Goal: Information Seeking & Learning: Learn about a topic

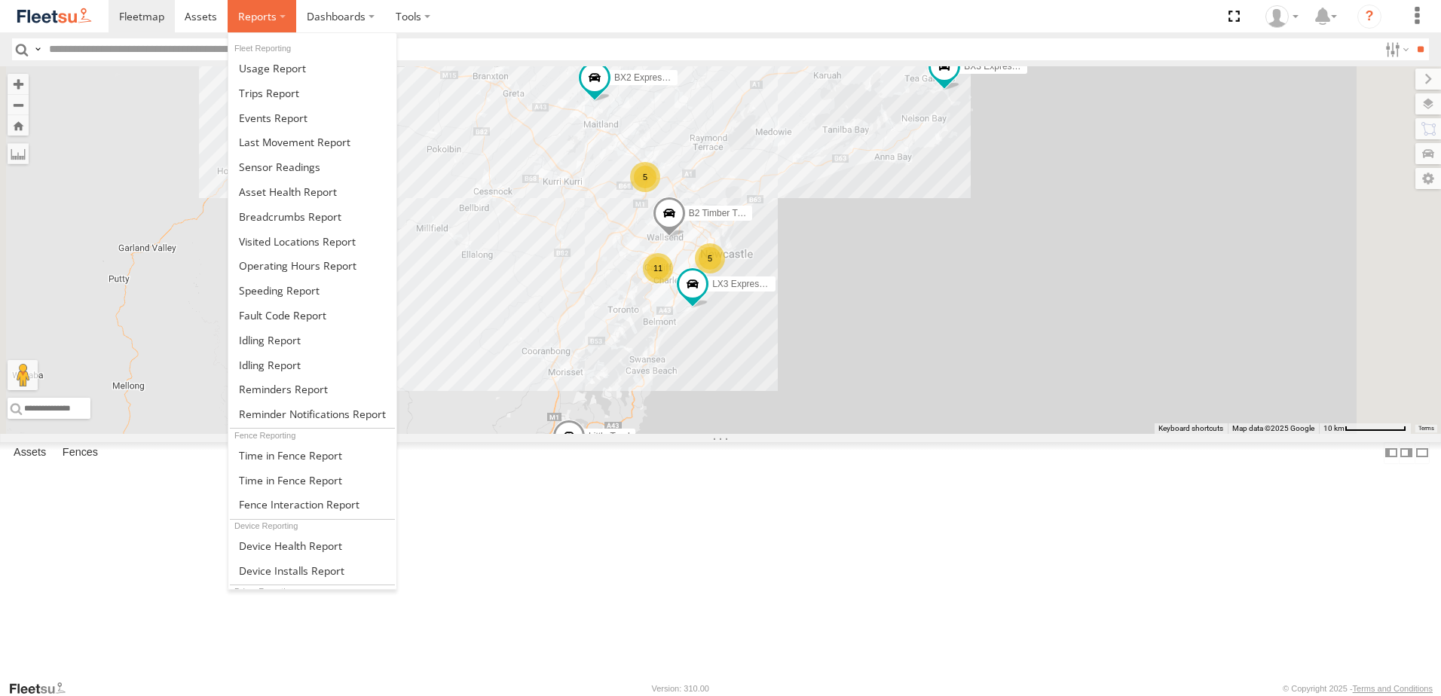
click at [255, 14] on span at bounding box center [257, 16] width 38 height 14
click at [267, 208] on link at bounding box center [312, 216] width 168 height 25
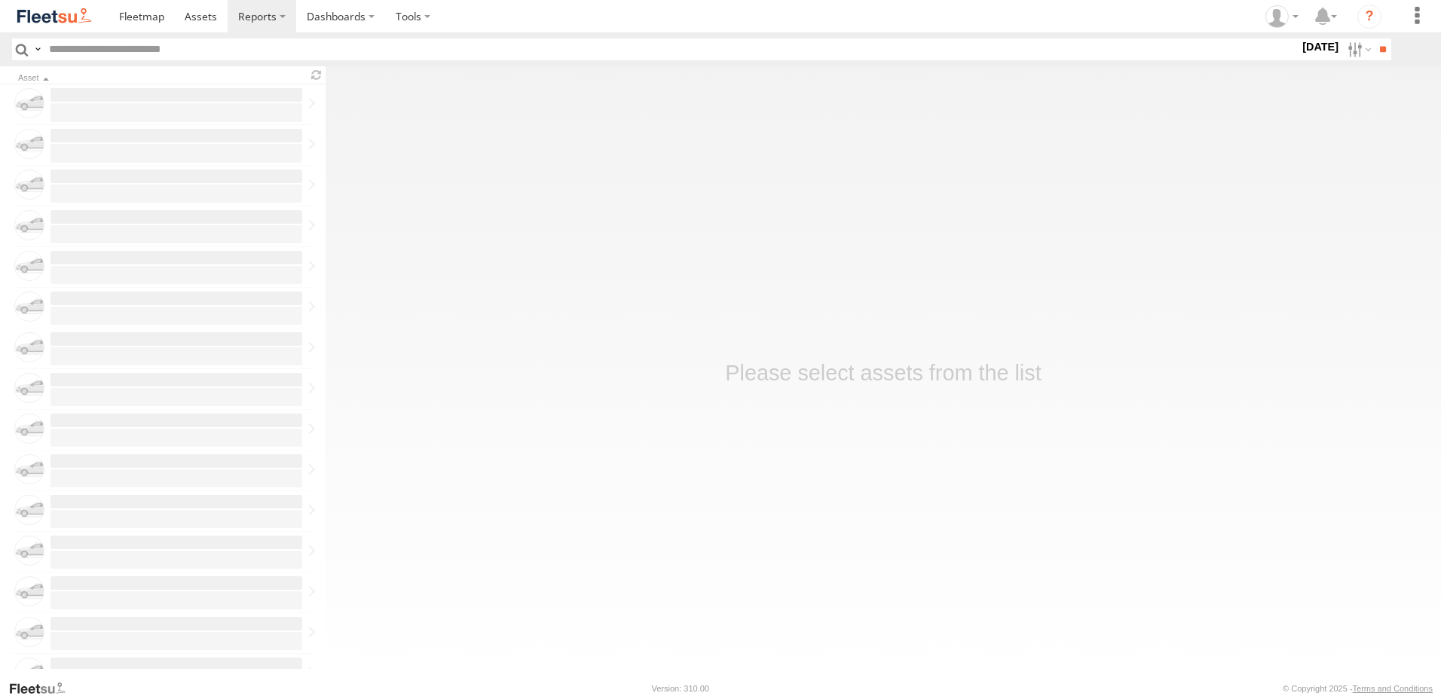
click at [1308, 41] on label "15 Oct 25" at bounding box center [1320, 46] width 42 height 17
click at [0, 0] on label at bounding box center [0, 0] width 0 height 0
click at [0, 0] on span "NHS_Beresfield" at bounding box center [0, 0] width 0 height 0
click at [0, 0] on span "NHS_Cardiff" at bounding box center [0, 0] width 0 height 0
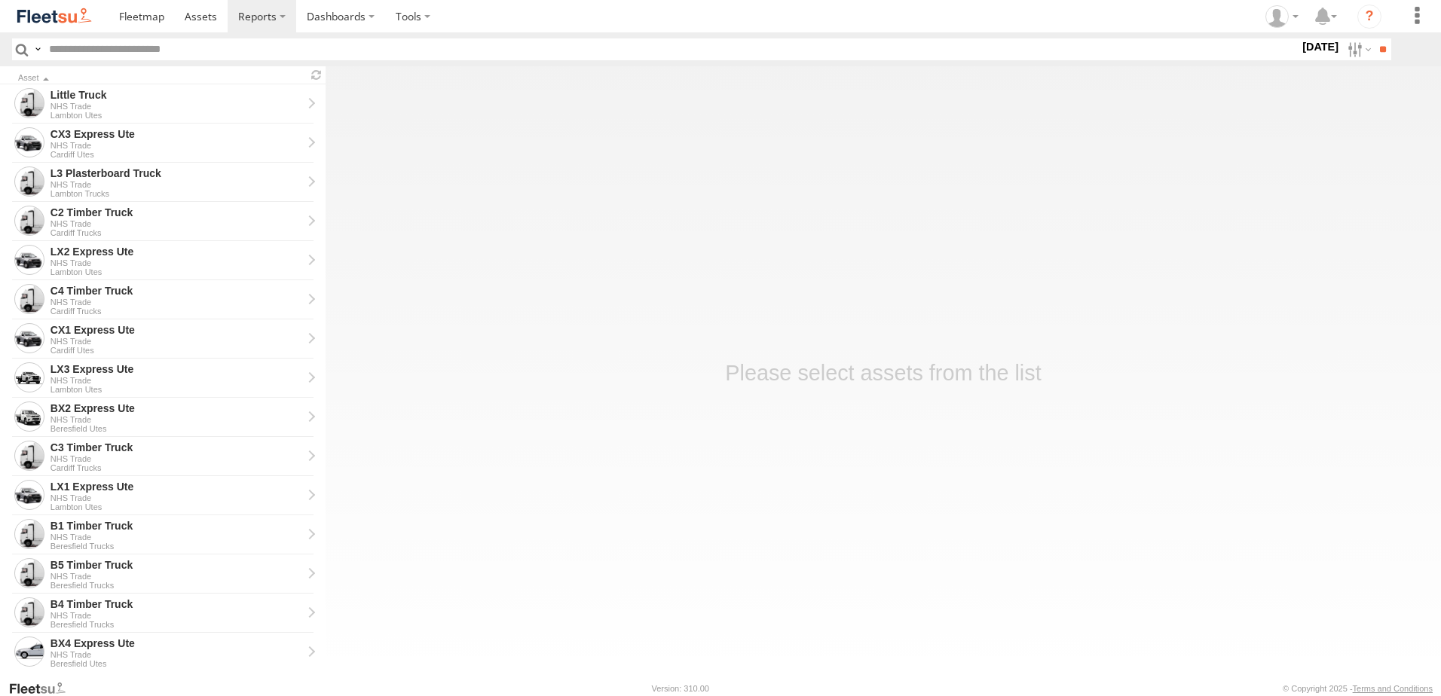
click at [0, 0] on span "NHS_Lambton" at bounding box center [0, 0] width 0 height 0
click at [1376, 43] on input "**" at bounding box center [1381, 49] width 17 height 22
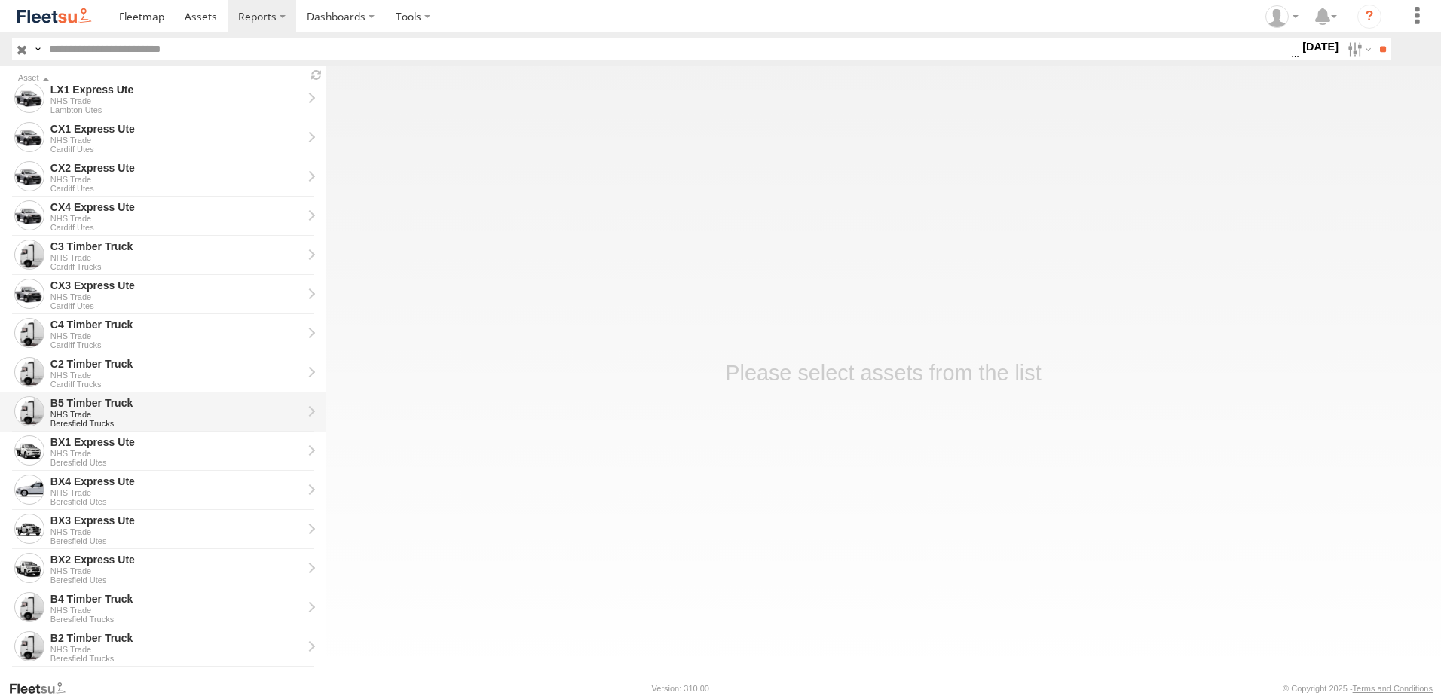
scroll to position [301, 0]
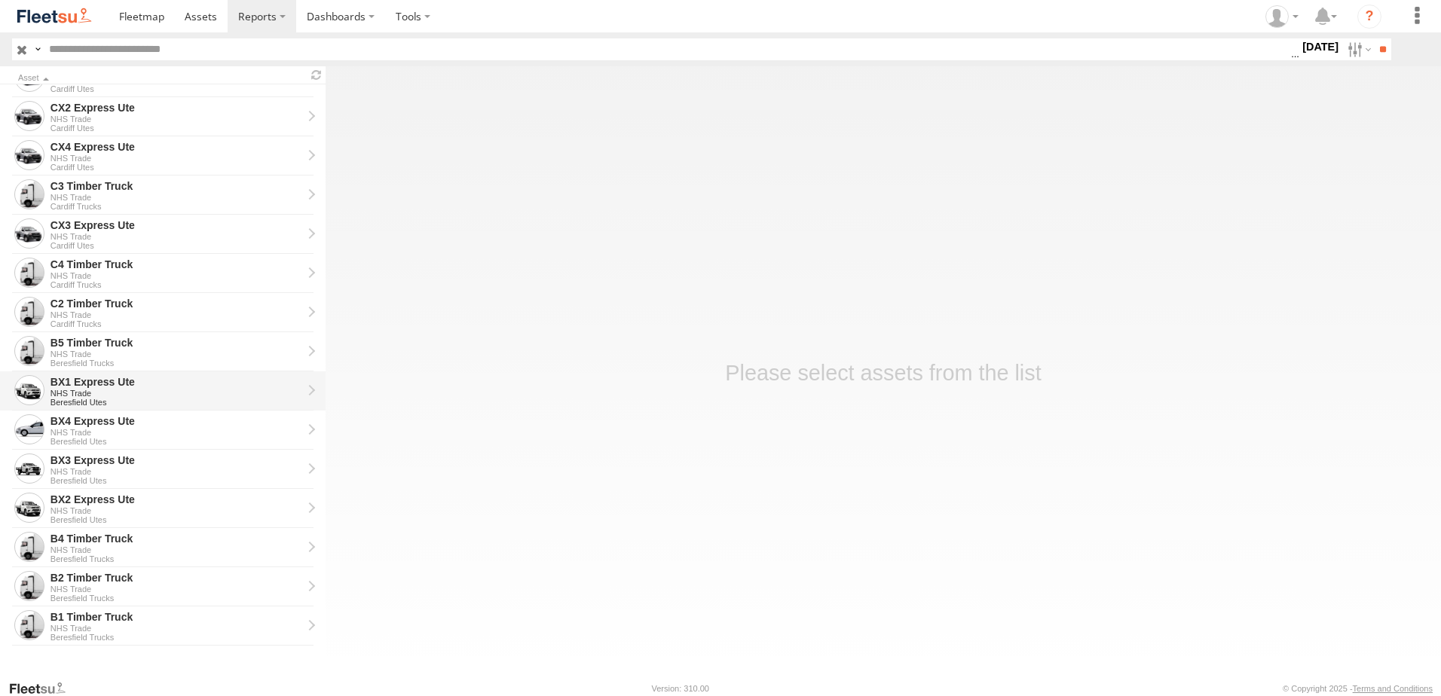
click at [69, 371] on link "BX1 Express Ute NHS Trade Beresfield Utes" at bounding box center [162, 390] width 325 height 39
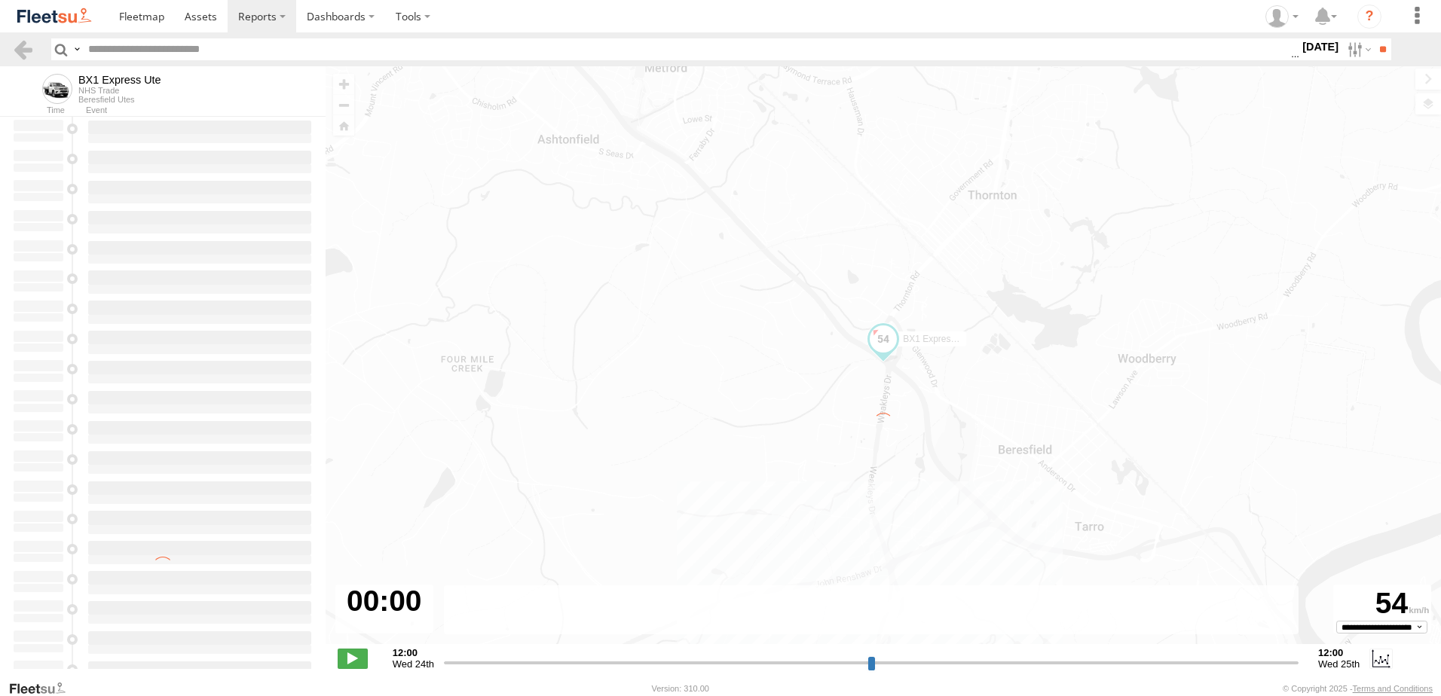
type input "**********"
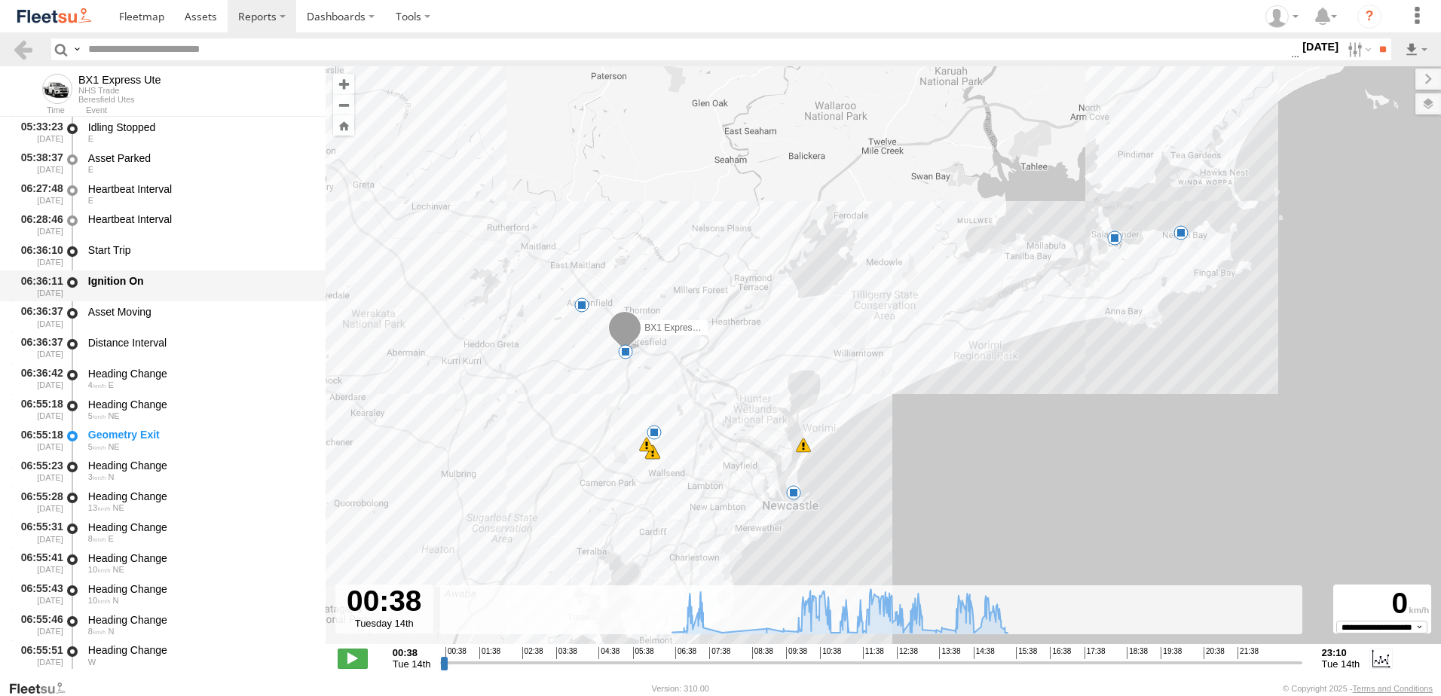
scroll to position [603, 0]
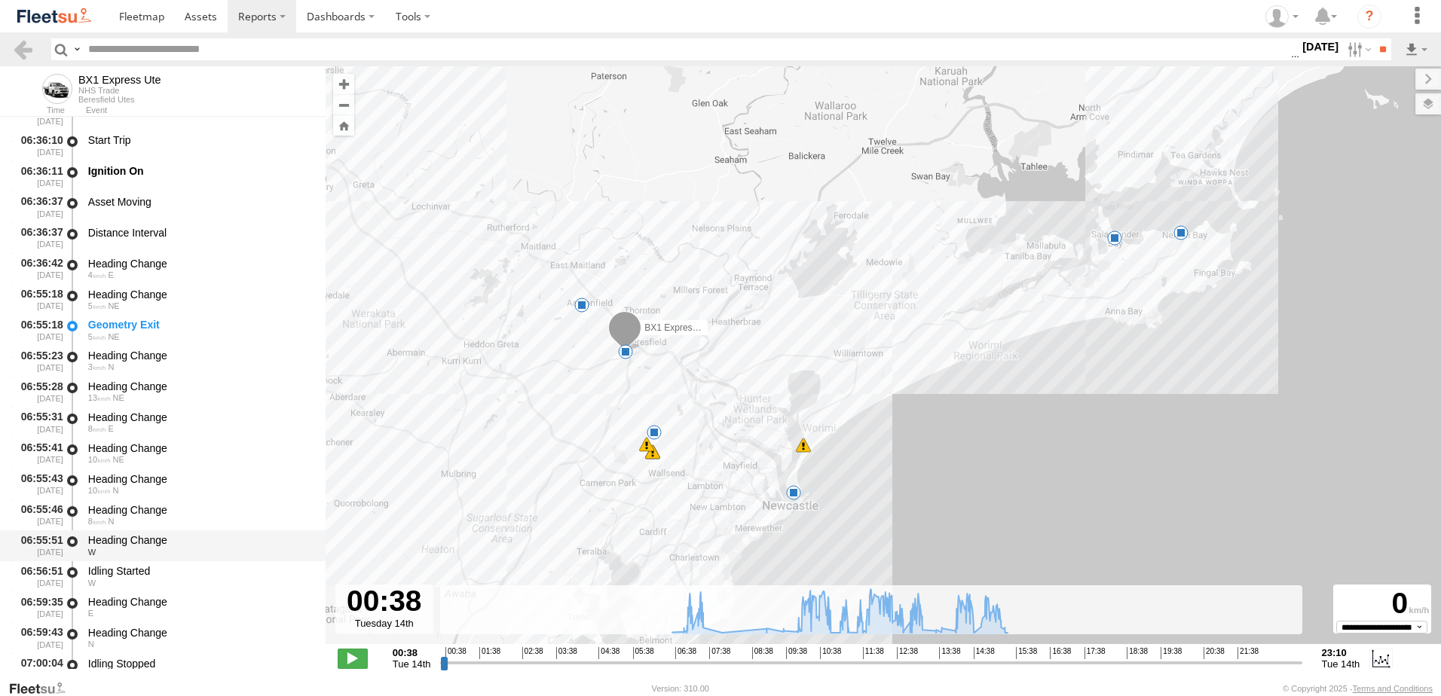
click at [126, 534] on div "Heading Change" at bounding box center [199, 540] width 223 height 14
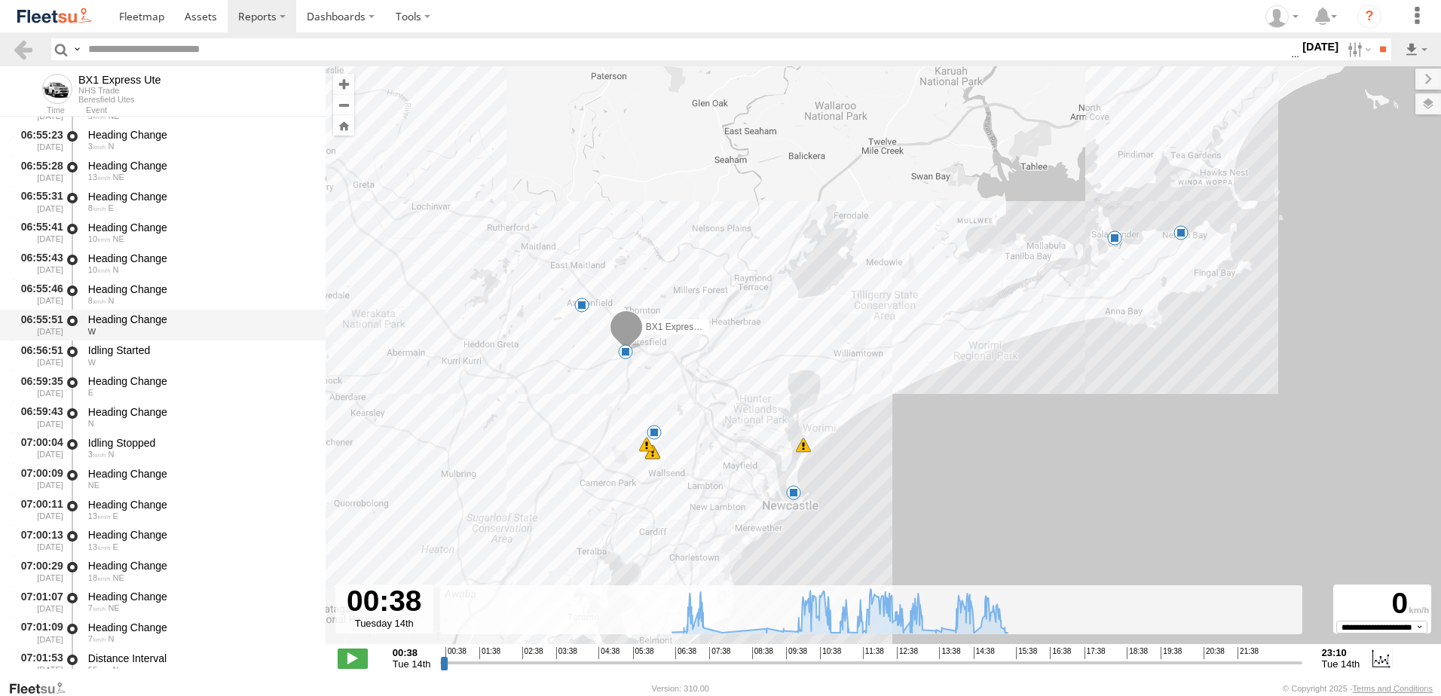
scroll to position [829, 0]
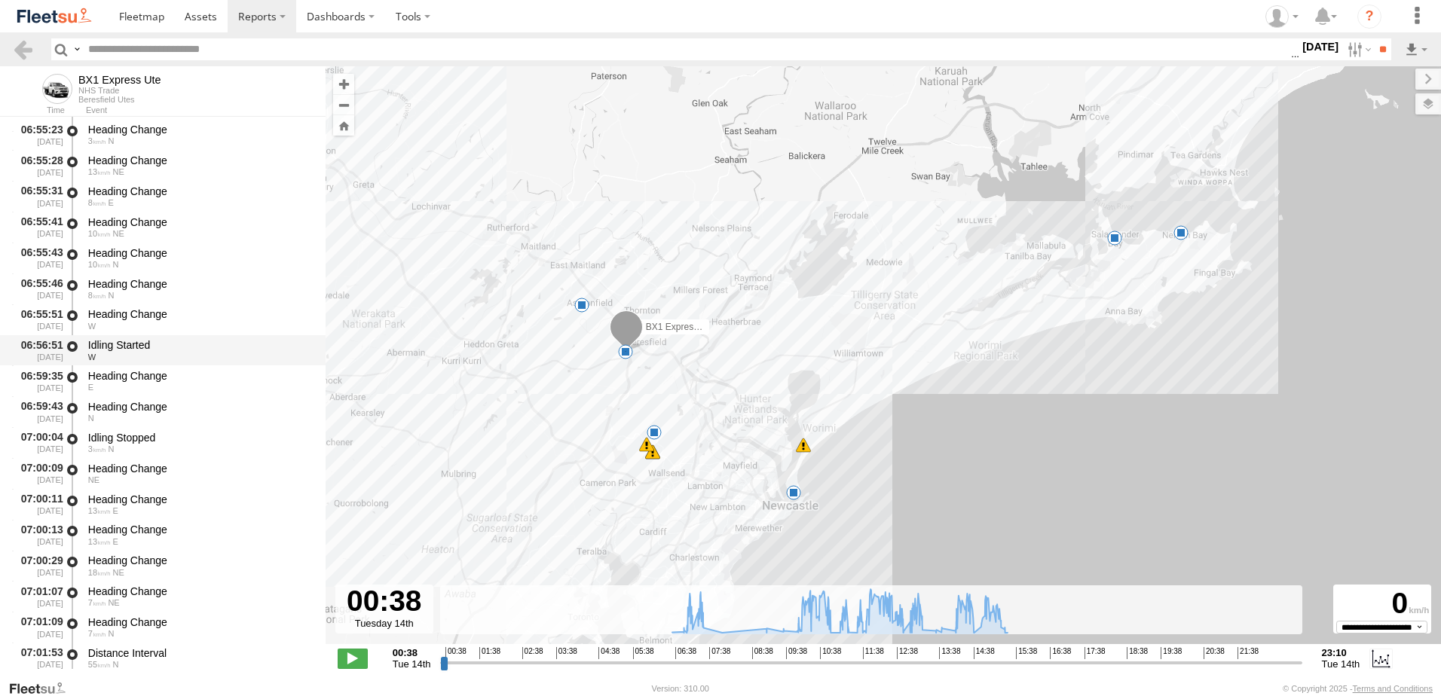
click at [112, 340] on div "Idling Started" at bounding box center [199, 345] width 223 height 14
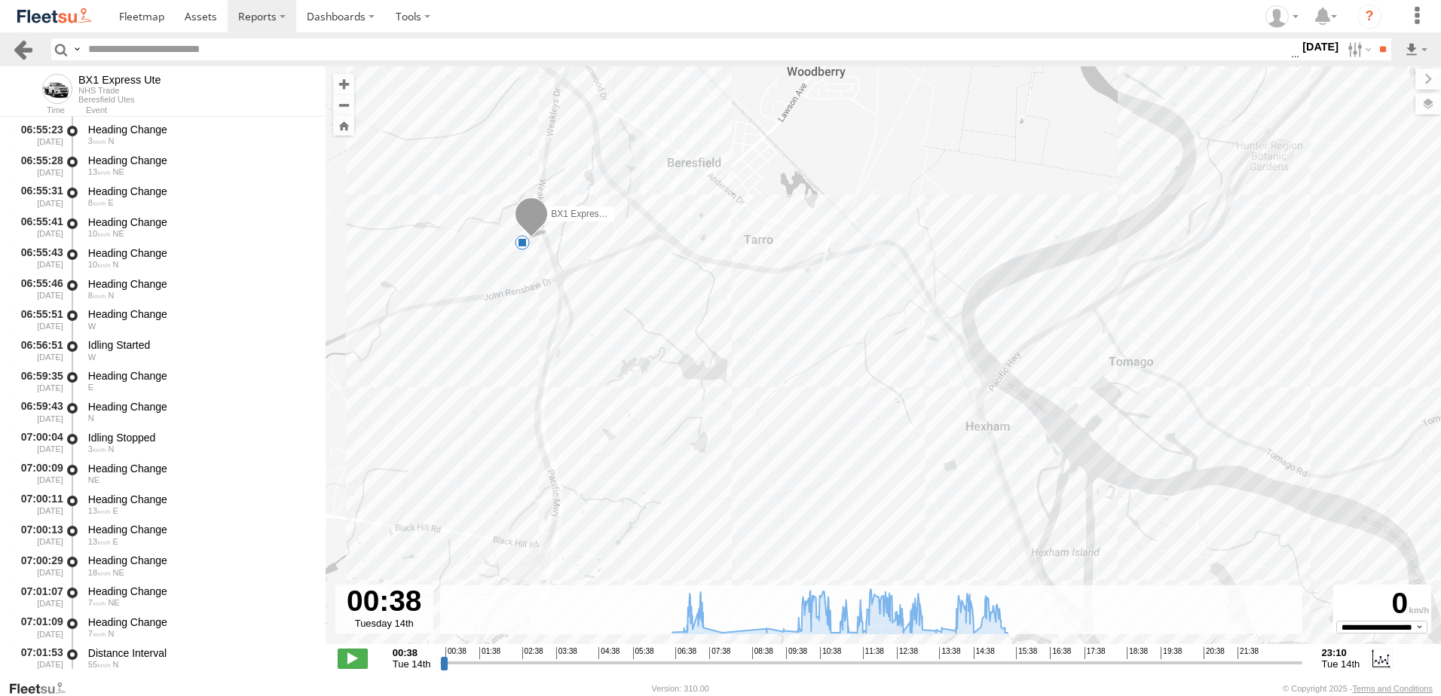
click at [20, 47] on link at bounding box center [23, 49] width 22 height 22
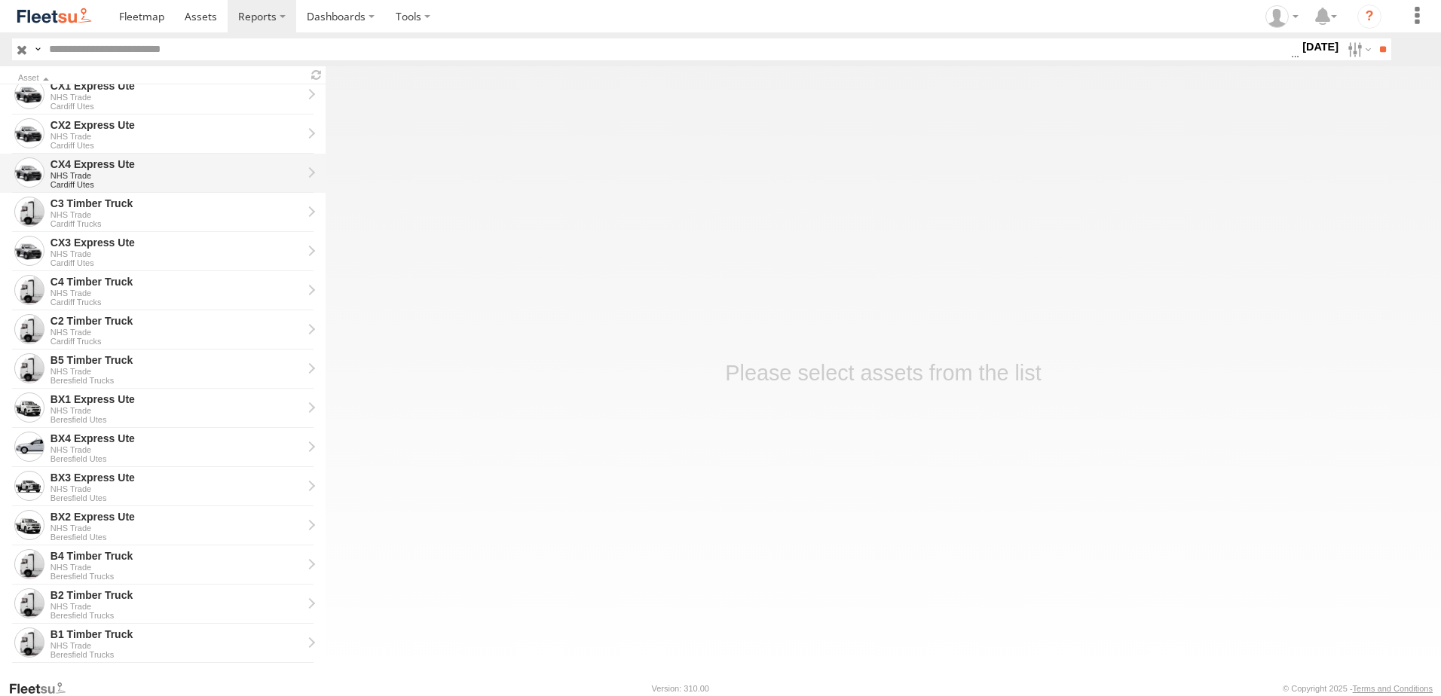
scroll to position [301, 0]
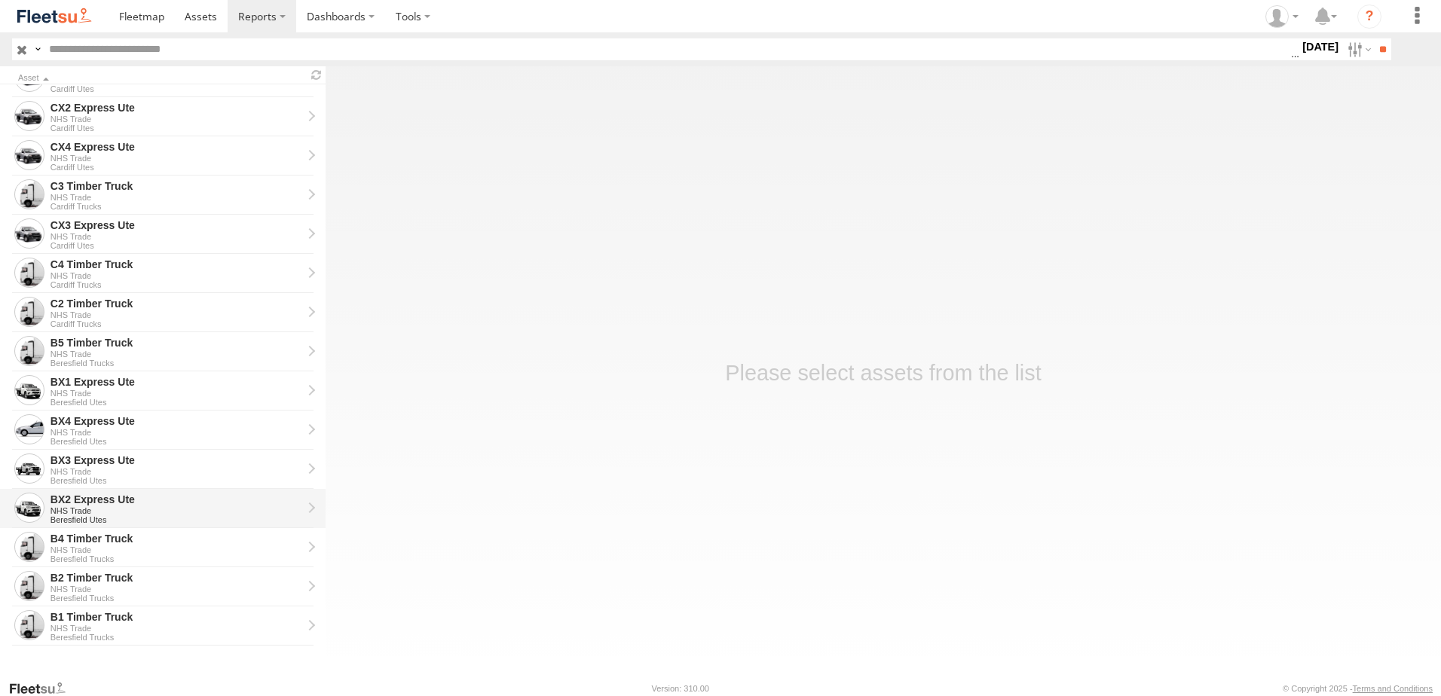
click at [84, 498] on div "BX2 Express Ute" at bounding box center [176, 500] width 252 height 14
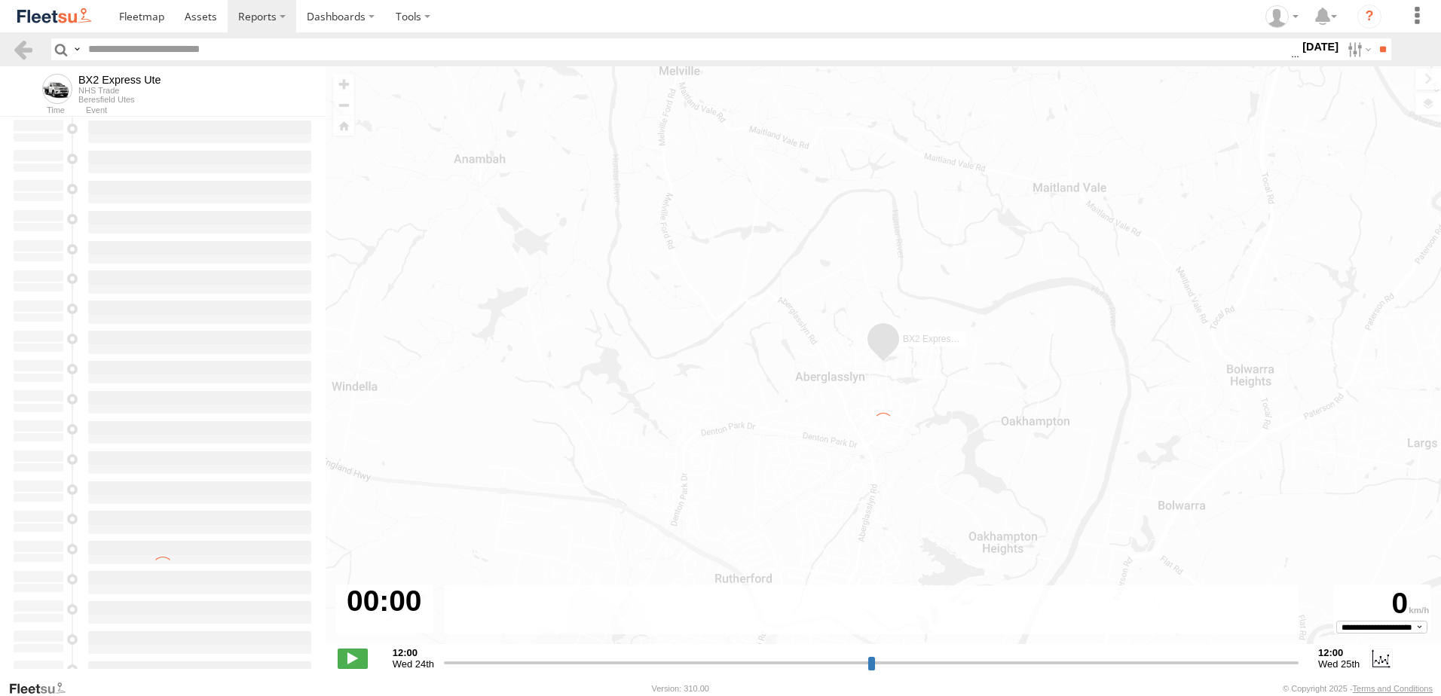
type input "**********"
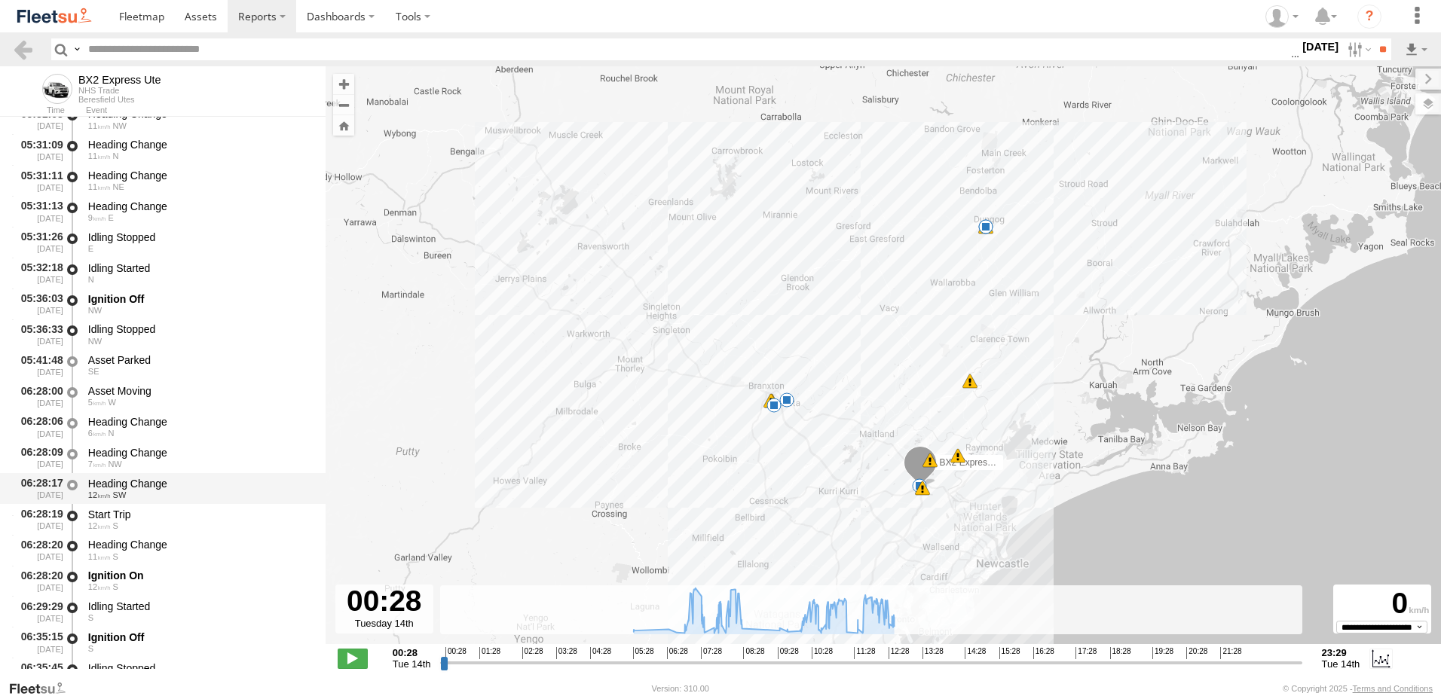
scroll to position [527, 0]
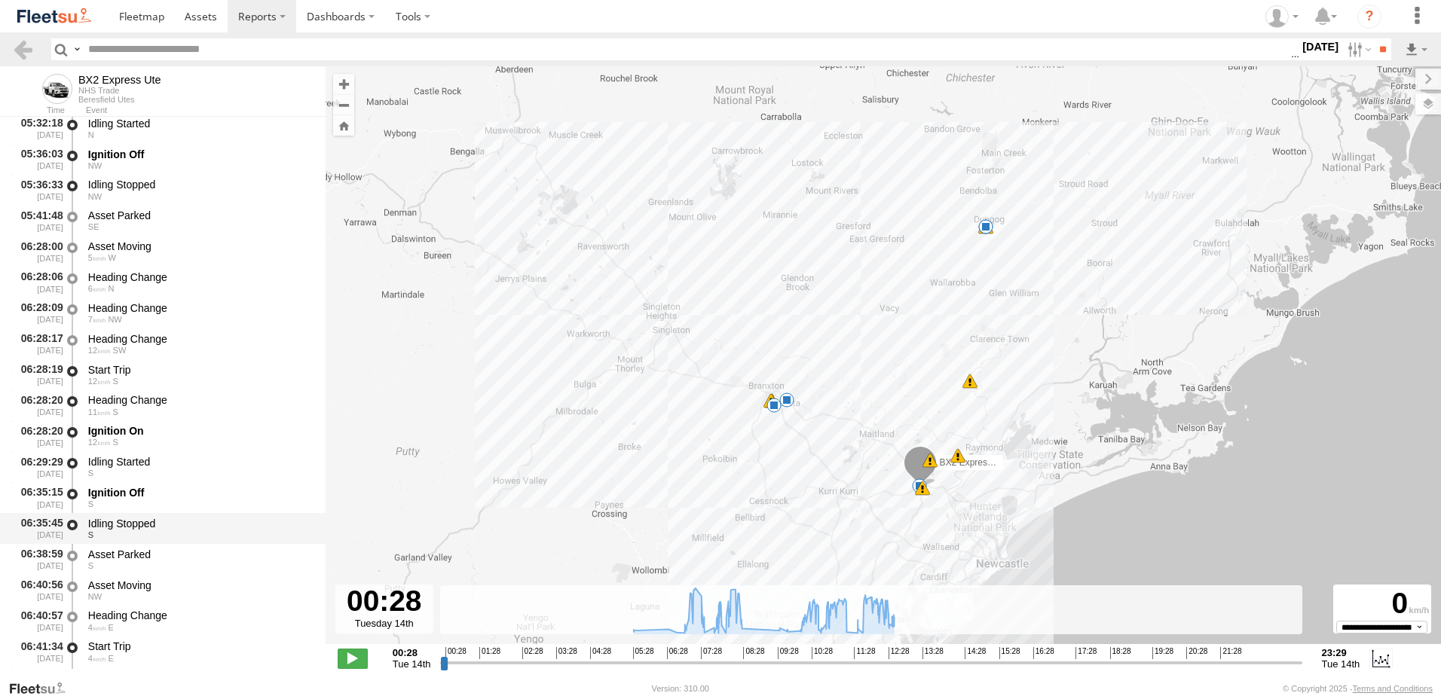
click at [115, 526] on div "Idling Stopped" at bounding box center [199, 524] width 223 height 14
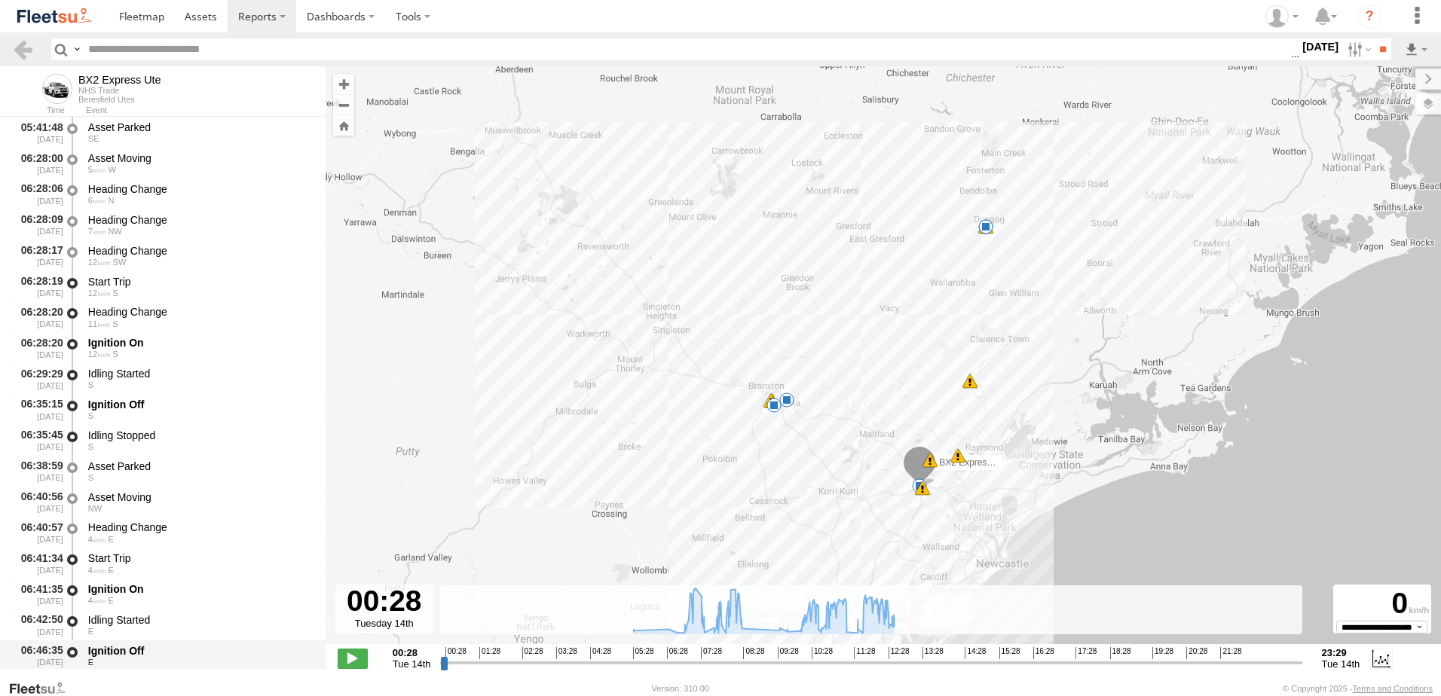
scroll to position [753, 0]
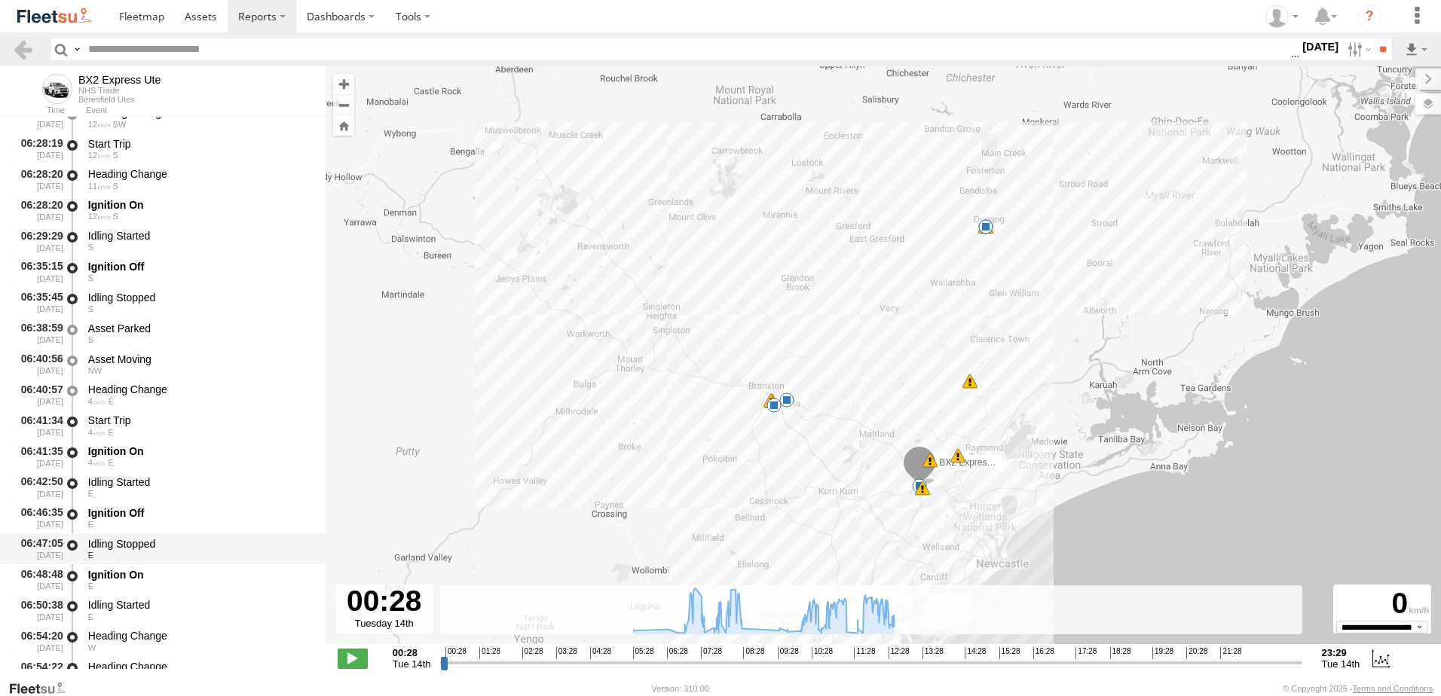
click at [121, 538] on div "Idling Stopped" at bounding box center [199, 544] width 223 height 14
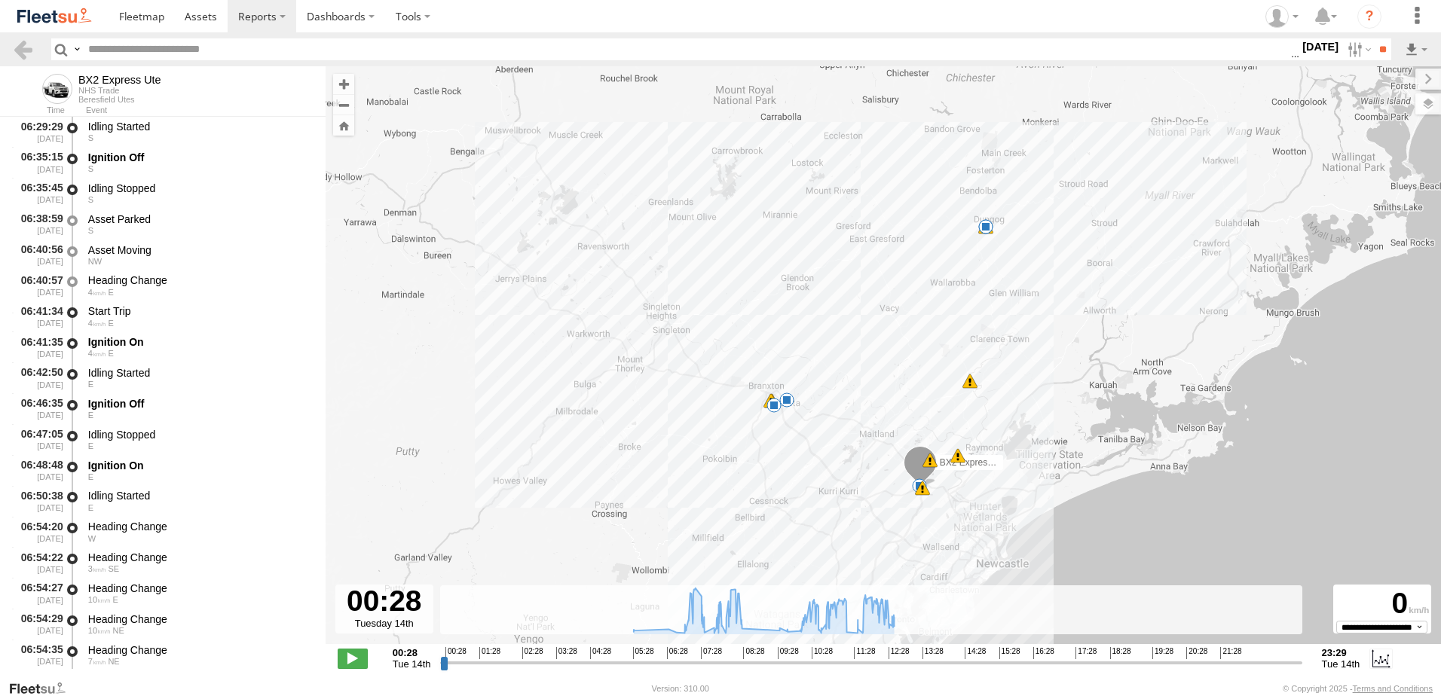
scroll to position [979, 0]
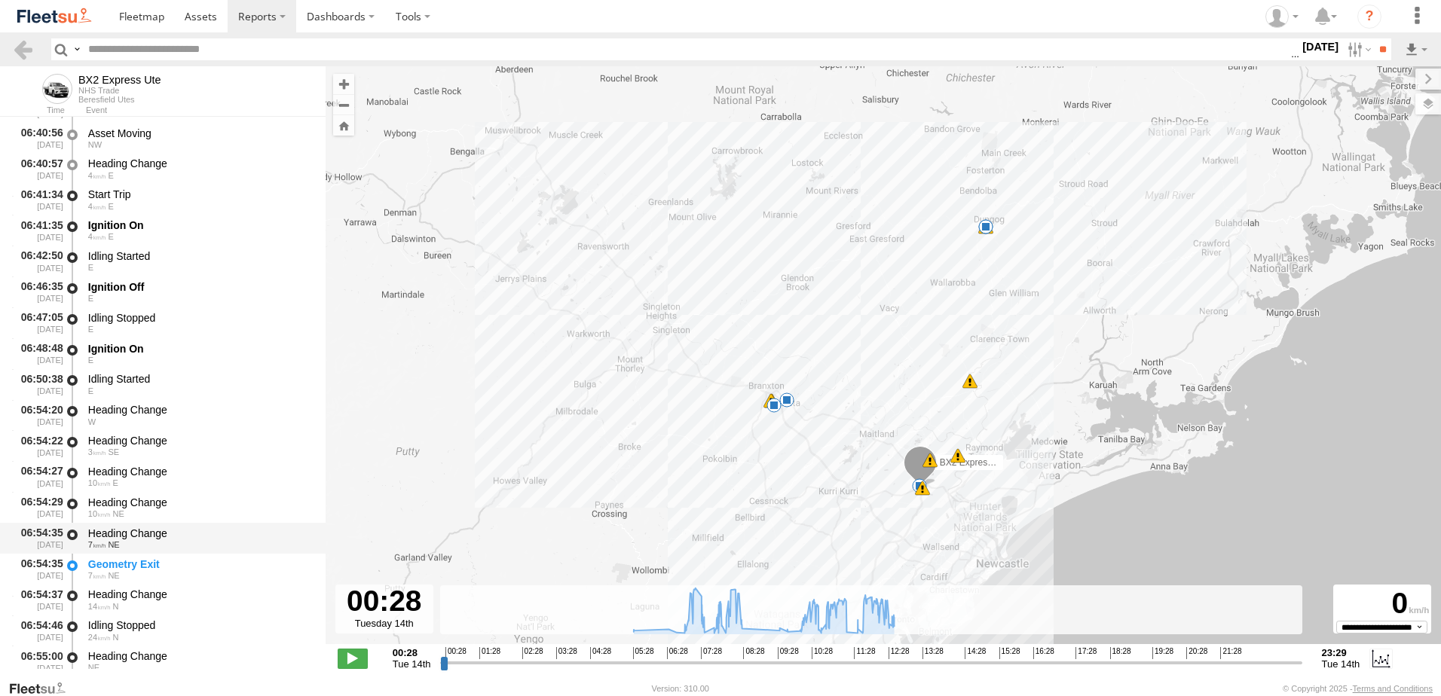
click at [123, 531] on div "Heading Change" at bounding box center [199, 534] width 223 height 14
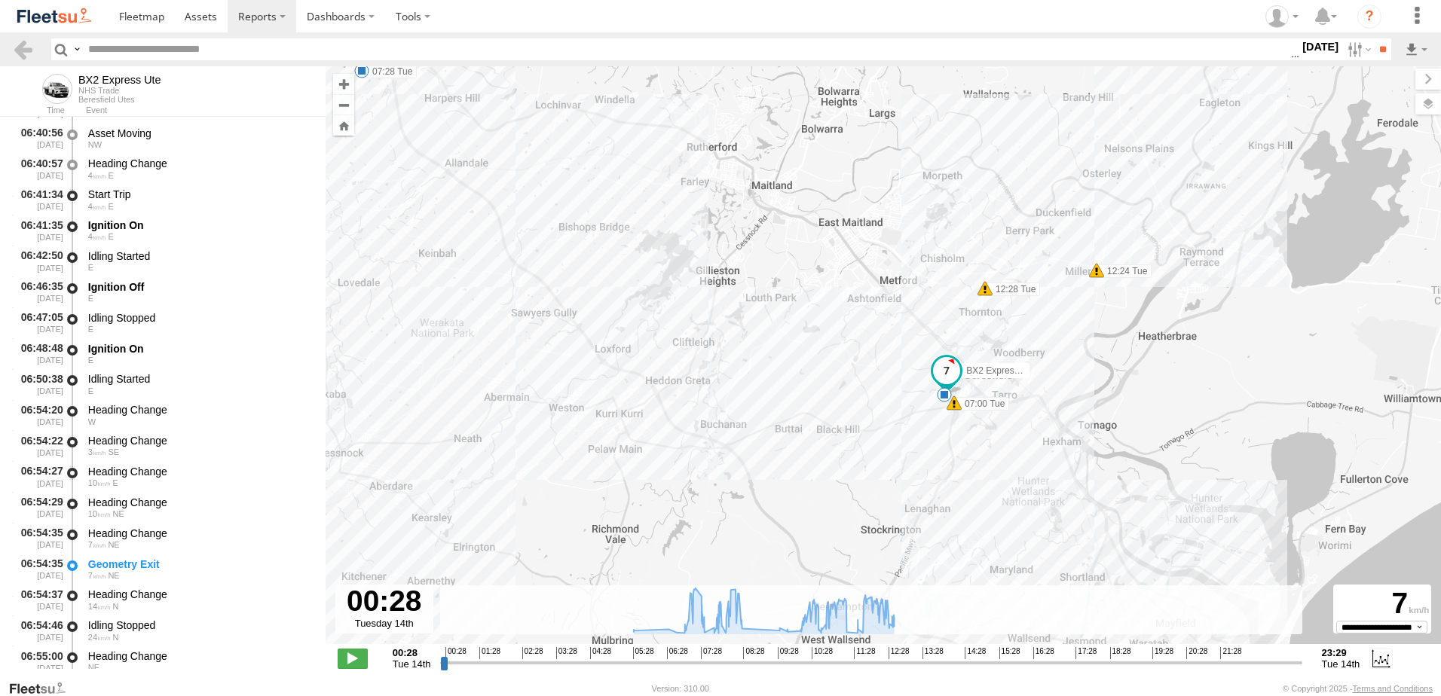
drag, startPoint x: 768, startPoint y: 432, endPoint x: 398, endPoint y: 238, distance: 418.2
click at [398, 238] on div "BX2 Express Ute 07:00 Tue 07:24 Tue 07:28 Tue 07:47 Tue 07:59 Tue 11:19 Tue 11:…" at bounding box center [882, 363] width 1115 height 594
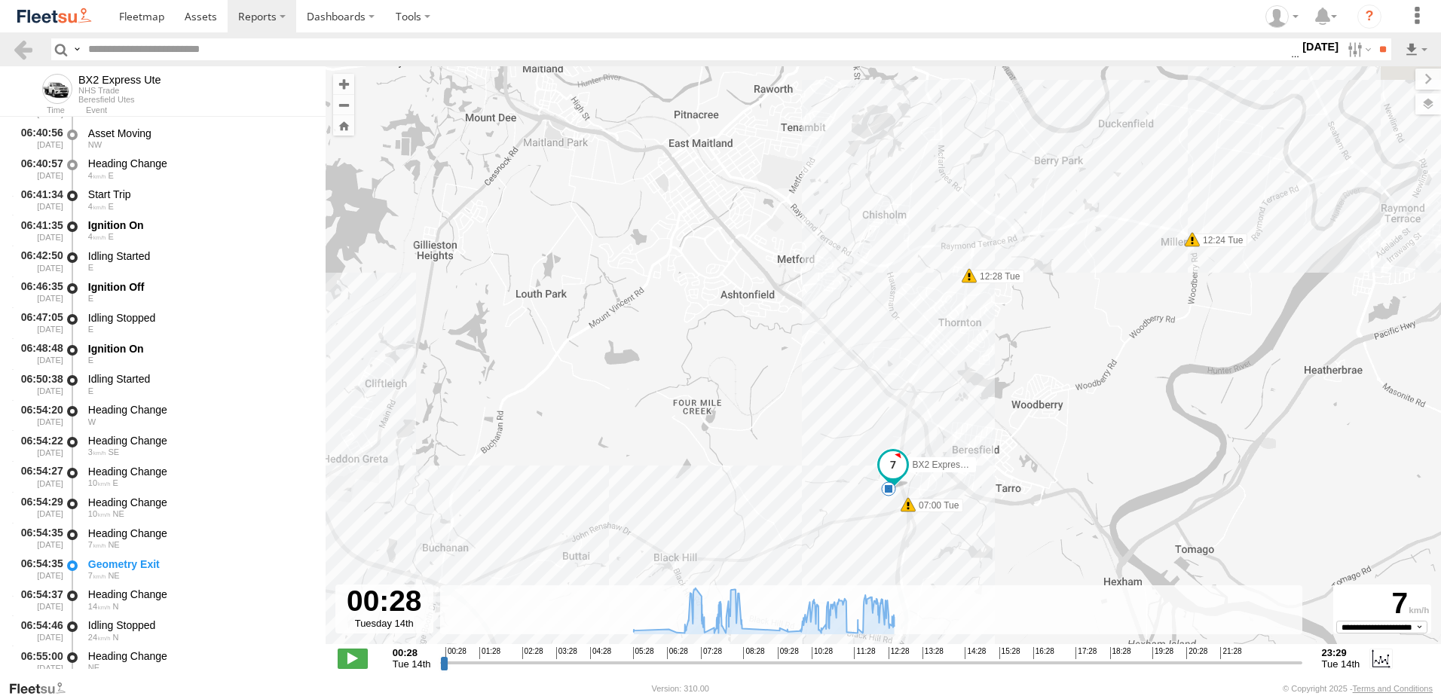
drag, startPoint x: 846, startPoint y: 445, endPoint x: 689, endPoint y: 347, distance: 185.4
click at [689, 347] on div "BX2 Express Ute 07:00 Tue 07:24 Tue 07:28 Tue 07:47 Tue 07:59 Tue 11:19 Tue 11:…" at bounding box center [882, 363] width 1115 height 594
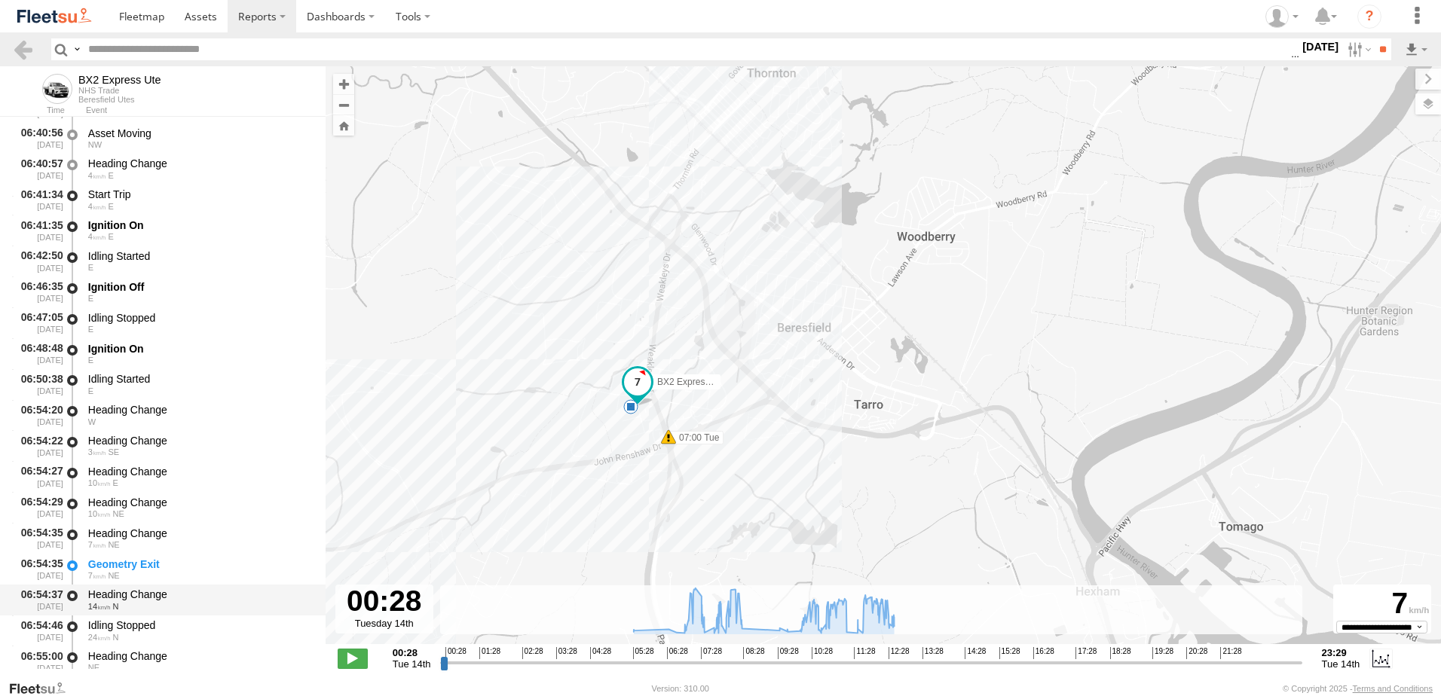
click at [118, 597] on div "Heading Change" at bounding box center [199, 595] width 223 height 14
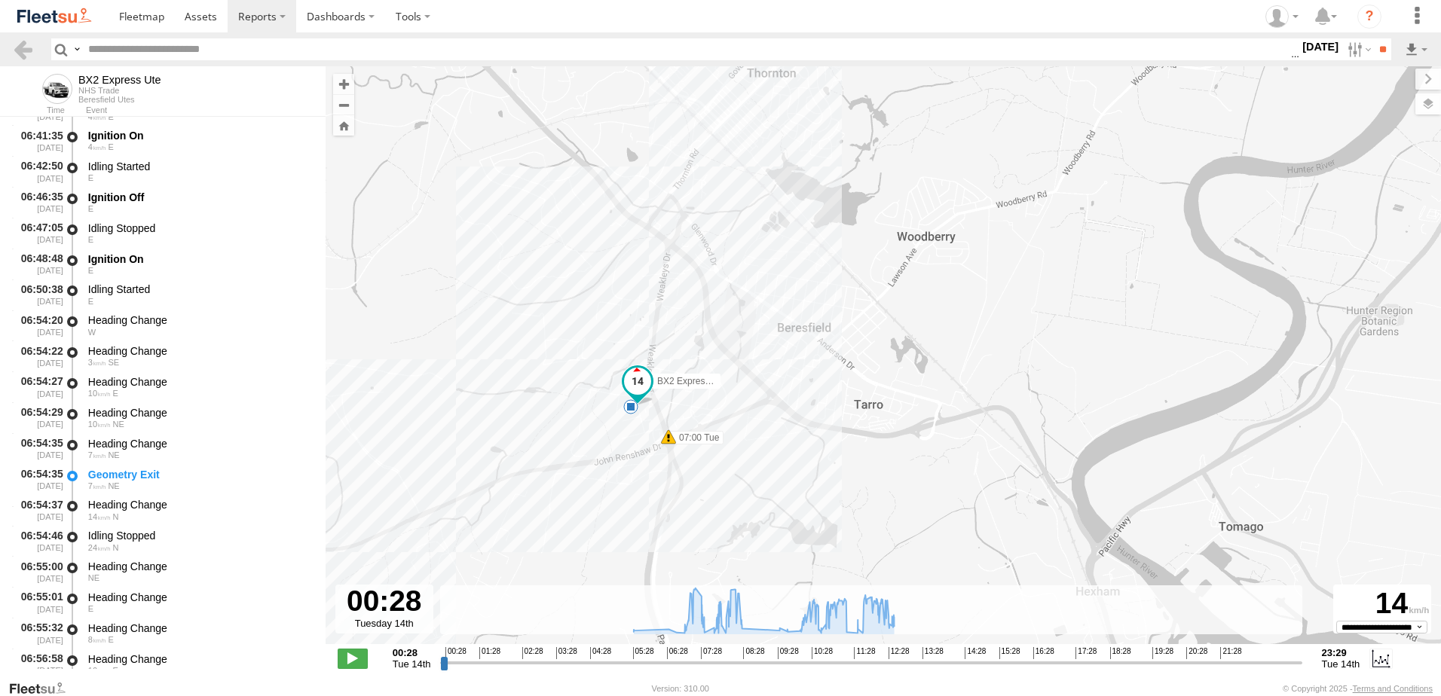
scroll to position [1205, 0]
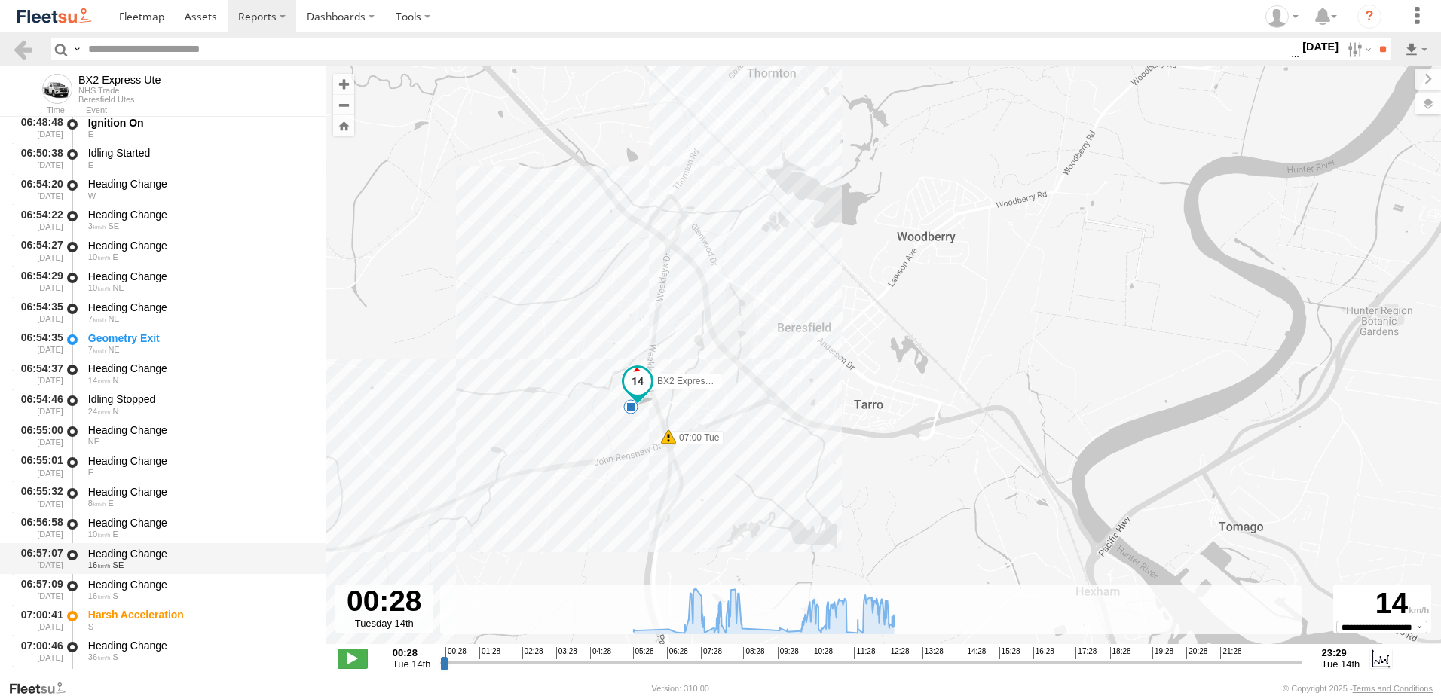
click at [112, 551] on div "Heading Change" at bounding box center [199, 554] width 223 height 14
click at [27, 44] on link at bounding box center [23, 49] width 22 height 22
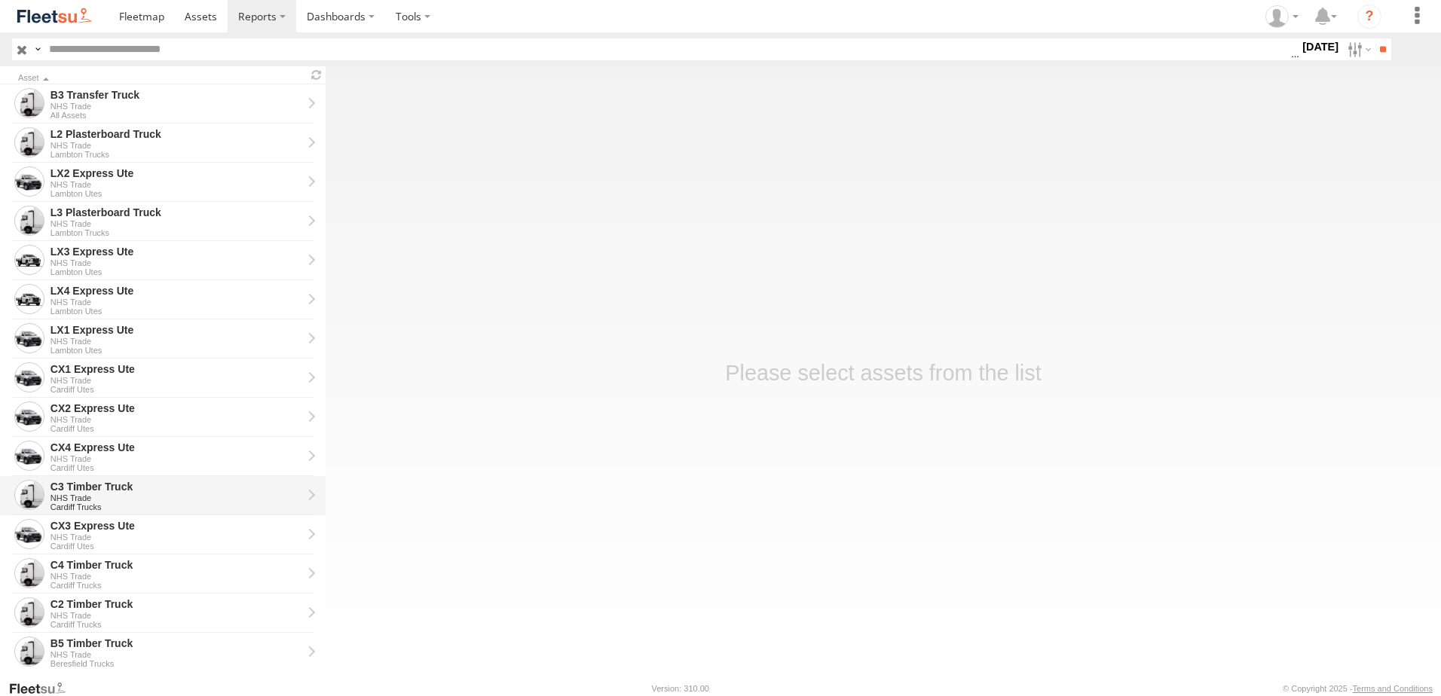
scroll to position [301, 0]
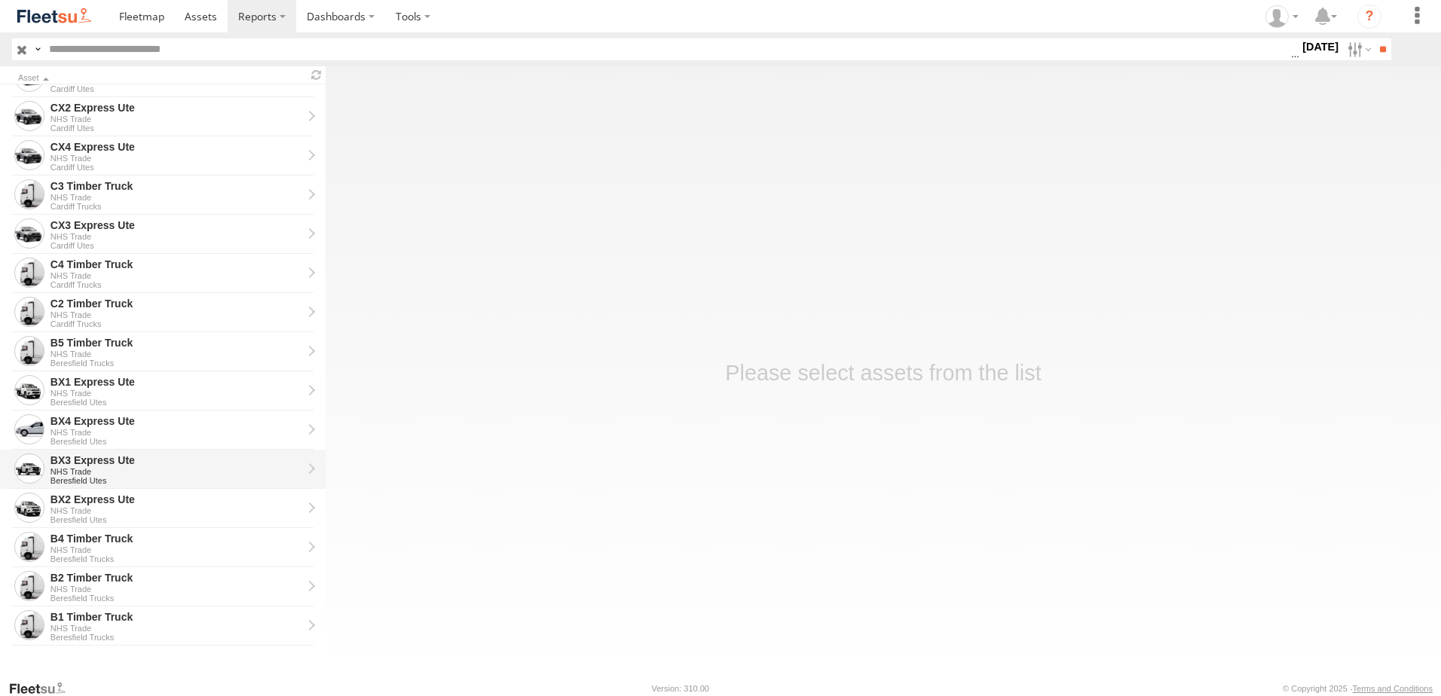
click at [78, 463] on div "BX3 Express Ute" at bounding box center [176, 461] width 252 height 14
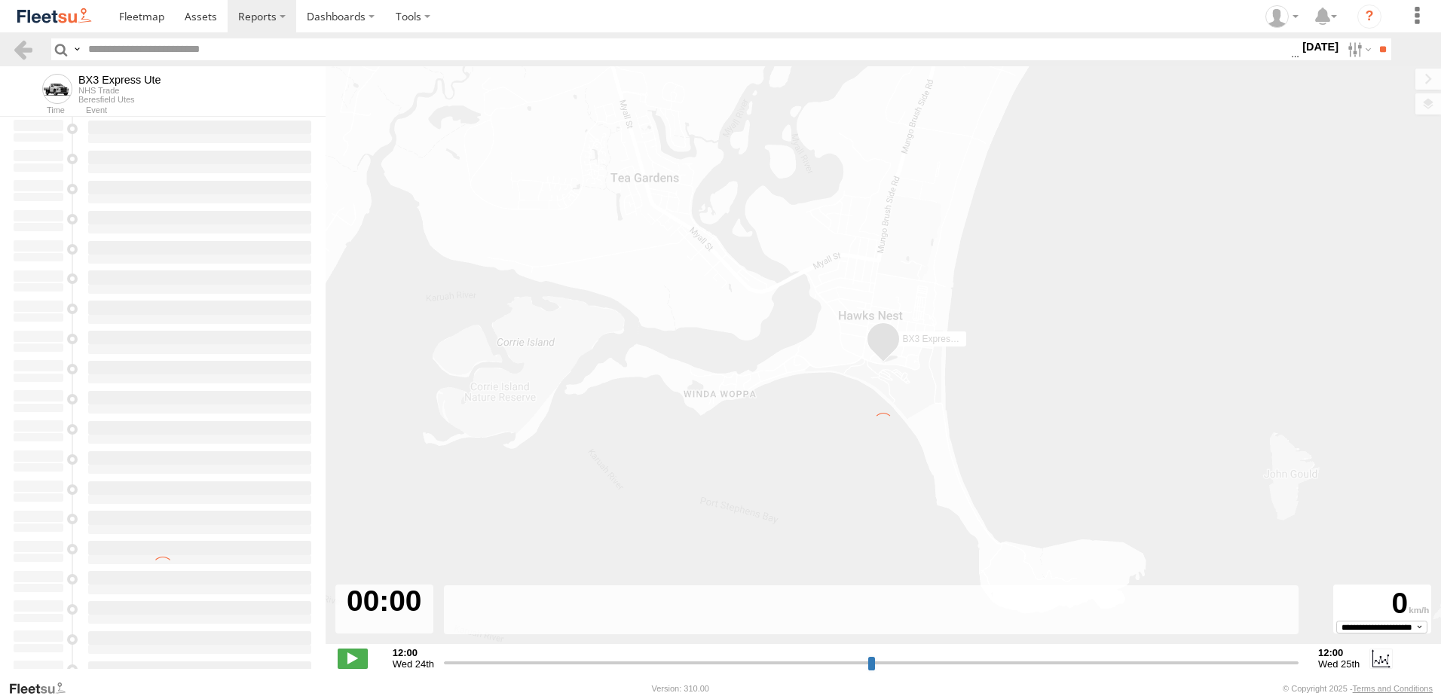
type input "**********"
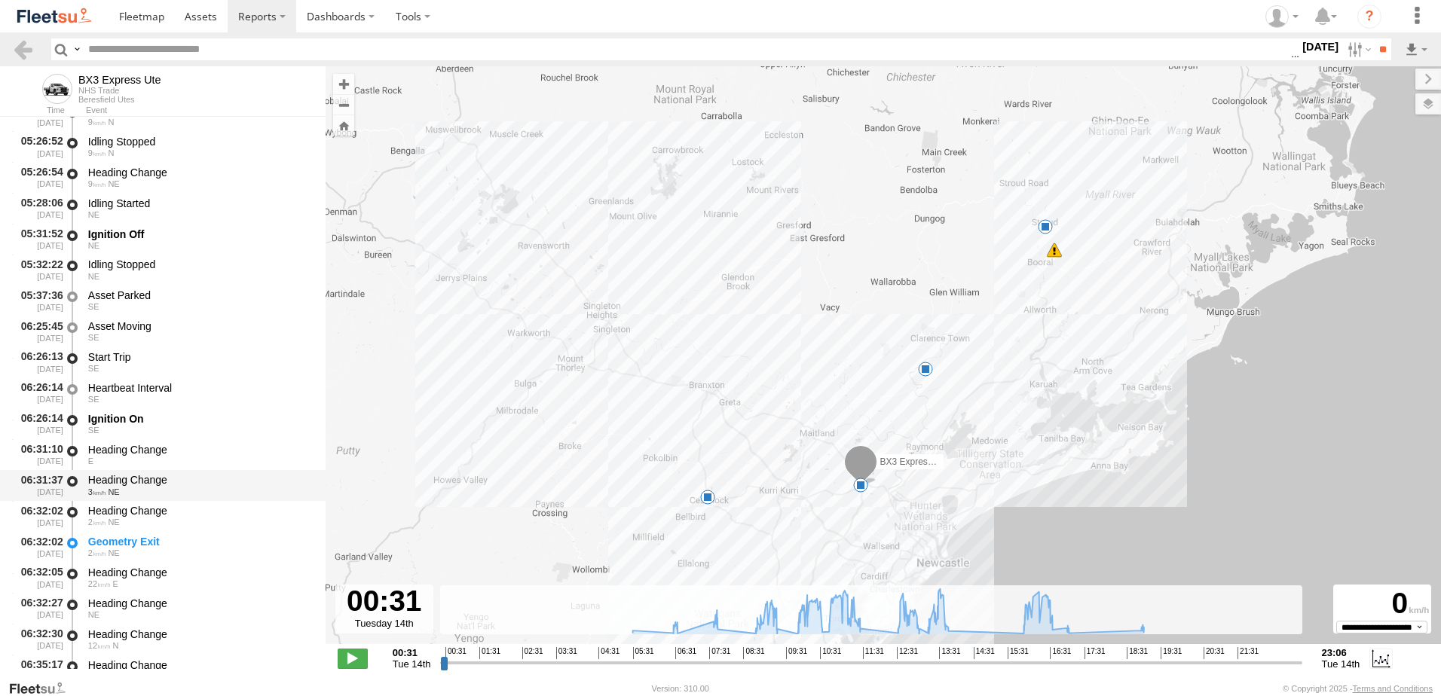
scroll to position [452, 0]
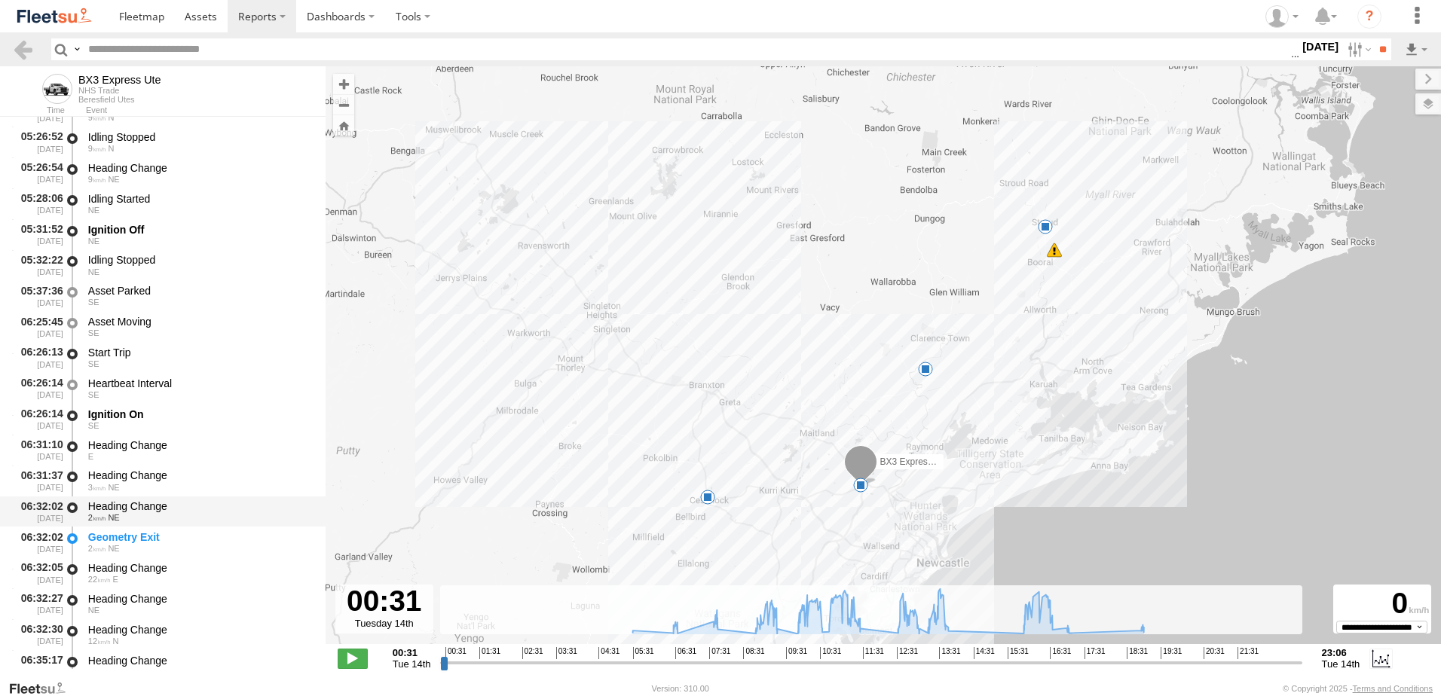
click at [143, 500] on div "Heading Change" at bounding box center [199, 507] width 223 height 14
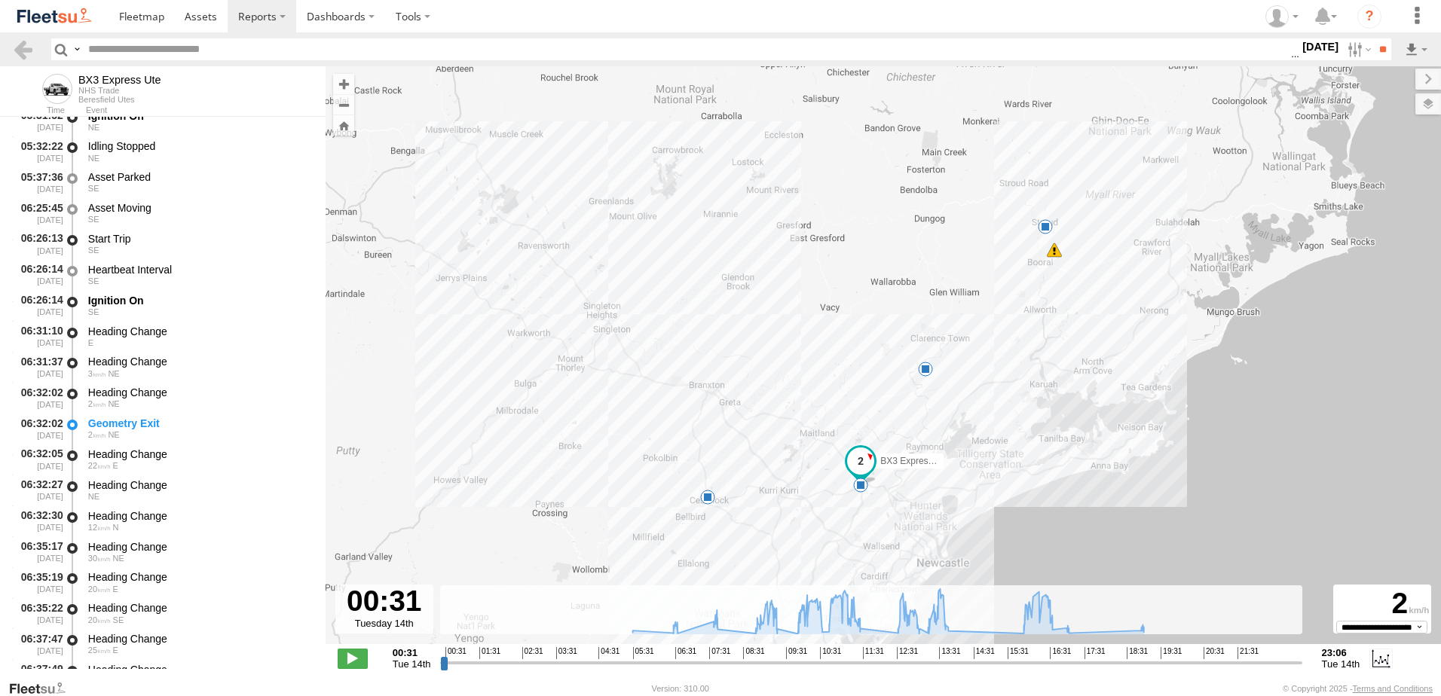
scroll to position [829, 0]
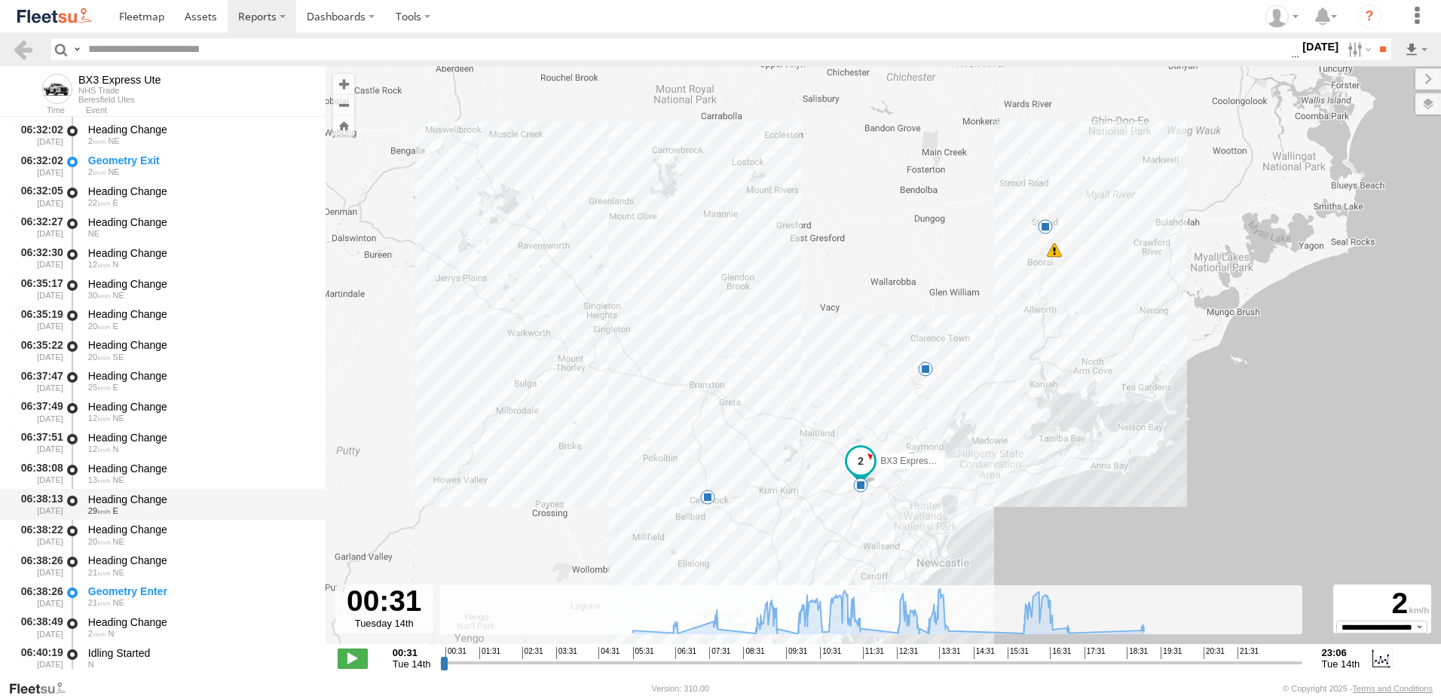
click at [121, 496] on div "Heading Change" at bounding box center [199, 500] width 223 height 14
click at [24, 47] on link at bounding box center [23, 49] width 22 height 22
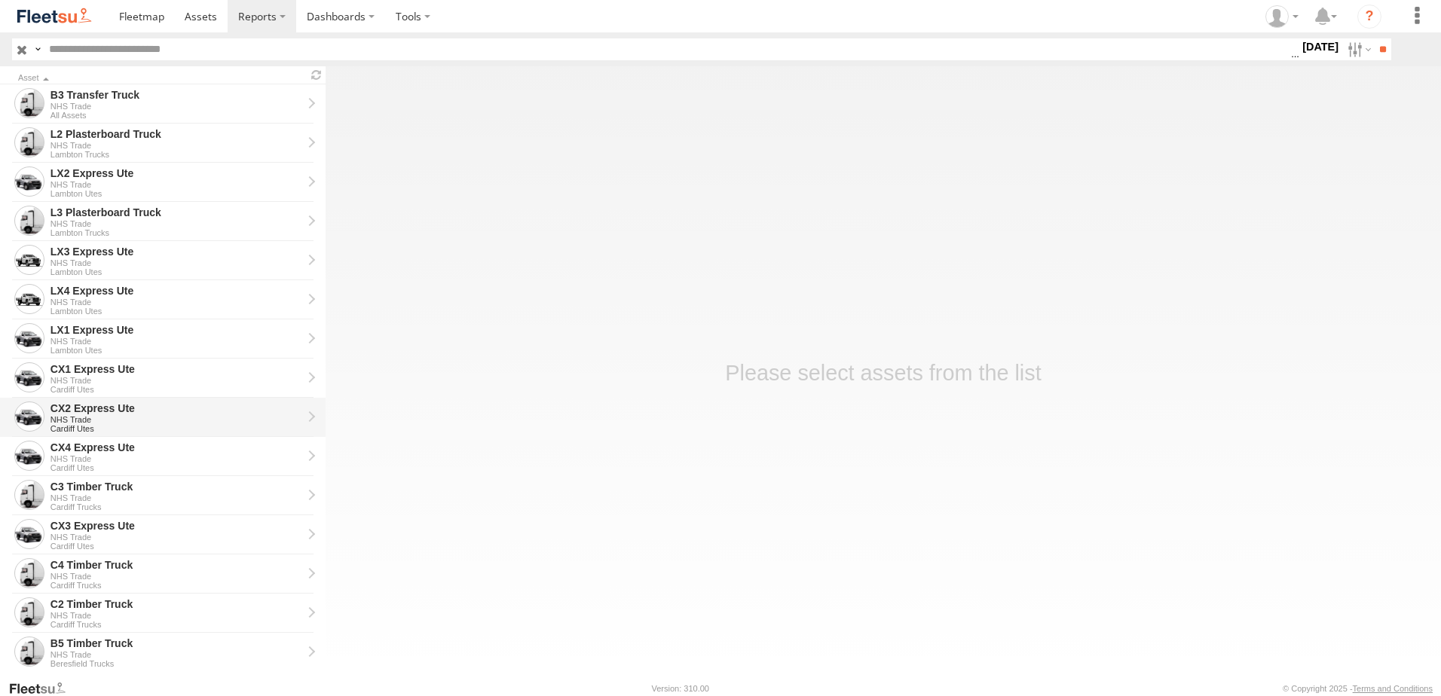
scroll to position [301, 0]
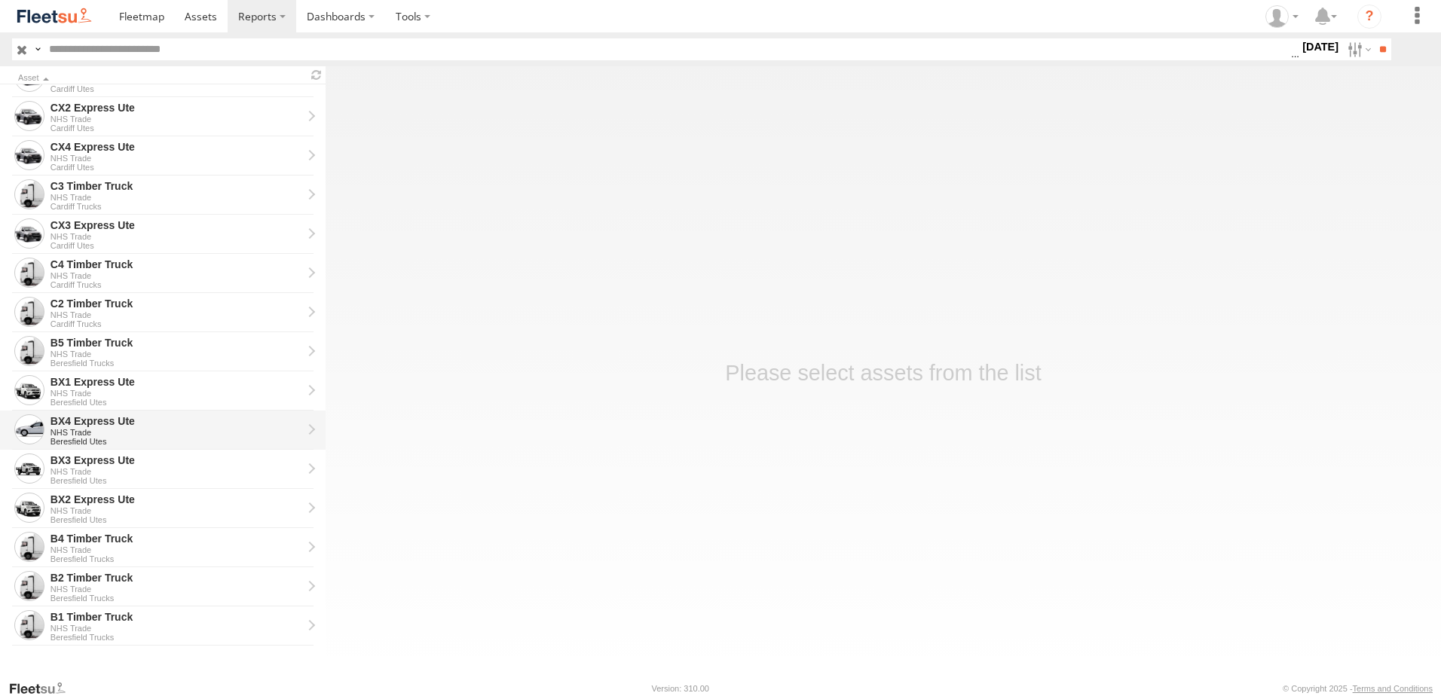
click at [76, 417] on div "BX4 Express Ute" at bounding box center [176, 421] width 252 height 14
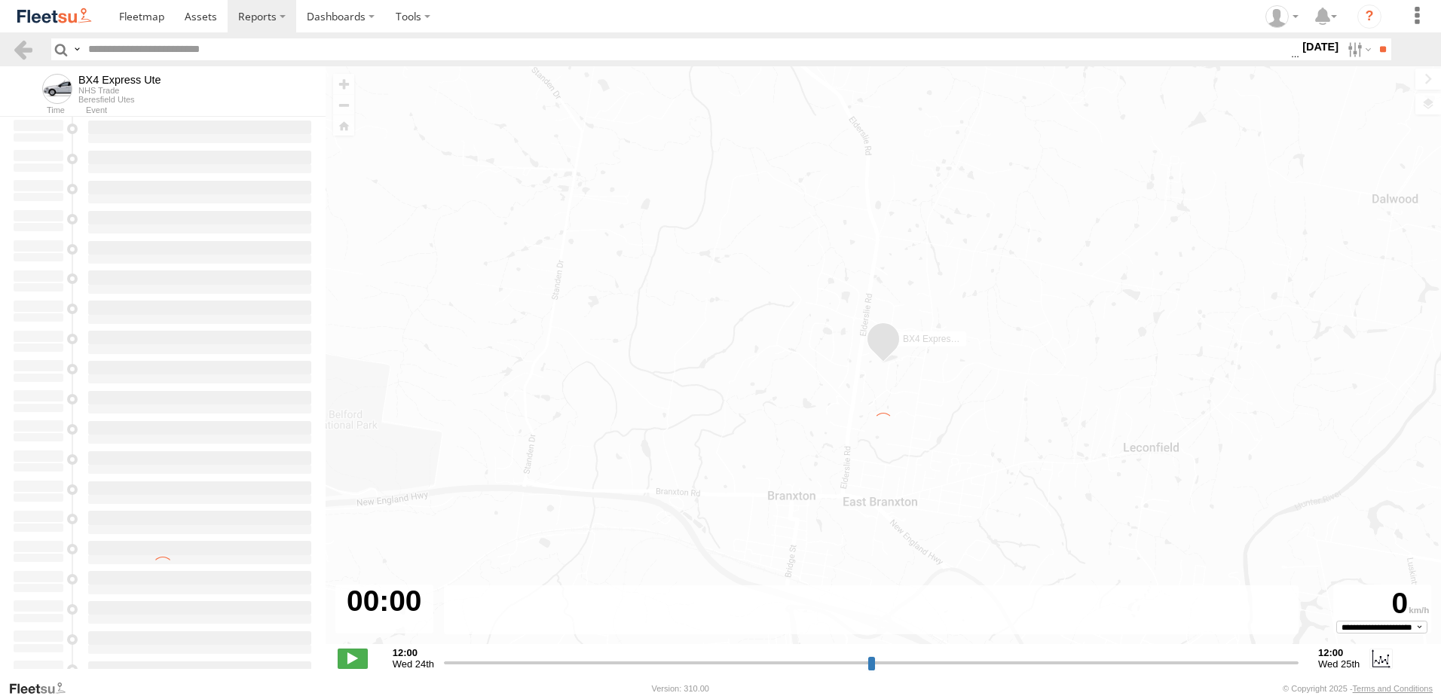
type input "**********"
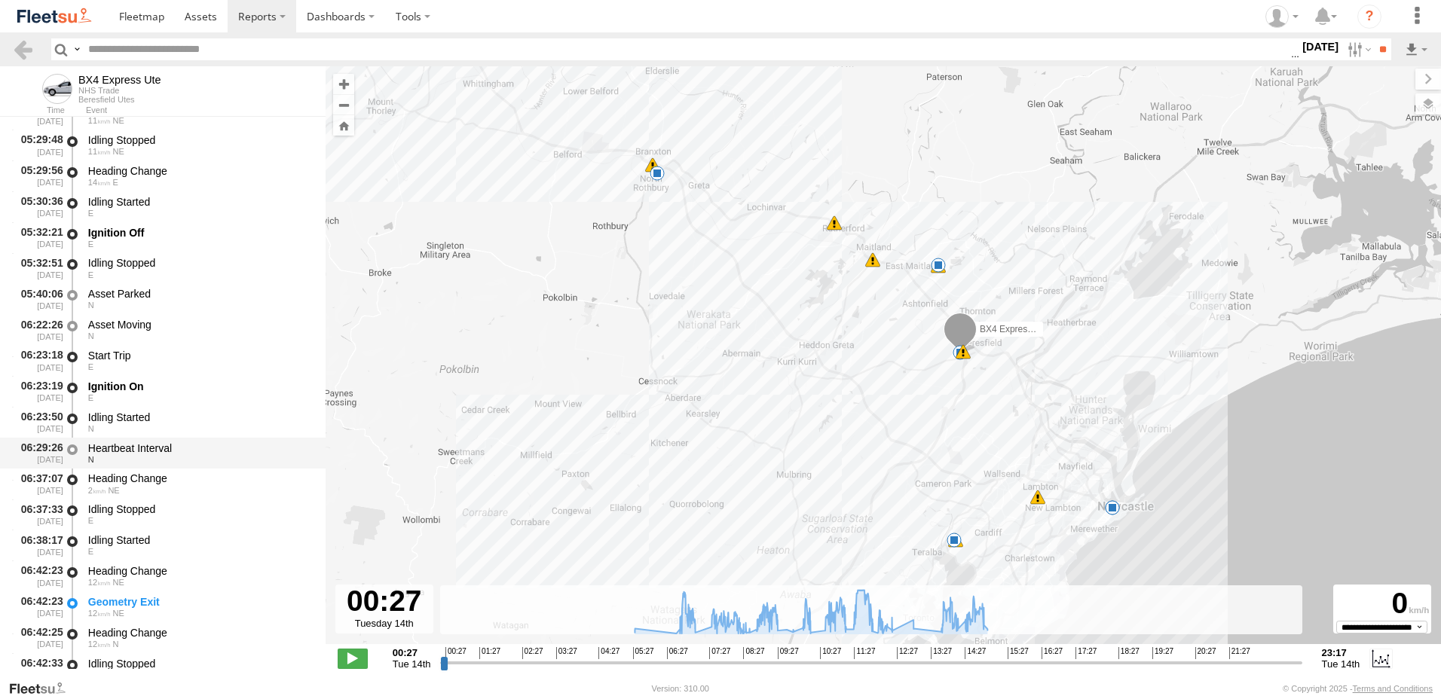
scroll to position [678, 0]
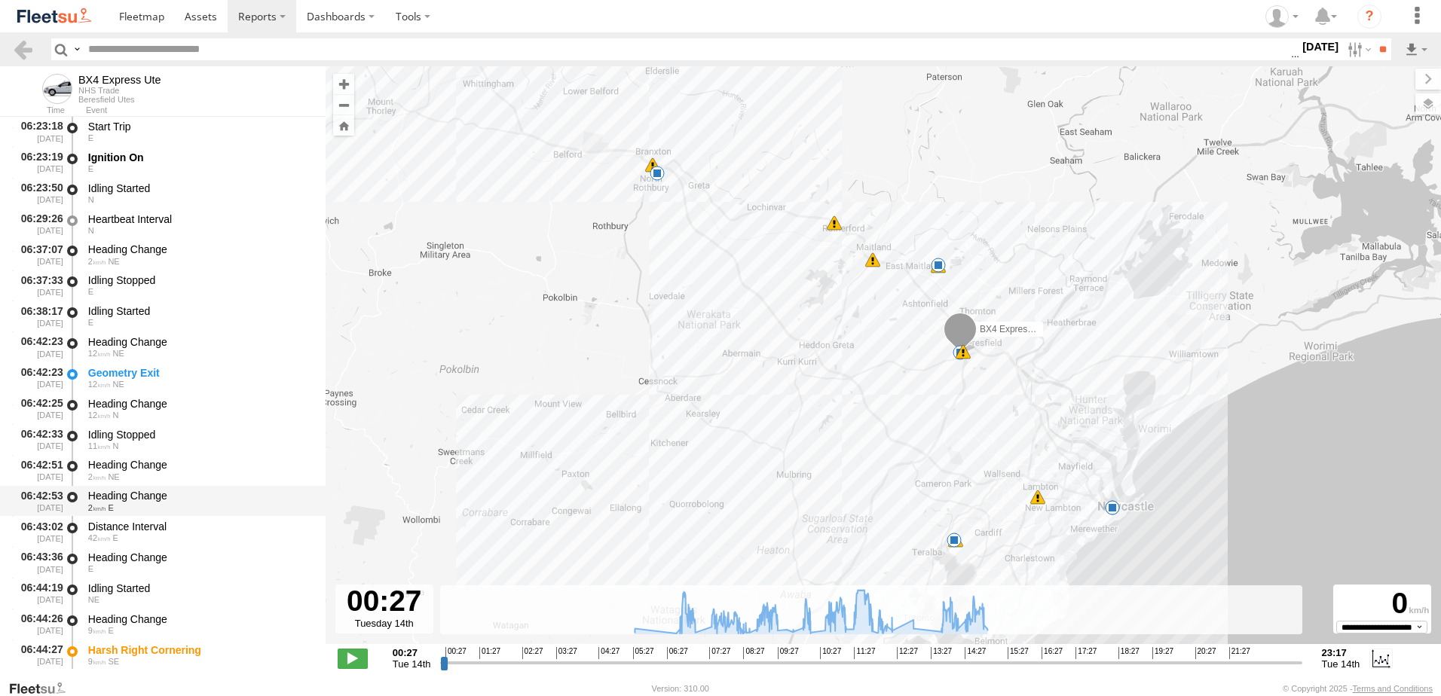
click at [131, 490] on div "Heading Change" at bounding box center [199, 496] width 223 height 14
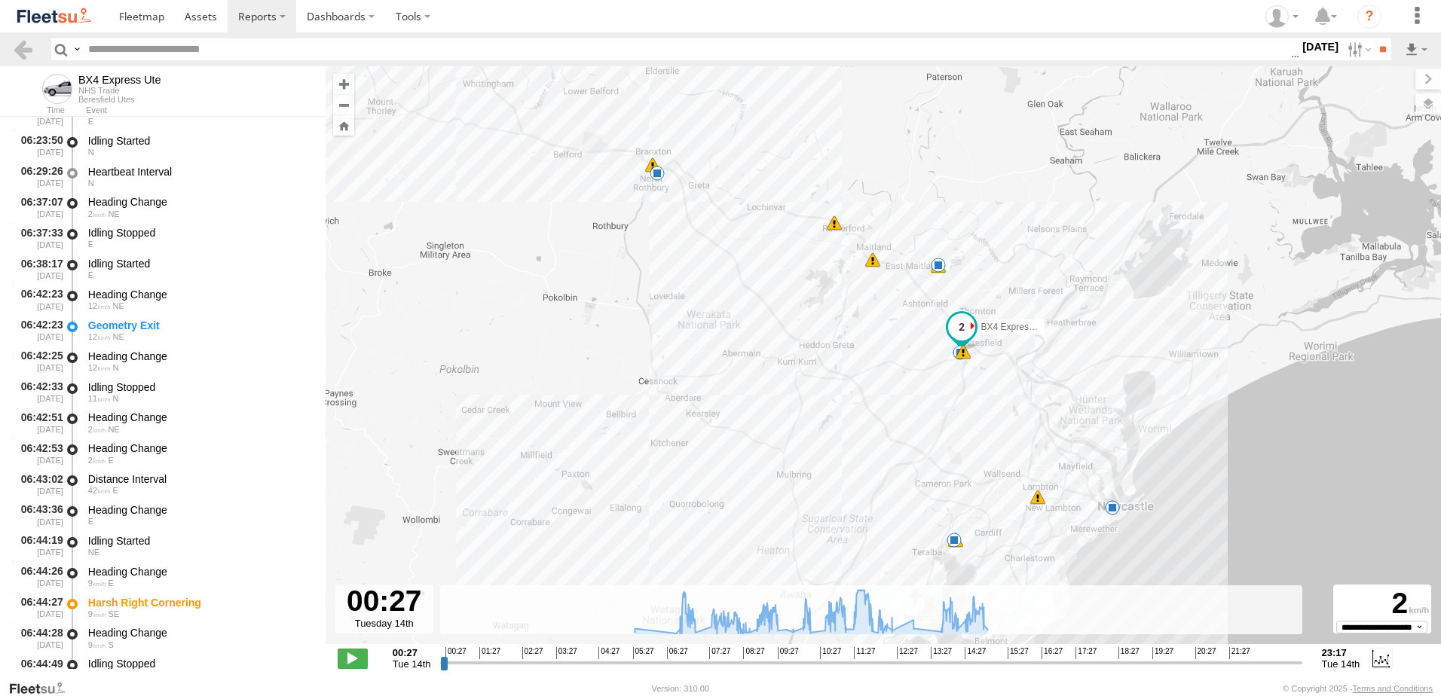
scroll to position [979, 0]
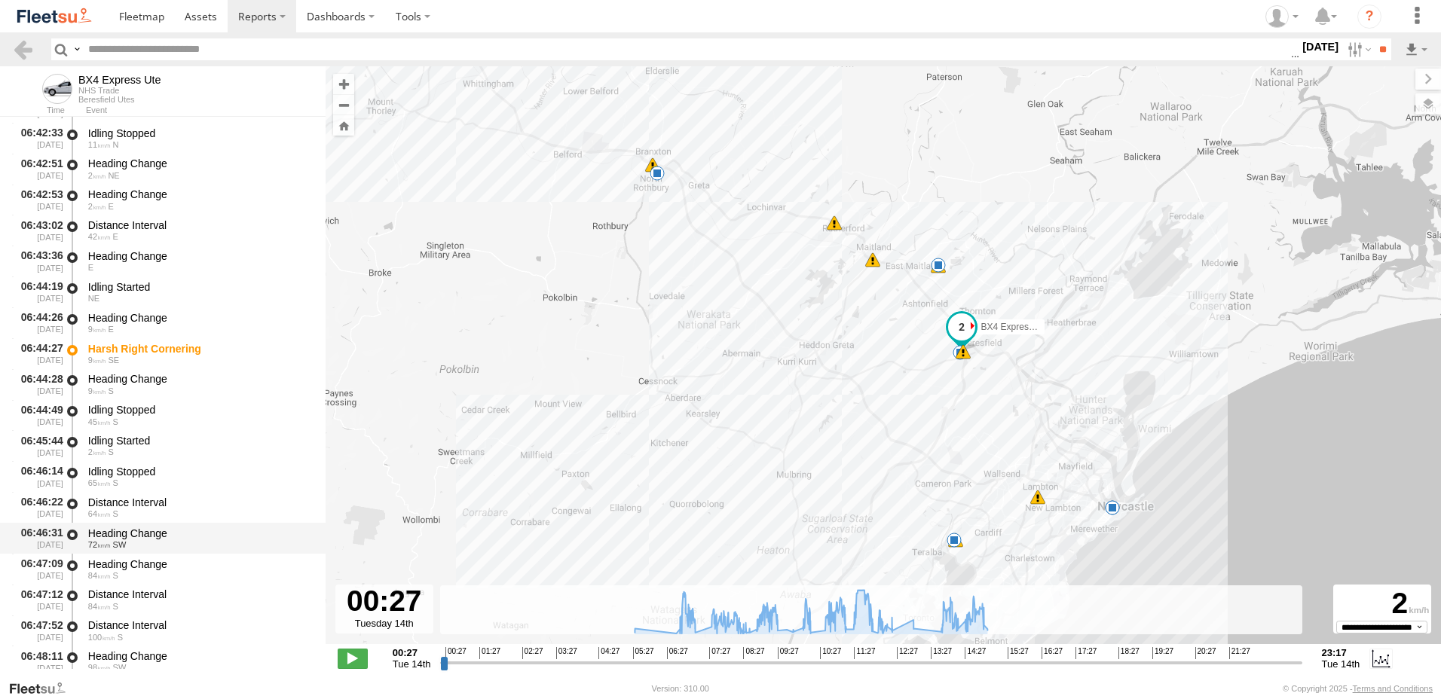
click at [133, 534] on div "Heading Change" at bounding box center [199, 534] width 223 height 14
click at [15, 46] on link at bounding box center [23, 49] width 22 height 22
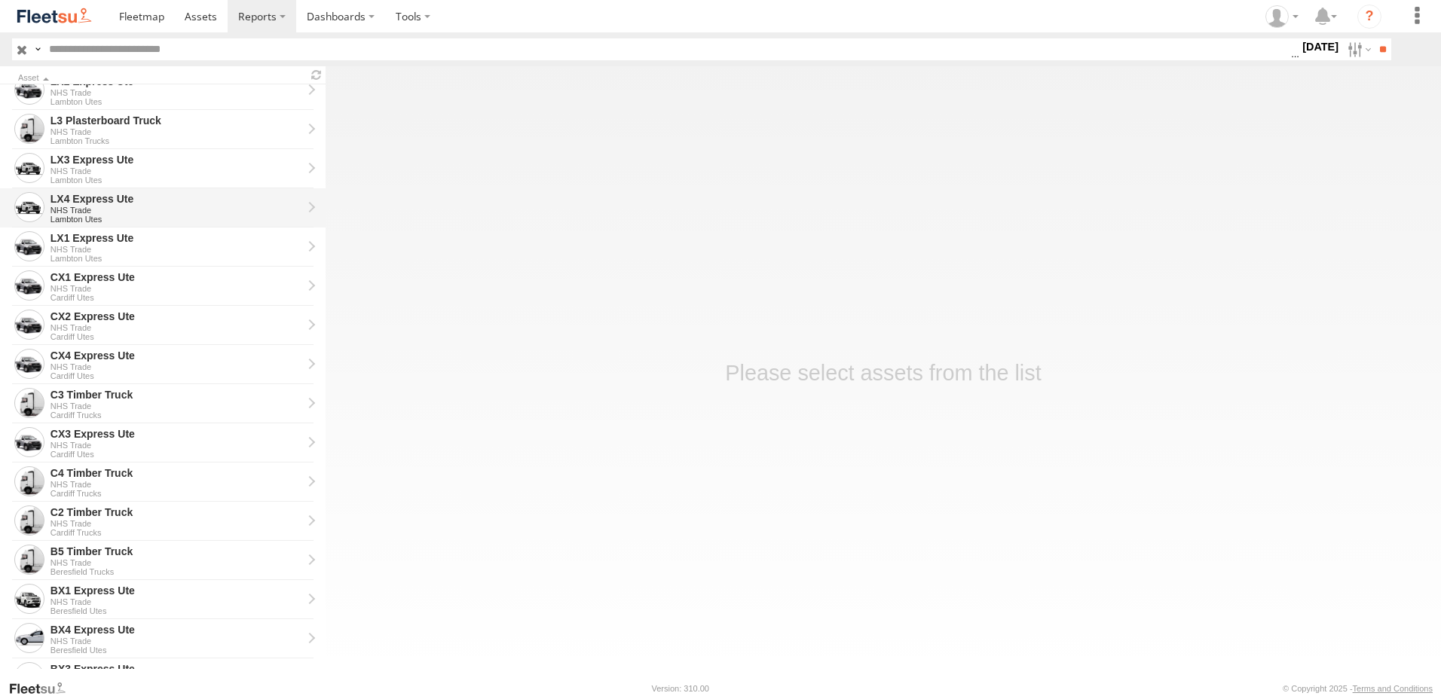
scroll to position [301, 0]
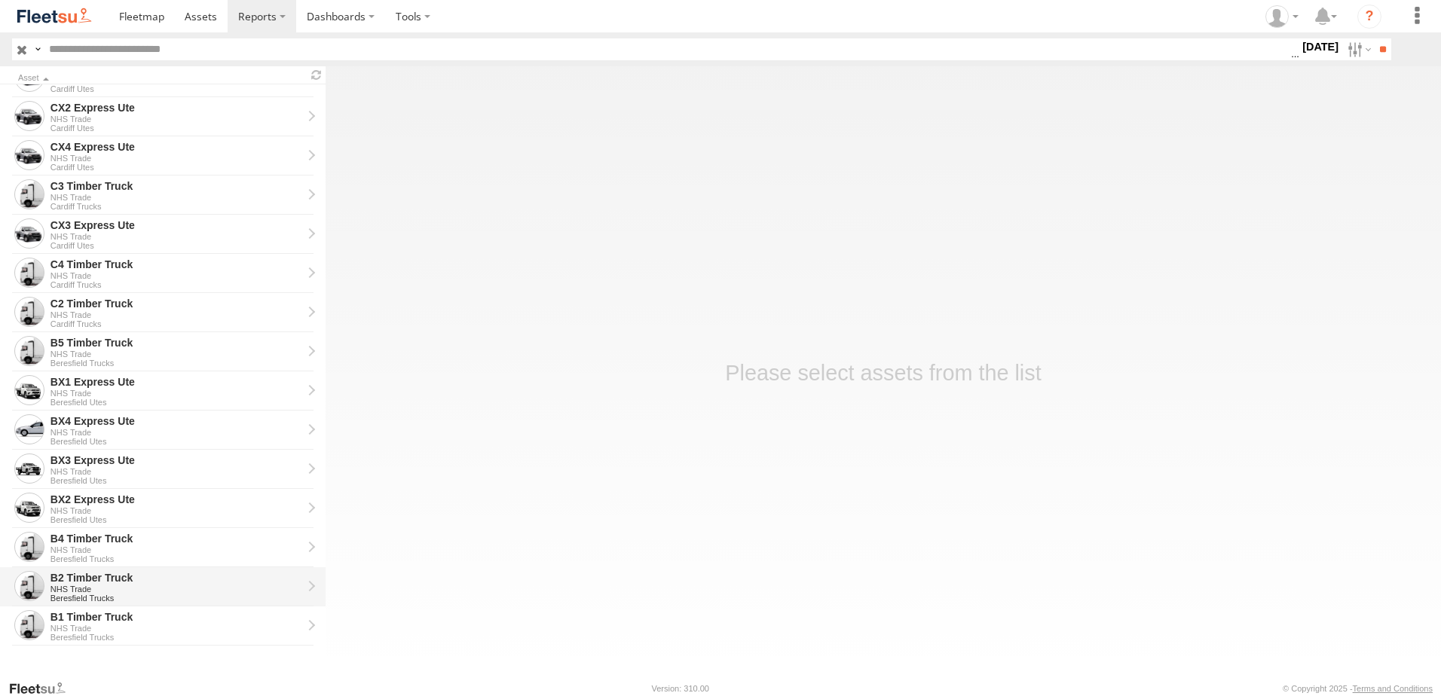
click at [92, 579] on div "B2 Timber Truck" at bounding box center [176, 578] width 252 height 14
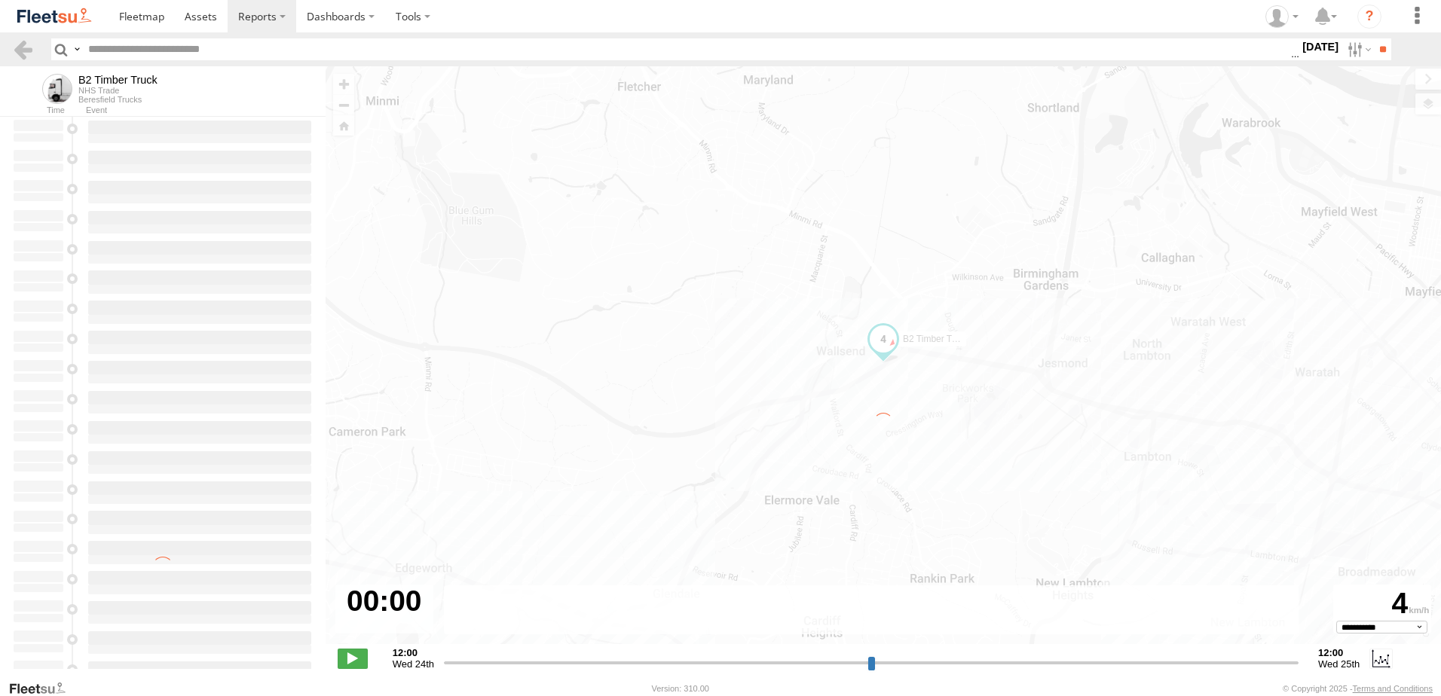
type input "**********"
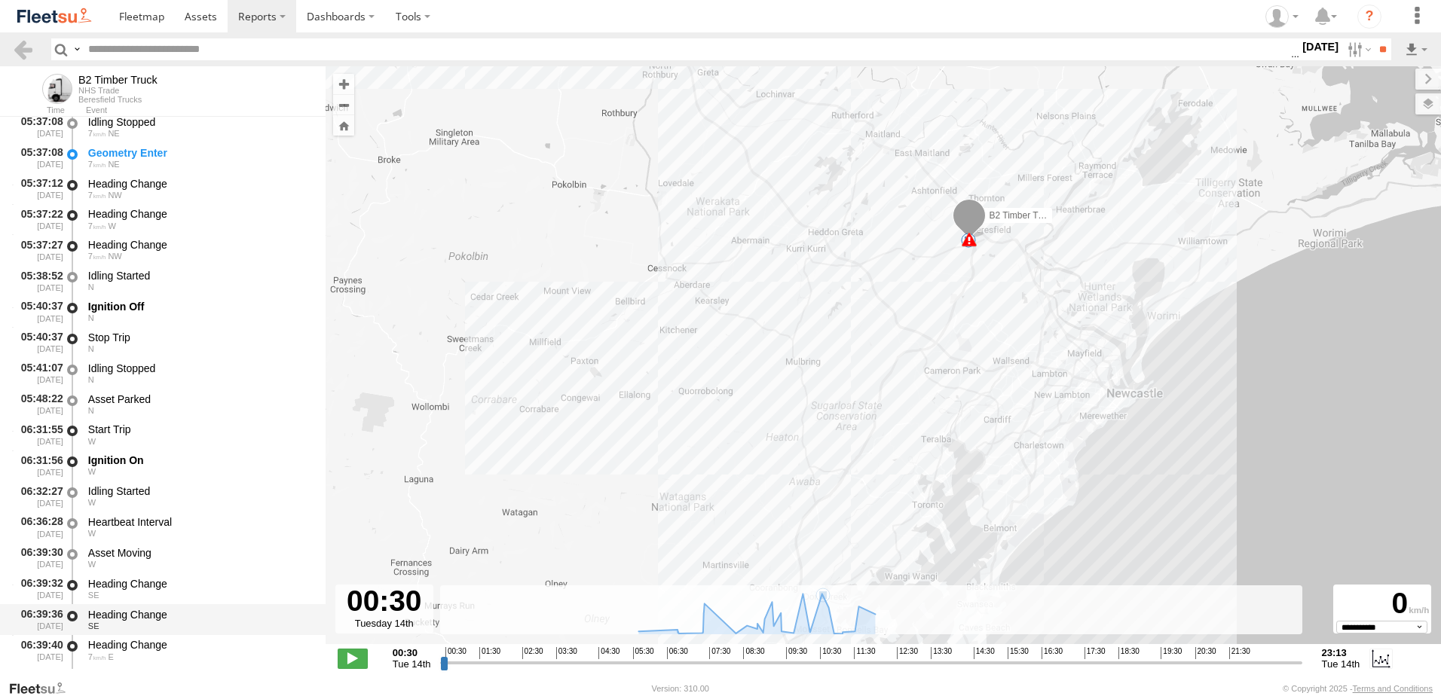
scroll to position [678, 0]
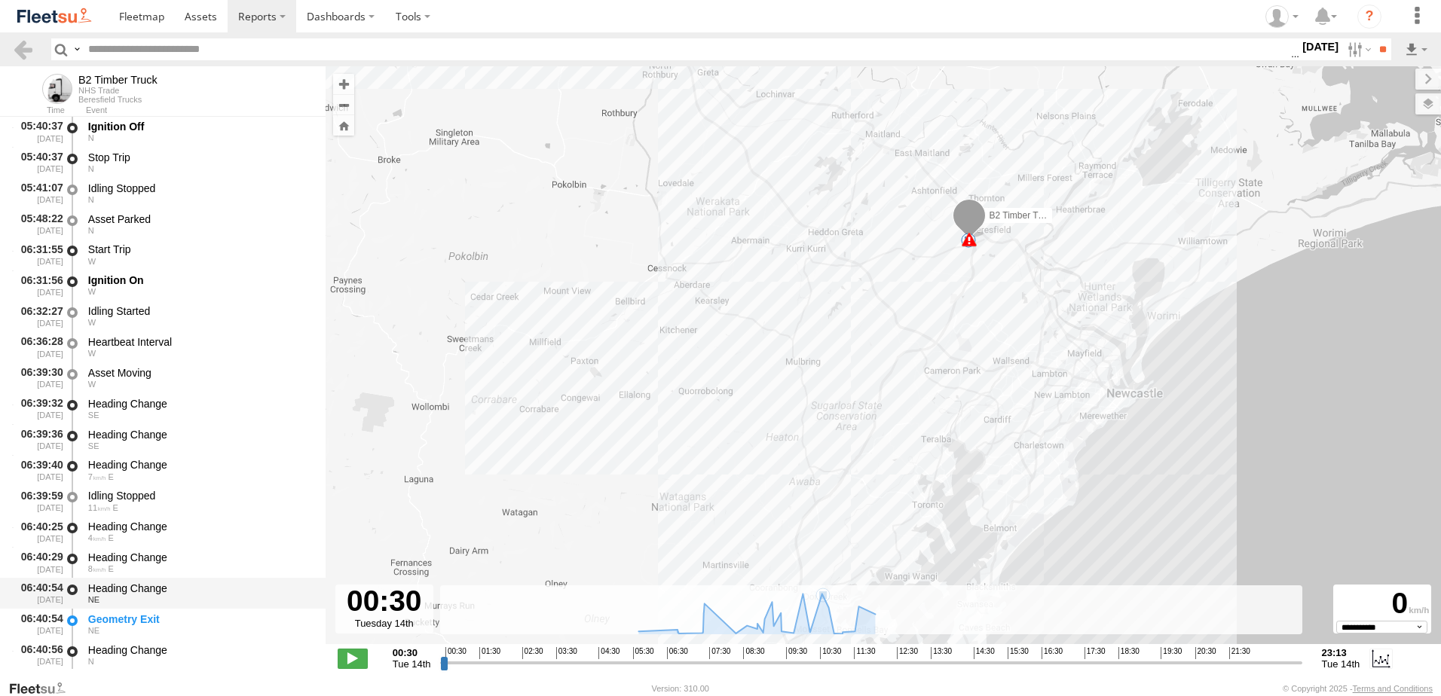
click at [112, 588] on div "Heading Change" at bounding box center [199, 589] width 223 height 14
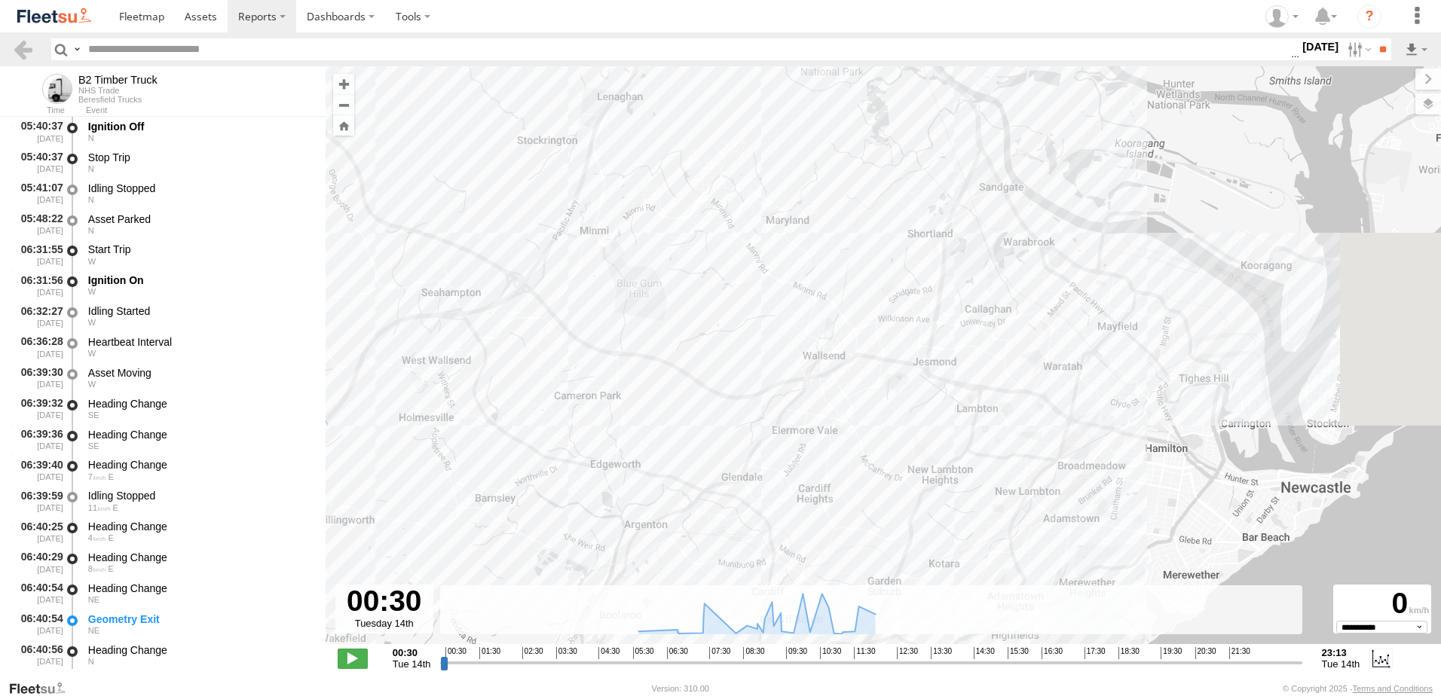
drag, startPoint x: 729, startPoint y: 493, endPoint x: 434, endPoint y: 396, distance: 311.2
click at [432, 402] on div "B2 Timber Truck 05:22 Tue 05:22 Tue 11:14 Tue" at bounding box center [882, 363] width 1115 height 594
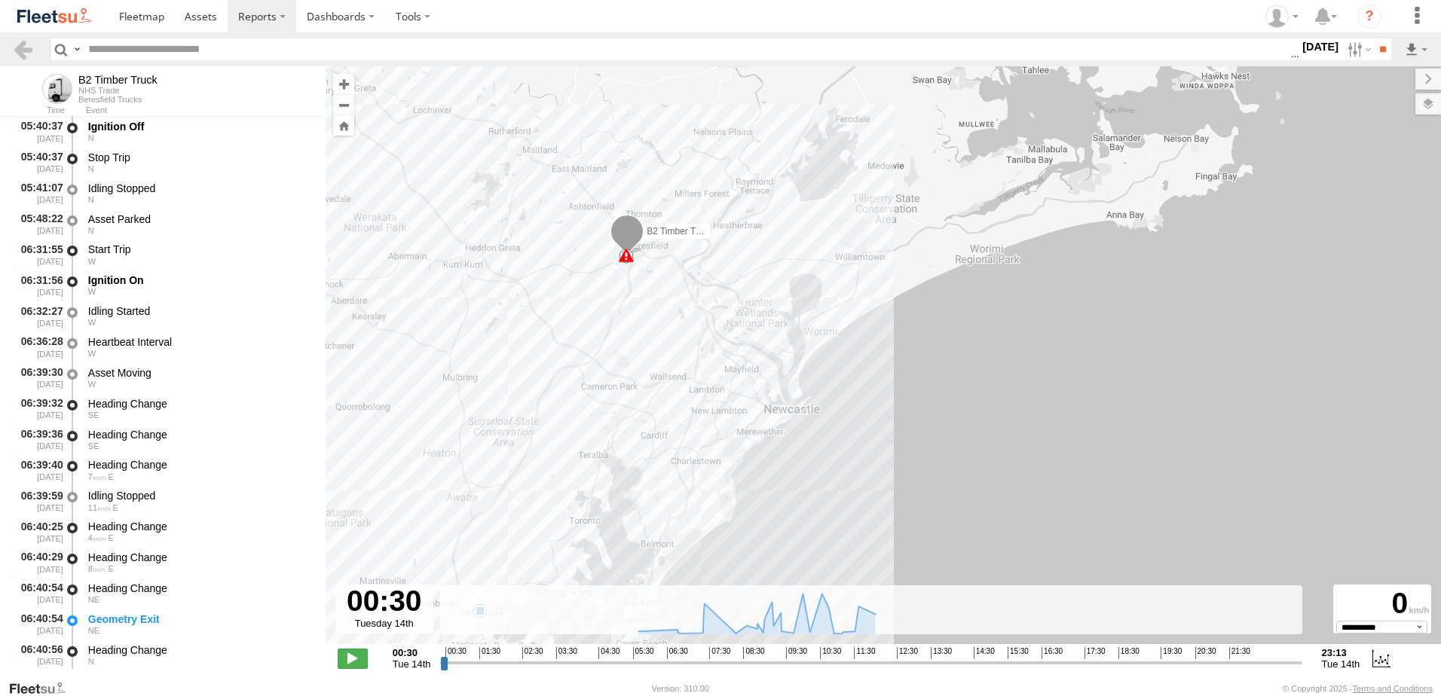
drag, startPoint x: 649, startPoint y: 141, endPoint x: 664, endPoint y: 281, distance: 140.9
click at [664, 281] on div "B2 Timber Truck 05:22 Tue 05:22 Tue 11:14 Tue 5" at bounding box center [882, 363] width 1115 height 594
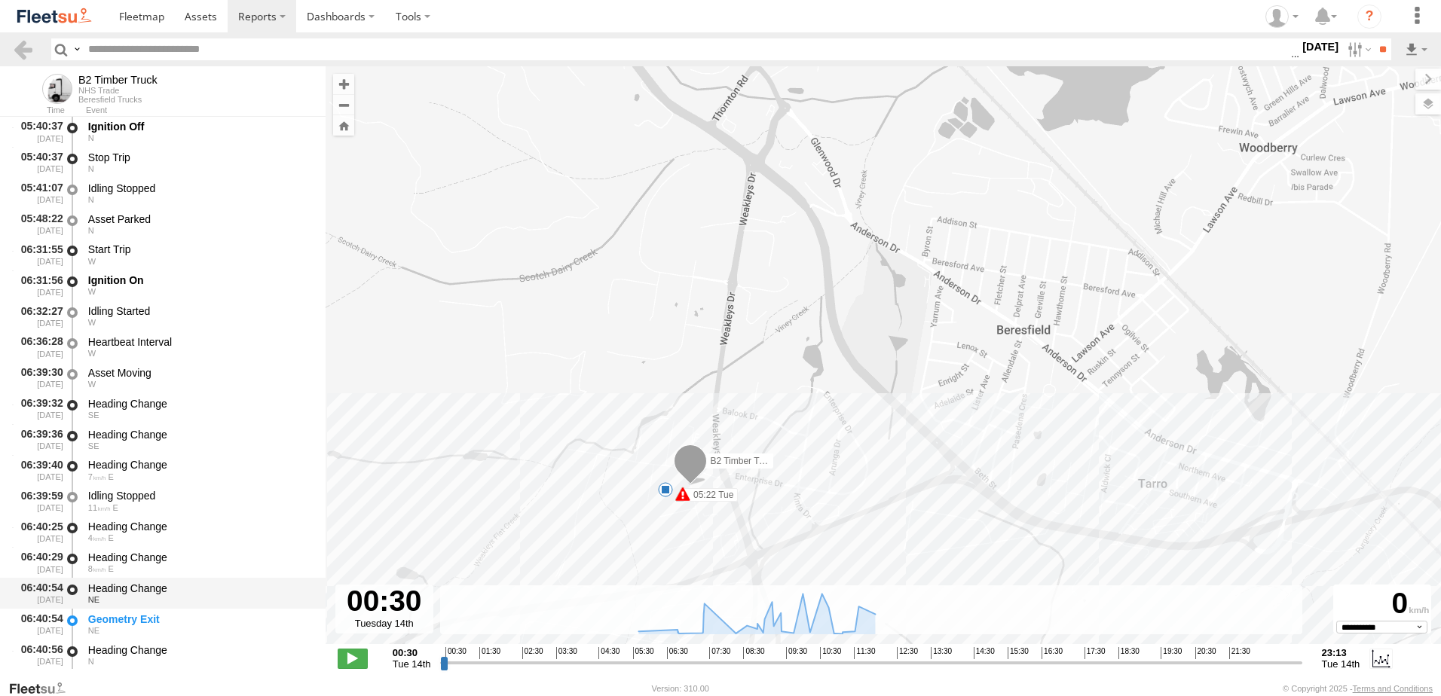
click at [147, 588] on div "Heading Change" at bounding box center [199, 589] width 223 height 14
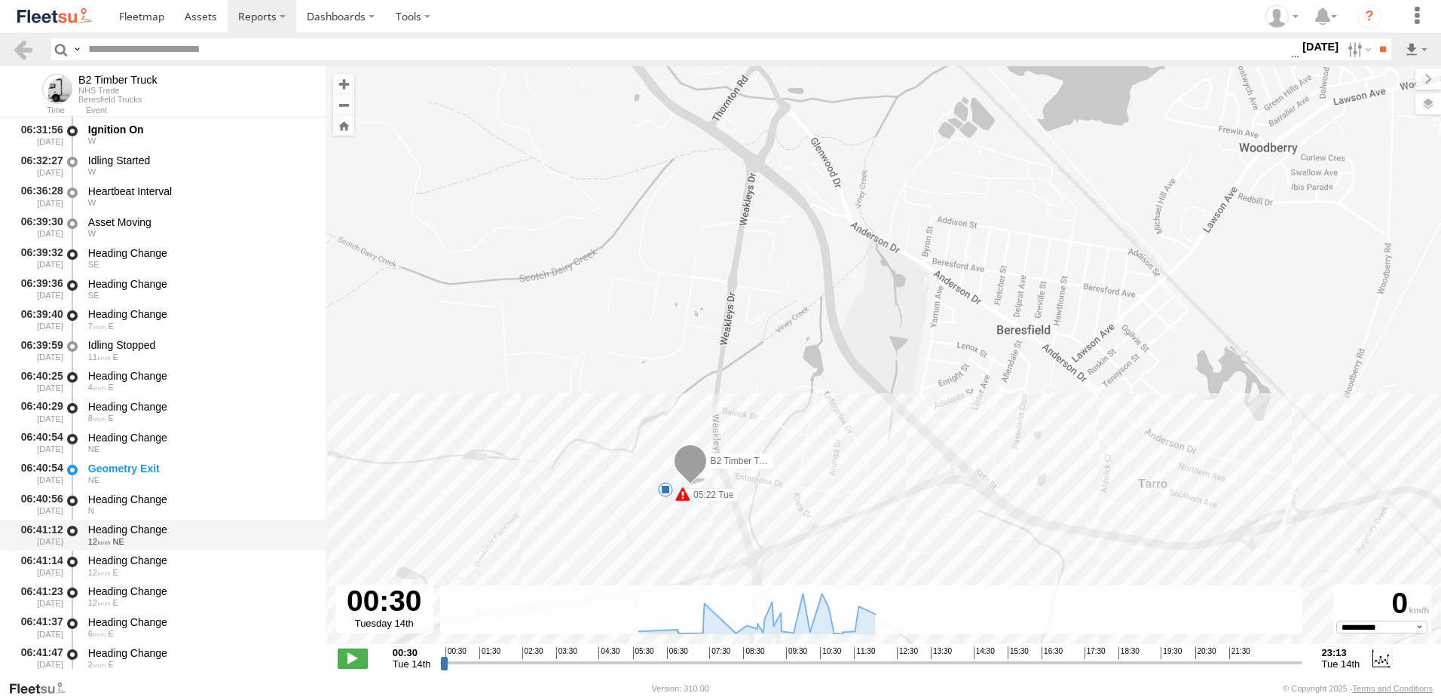
click at [117, 524] on div "Heading Change" at bounding box center [199, 530] width 223 height 14
click at [26, 50] on link at bounding box center [23, 49] width 22 height 22
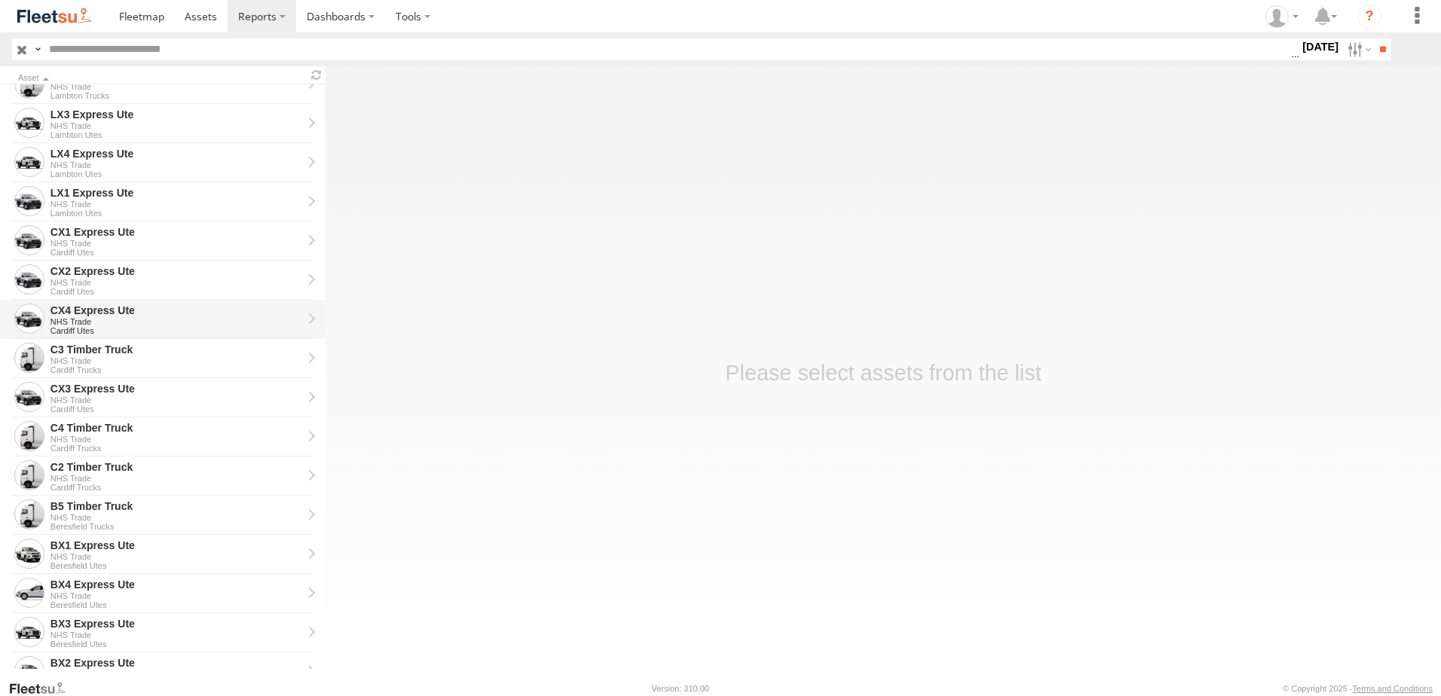
scroll to position [301, 0]
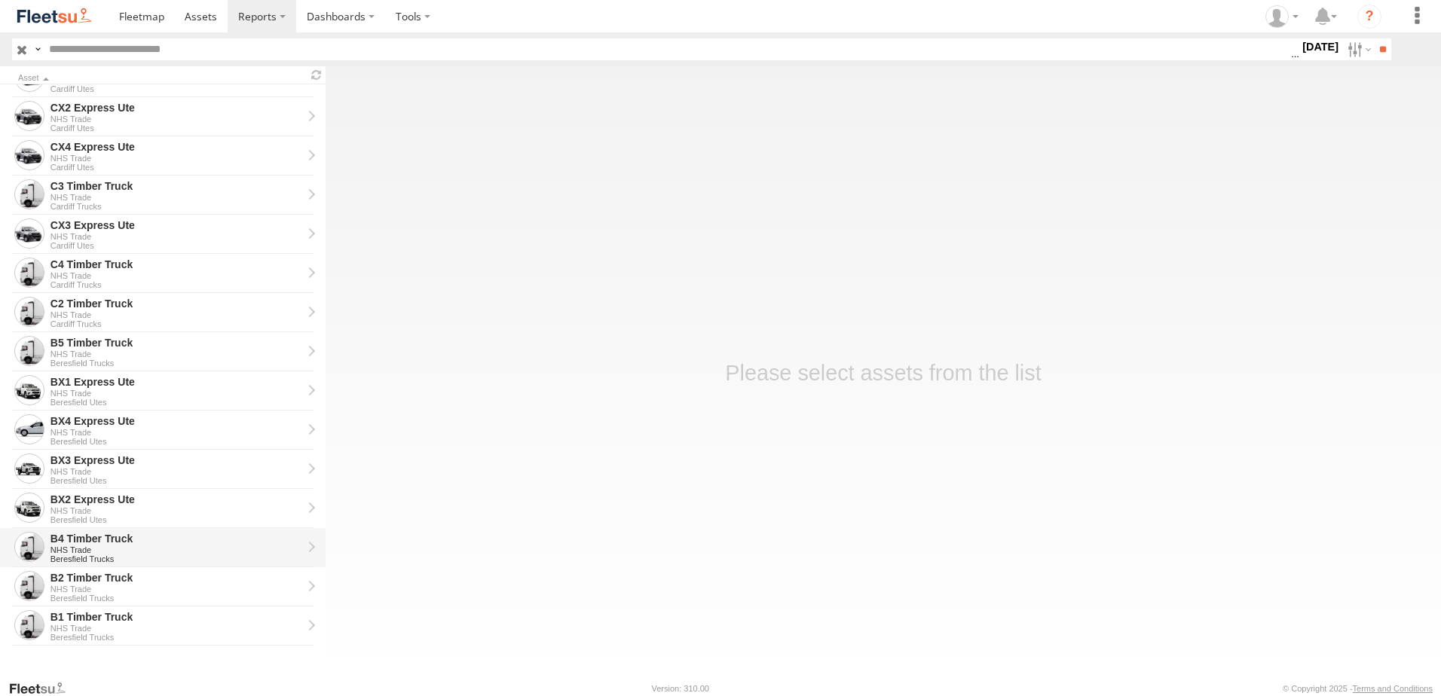
click at [75, 536] on div "B4 Timber Truck" at bounding box center [176, 539] width 252 height 14
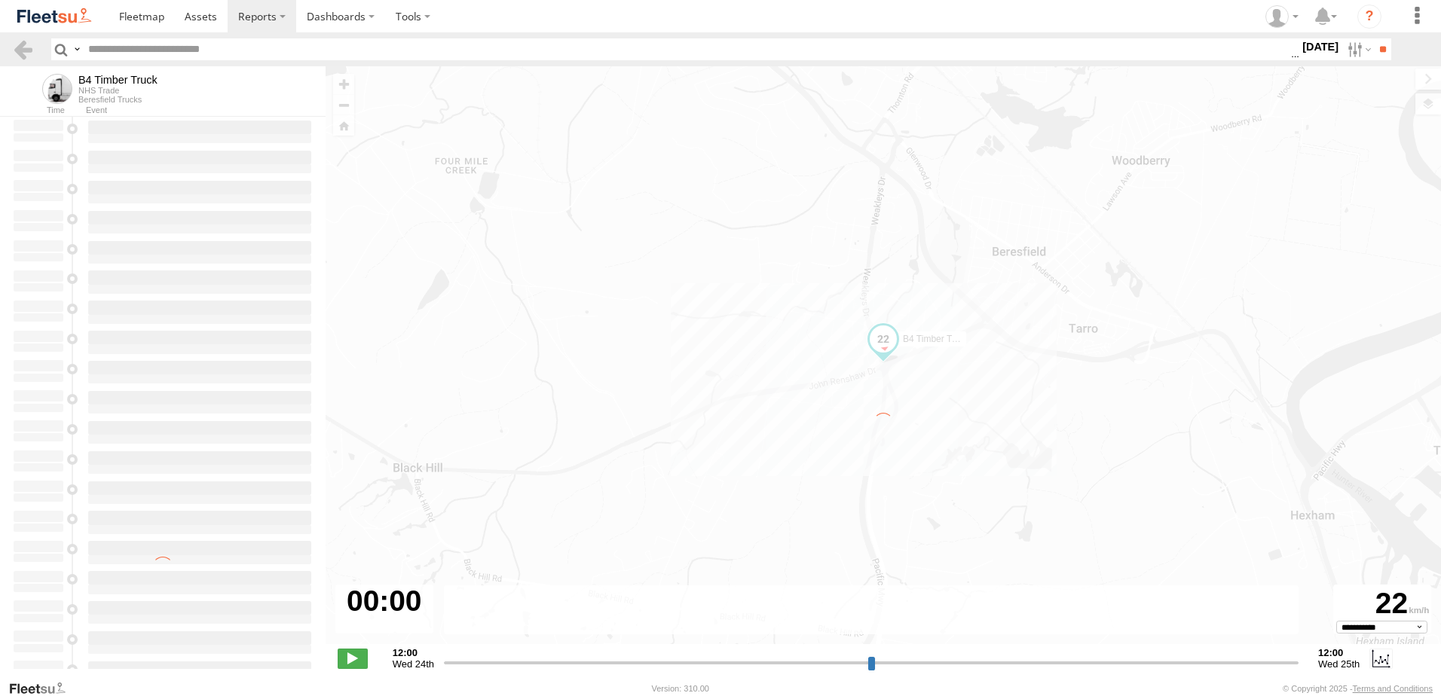
type input "**********"
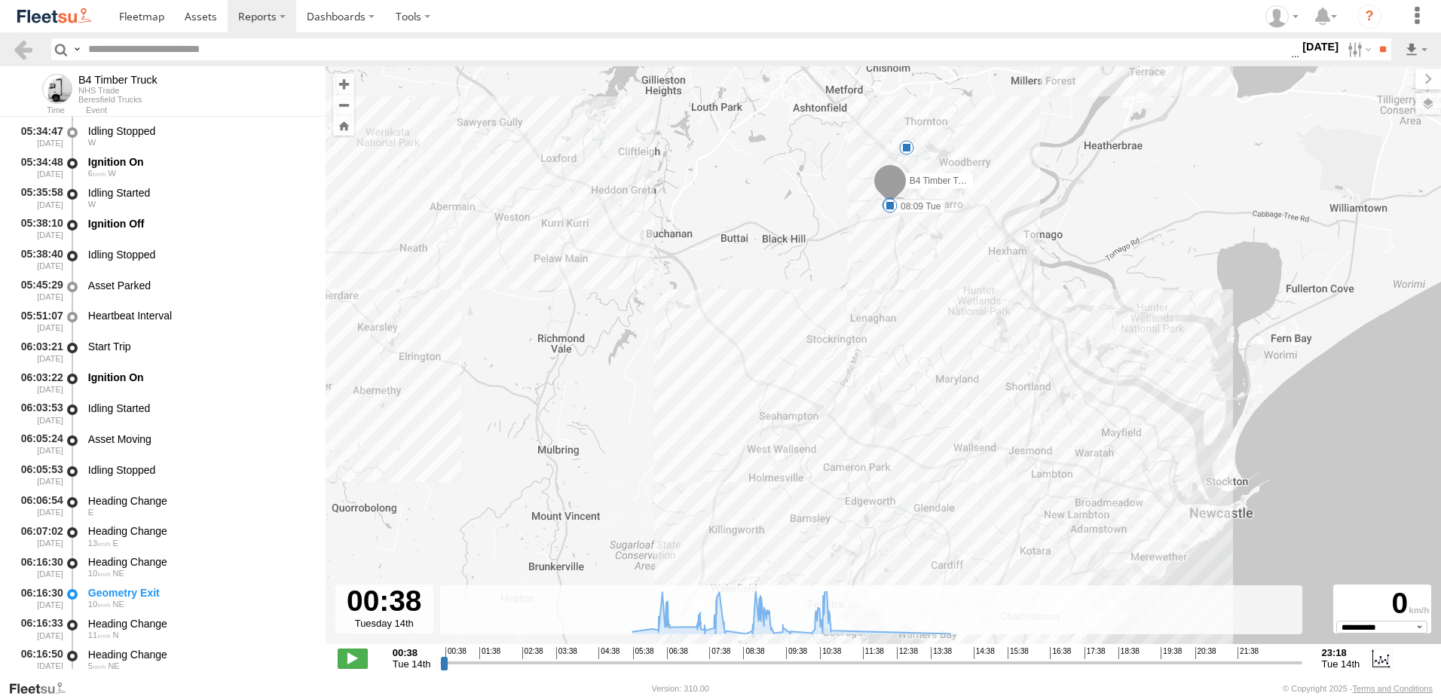
scroll to position [603, 0]
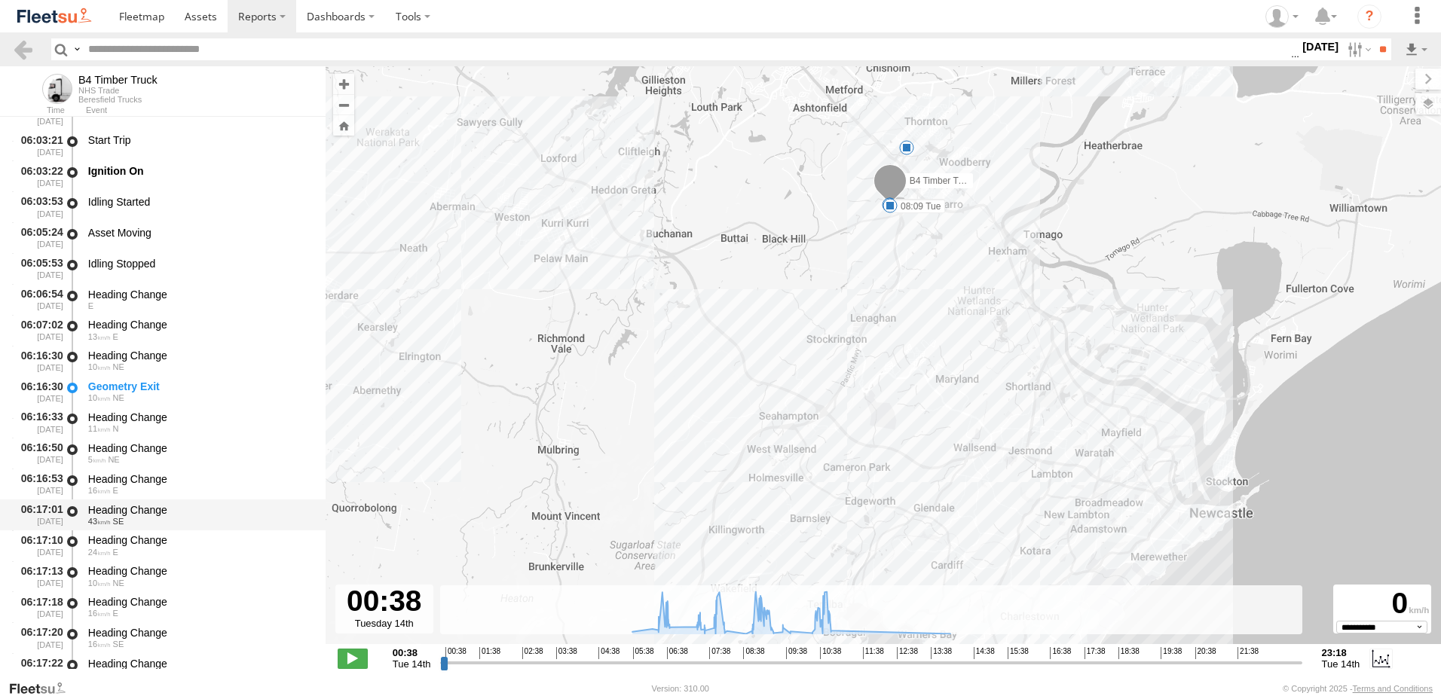
click at [129, 503] on div "Heading Change" at bounding box center [199, 510] width 223 height 14
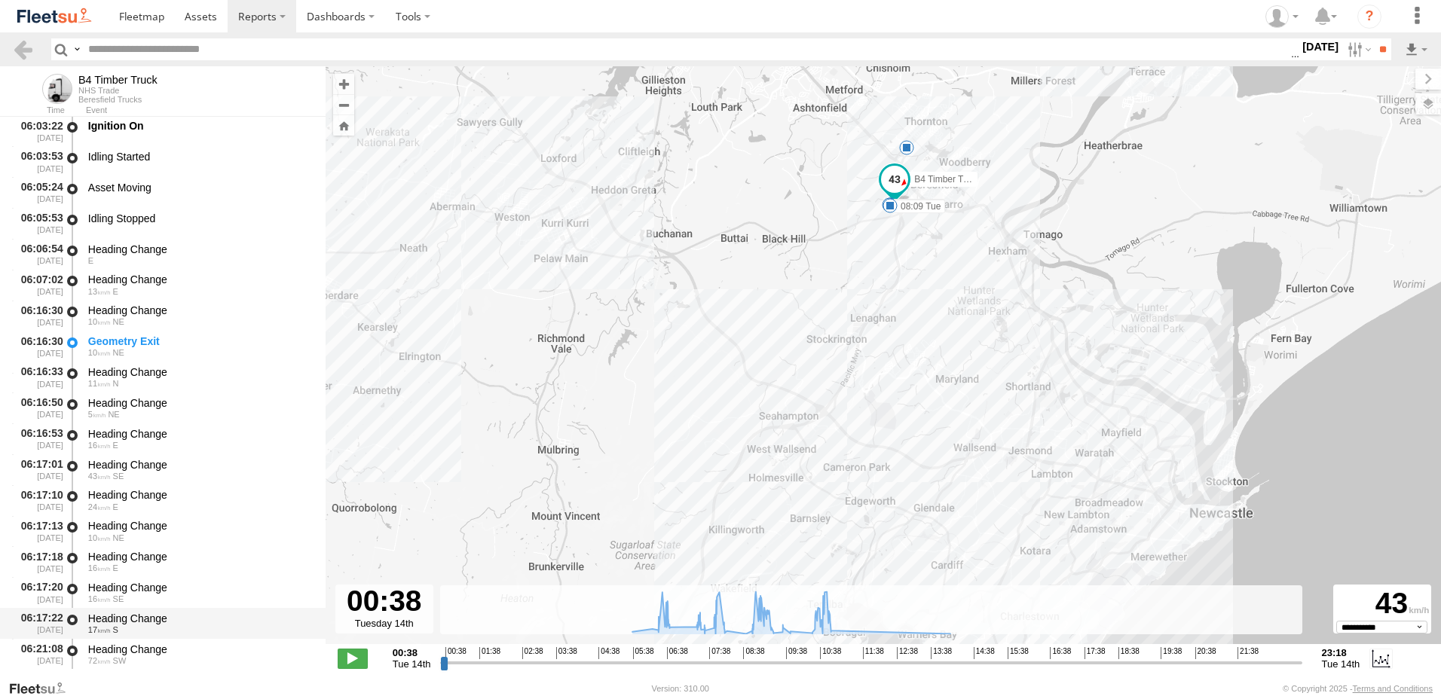
scroll to position [753, 0]
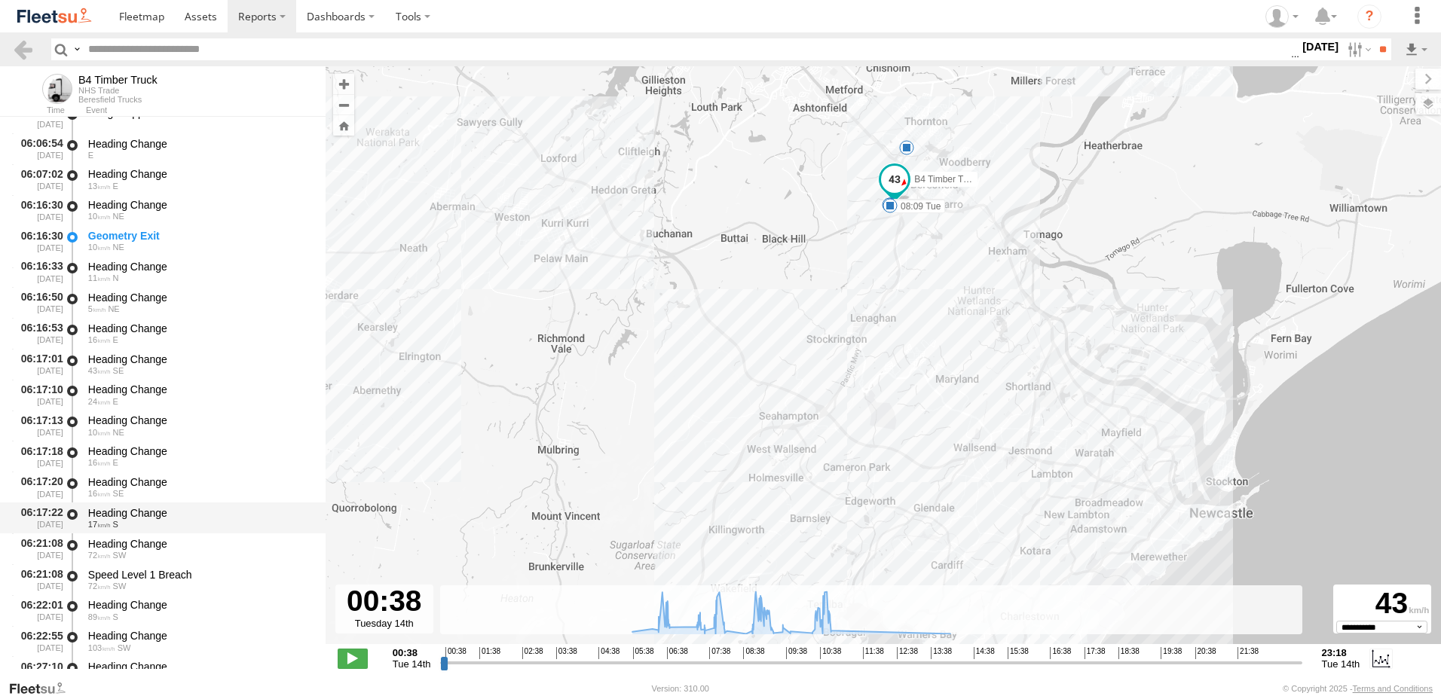
click at [139, 509] on div "Heading Change" at bounding box center [199, 513] width 223 height 14
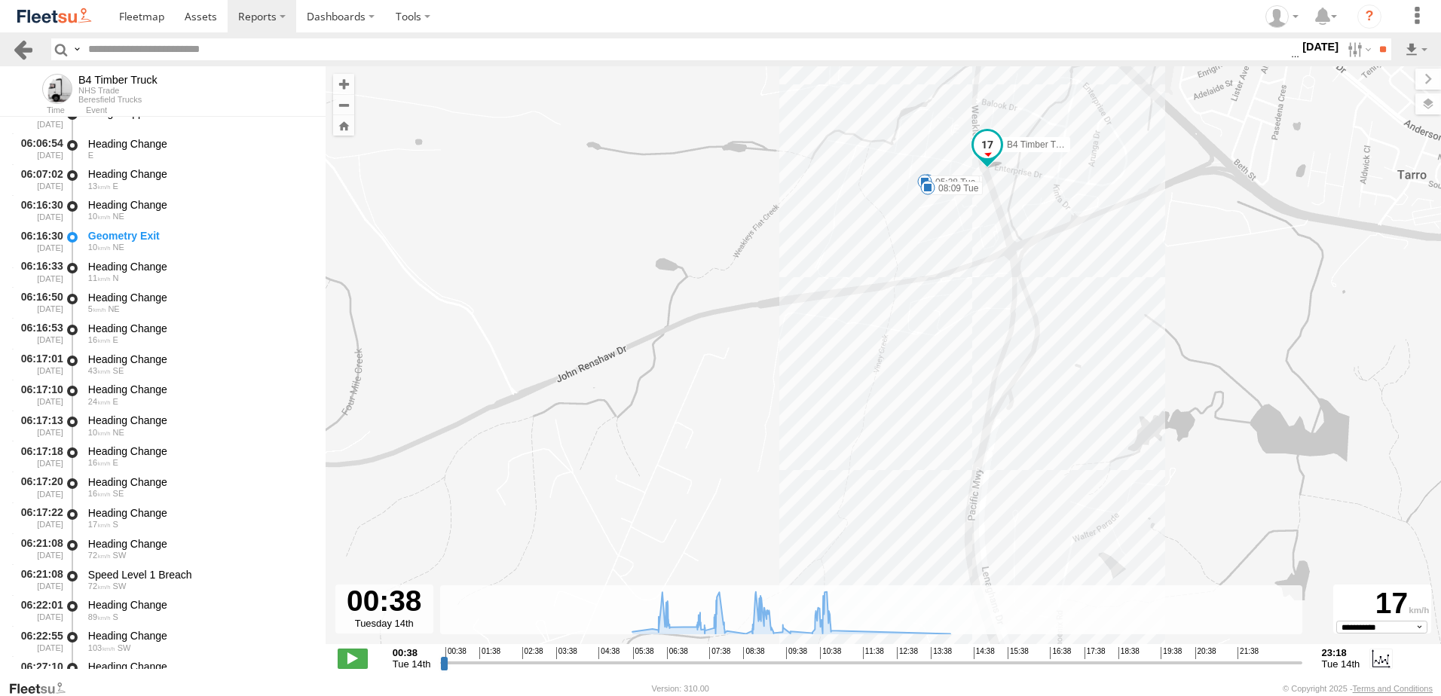
click at [19, 45] on link at bounding box center [23, 49] width 22 height 22
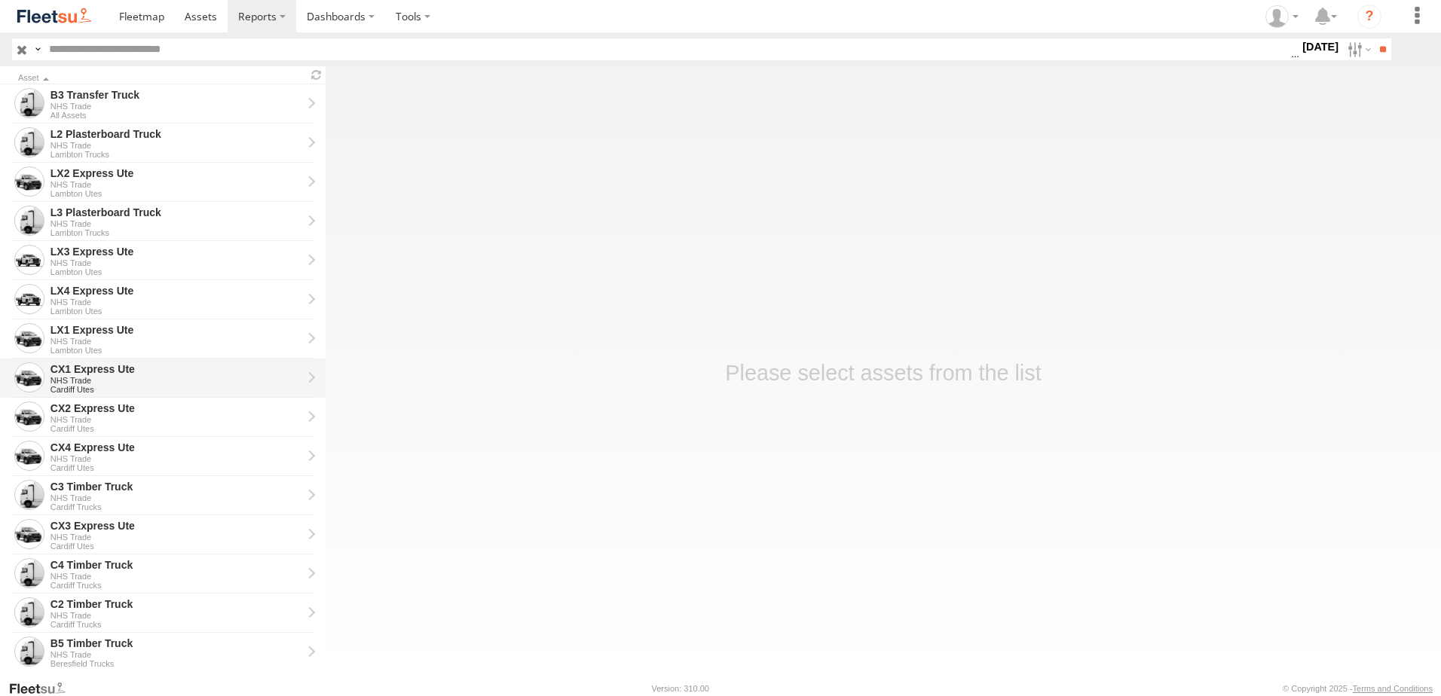
click at [76, 365] on div "CX1 Express Ute" at bounding box center [176, 369] width 252 height 14
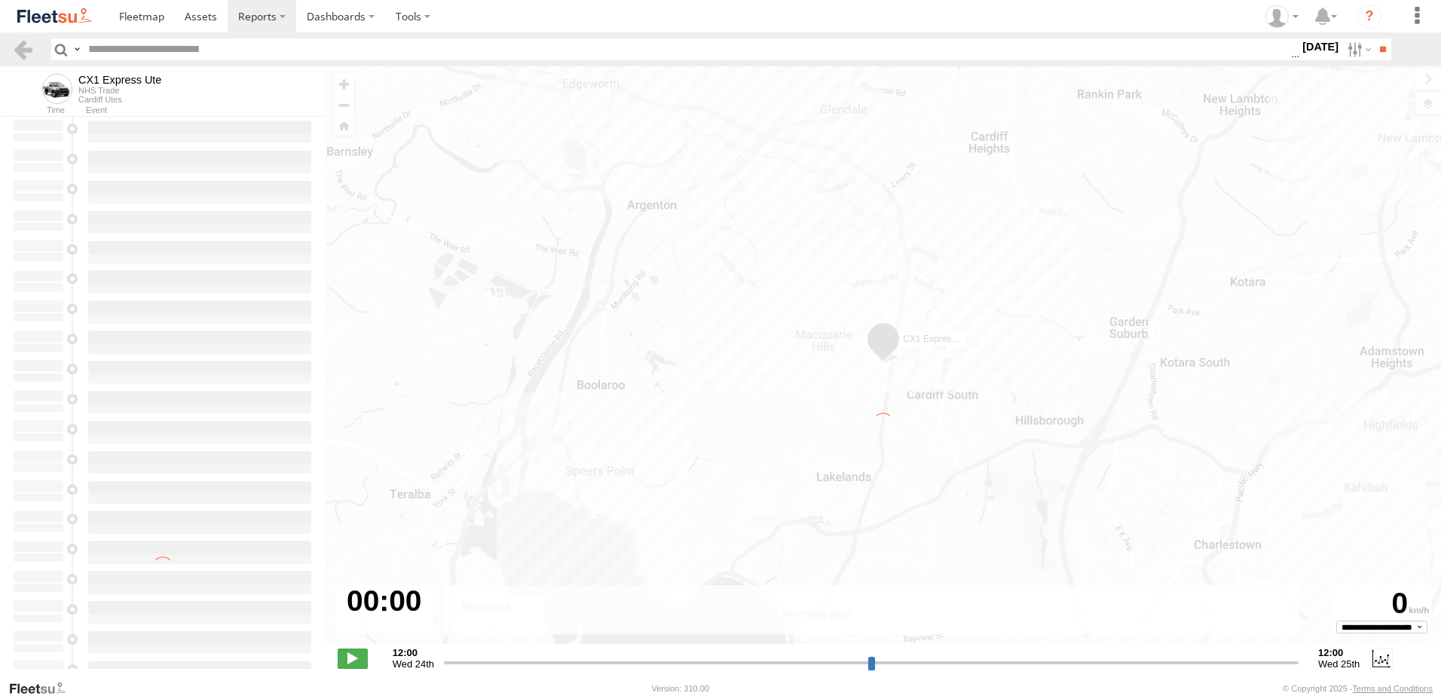
type input "**********"
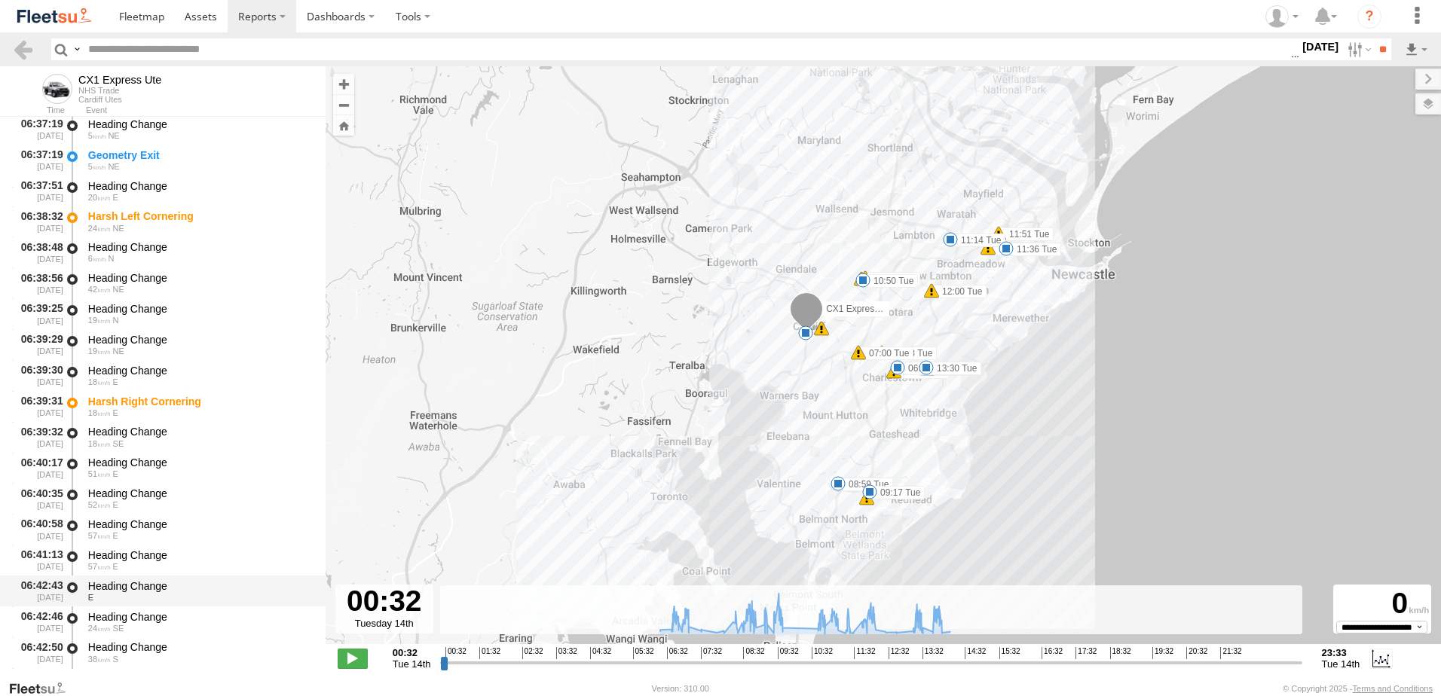
scroll to position [527, 0]
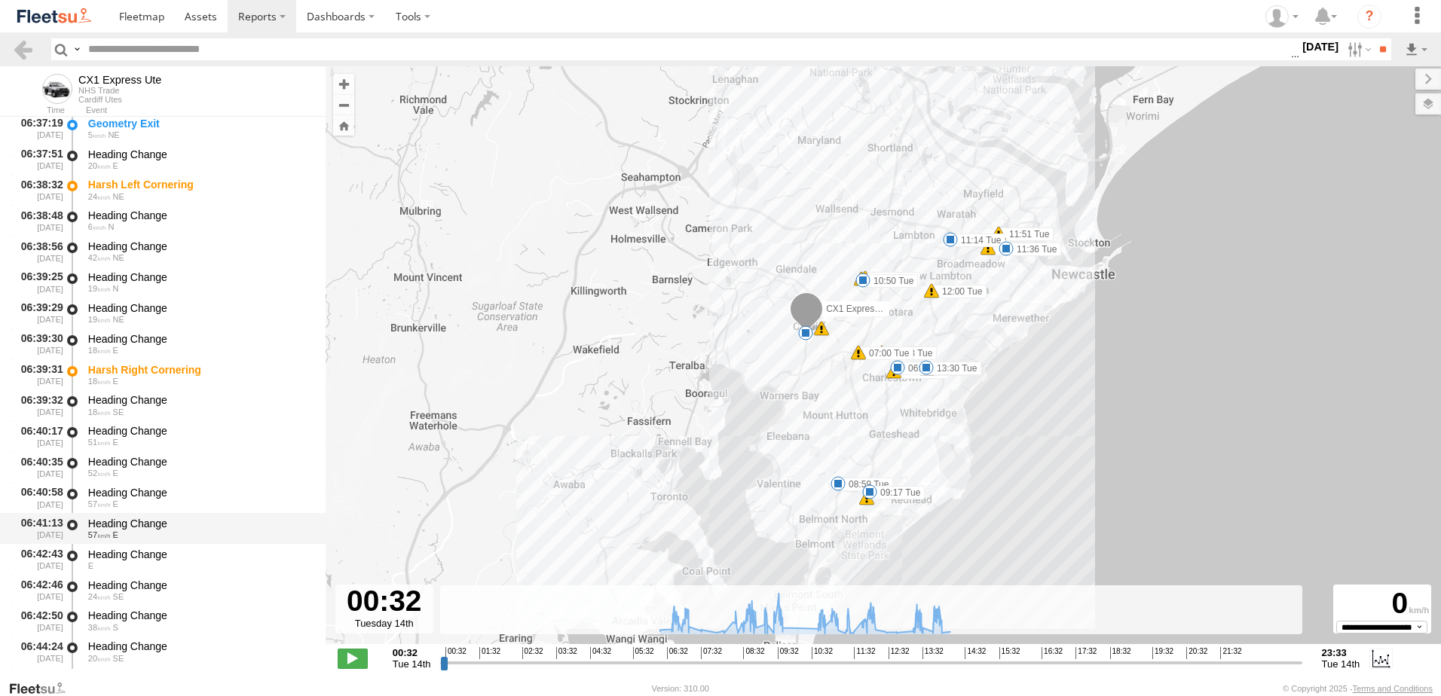
click at [118, 518] on div "Heading Change" at bounding box center [199, 524] width 223 height 14
click at [21, 44] on link at bounding box center [23, 49] width 22 height 22
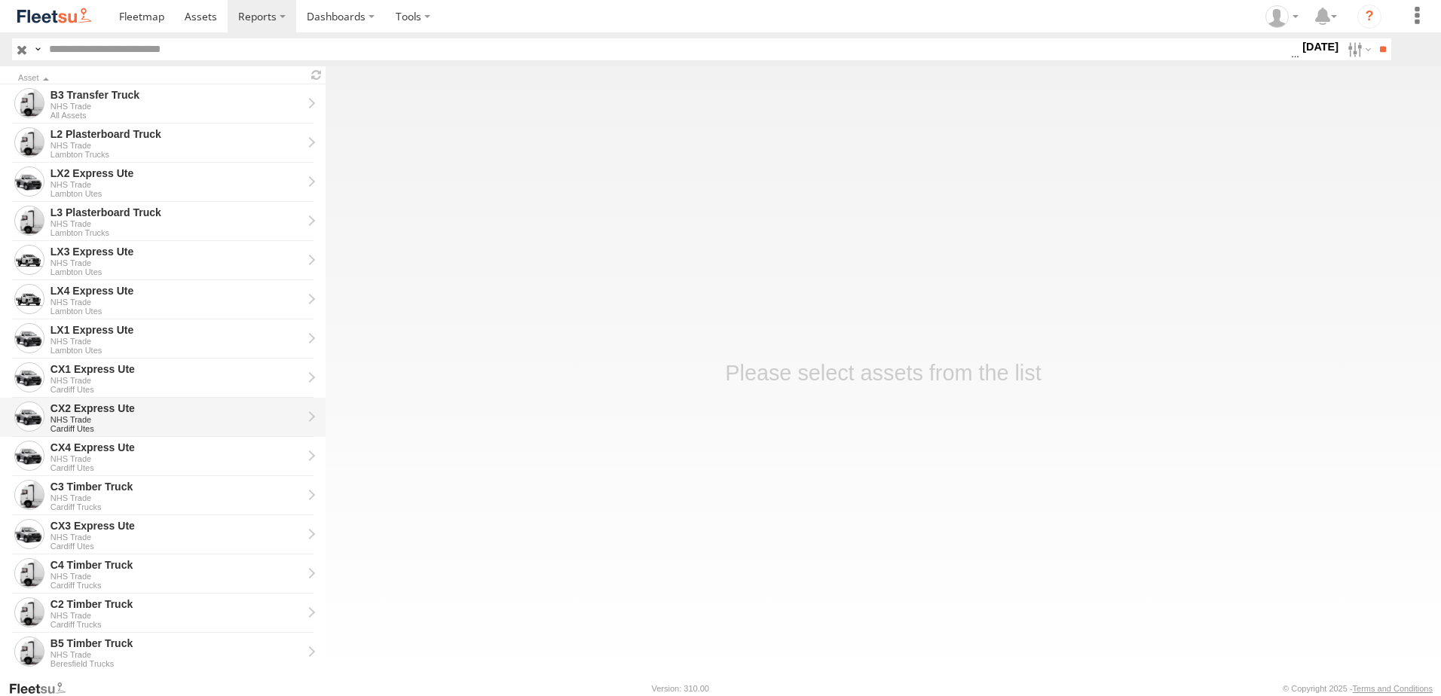
click at [68, 406] on div "CX2 Express Ute" at bounding box center [176, 409] width 252 height 14
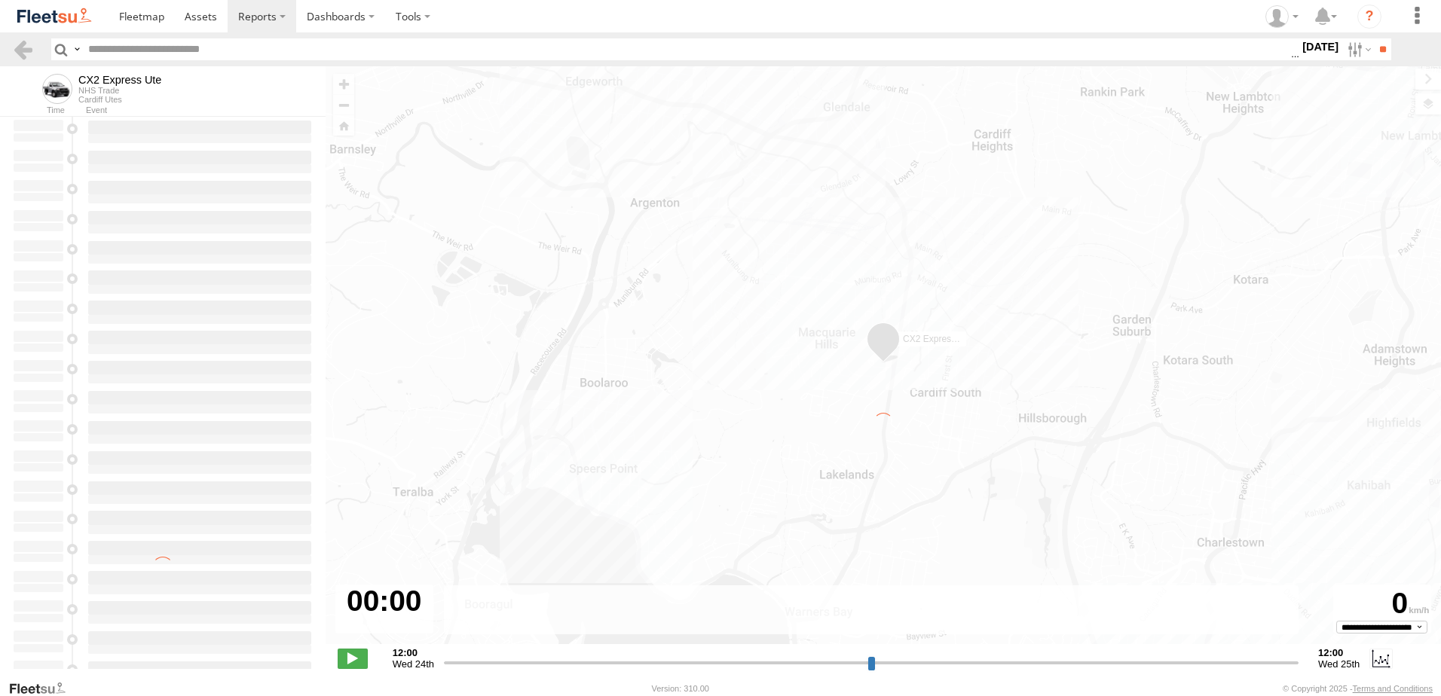
type input "**********"
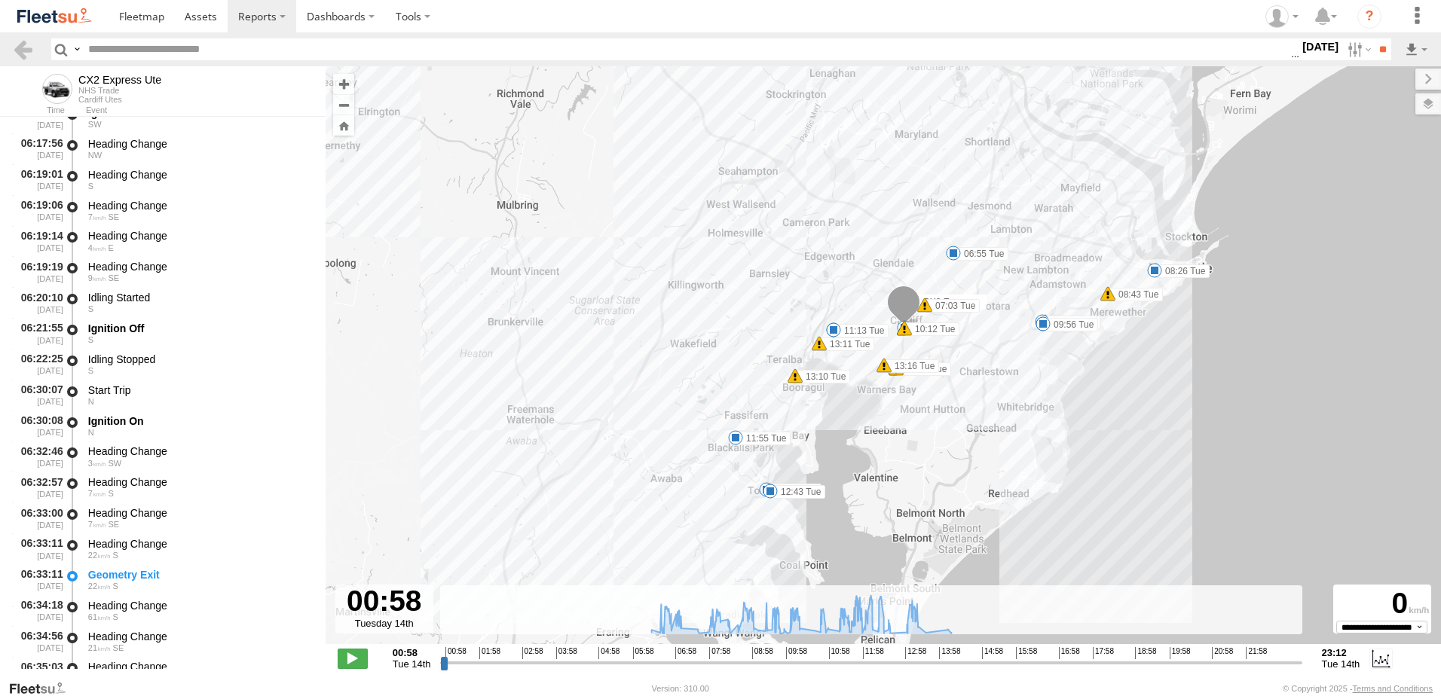
scroll to position [377, 0]
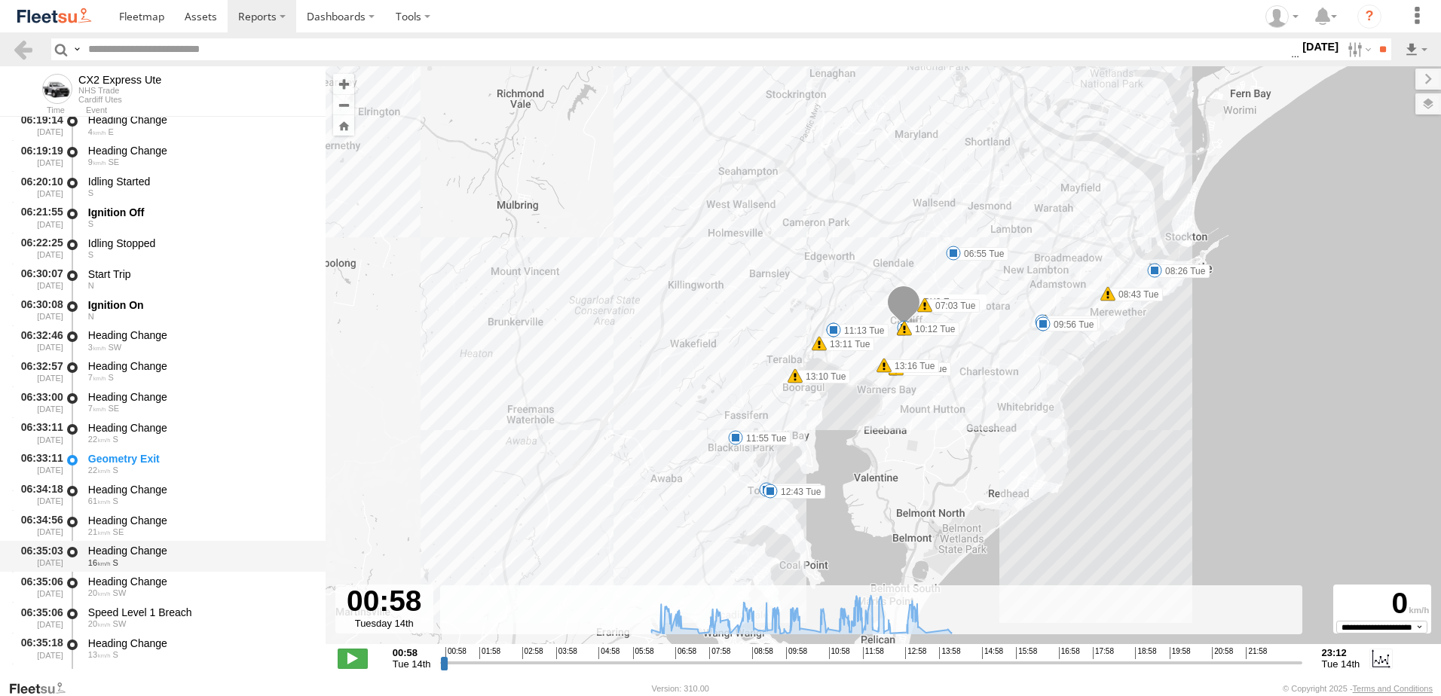
click at [126, 552] on div "Heading Change" at bounding box center [199, 551] width 223 height 14
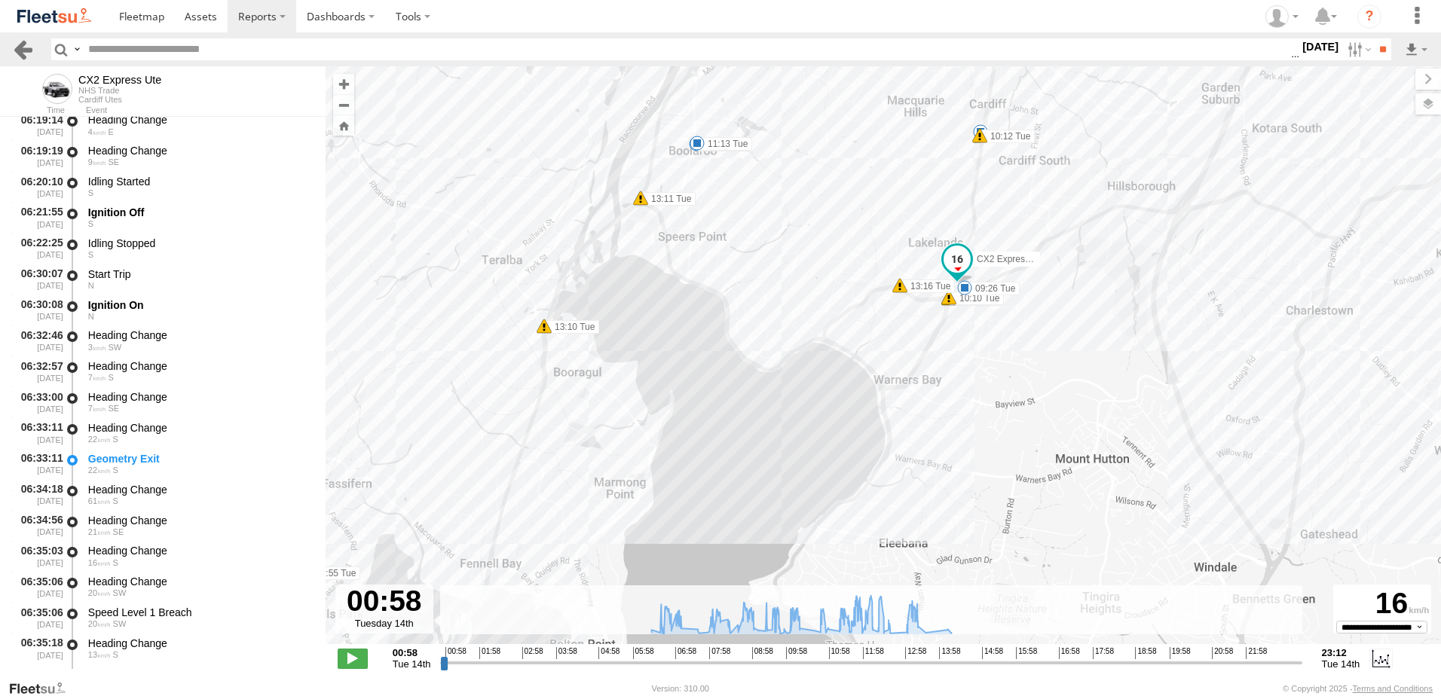
click at [23, 50] on link at bounding box center [23, 49] width 22 height 22
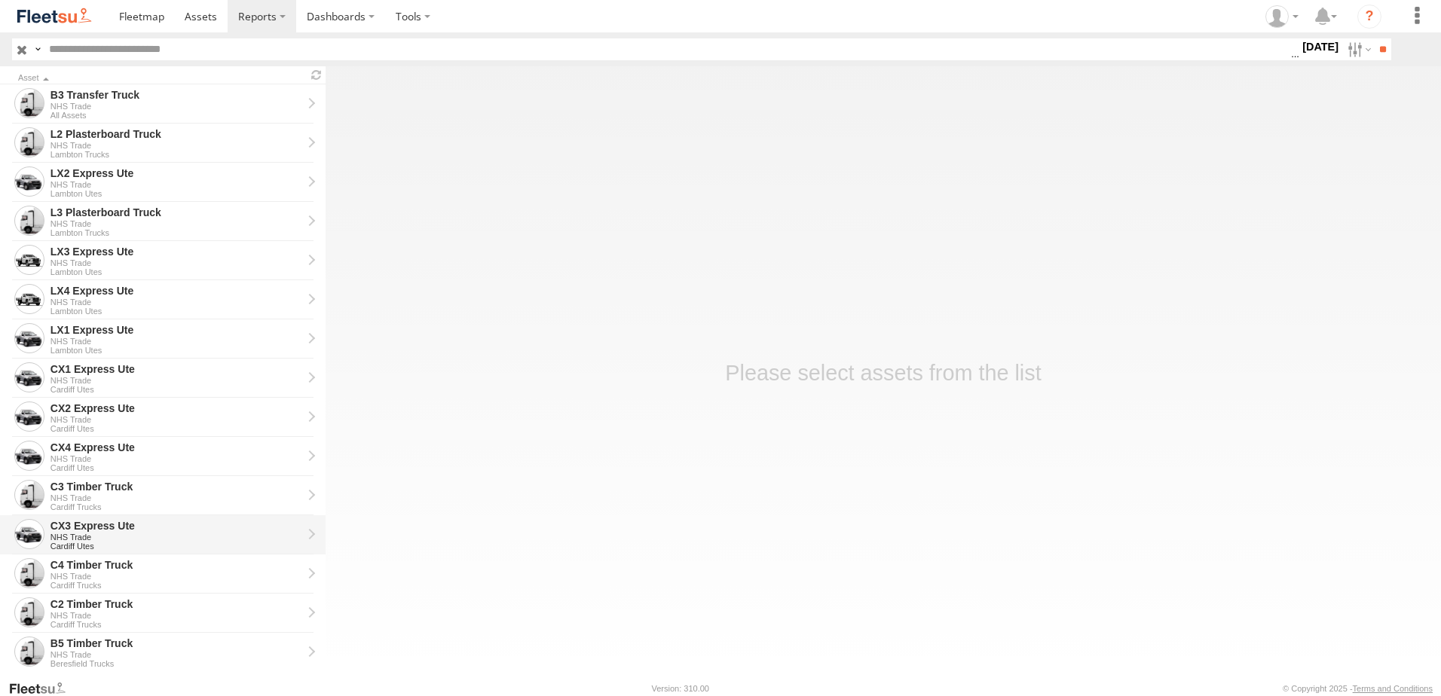
click at [81, 519] on div "CX3 Express Ute" at bounding box center [176, 526] width 252 height 14
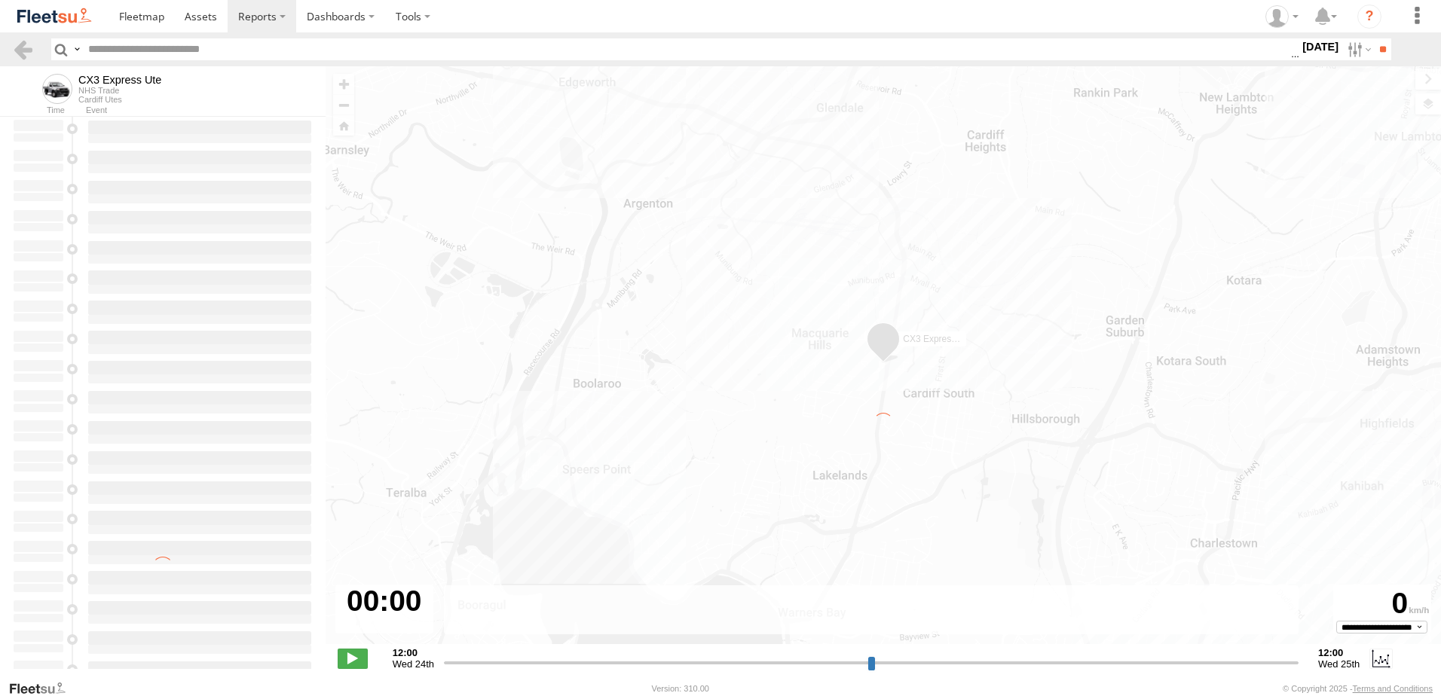
type input "**********"
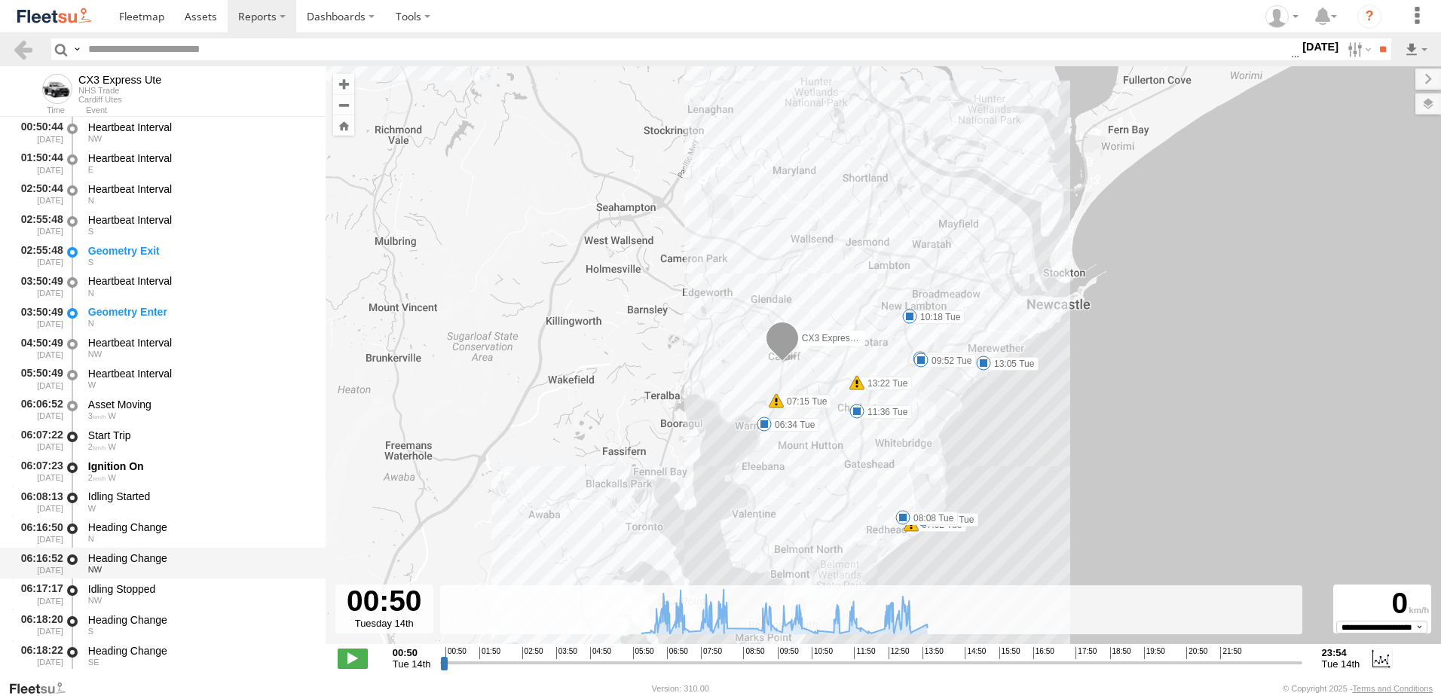
scroll to position [226, 0]
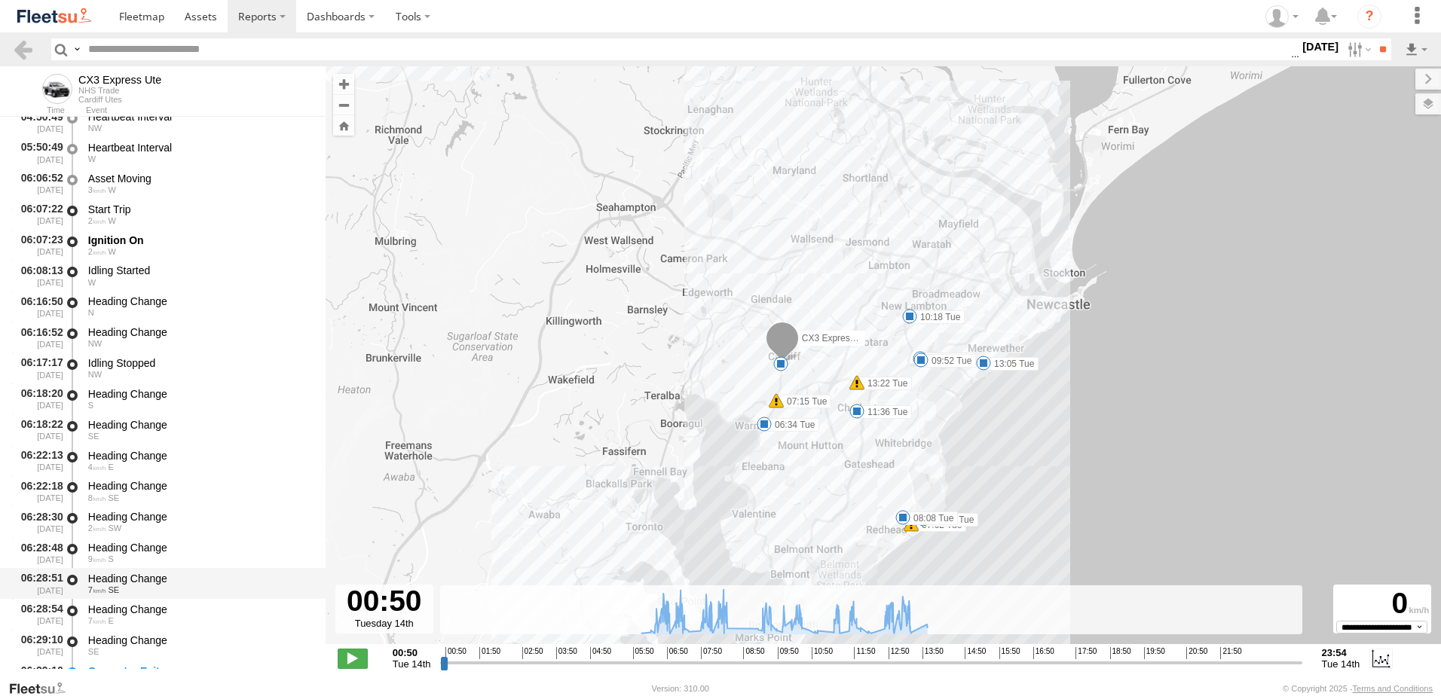
click at [127, 576] on div "Heading Change" at bounding box center [199, 579] width 223 height 14
click at [20, 47] on link at bounding box center [23, 49] width 22 height 22
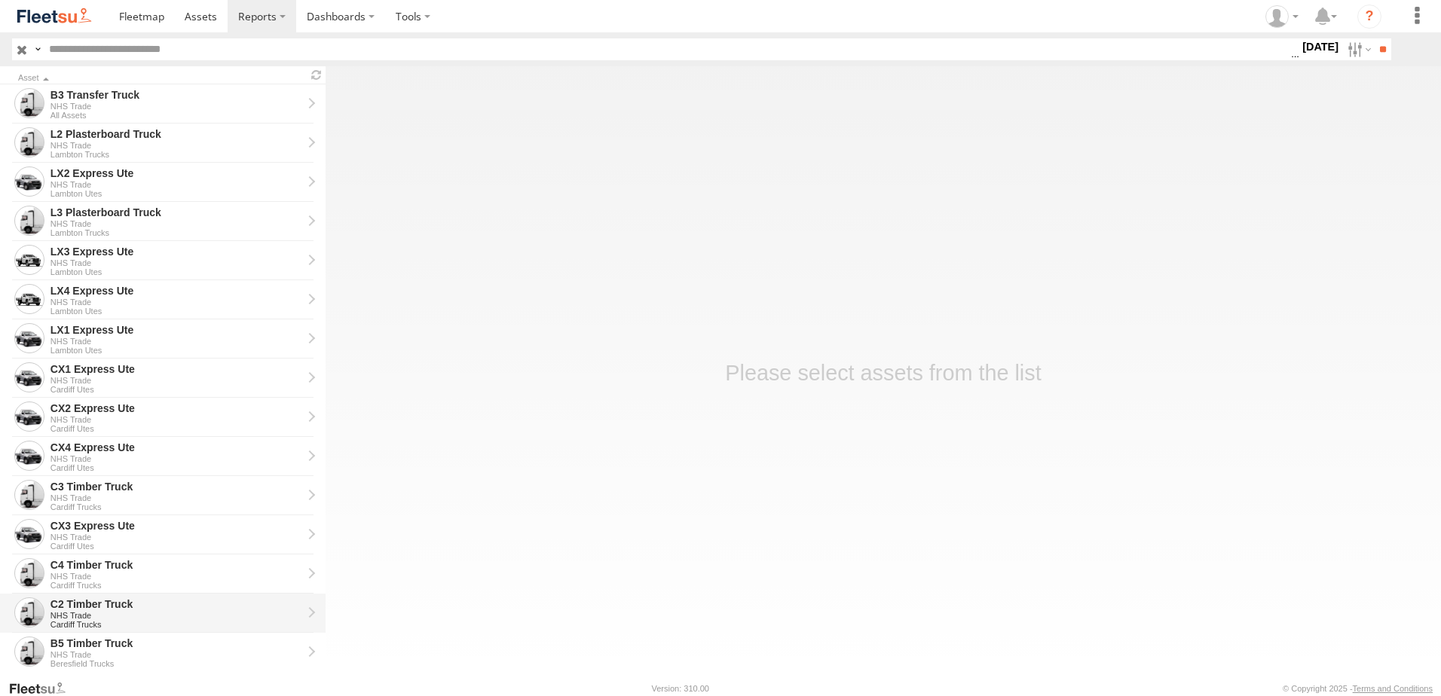
click at [80, 606] on div "C2 Timber Truck" at bounding box center [176, 604] width 252 height 14
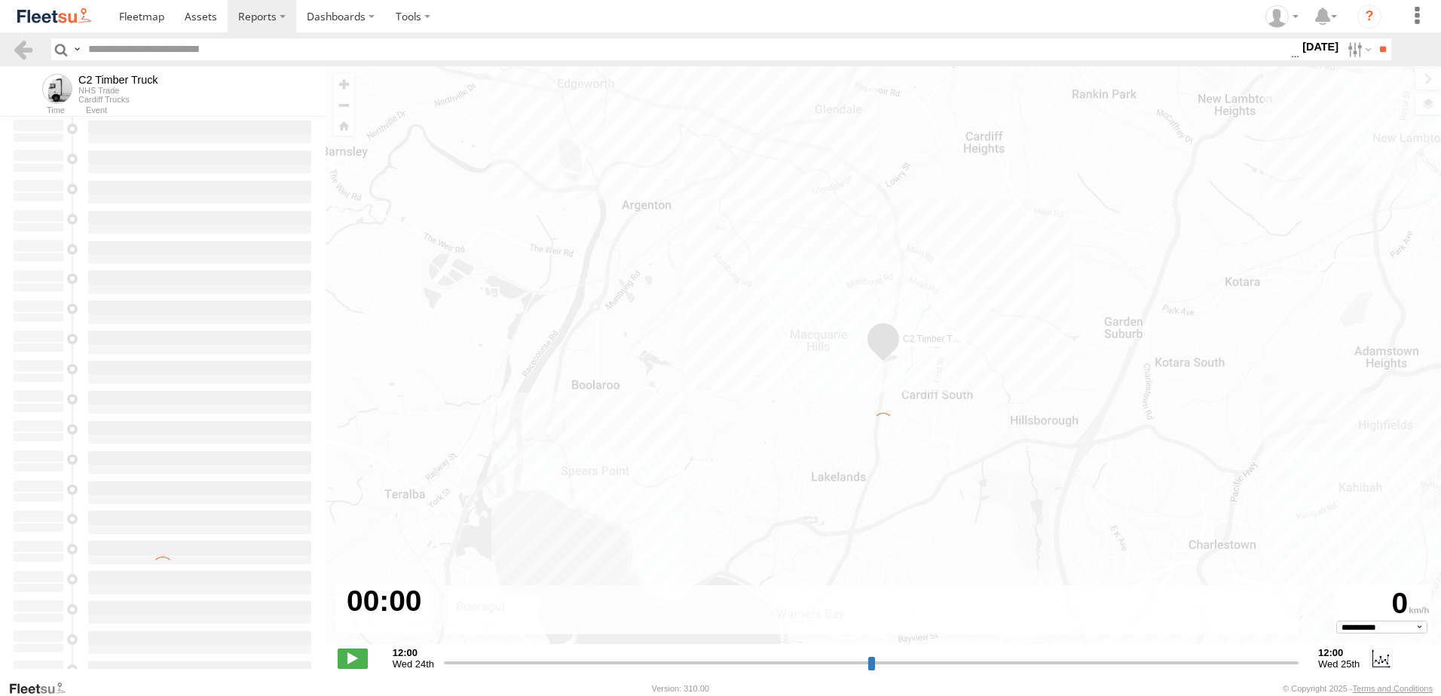
type input "**********"
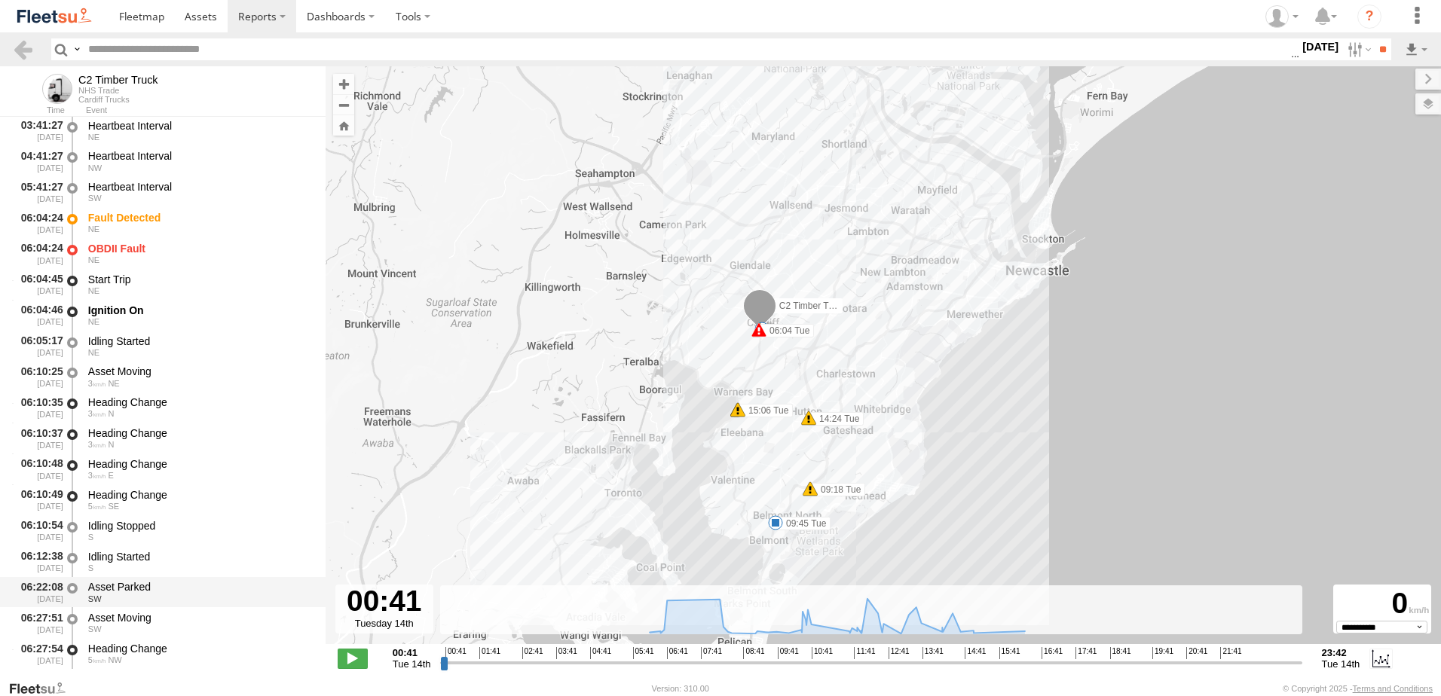
scroll to position [301, 0]
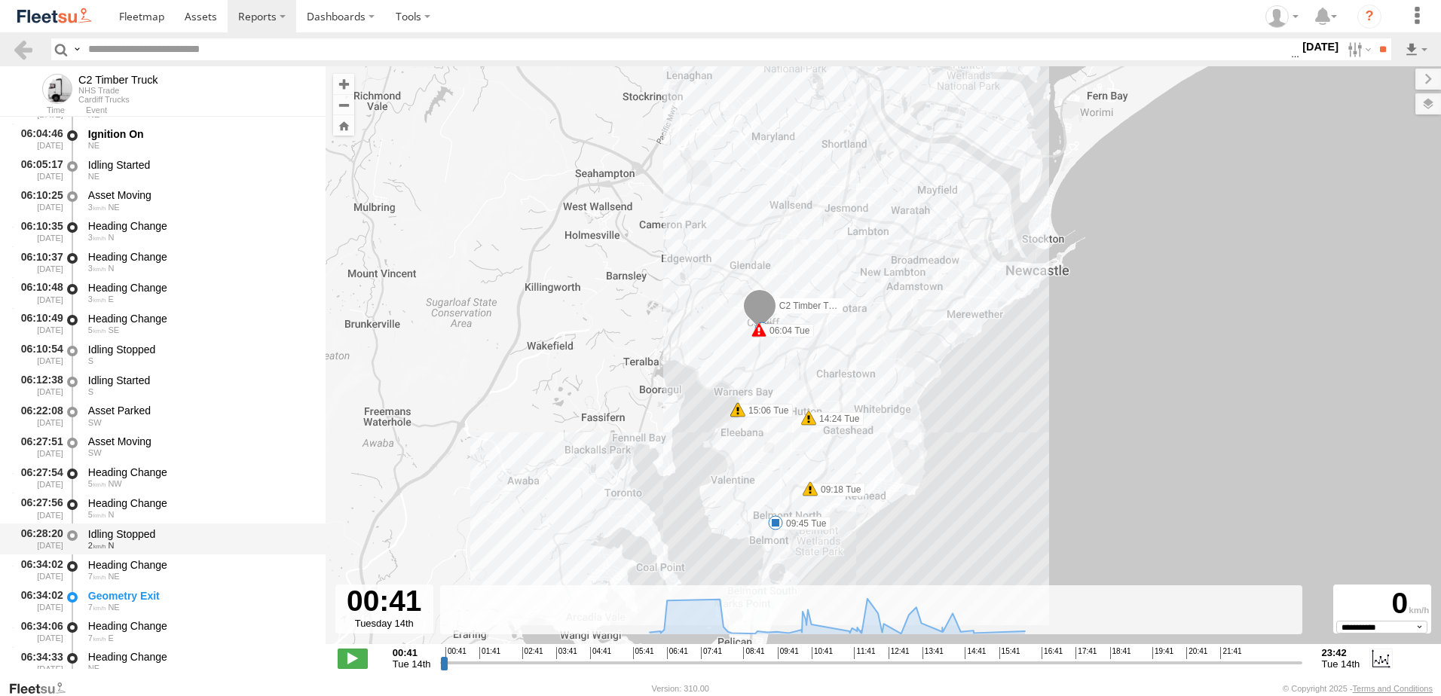
click at [132, 530] on div "Idling Stopped" at bounding box center [199, 534] width 223 height 14
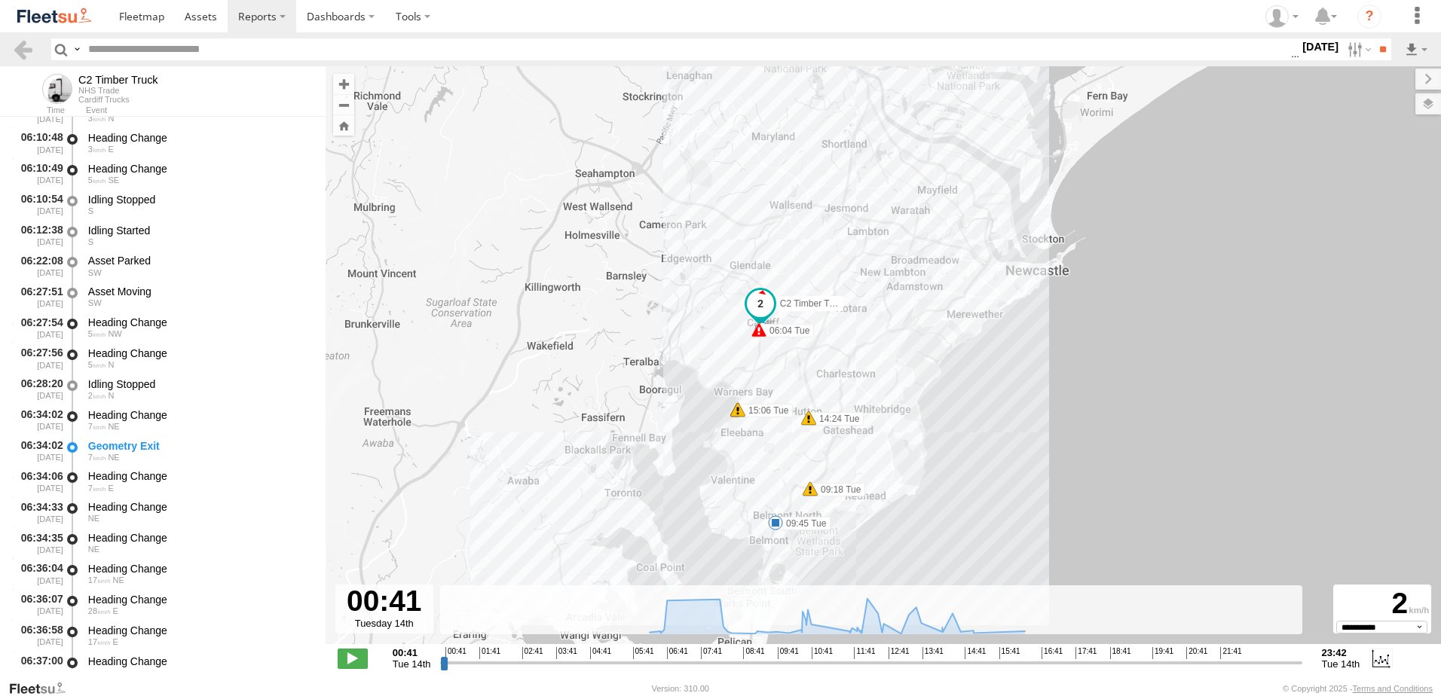
scroll to position [603, 0]
click at [124, 535] on div "Heading Change" at bounding box center [199, 540] width 223 height 14
click at [27, 40] on link at bounding box center [23, 49] width 22 height 22
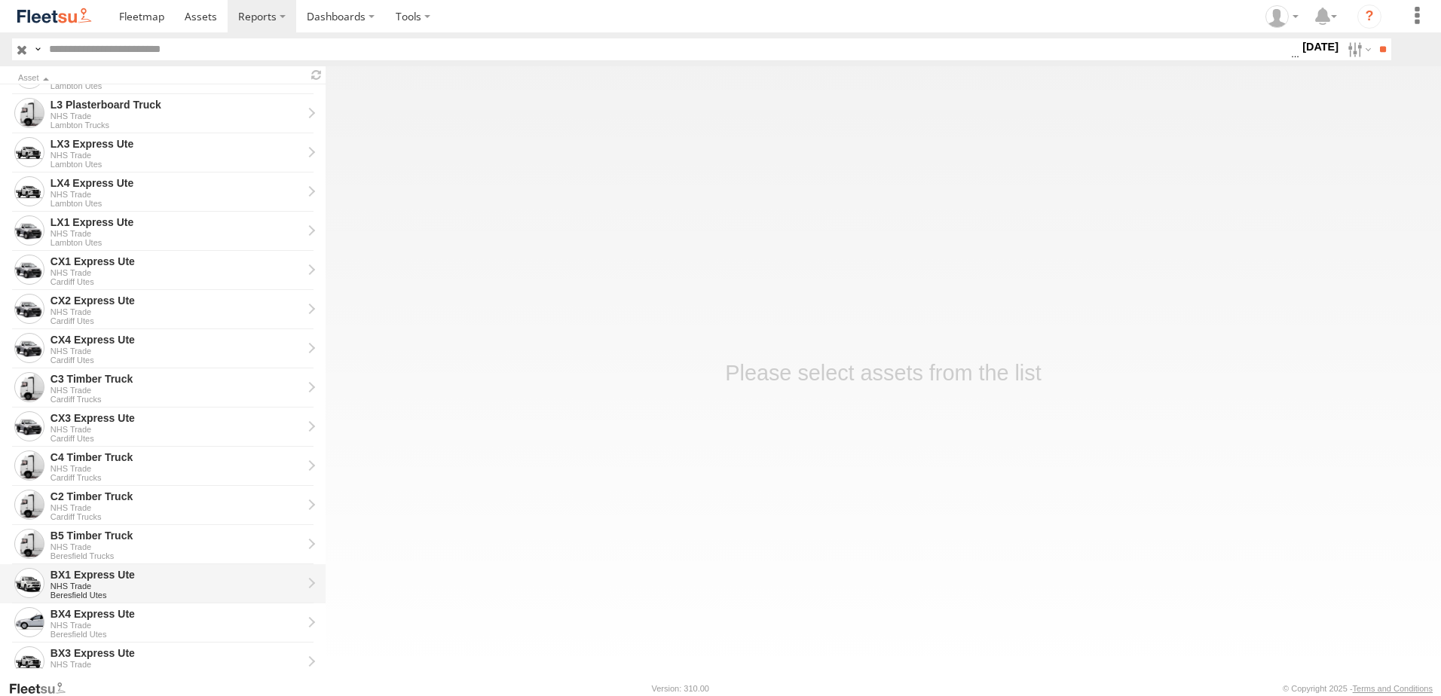
scroll to position [226, 0]
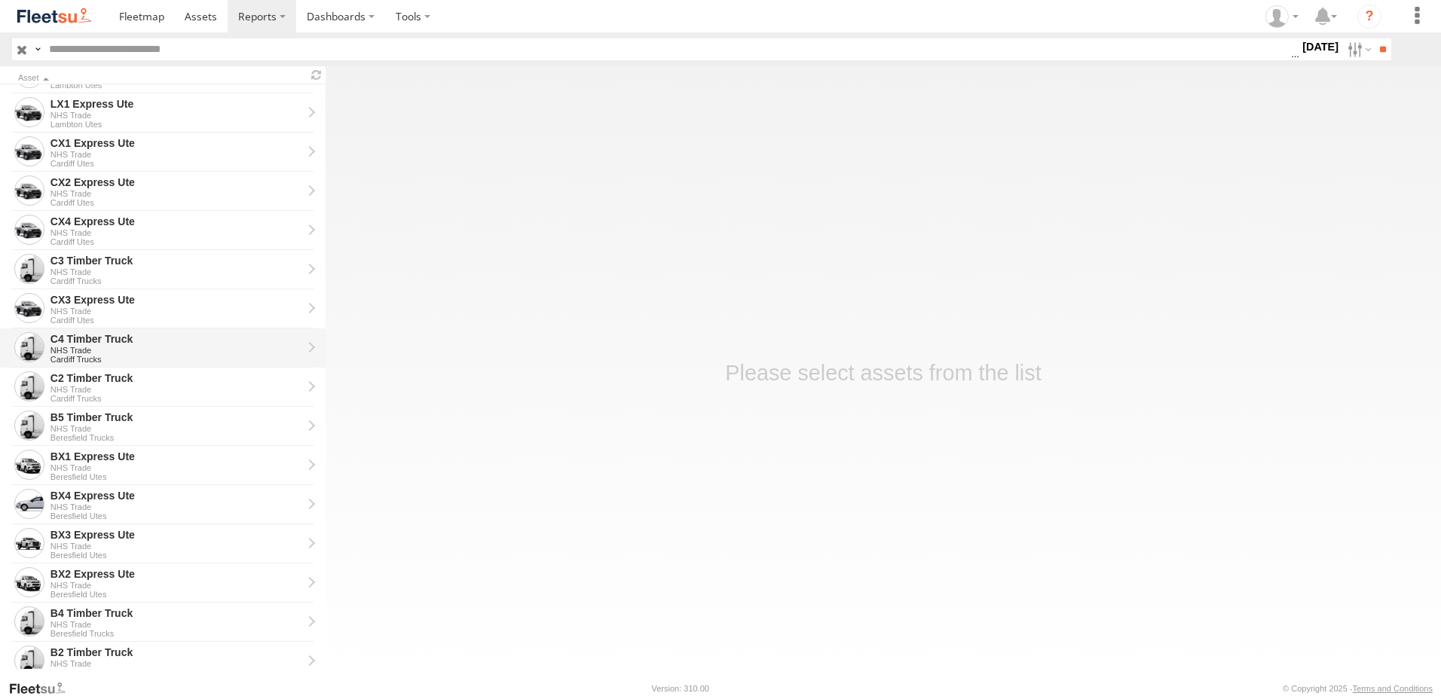
click at [81, 339] on div "C4 Timber Truck" at bounding box center [176, 339] width 252 height 14
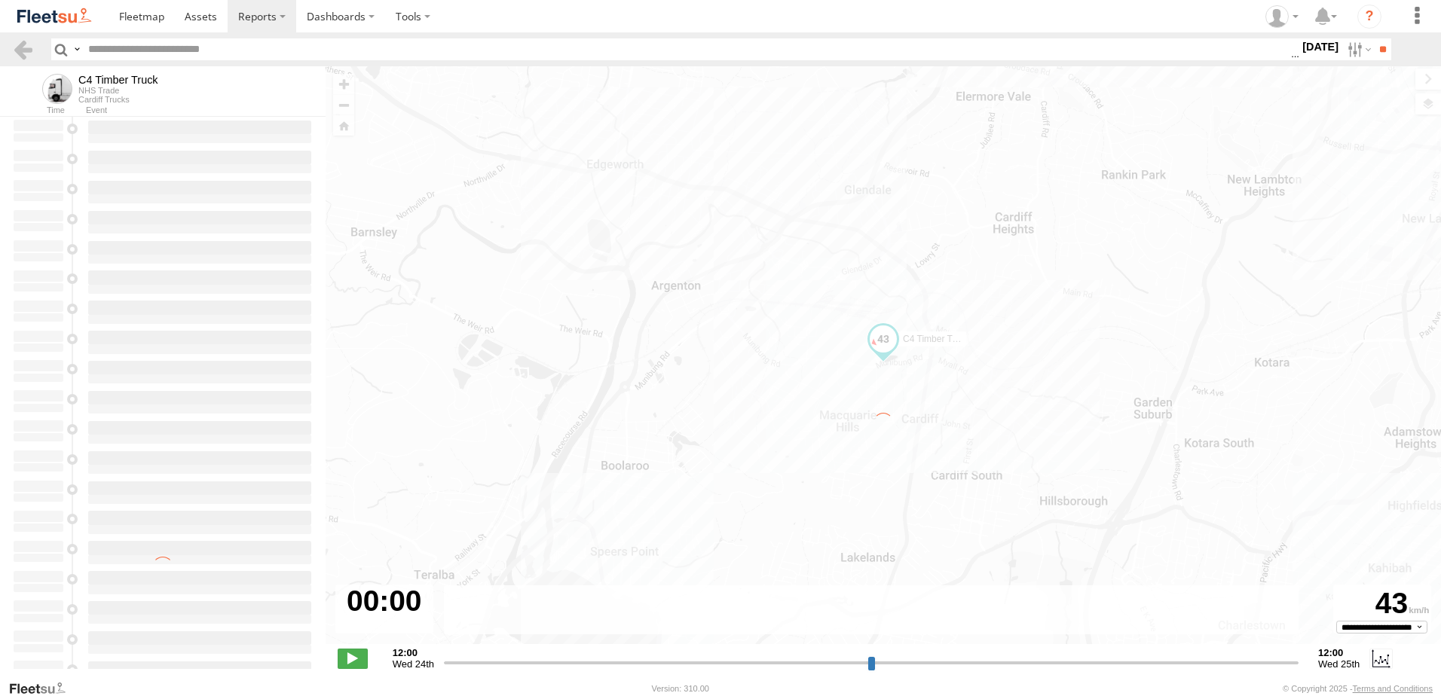
type input "**********"
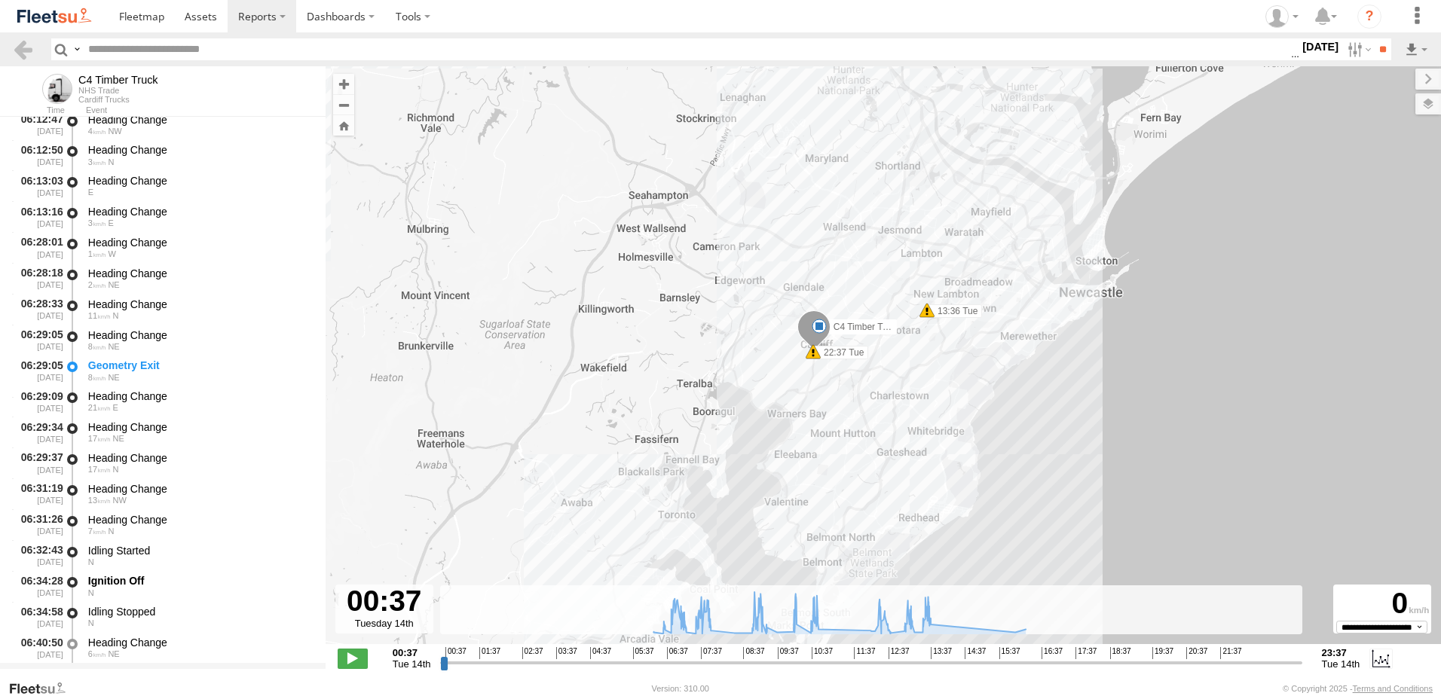
scroll to position [452, 0]
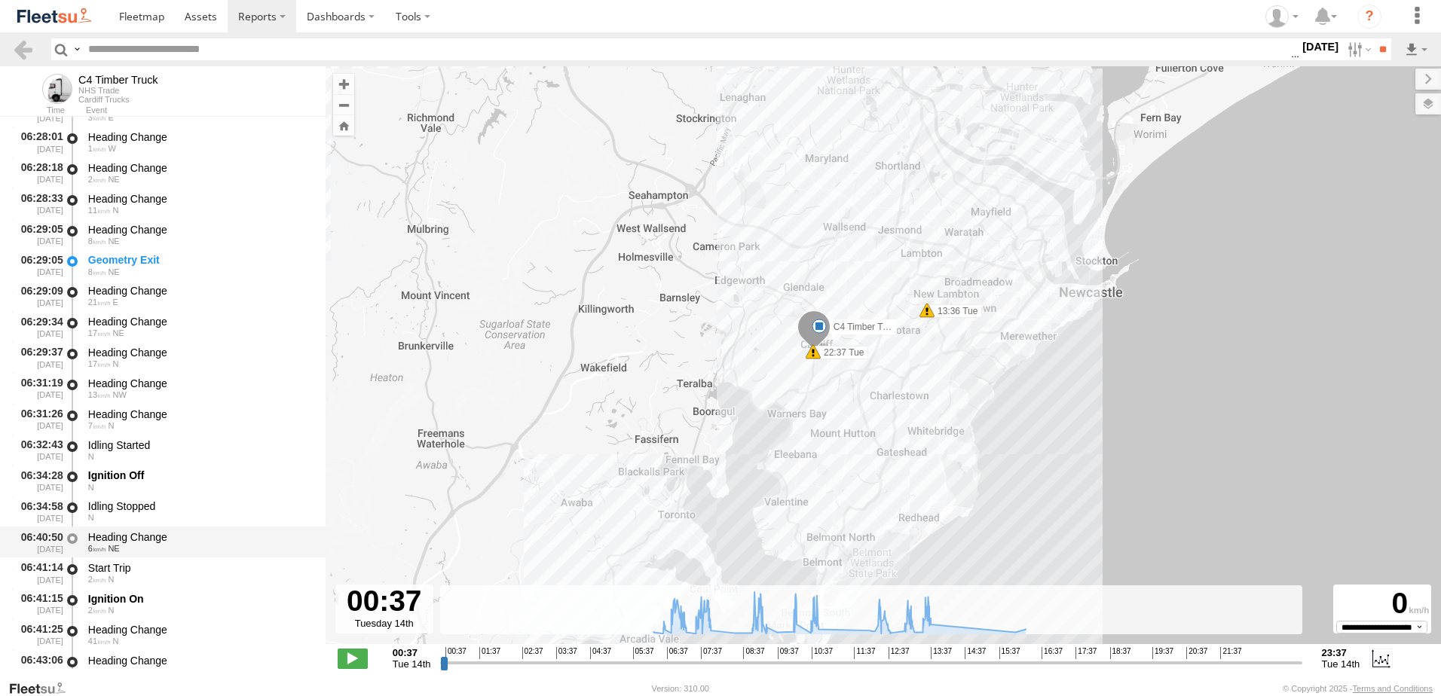
click at [133, 530] on div "Heading Change 6 NE" at bounding box center [200, 542] width 228 height 28
click at [18, 45] on link at bounding box center [23, 49] width 22 height 22
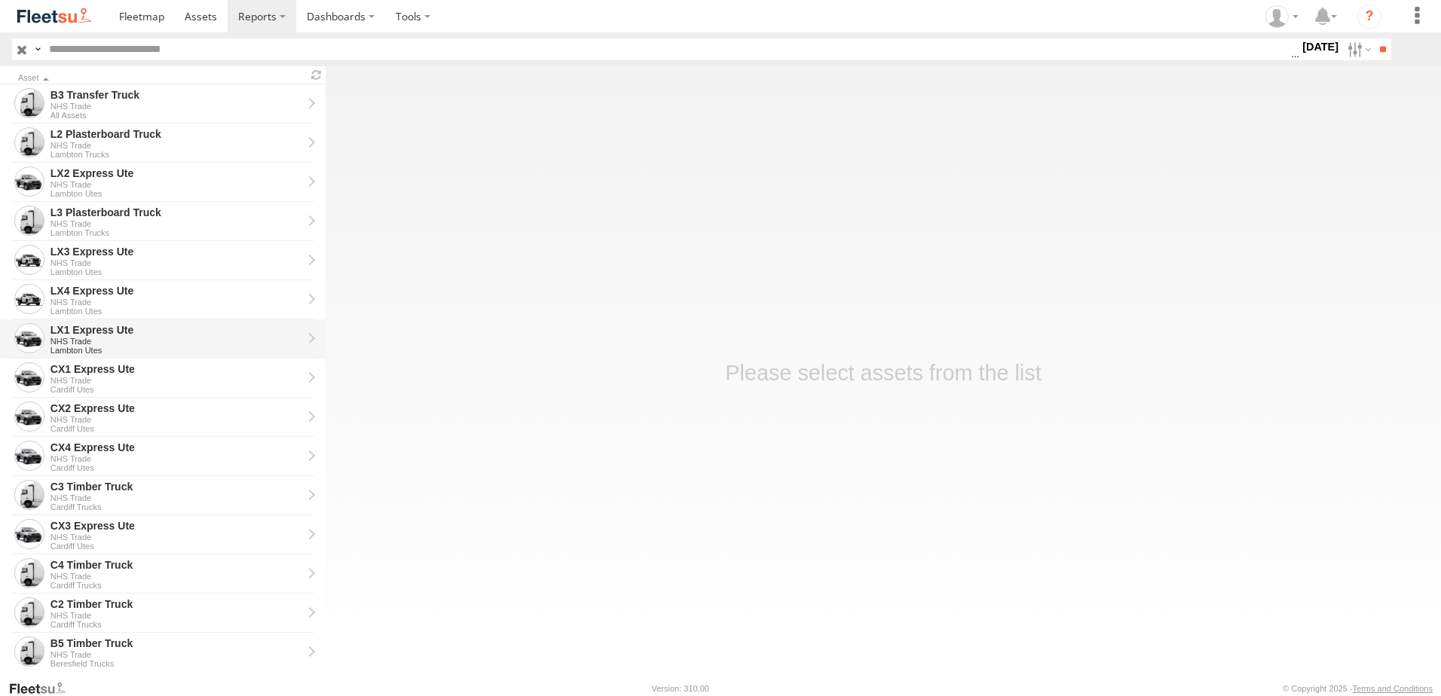
click at [88, 325] on div "LX1 Express Ute" at bounding box center [176, 330] width 252 height 14
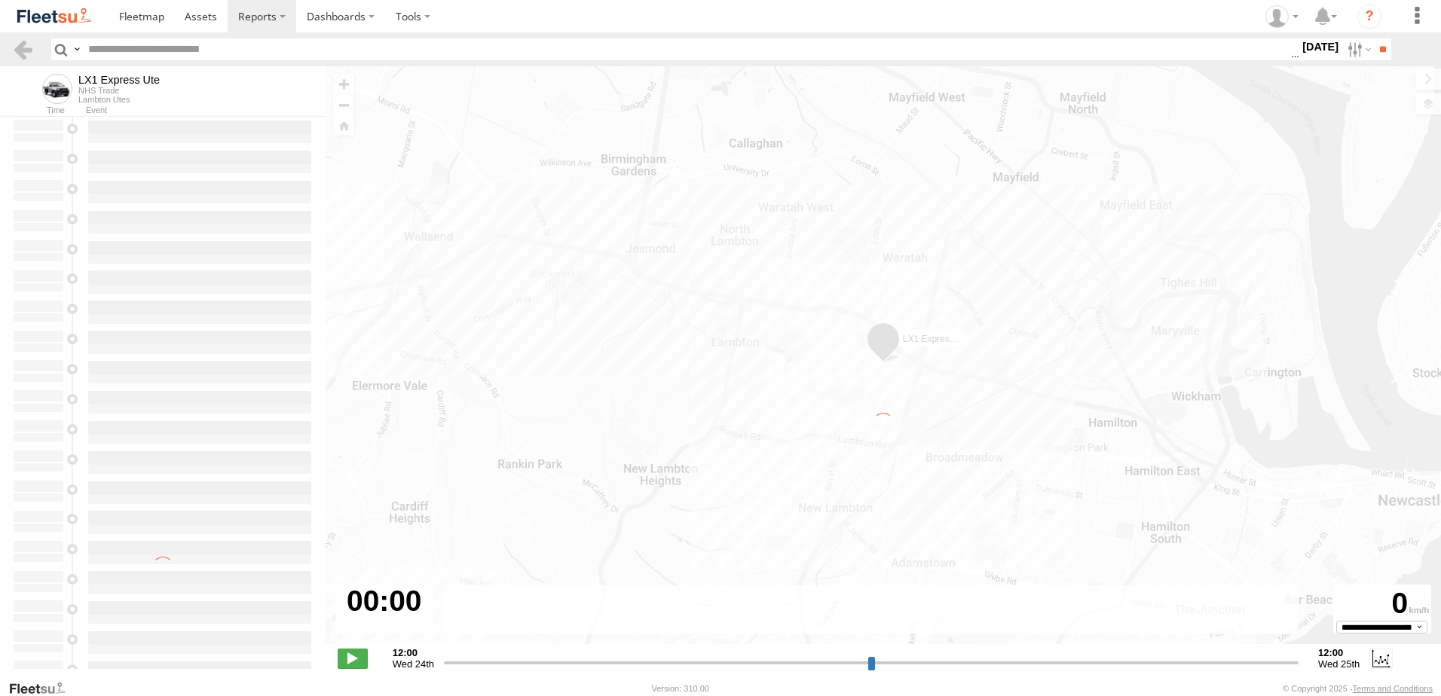
type input "**********"
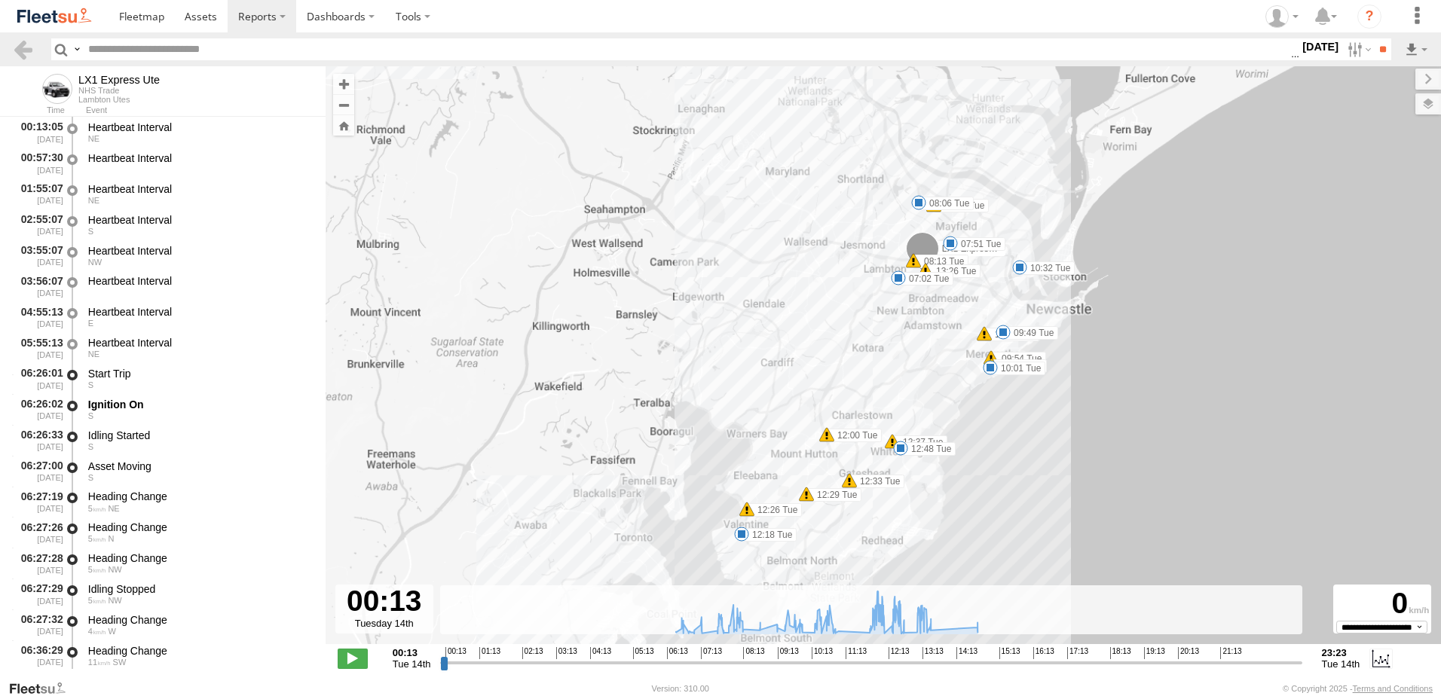
scroll to position [226, 0]
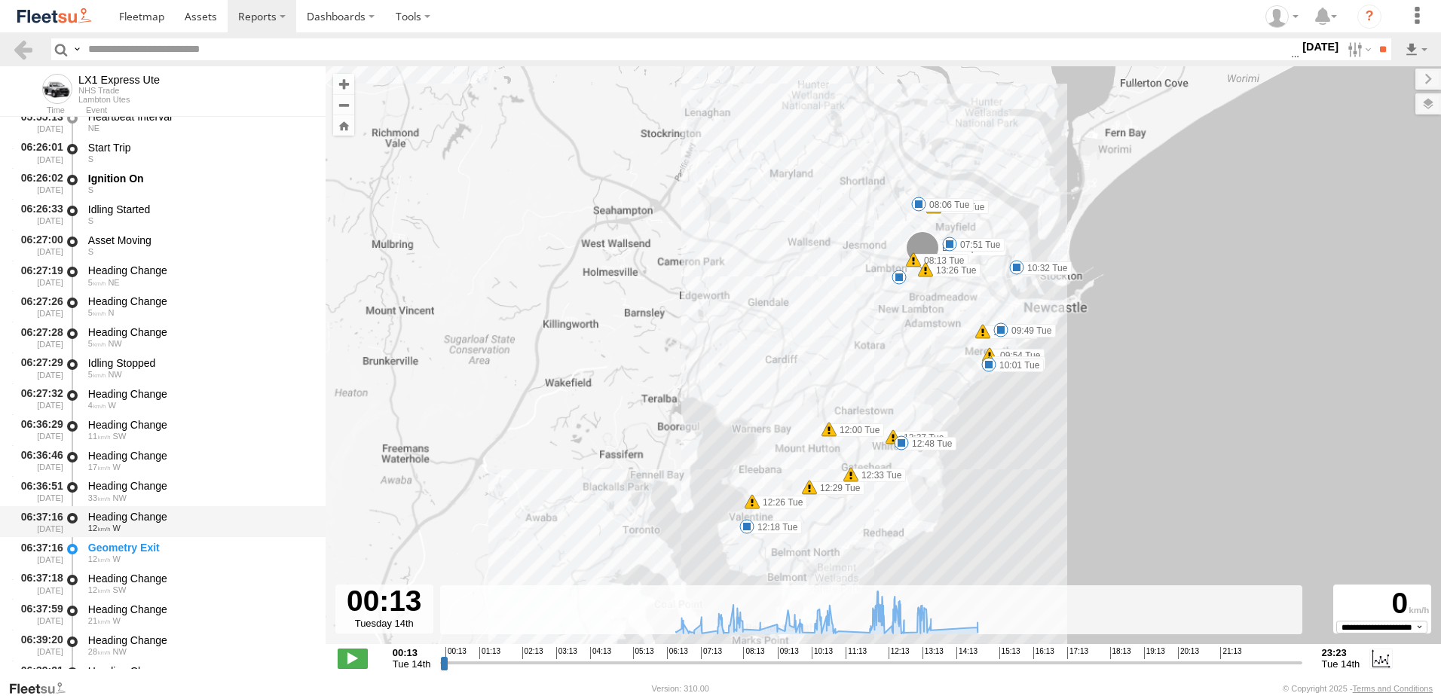
click at [142, 509] on div "Heading Change 12 W" at bounding box center [200, 522] width 228 height 28
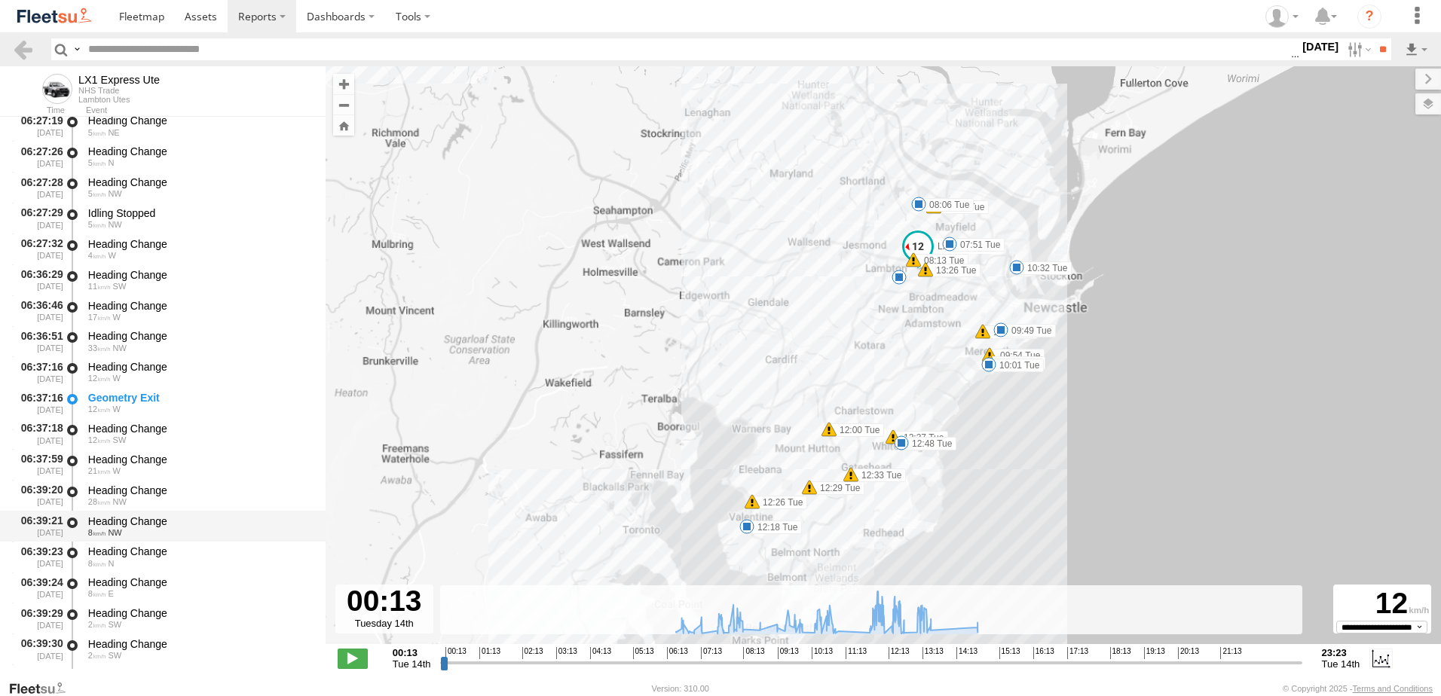
scroll to position [377, 0]
click at [151, 515] on div "Heading Change" at bounding box center [199, 521] width 223 height 14
click at [17, 46] on link at bounding box center [23, 49] width 22 height 22
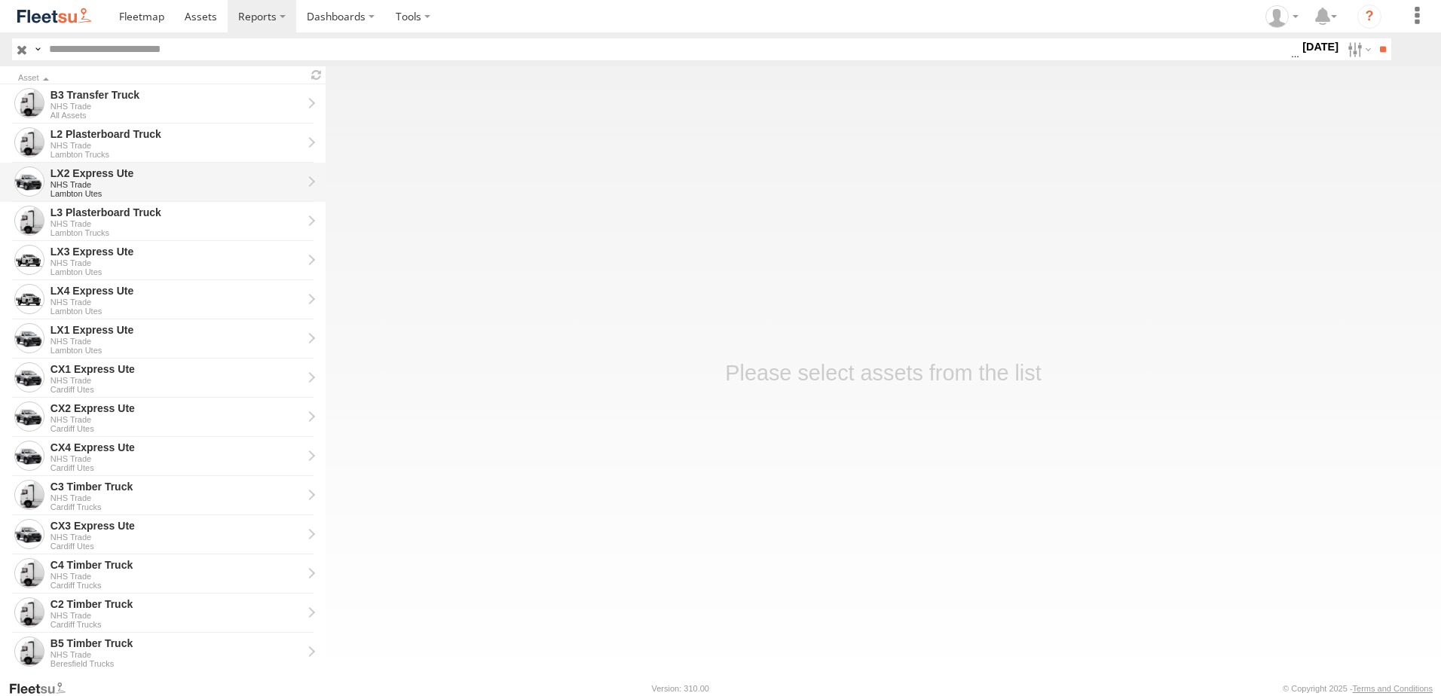
click at [81, 169] on div "LX2 Express Ute" at bounding box center [176, 174] width 252 height 14
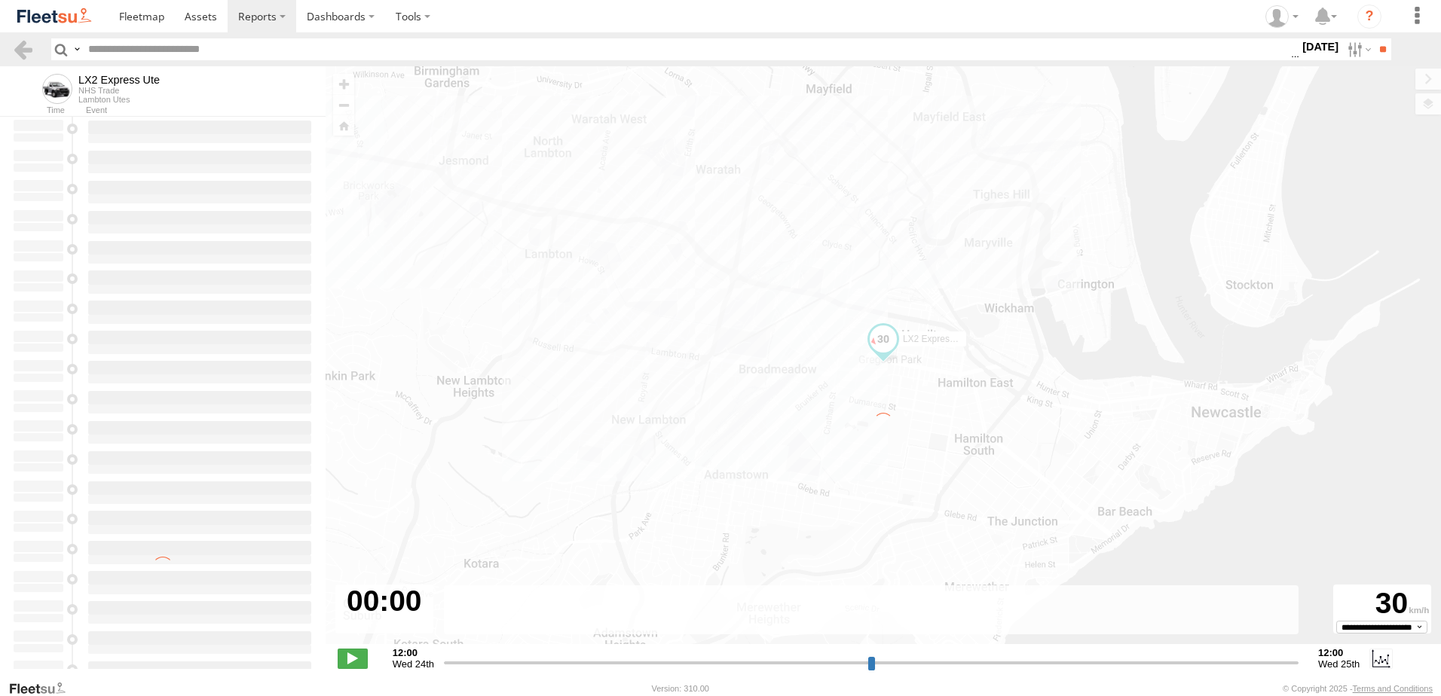
type input "**********"
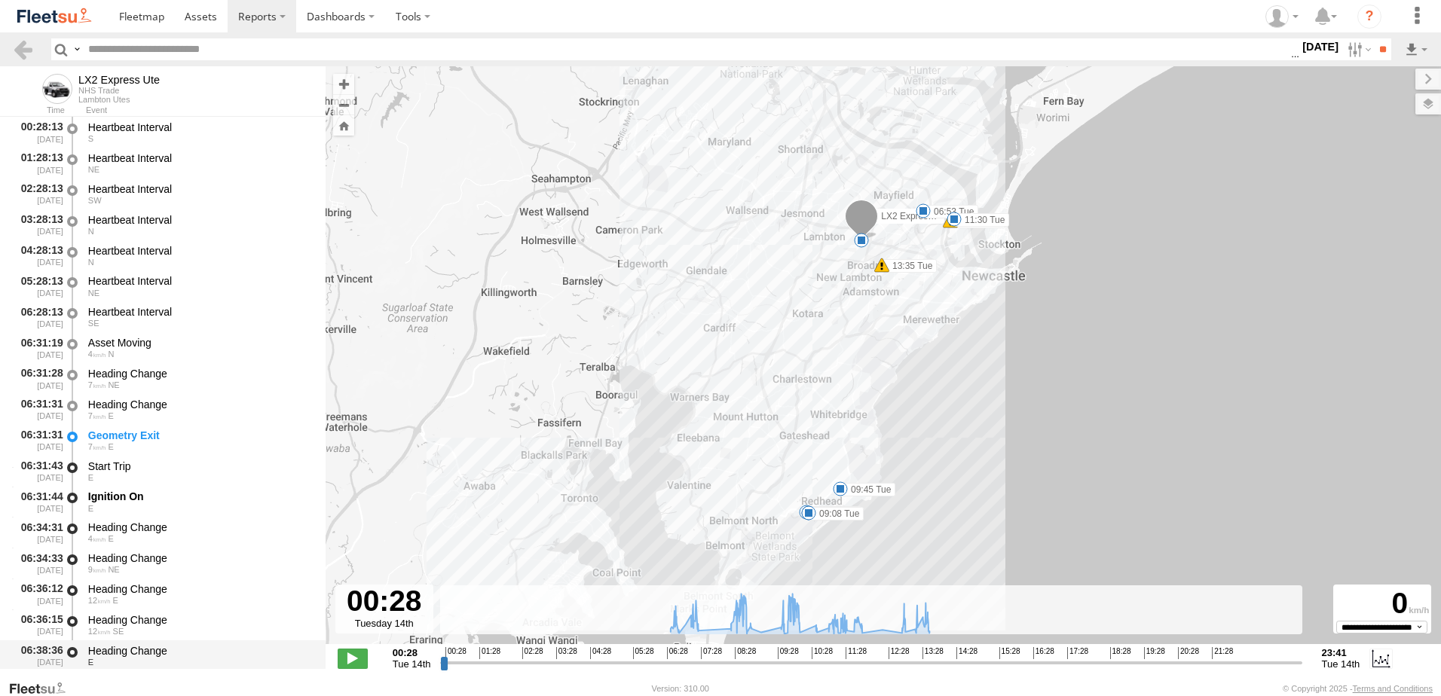
scroll to position [301, 0]
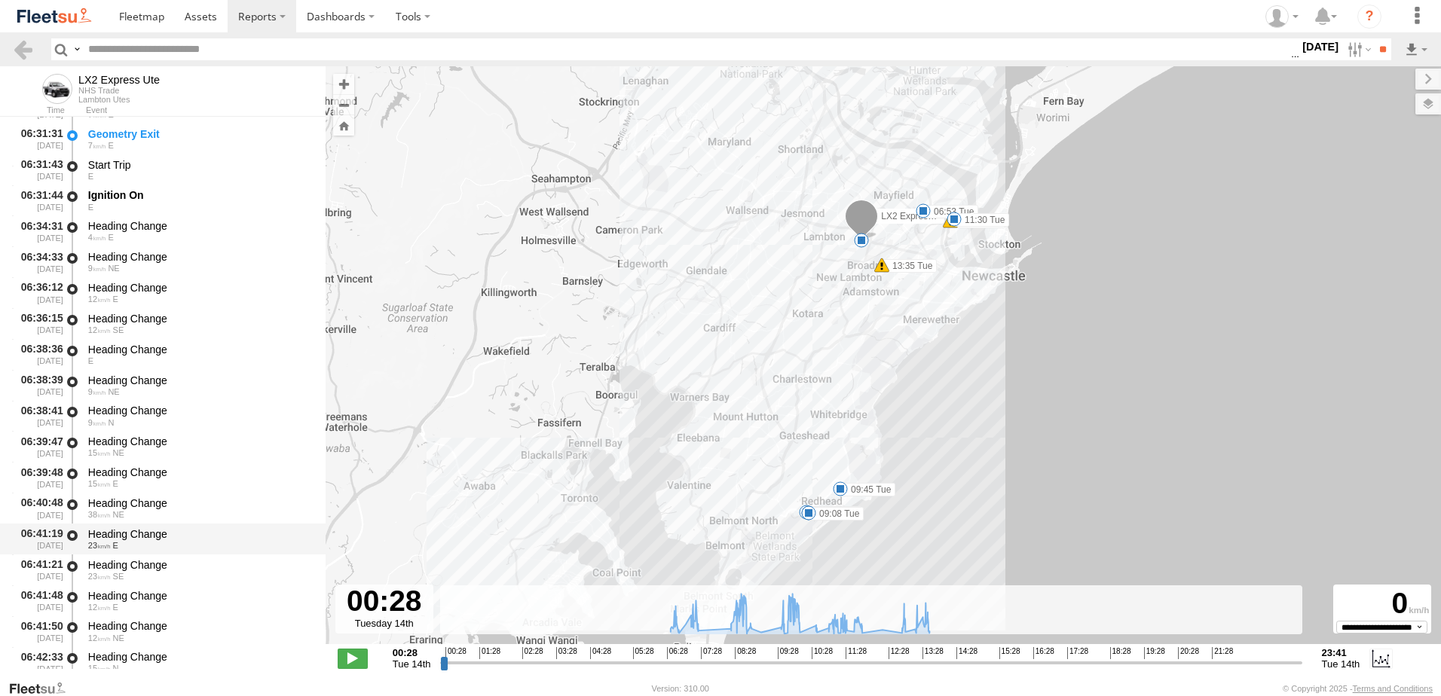
click at [133, 533] on div "Heading Change" at bounding box center [199, 534] width 223 height 14
click at [27, 47] on link at bounding box center [23, 49] width 22 height 22
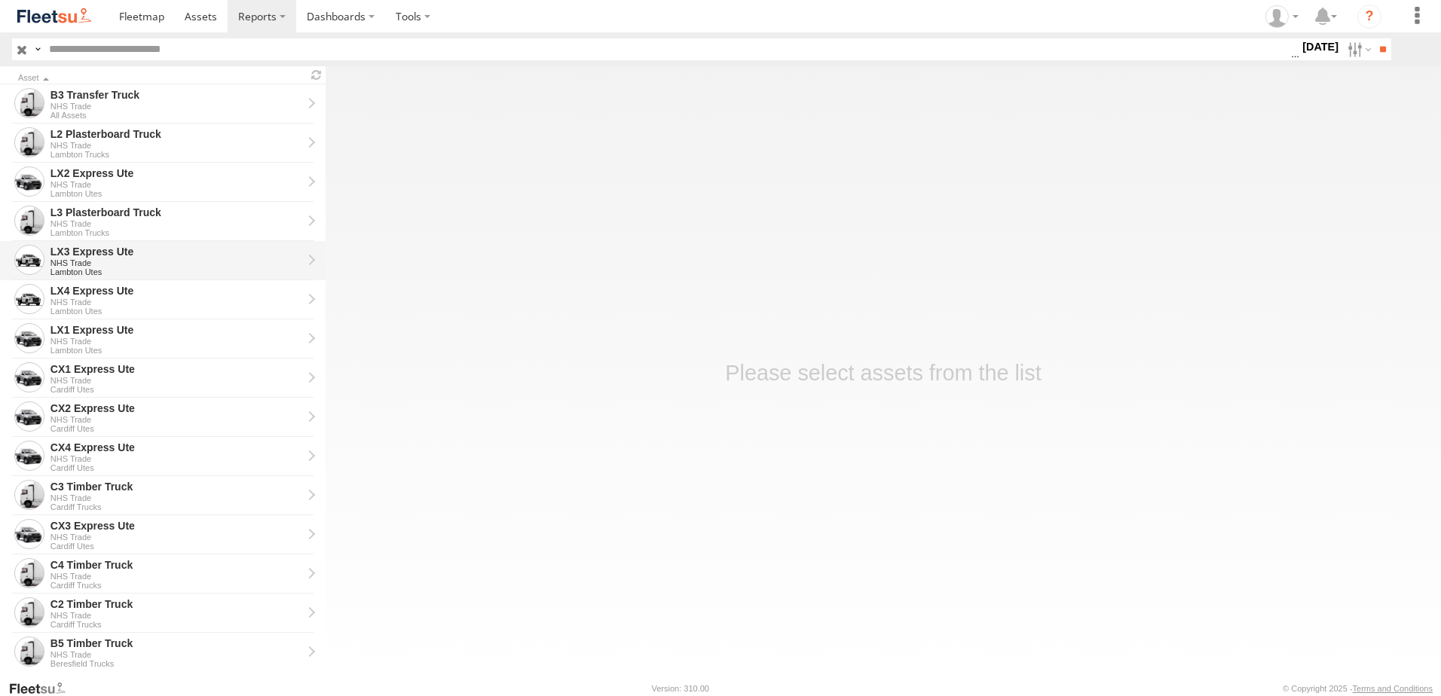
click at [89, 254] on div "LX3 Express Ute" at bounding box center [176, 252] width 252 height 14
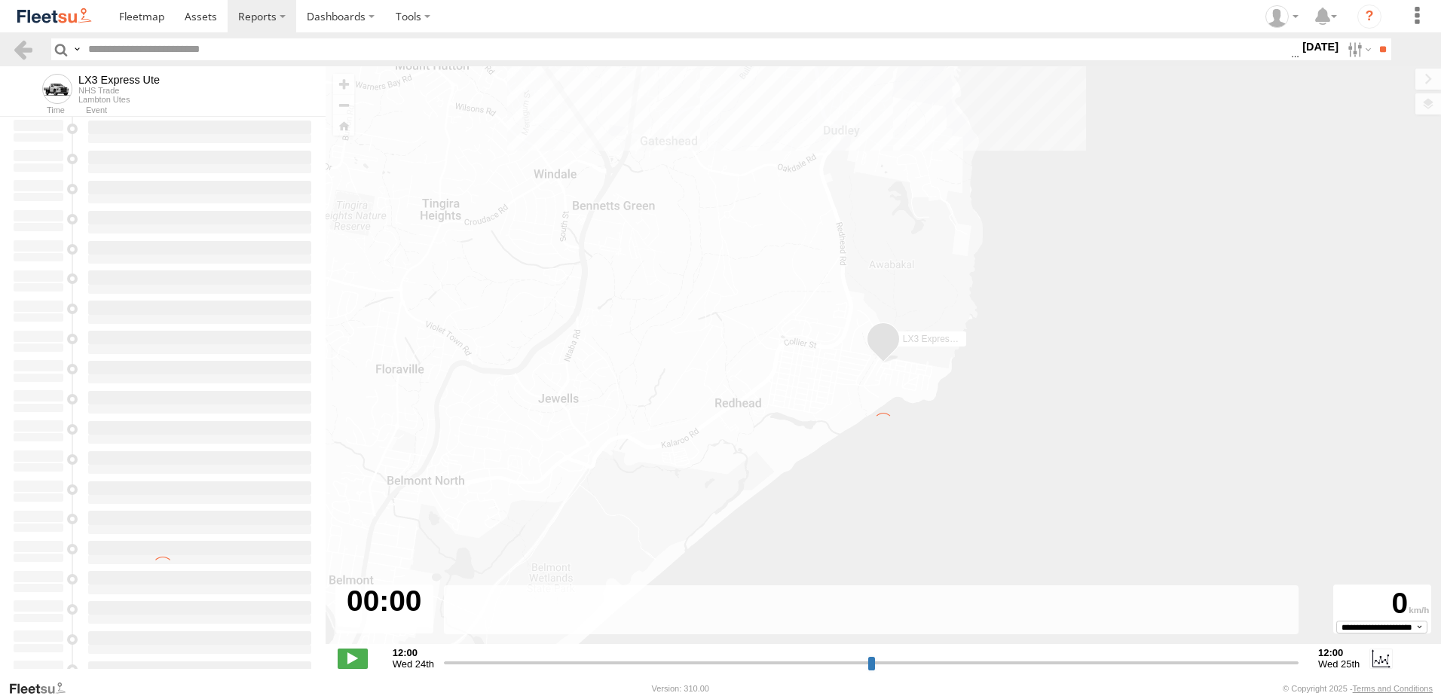
type input "**********"
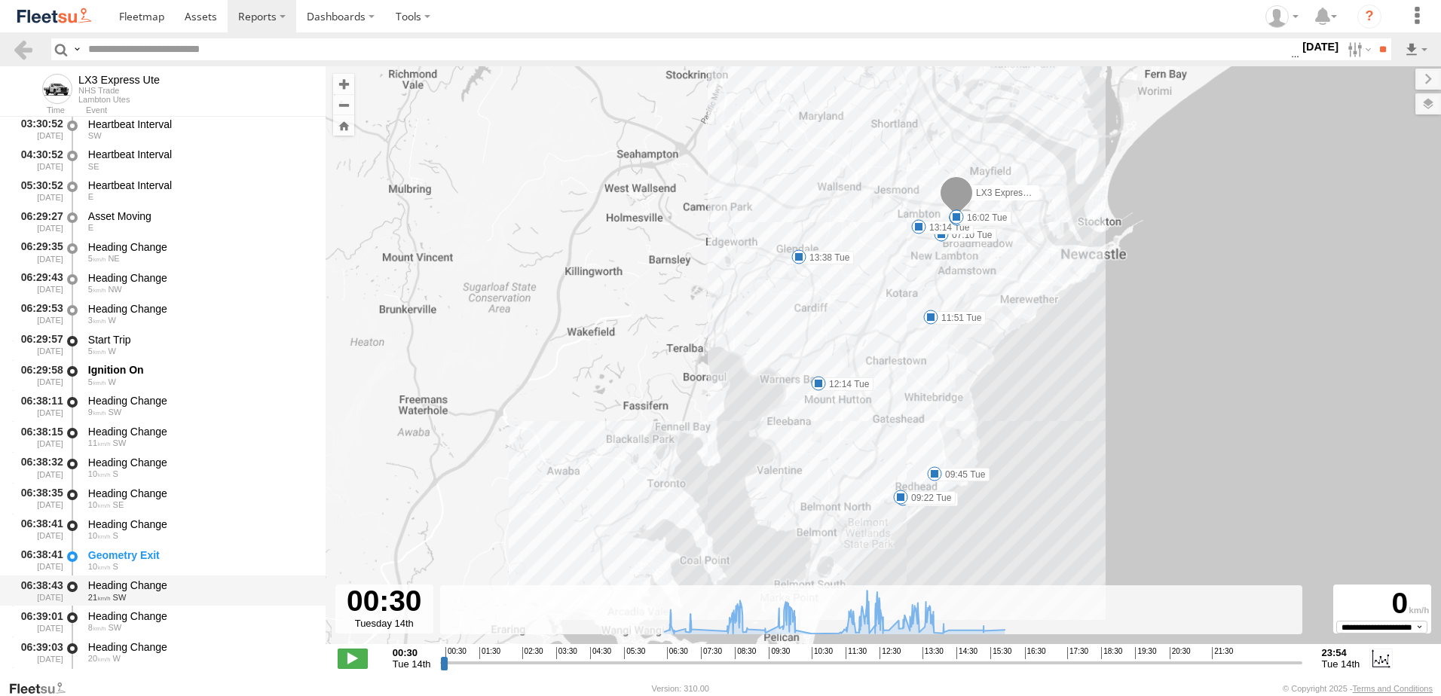
scroll to position [226, 0]
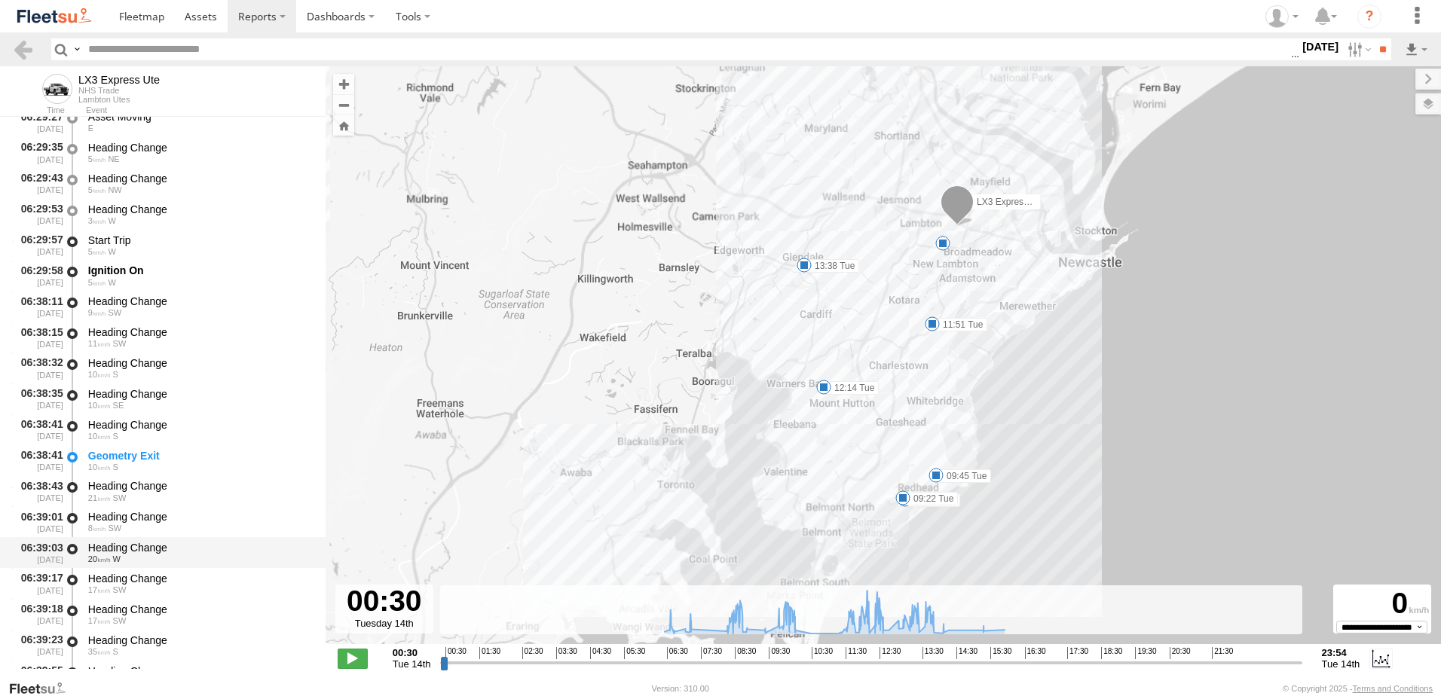
click at [148, 545] on div "Heading Change" at bounding box center [199, 548] width 223 height 14
click at [133, 605] on div "Heading Change" at bounding box center [199, 610] width 223 height 14
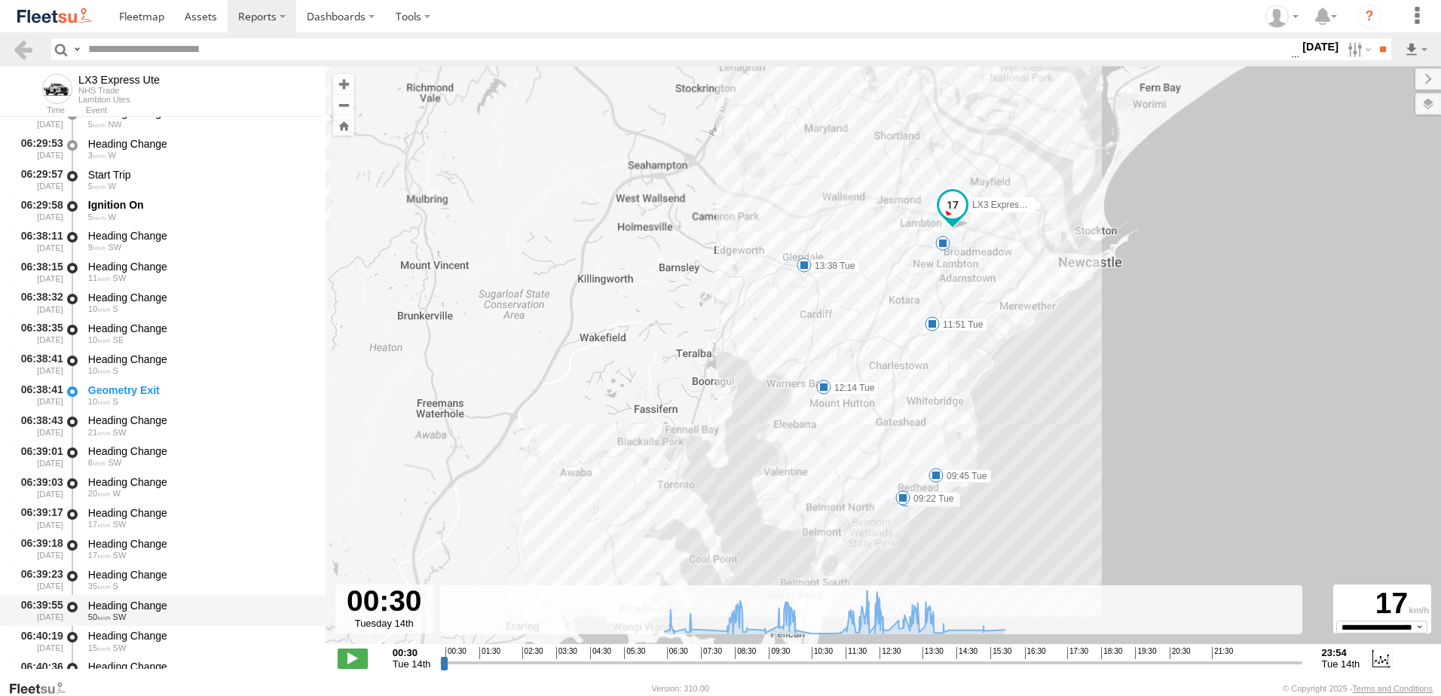
scroll to position [377, 0]
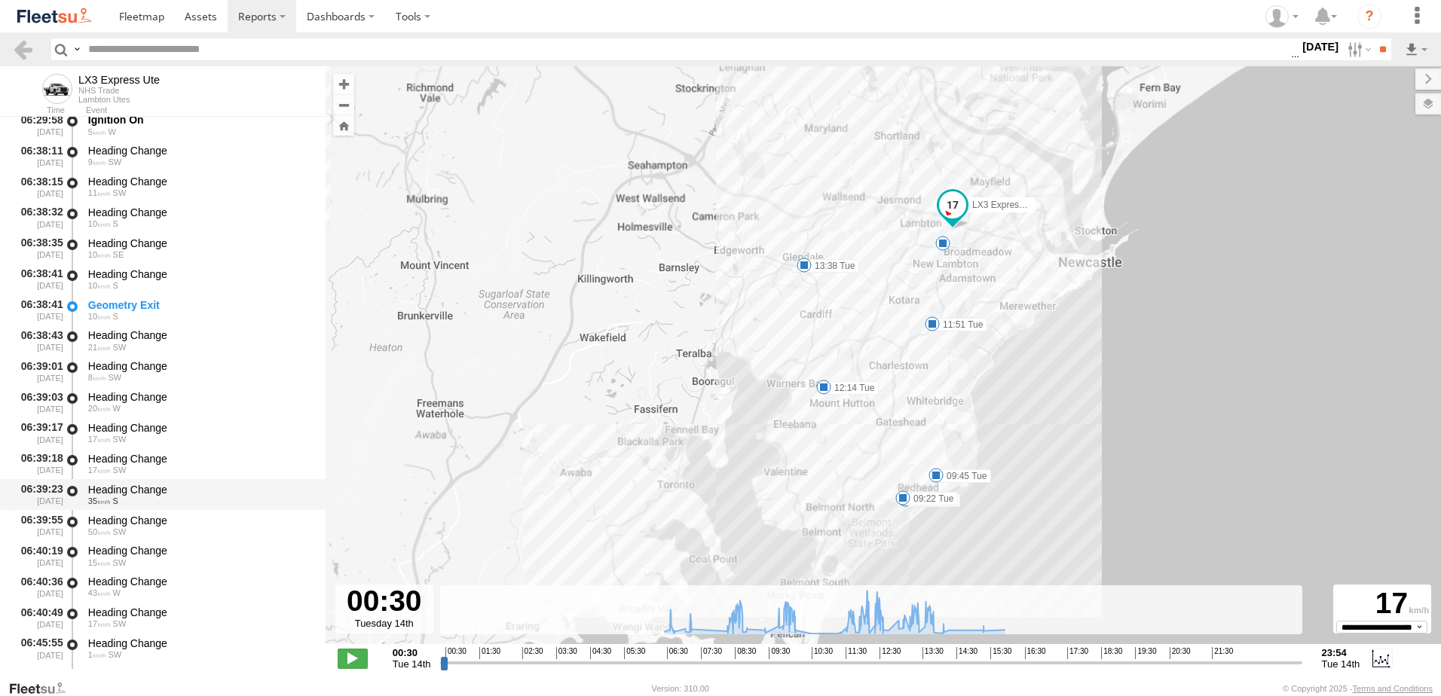
click at [125, 483] on div "Heading Change" at bounding box center [199, 490] width 223 height 14
click at [22, 44] on link at bounding box center [23, 49] width 22 height 22
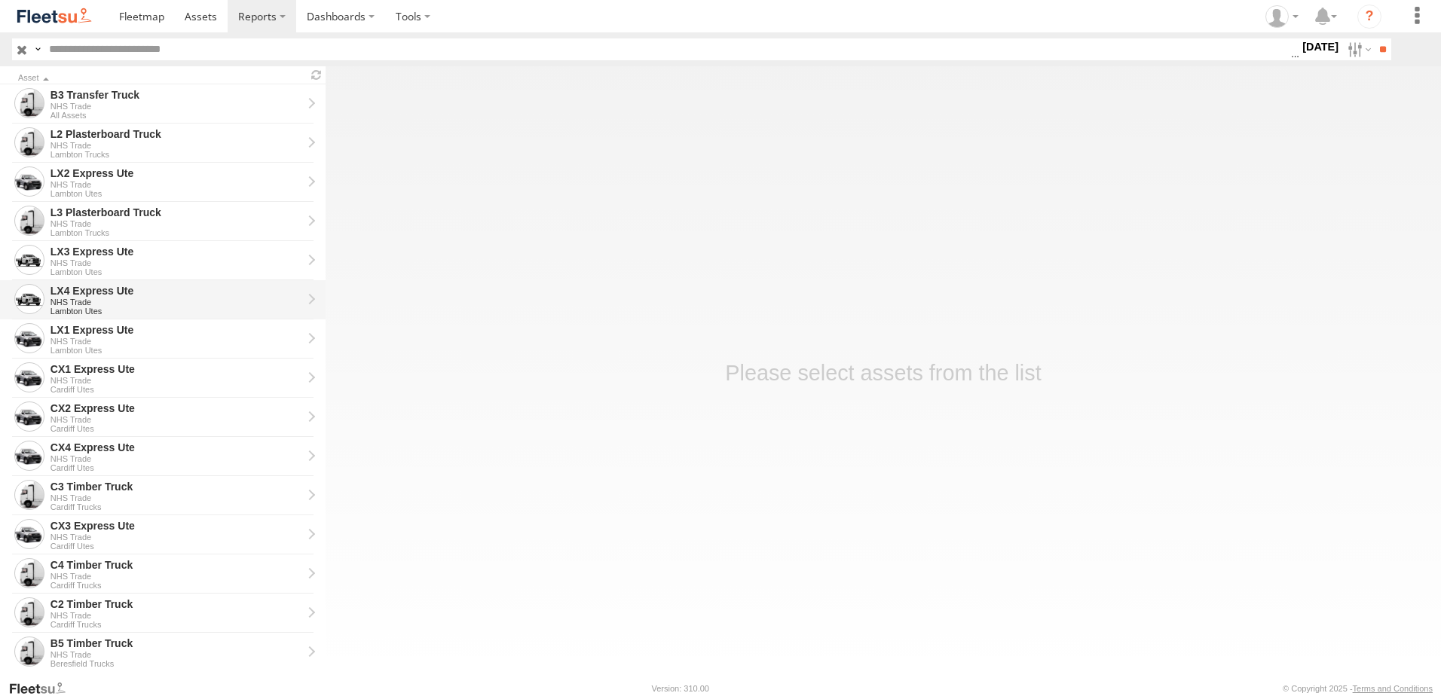
click at [66, 293] on div "LX4 Express Ute" at bounding box center [176, 291] width 252 height 14
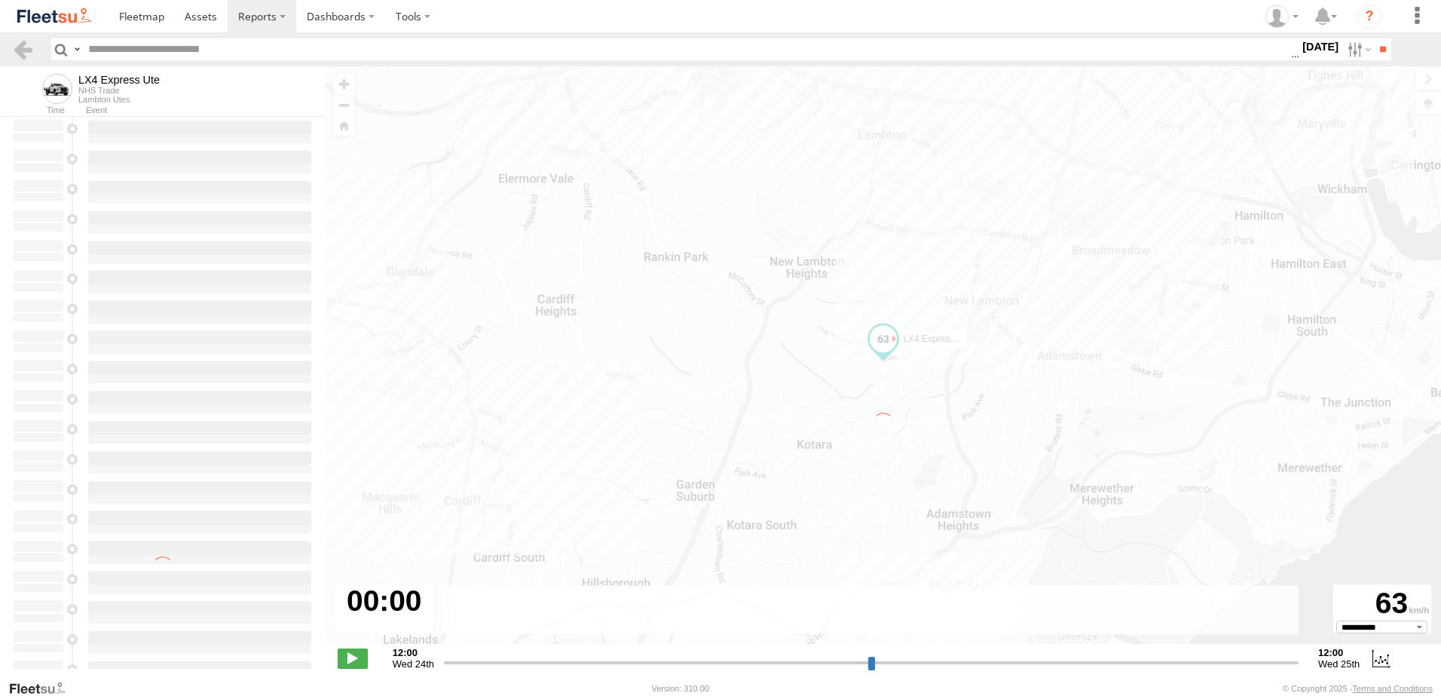
type input "**********"
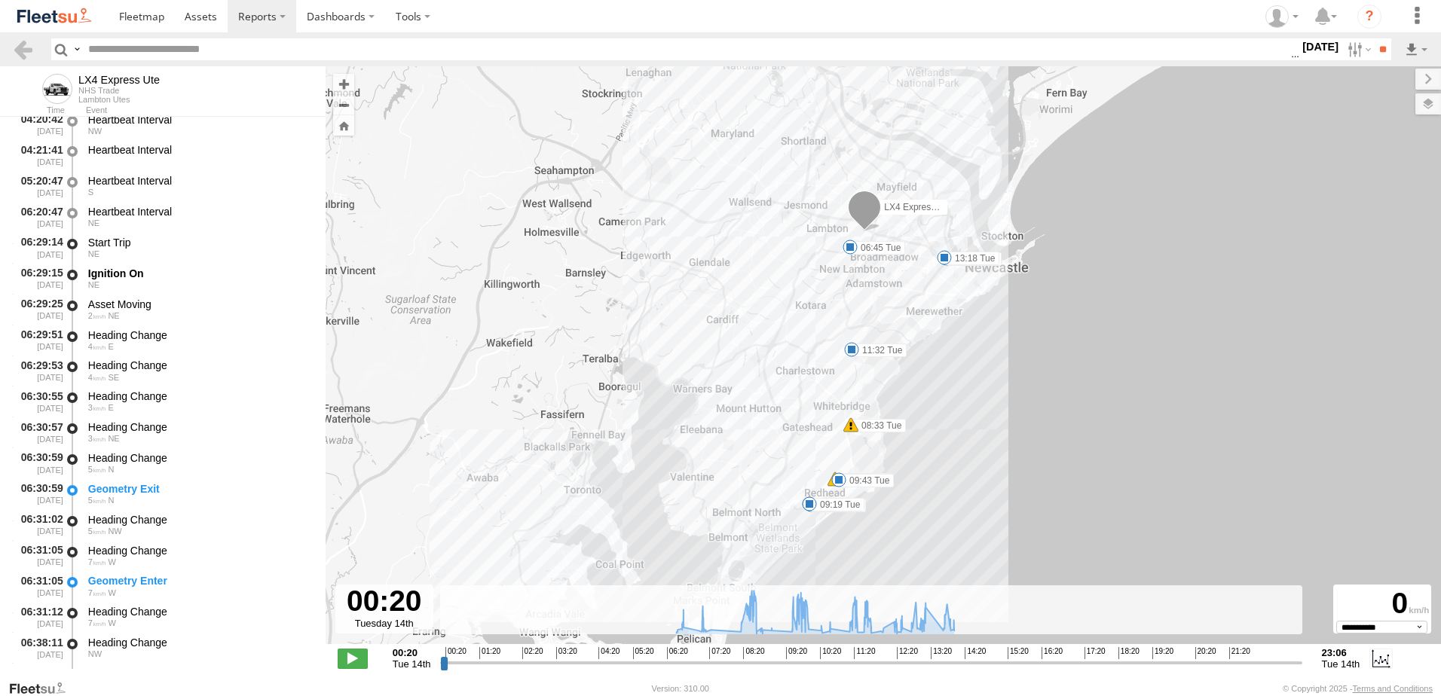
scroll to position [377, 0]
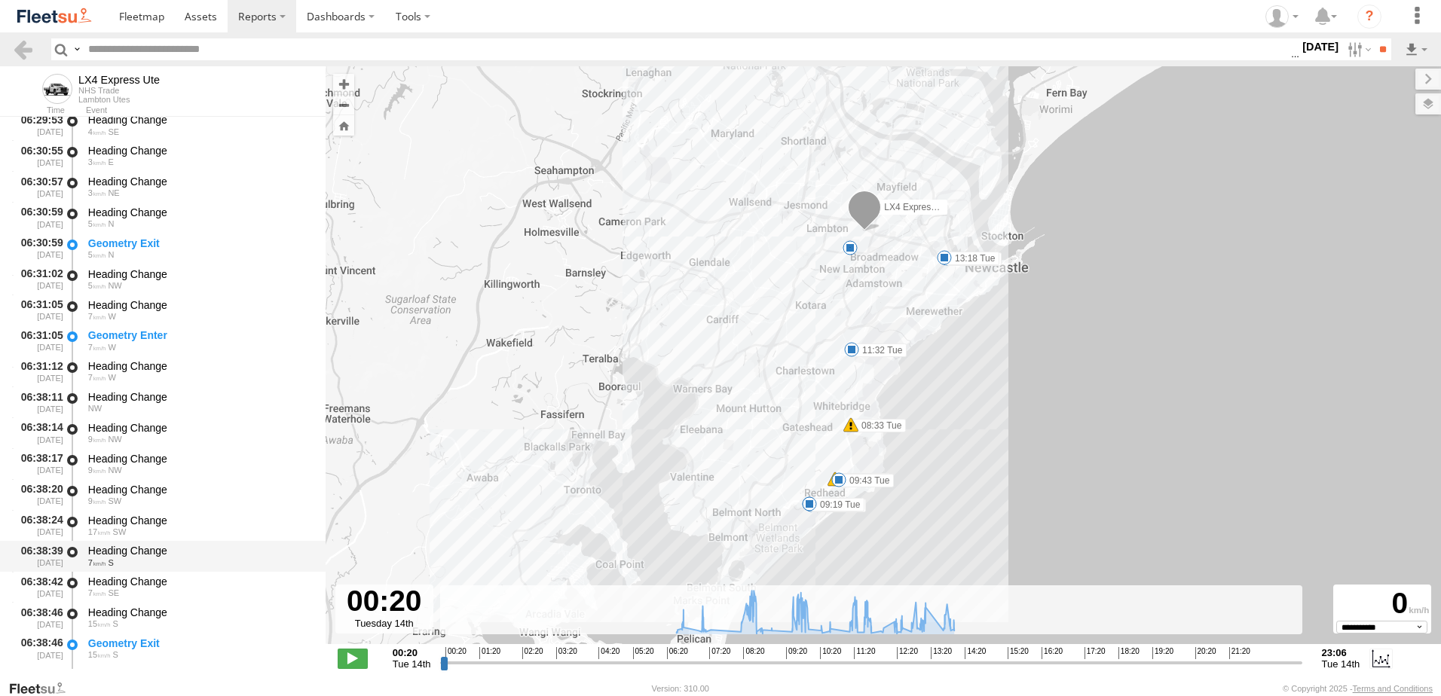
click at [135, 552] on div "Heading Change" at bounding box center [199, 551] width 223 height 14
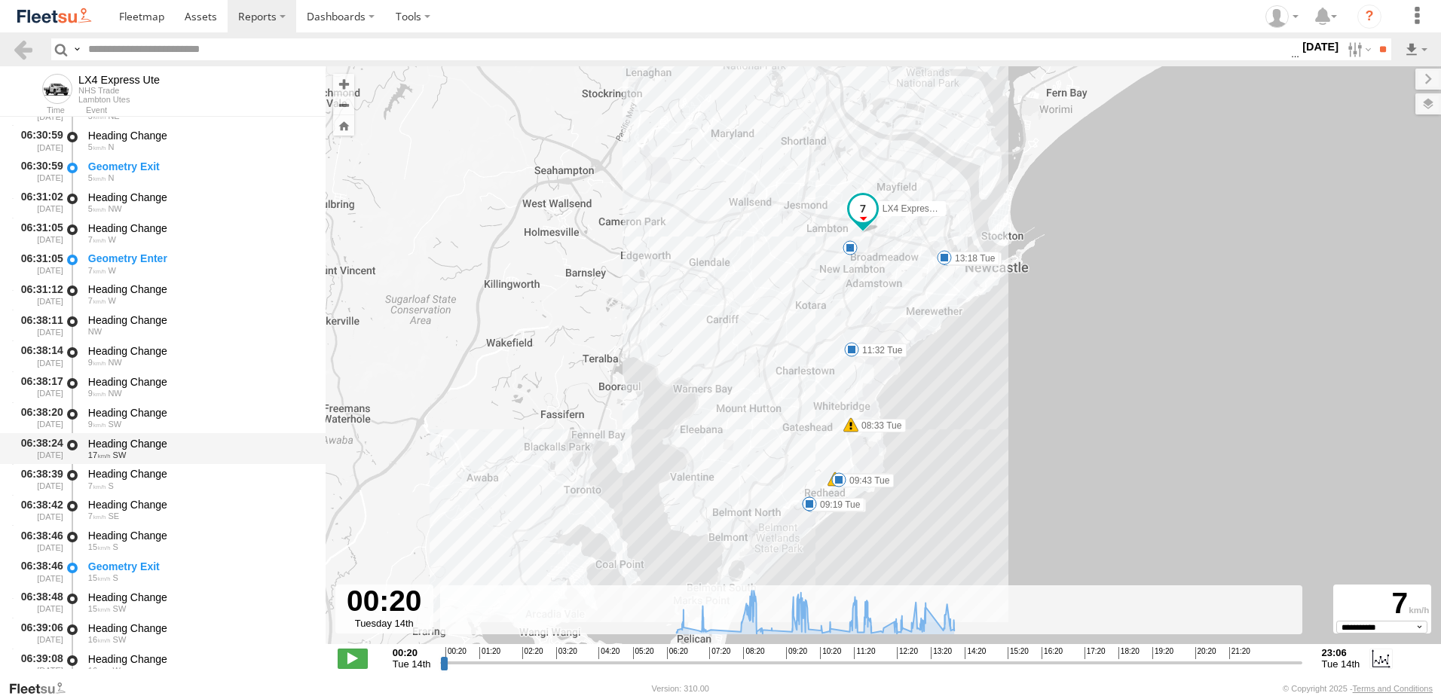
scroll to position [527, 0]
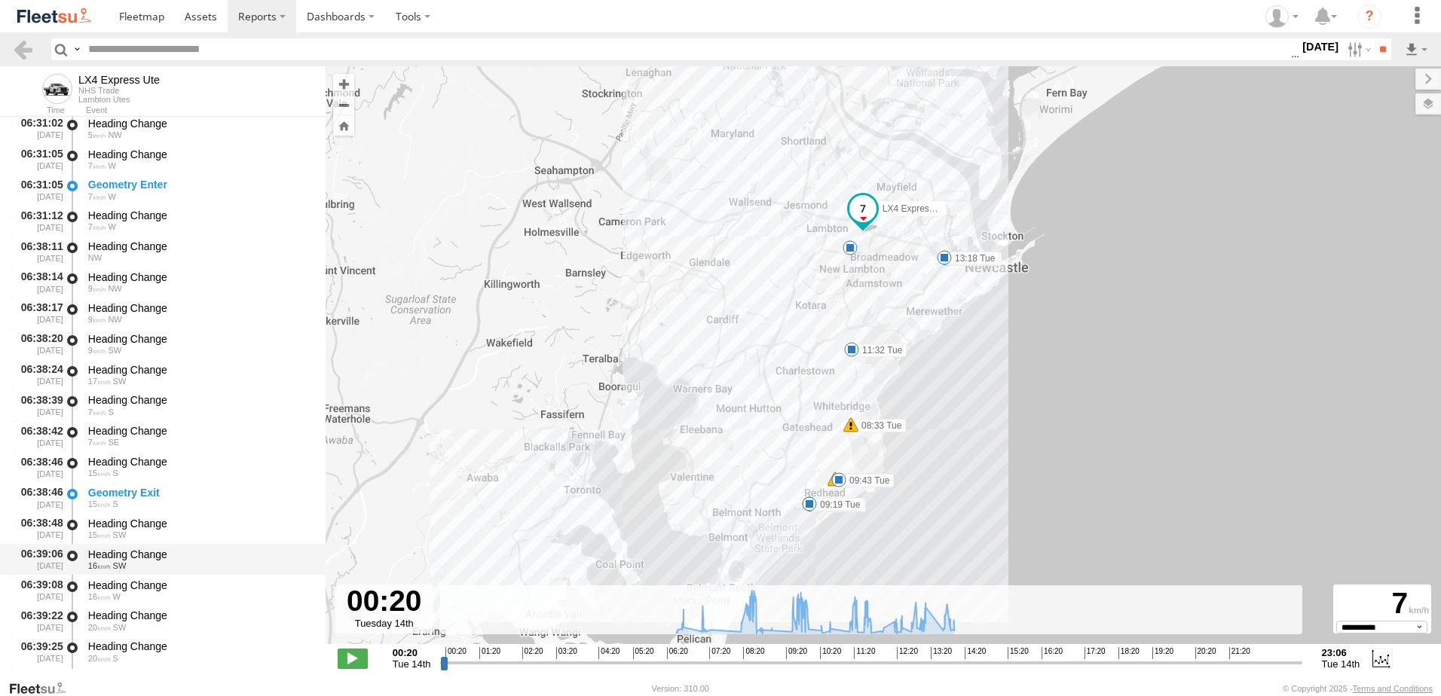
click at [127, 551] on div "Heading Change" at bounding box center [199, 555] width 223 height 14
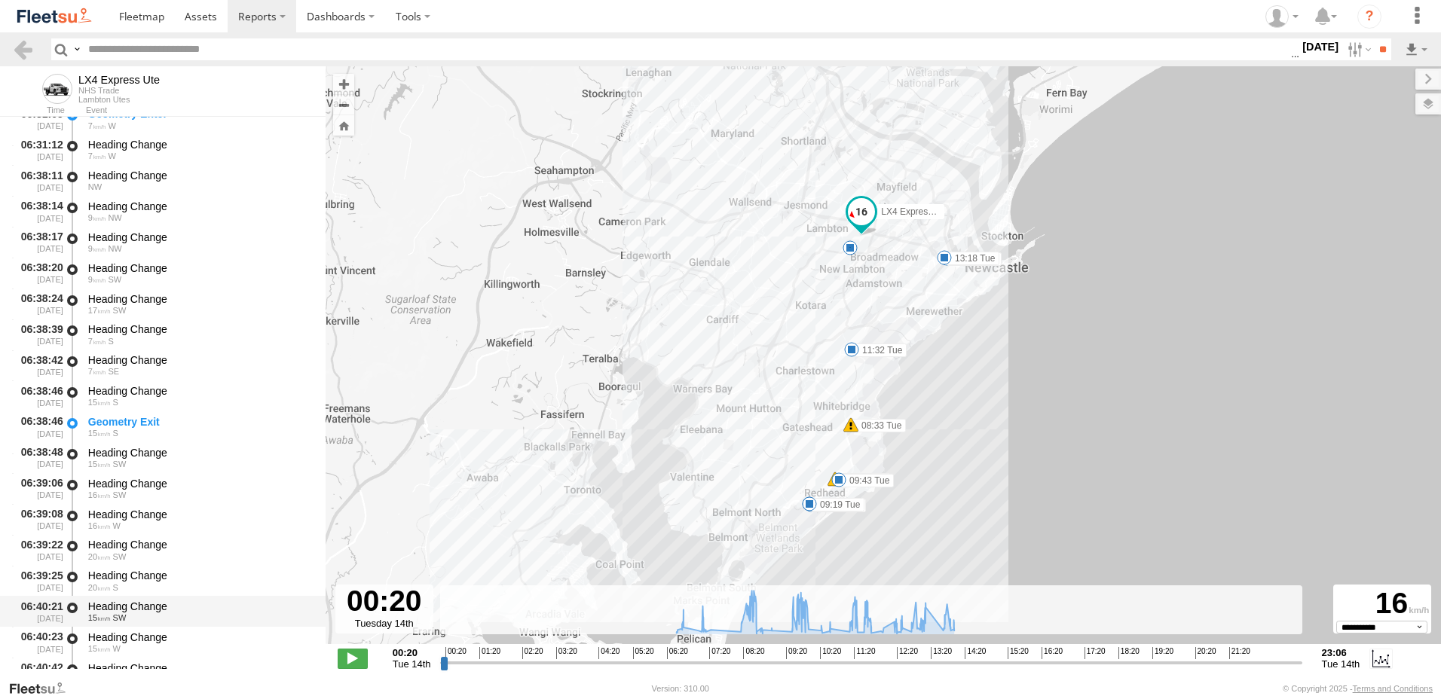
scroll to position [678, 0]
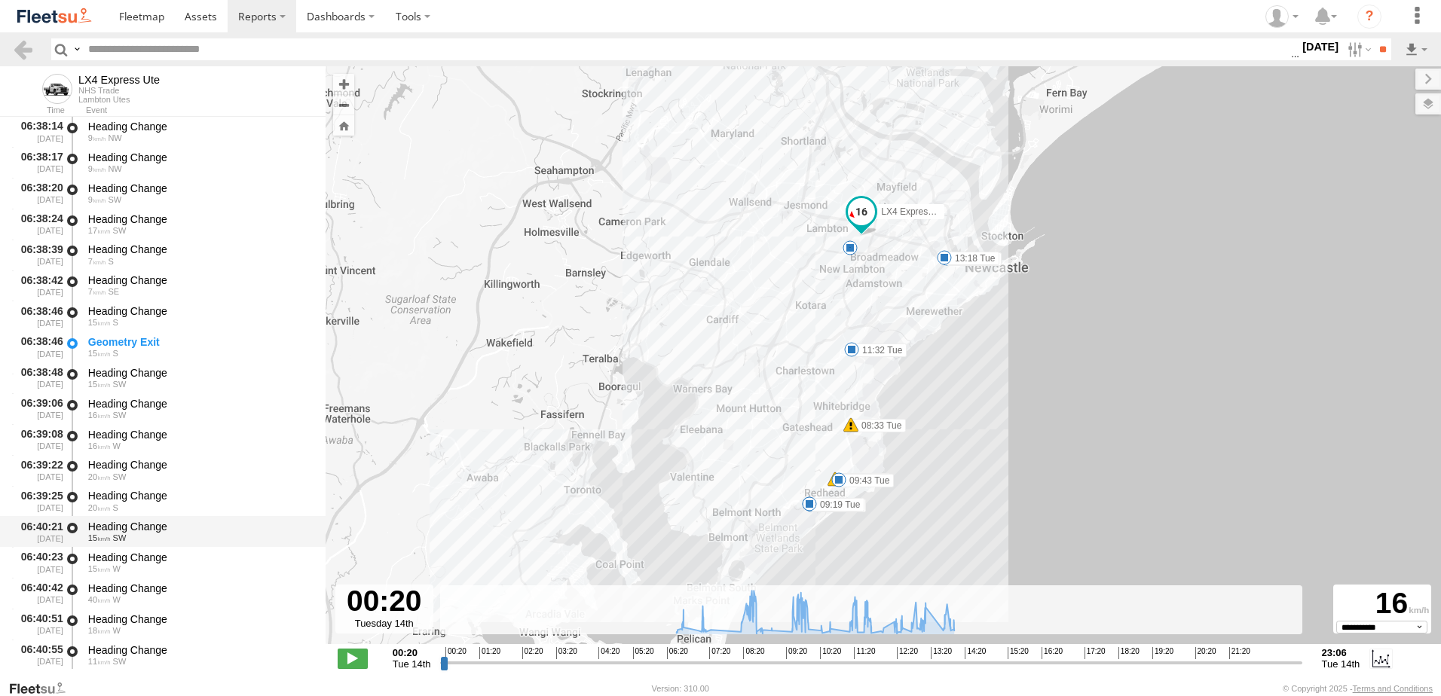
click at [151, 523] on div "Heading Change" at bounding box center [199, 527] width 223 height 14
click at [20, 47] on link at bounding box center [23, 49] width 22 height 22
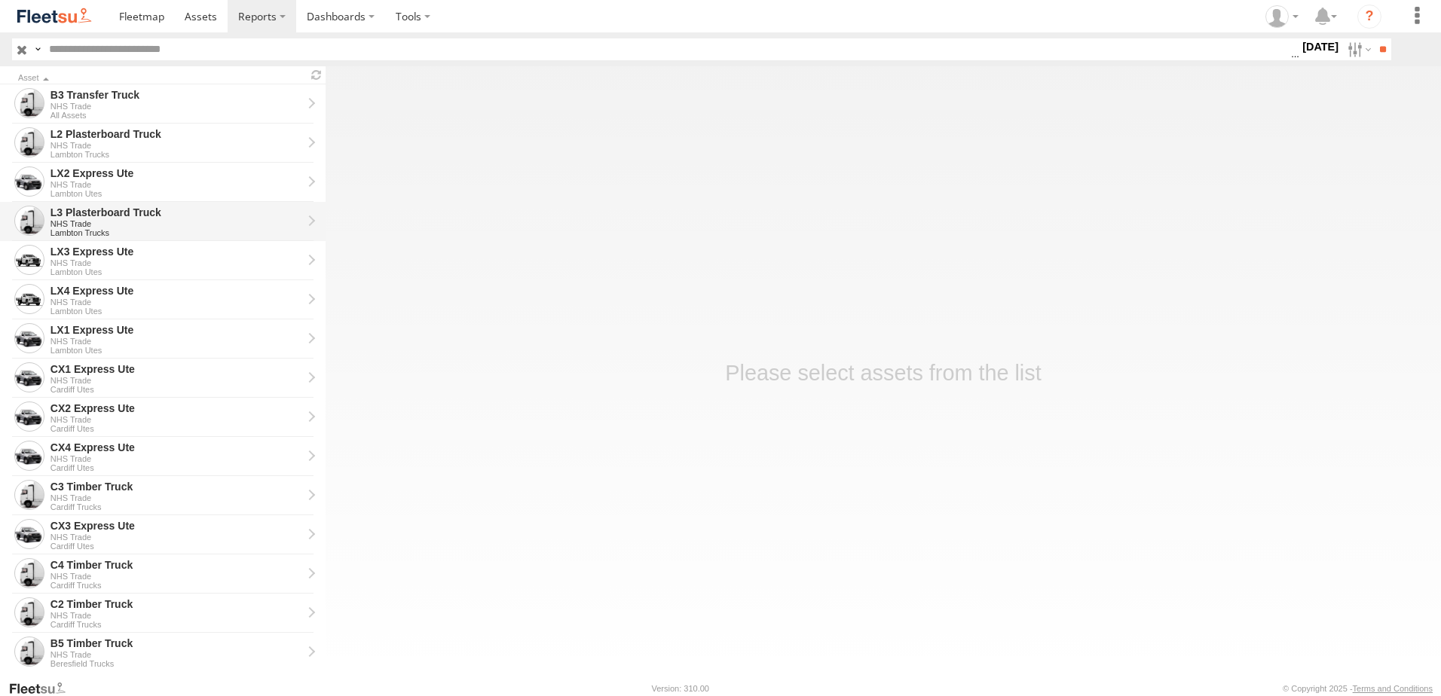
click at [86, 213] on div "L3 Plasterboard Truck" at bounding box center [176, 213] width 252 height 14
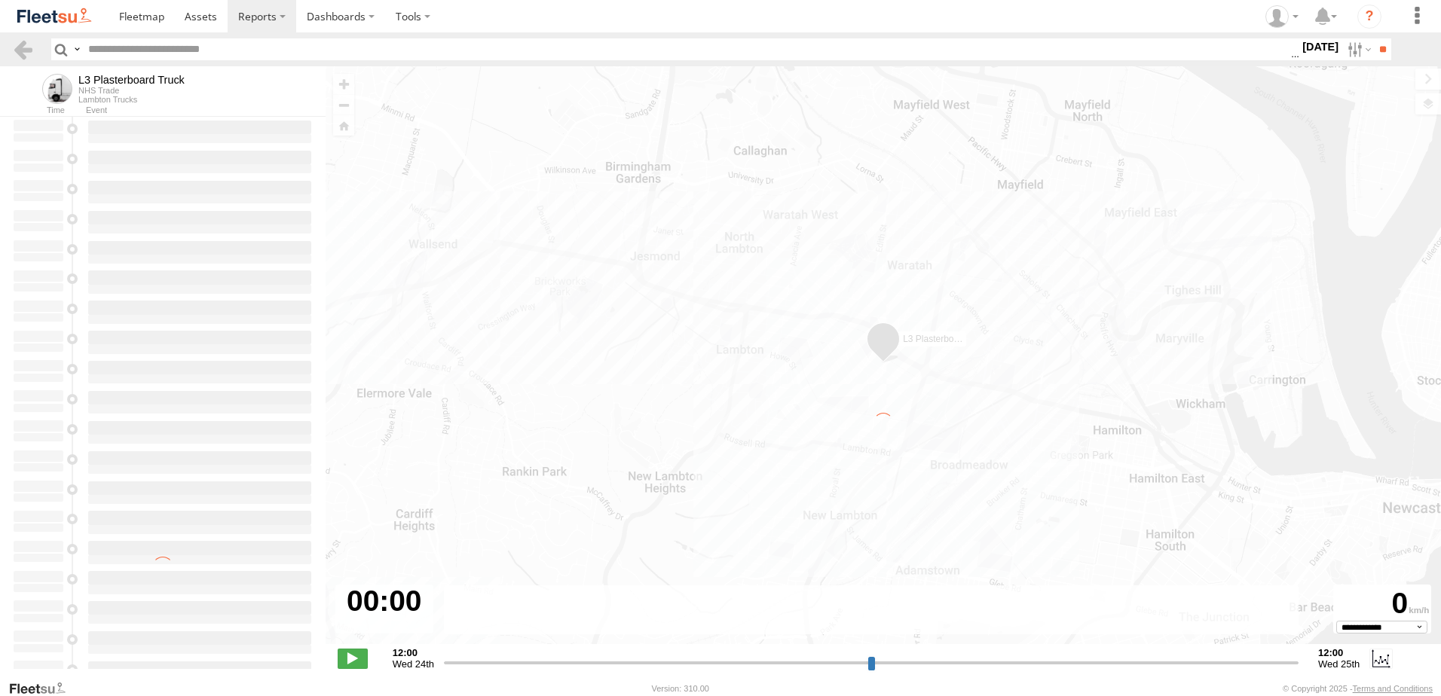
type input "**********"
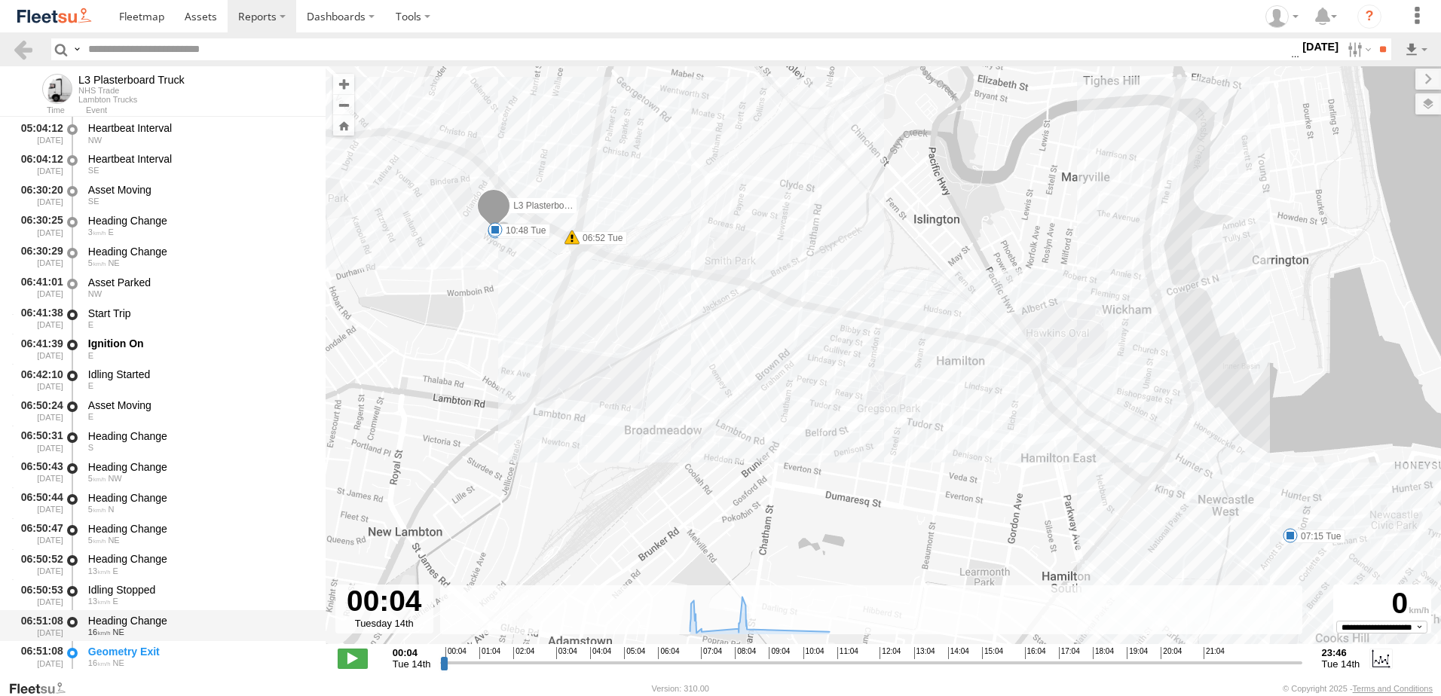
scroll to position [301, 0]
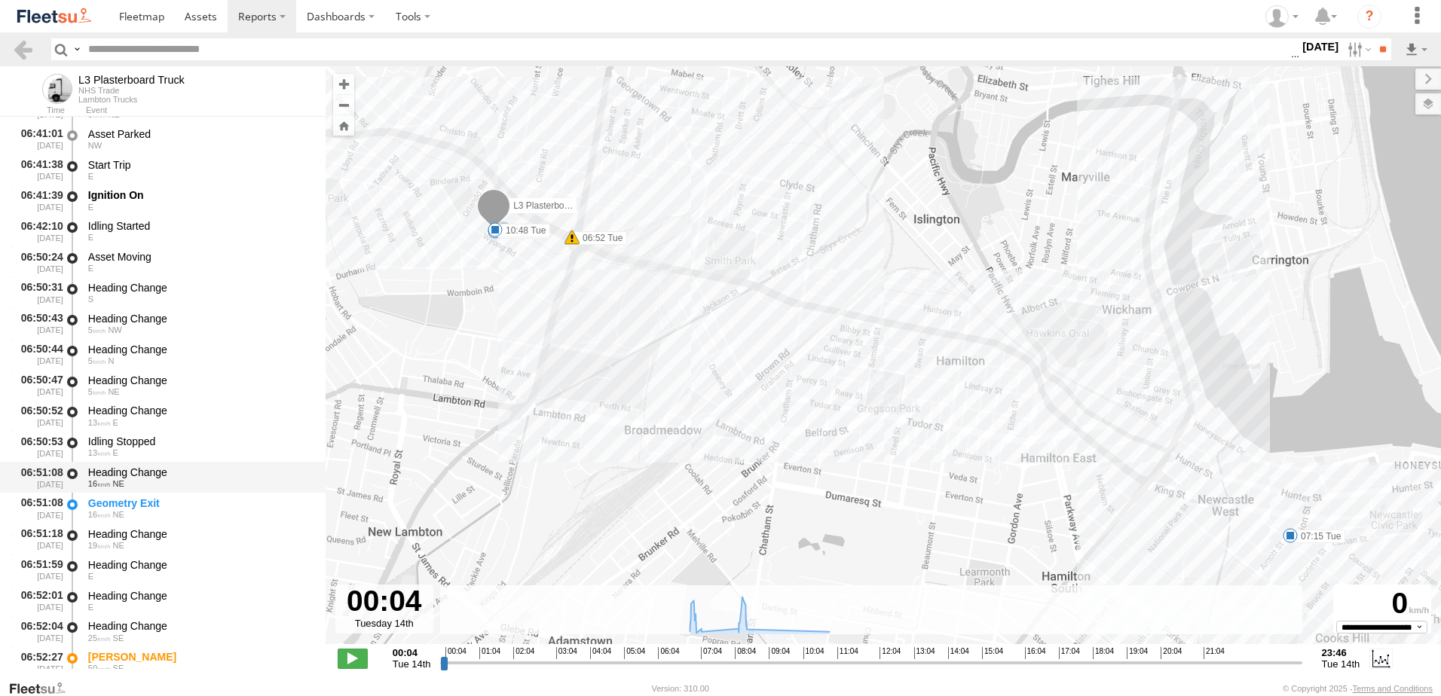
click at [127, 471] on div "Heading Change" at bounding box center [199, 473] width 223 height 14
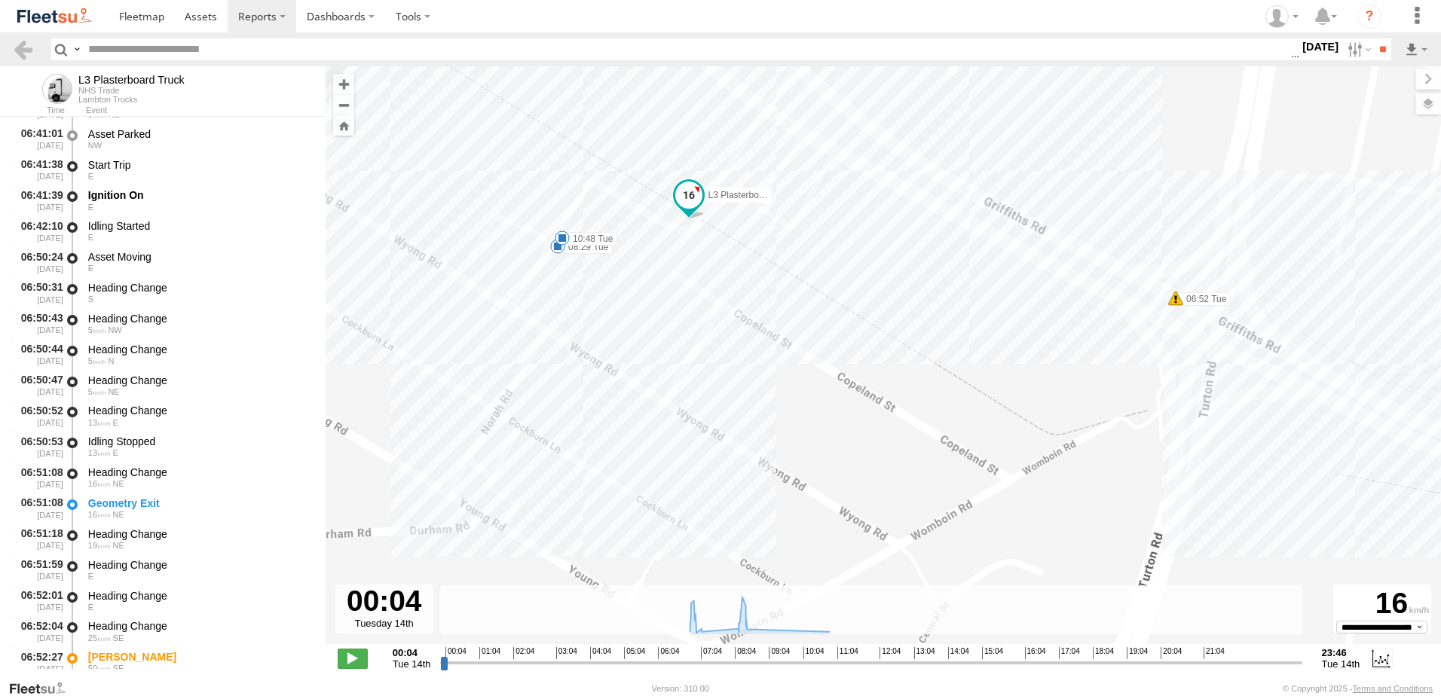
drag, startPoint x: 580, startPoint y: 272, endPoint x: 364, endPoint y: 562, distance: 361.8
click at [450, 583] on div "L3 Plasterboard Truck 06:52 Tue 07:15 Tue 08:29 Tue 10:48 Tue" at bounding box center [882, 363] width 1115 height 594
click at [142, 624] on div "Heading Change" at bounding box center [199, 626] width 223 height 14
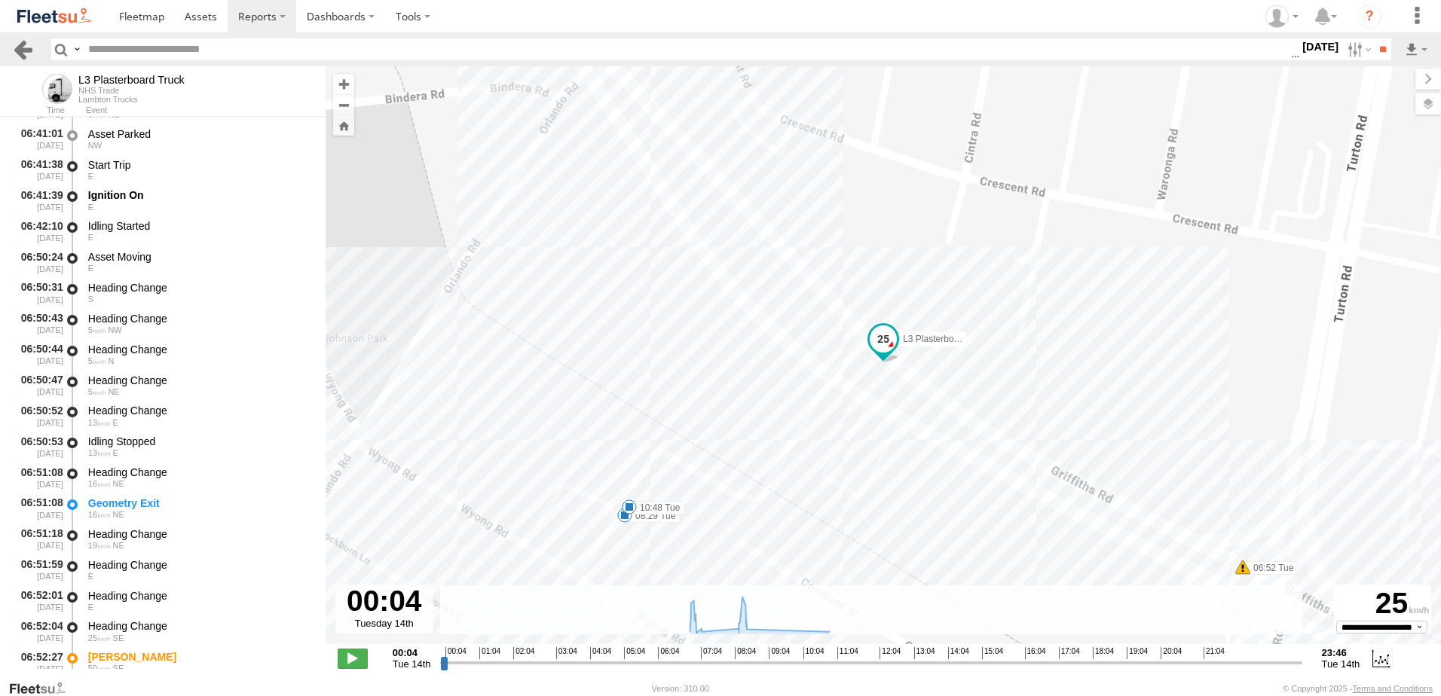
click at [19, 47] on link at bounding box center [23, 49] width 22 height 22
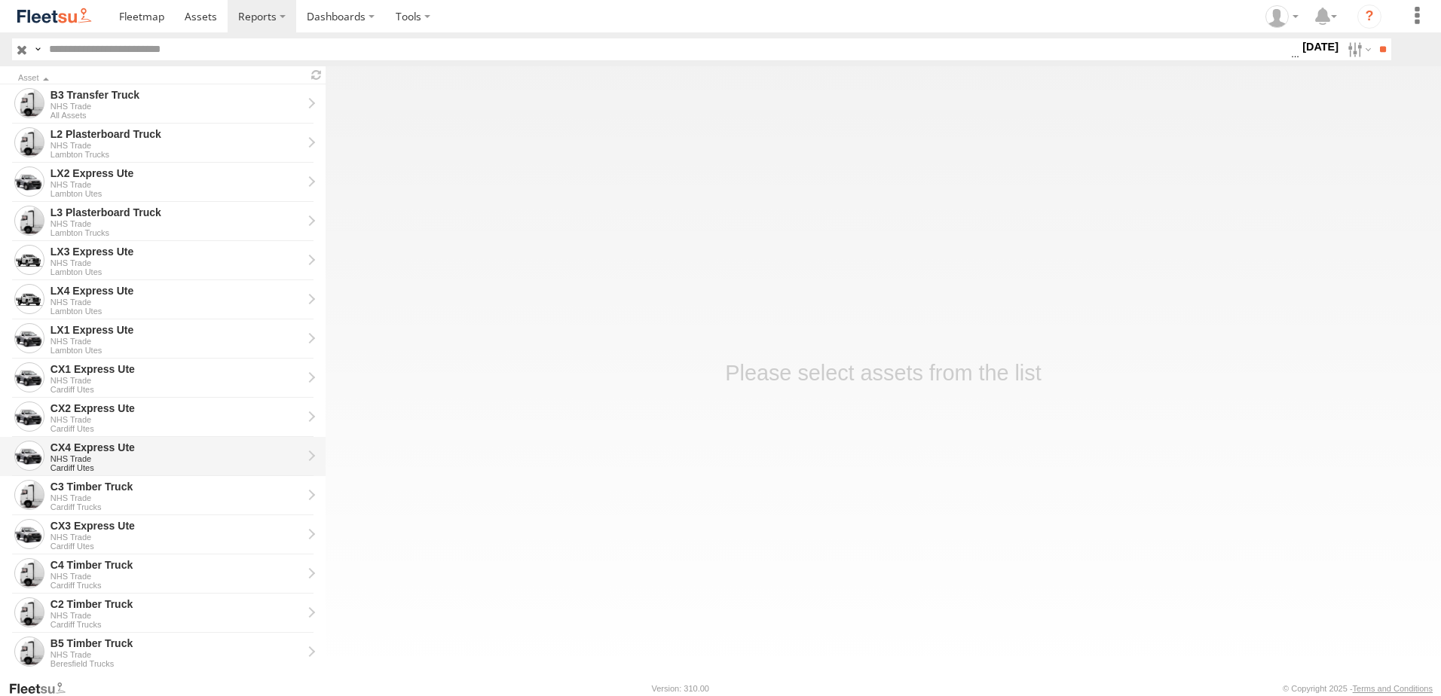
click at [72, 452] on div "CX4 Express Ute" at bounding box center [176, 448] width 252 height 14
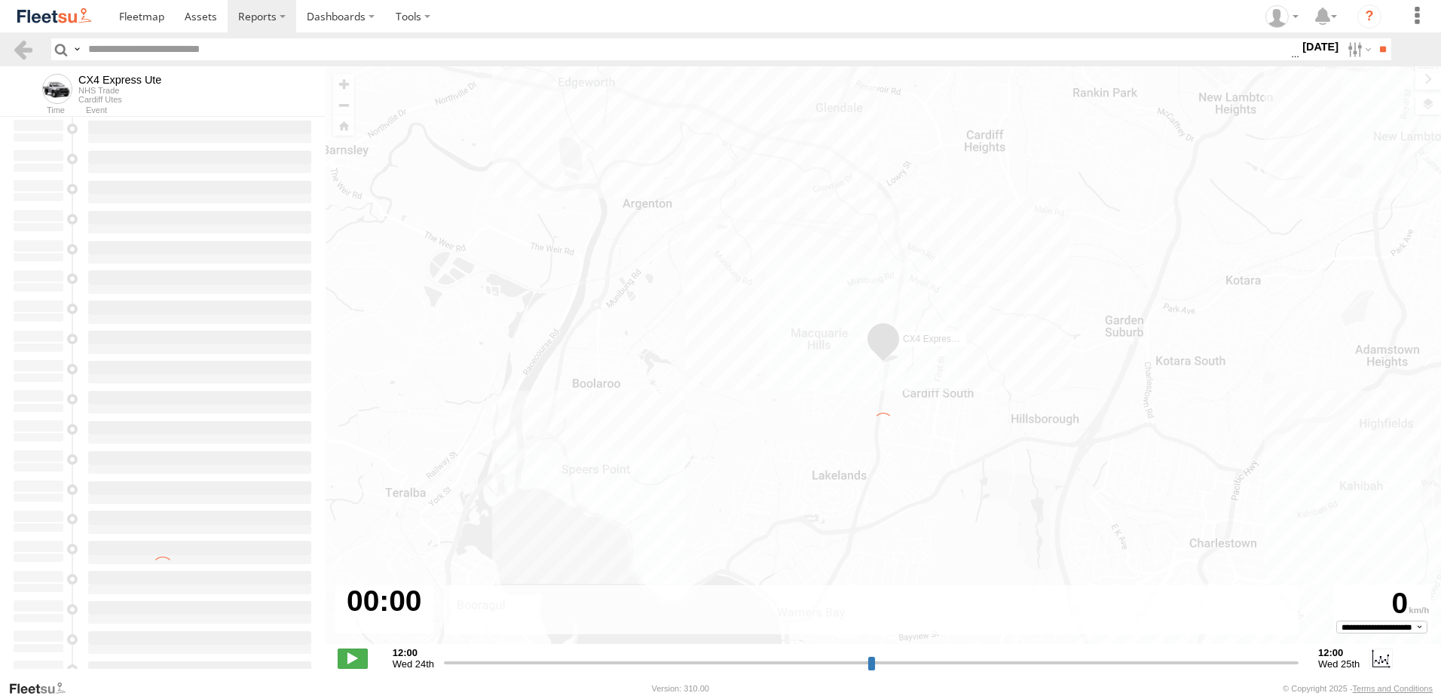
type input "**********"
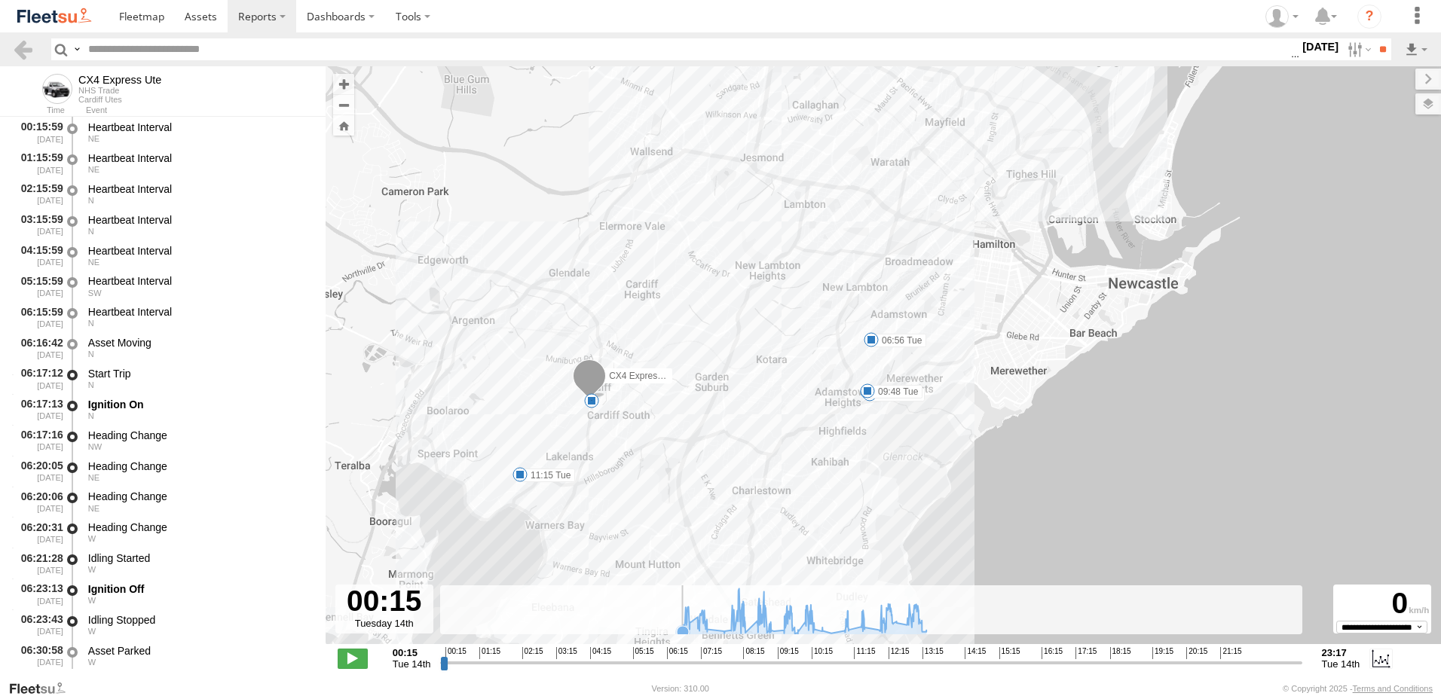
drag, startPoint x: 770, startPoint y: 316, endPoint x: 556, endPoint y: 600, distance: 356.2
click at [583, 613] on div "← Move left → Move right ↑ Move up ↓ Move down + Zoom in - Zoom out Home Jump l…" at bounding box center [882, 372] width 1115 height 613
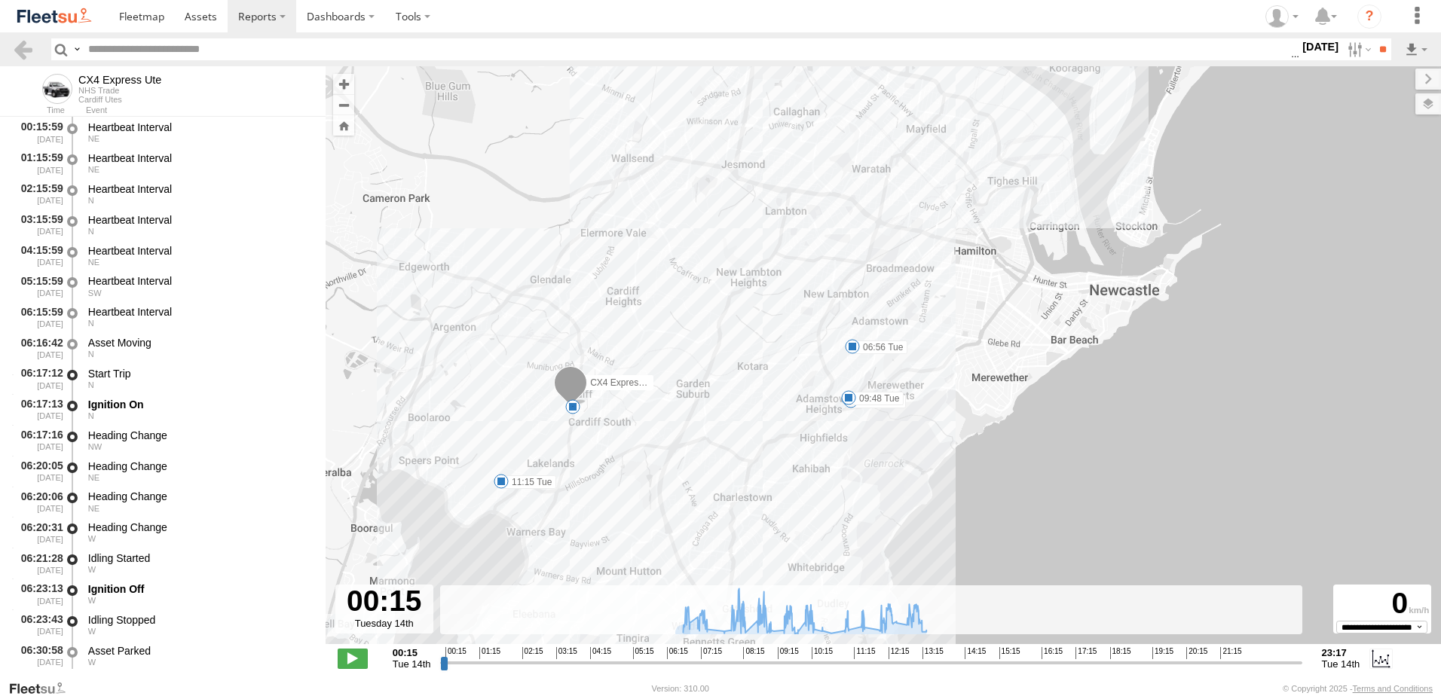
click at [862, 400] on label "09:48 Tue" at bounding box center [875, 399] width 55 height 14
click at [803, 436] on div "CX4 Express Ute 06:56 Tue 08:34 Tue 09:41 Tue 09:45 Tue 09:48 Tue 12:35 Tue 12 …" at bounding box center [882, 363] width 1115 height 594
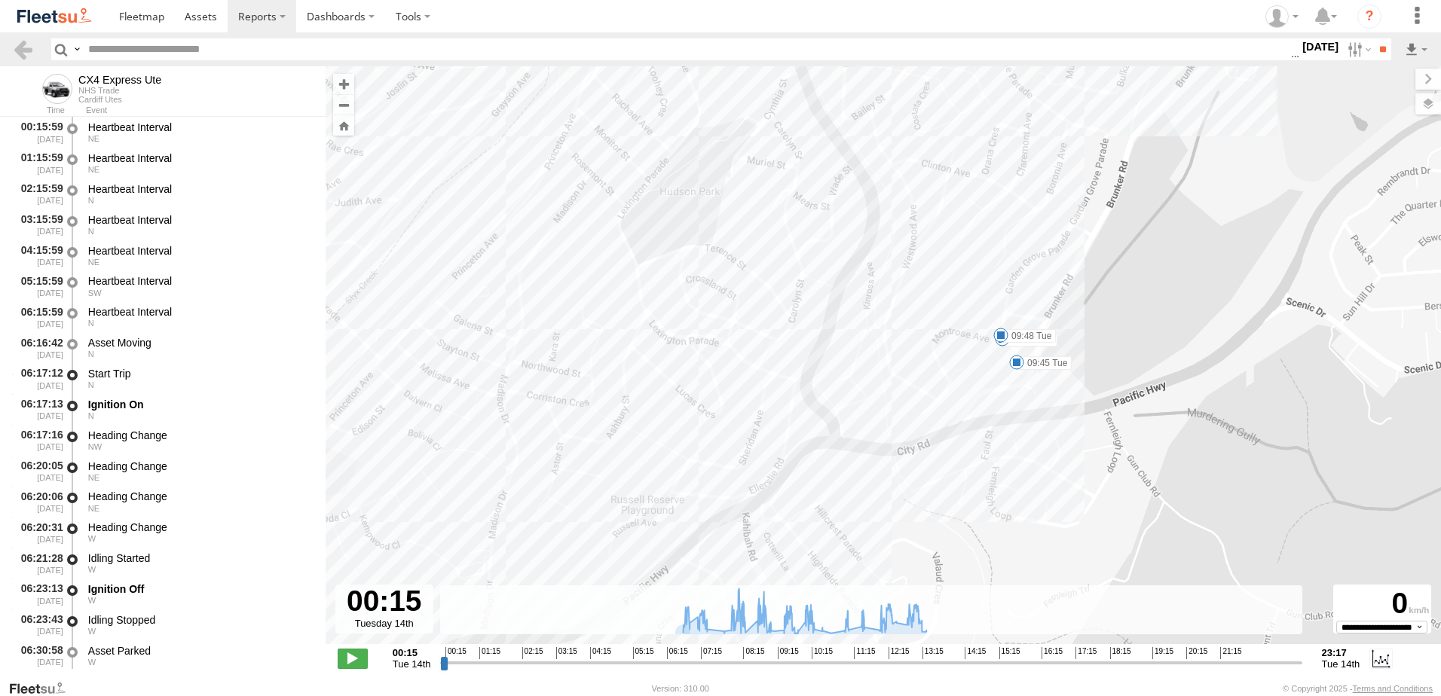
click at [1031, 363] on label "09:45 Tue" at bounding box center [1043, 363] width 55 height 14
click at [872, 389] on div "CX4 Express Ute 06:56 Tue 08:34 Tue 09:41 Tue 09:45 Tue 09:48 Tue 12:35 Tue 11:…" at bounding box center [882, 363] width 1115 height 594
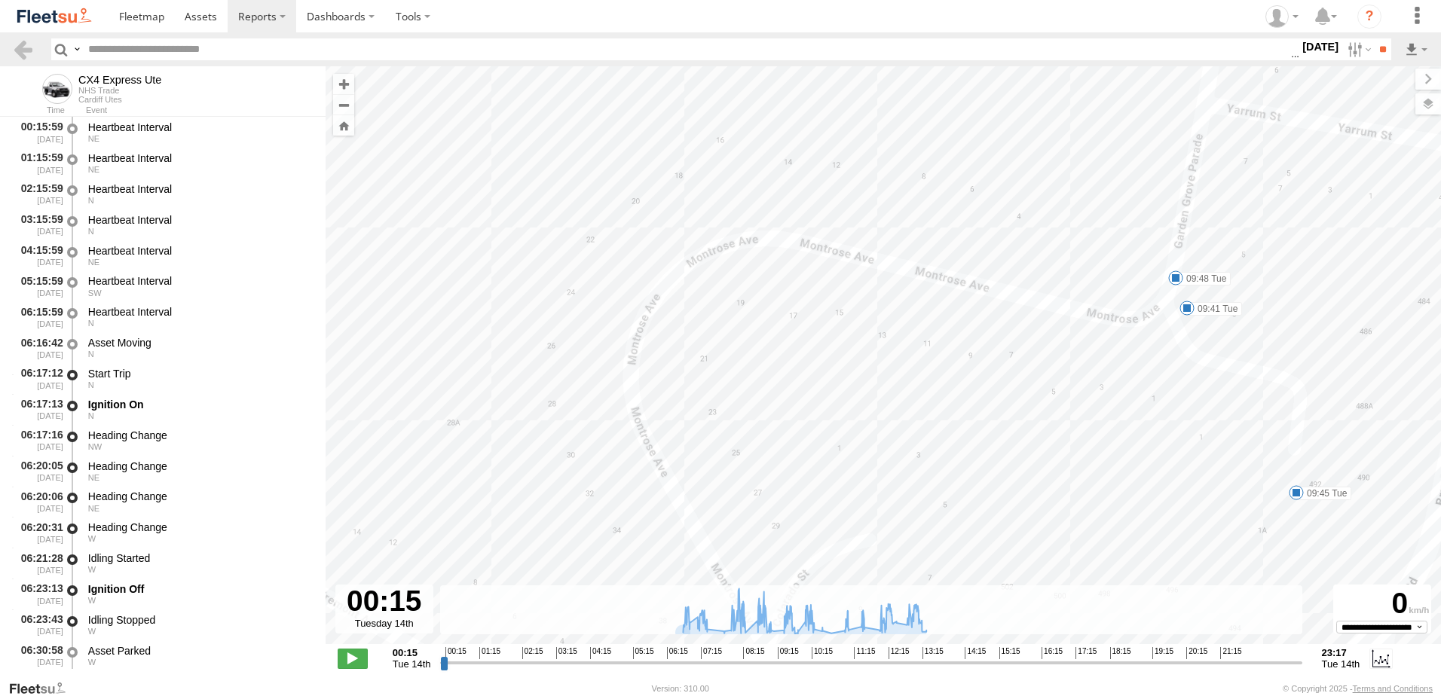
click at [1219, 313] on label "09:41 Tue" at bounding box center [1214, 309] width 55 height 14
click at [1130, 357] on div "CX4 Express Ute 06:56 Tue 08:34 Tue 09:41 Tue 09:45 Tue 09:48 Tue 12:35 Tue 11:…" at bounding box center [882, 363] width 1115 height 594
click at [1190, 277] on label "09:48 Tue" at bounding box center [1202, 279] width 55 height 14
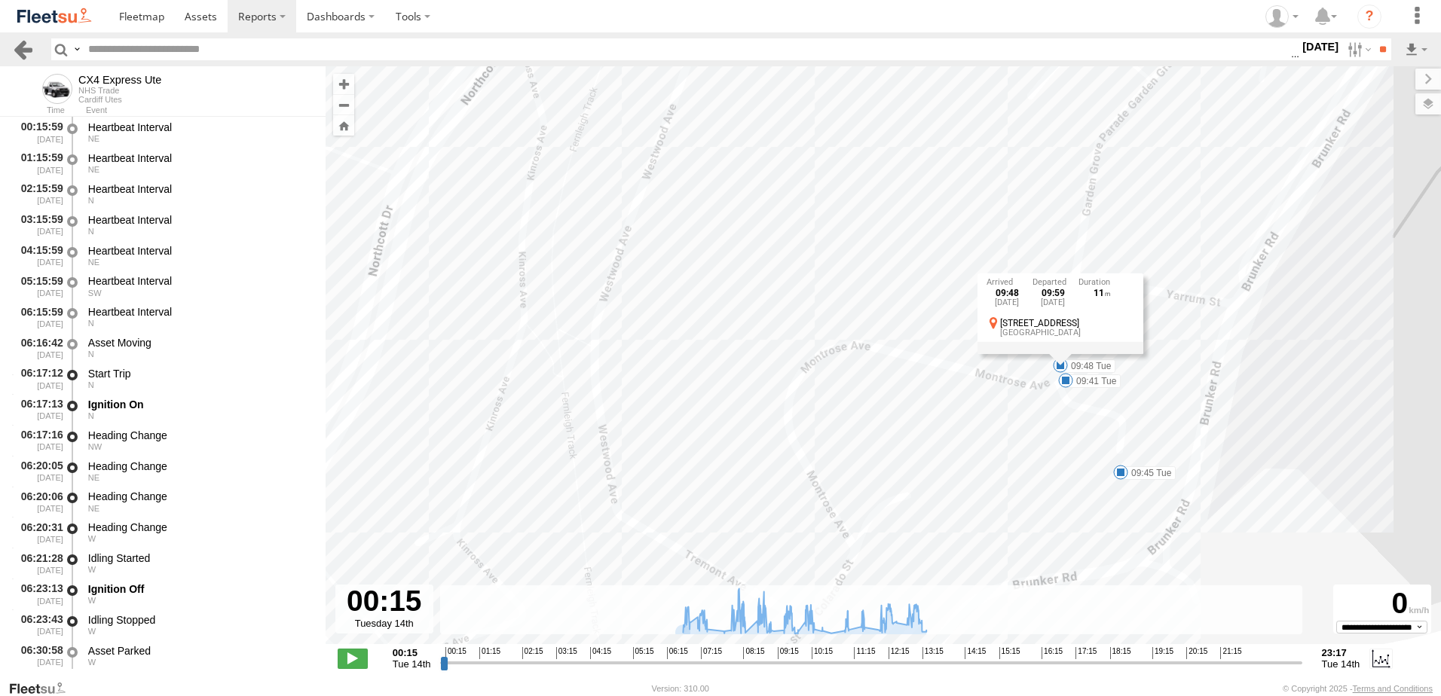
click at [17, 43] on link at bounding box center [23, 49] width 22 height 22
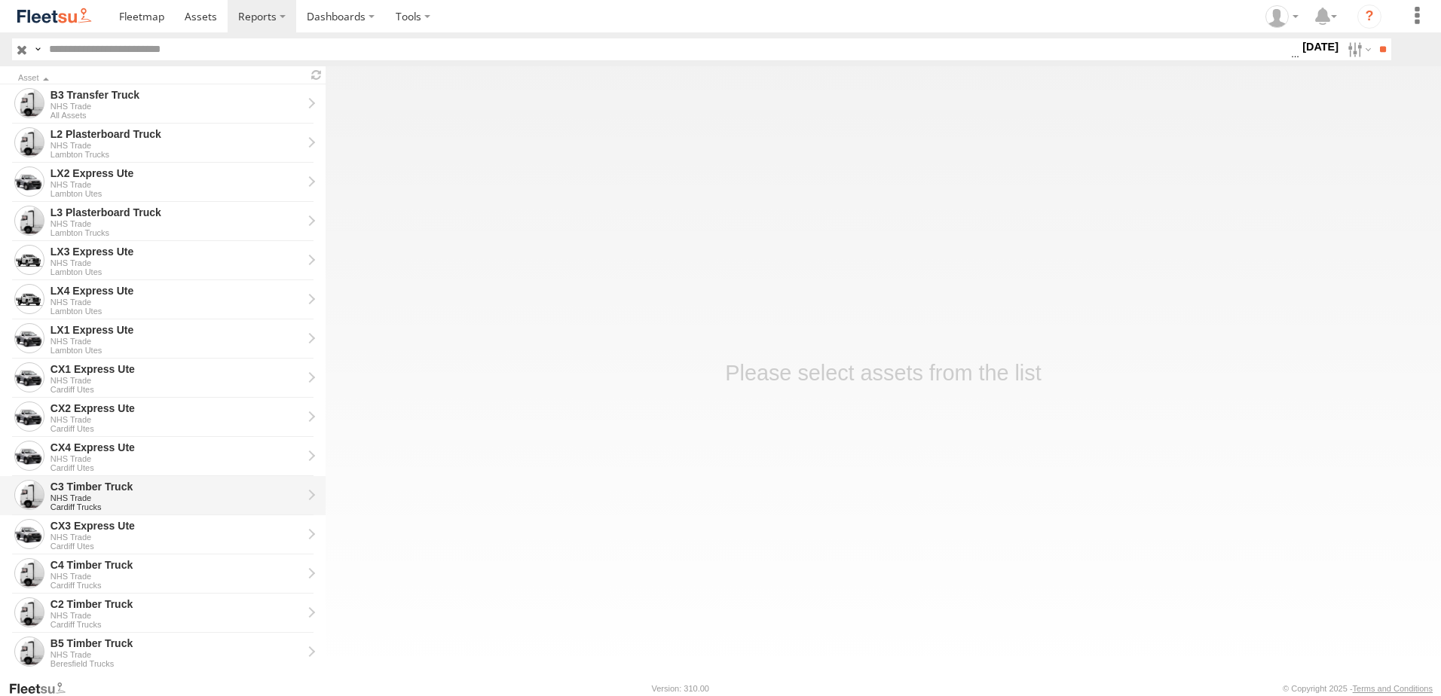
click at [71, 487] on div "C3 Timber Truck" at bounding box center [176, 487] width 252 height 14
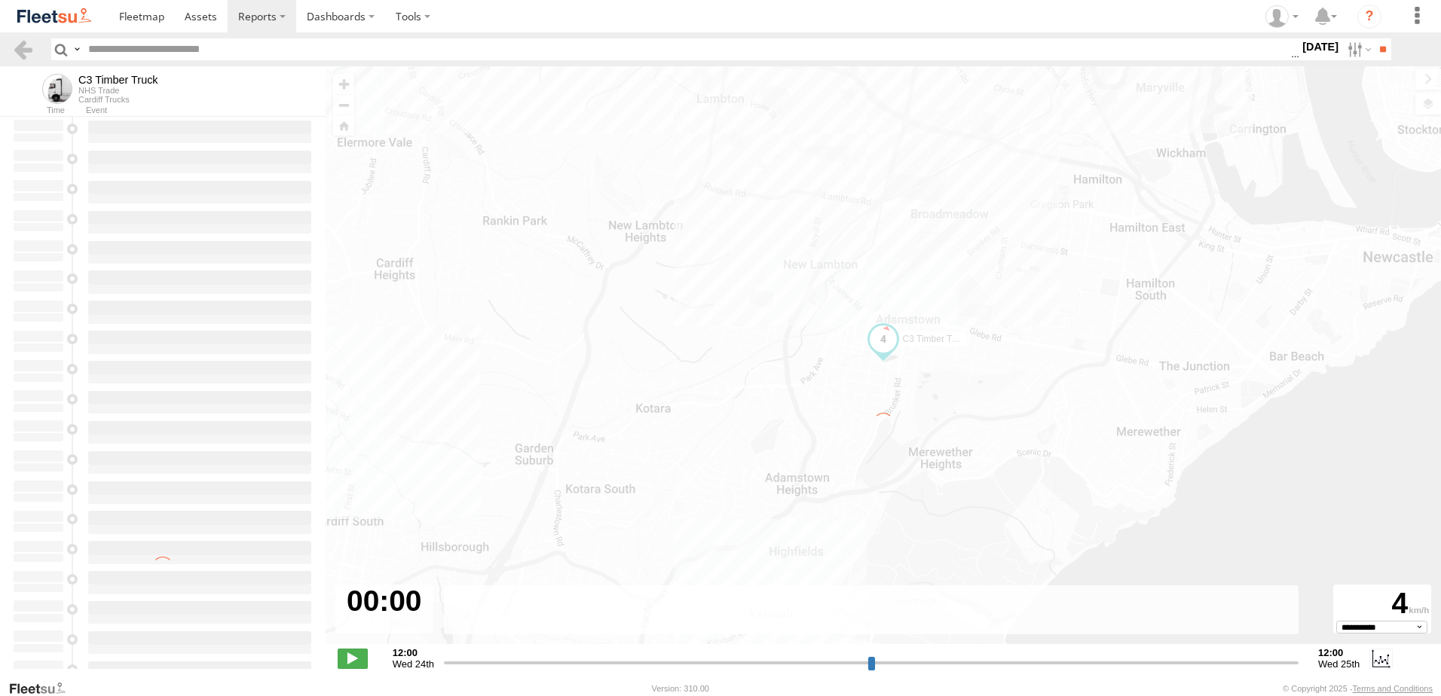
type input "**********"
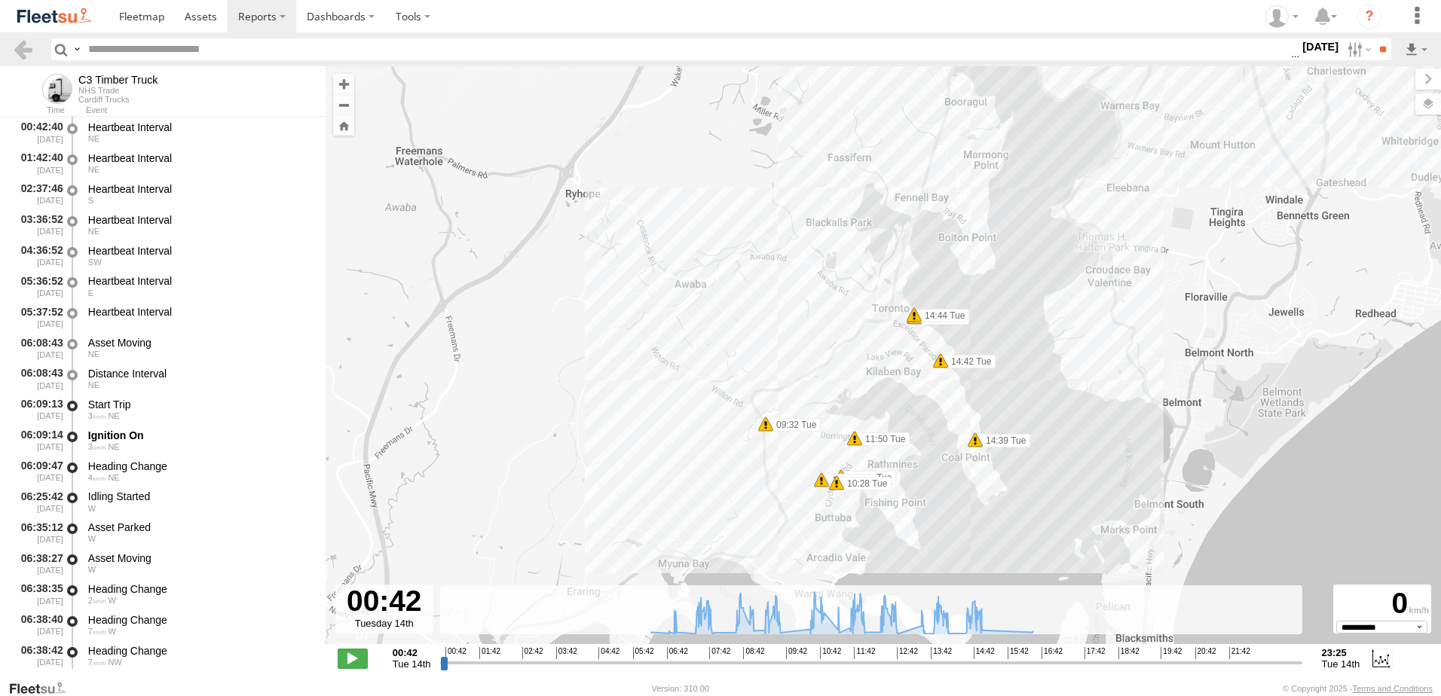
drag, startPoint x: 824, startPoint y: 501, endPoint x: 708, endPoint y: 495, distance: 116.2
click at [708, 495] on div "C3 Timber Truck 14:39 Tue 14:42 Tue 14:44 Tue 14:44 Tue 07:45 Tue 09:32 Tue 10:…" at bounding box center [882, 363] width 1115 height 594
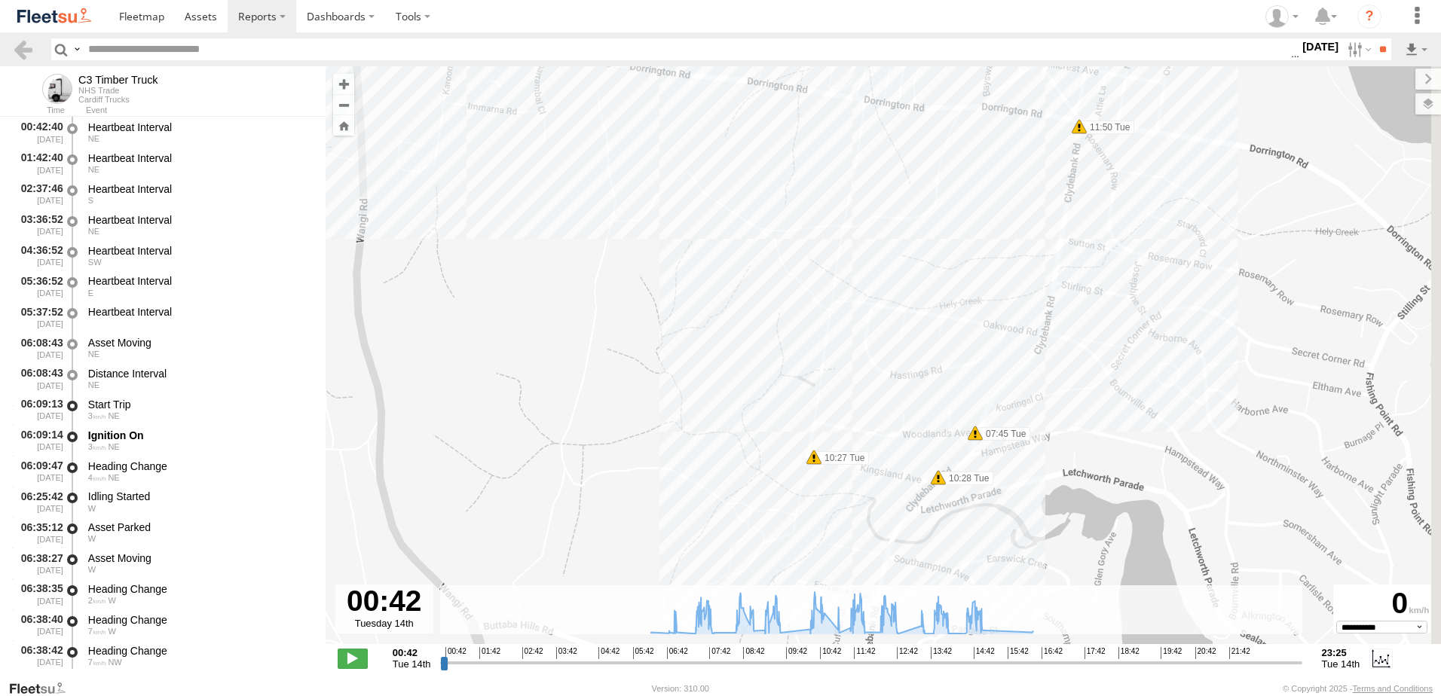
drag, startPoint x: 825, startPoint y: 487, endPoint x: 747, endPoint y: 483, distance: 78.5
click at [747, 483] on div "C3 Timber Truck 14:39 Tue 14:42 Tue 14:44 Tue 14:44 Tue 07:45 Tue 09:32 Tue 10:…" at bounding box center [882, 363] width 1115 height 594
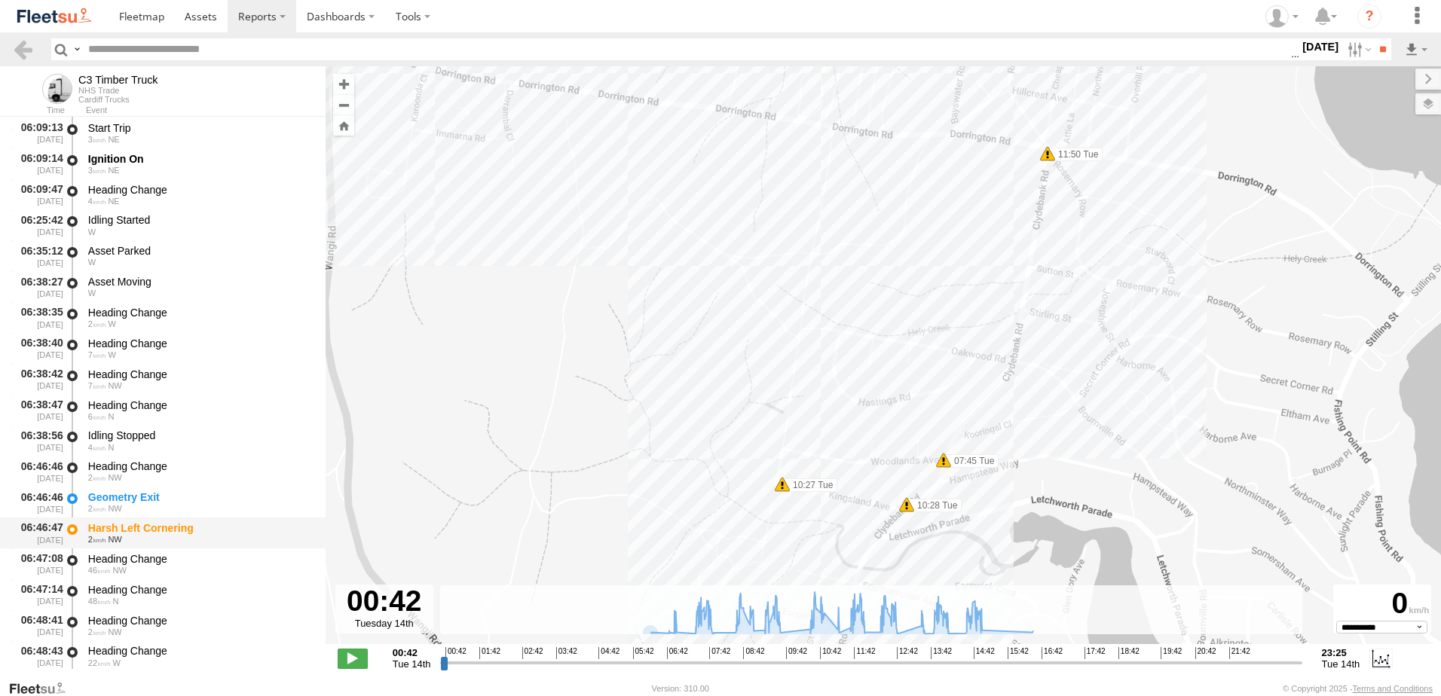
scroll to position [301, 0]
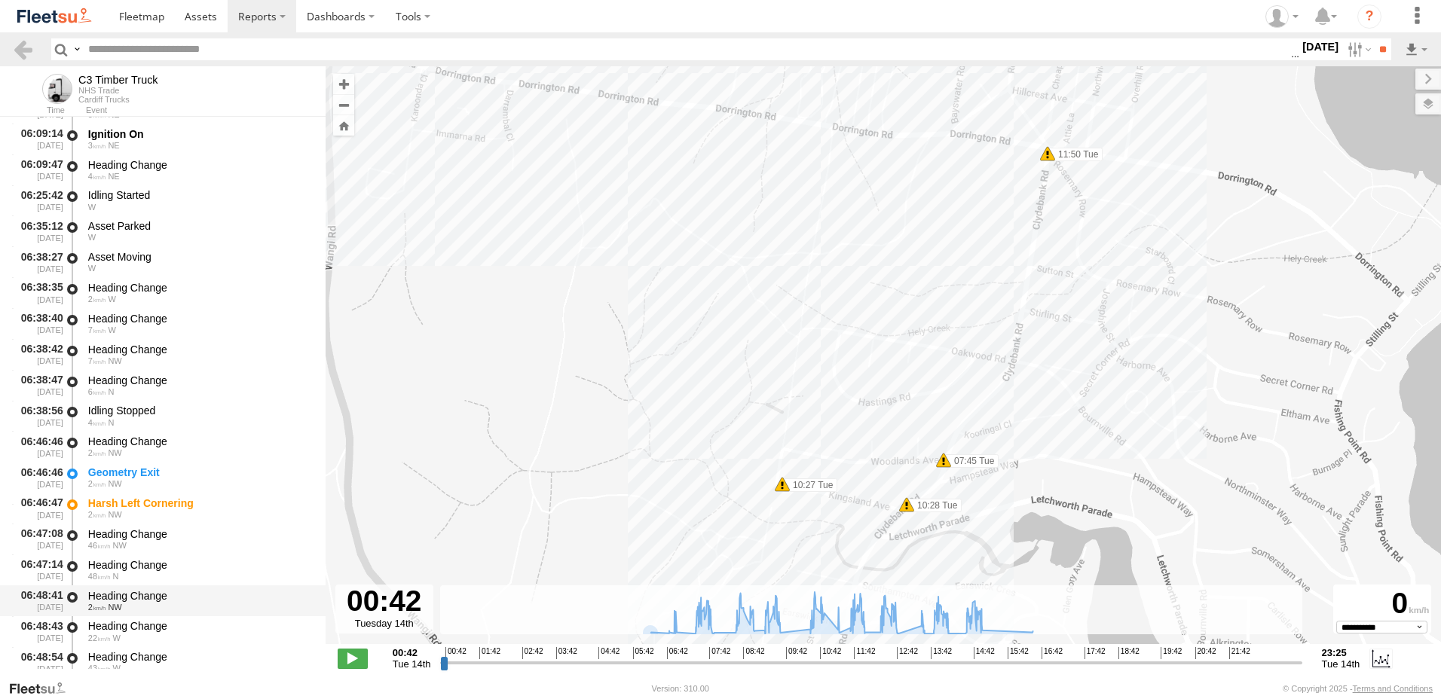
click at [120, 599] on div "Heading Change" at bounding box center [199, 596] width 223 height 14
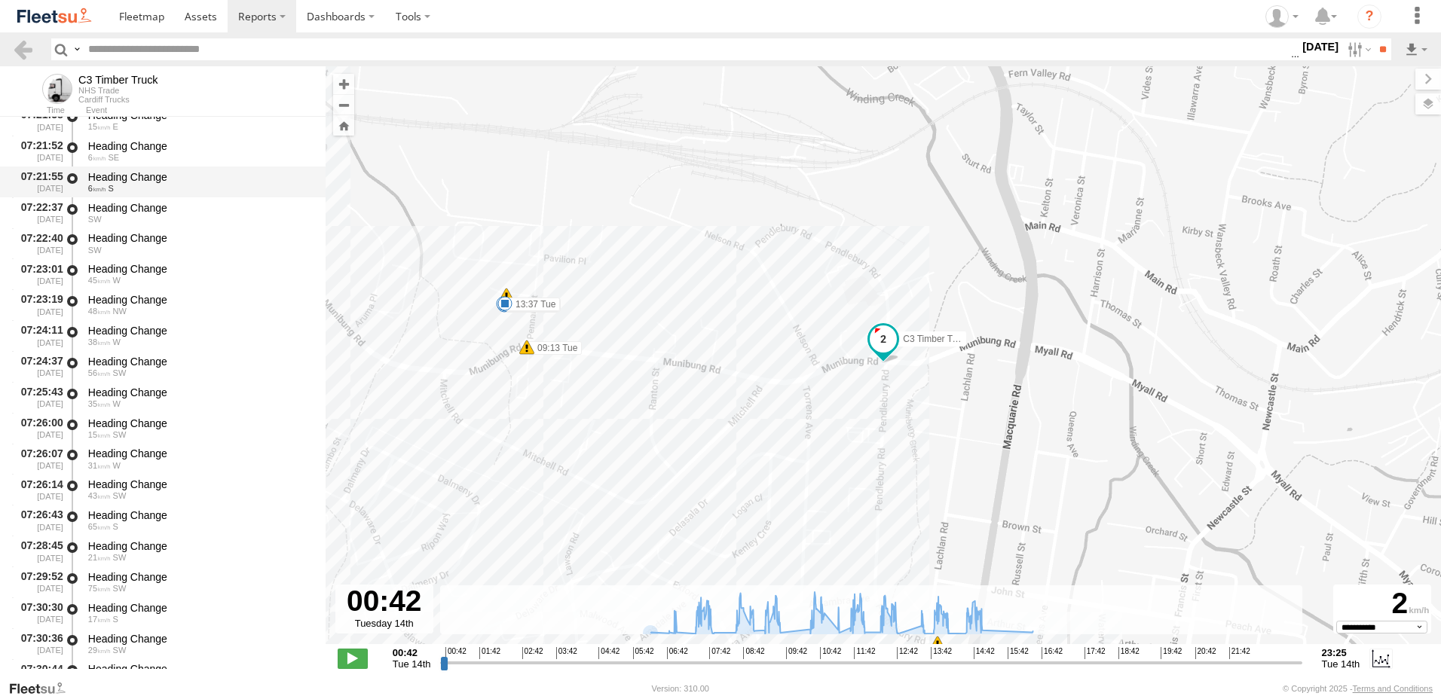
scroll to position [1733, 0]
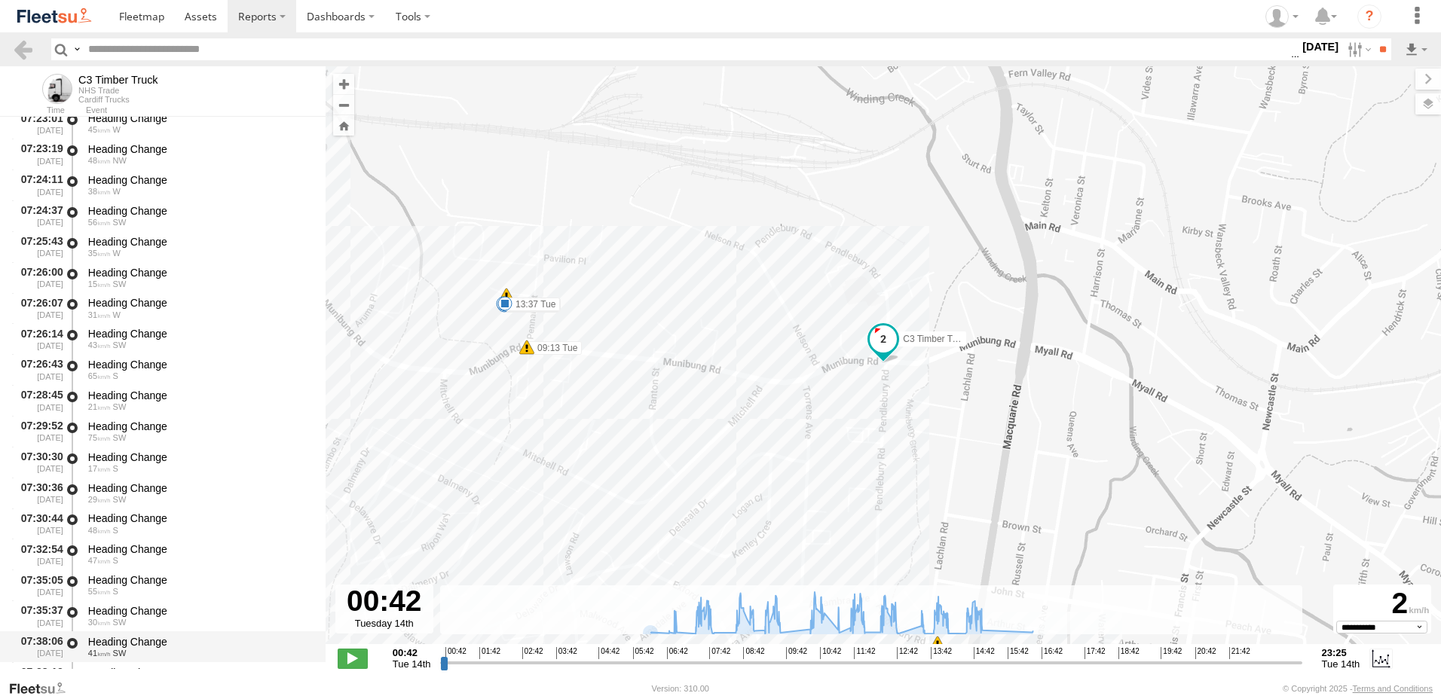
click at [130, 635] on div "Heading Change" at bounding box center [199, 642] width 223 height 14
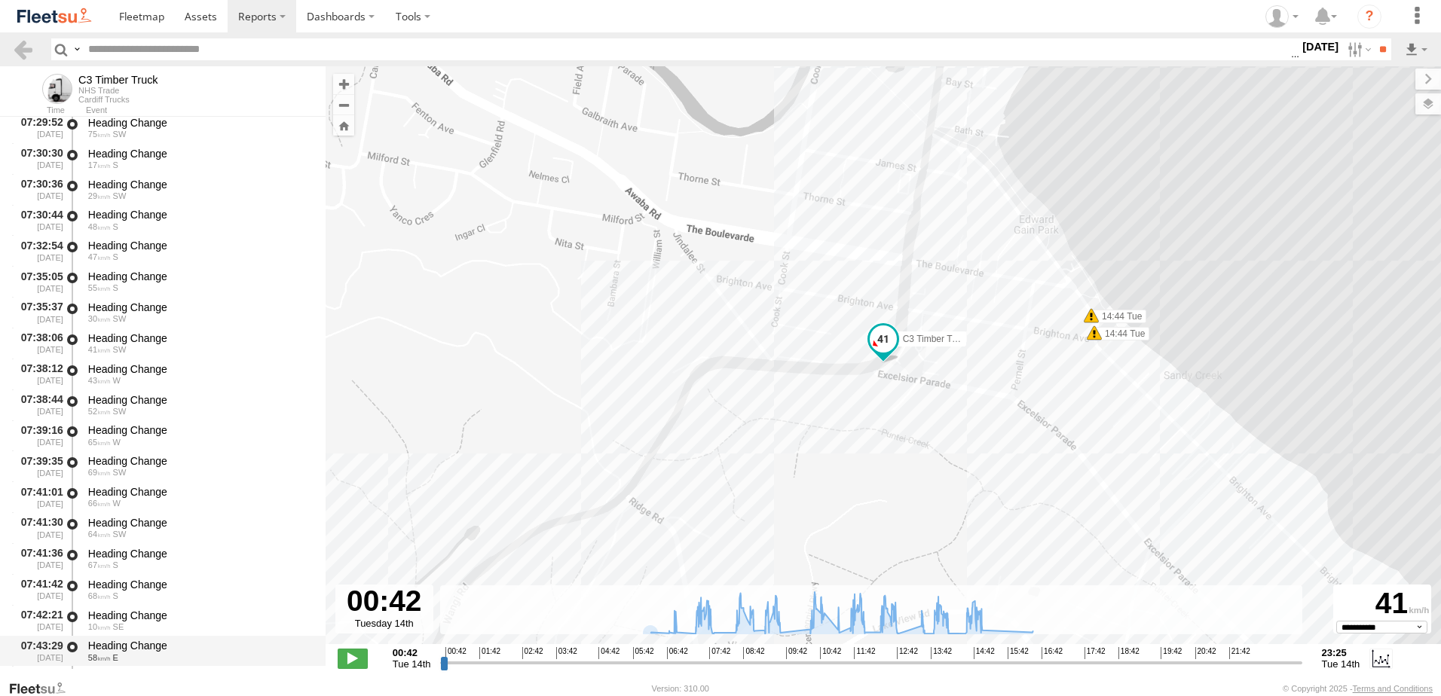
scroll to position [2110, 0]
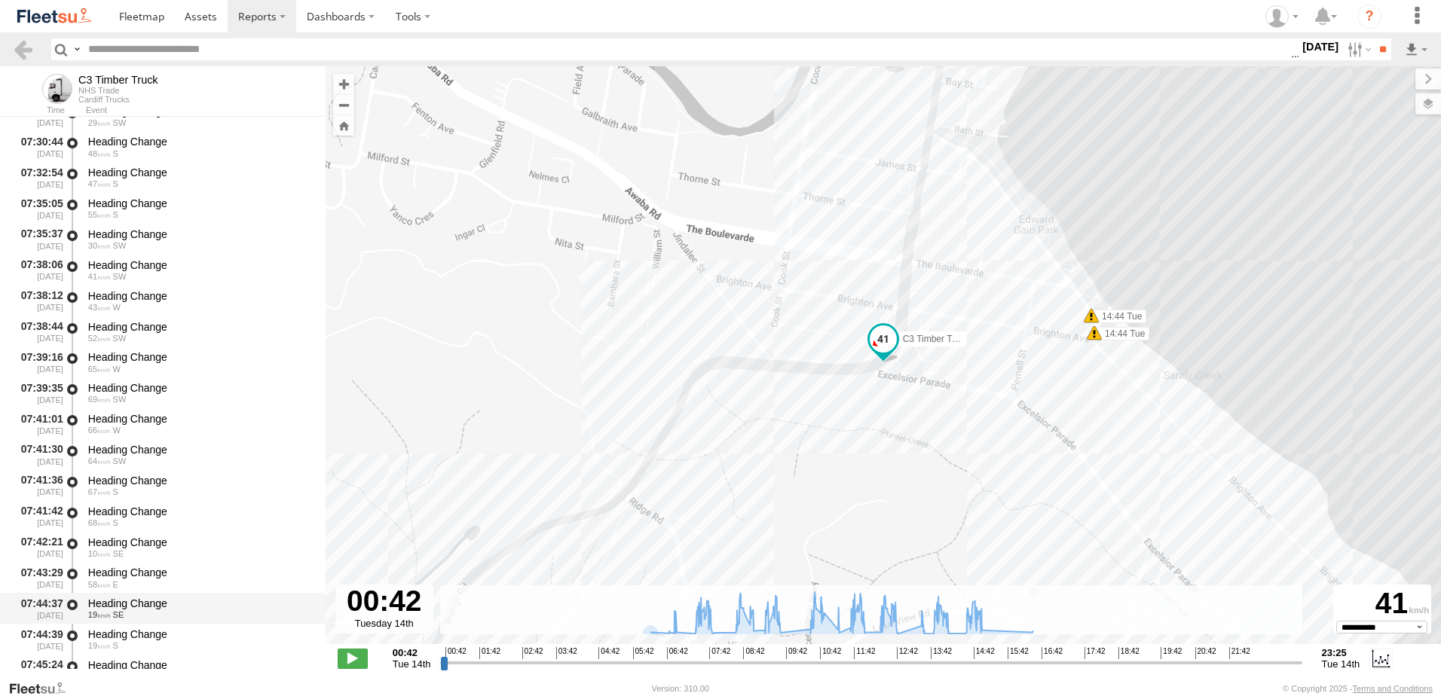
click at [121, 600] on div "Heading Change" at bounding box center [199, 604] width 223 height 14
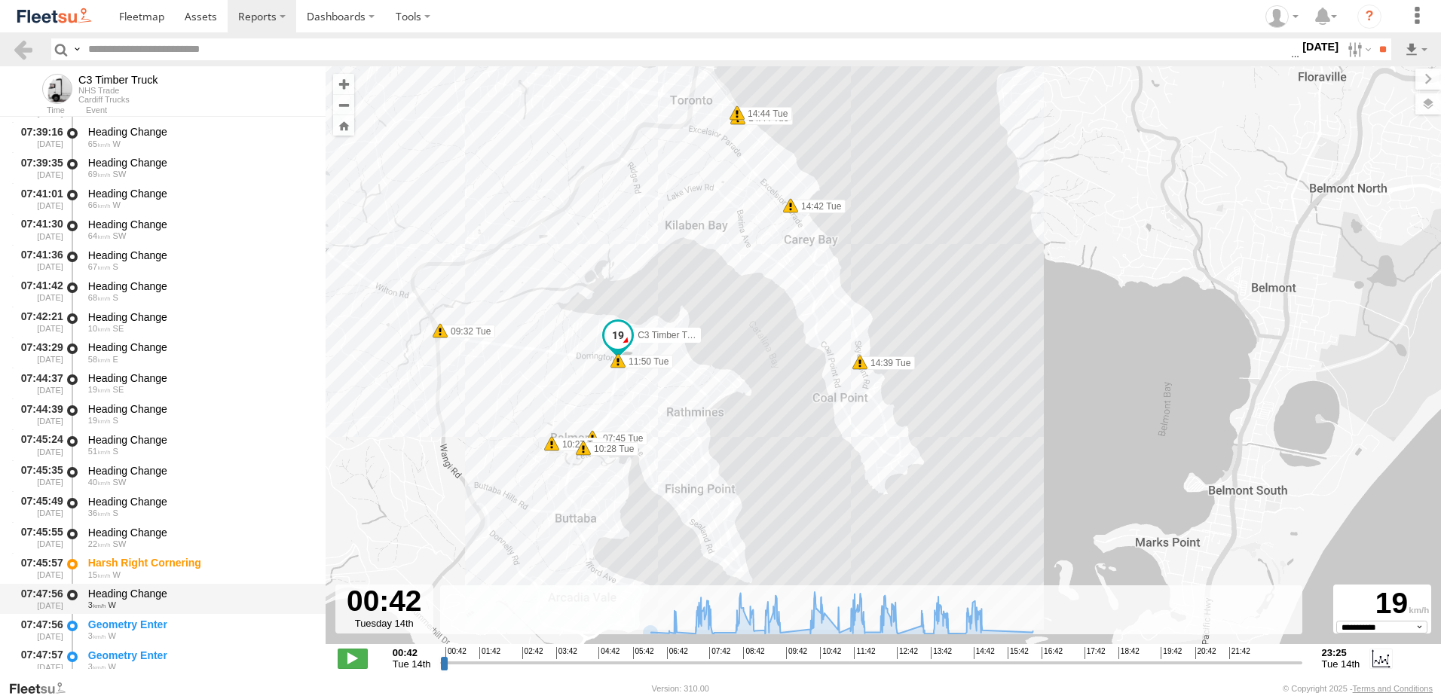
scroll to position [2336, 0]
click at [134, 596] on div "Heading Change" at bounding box center [199, 593] width 223 height 14
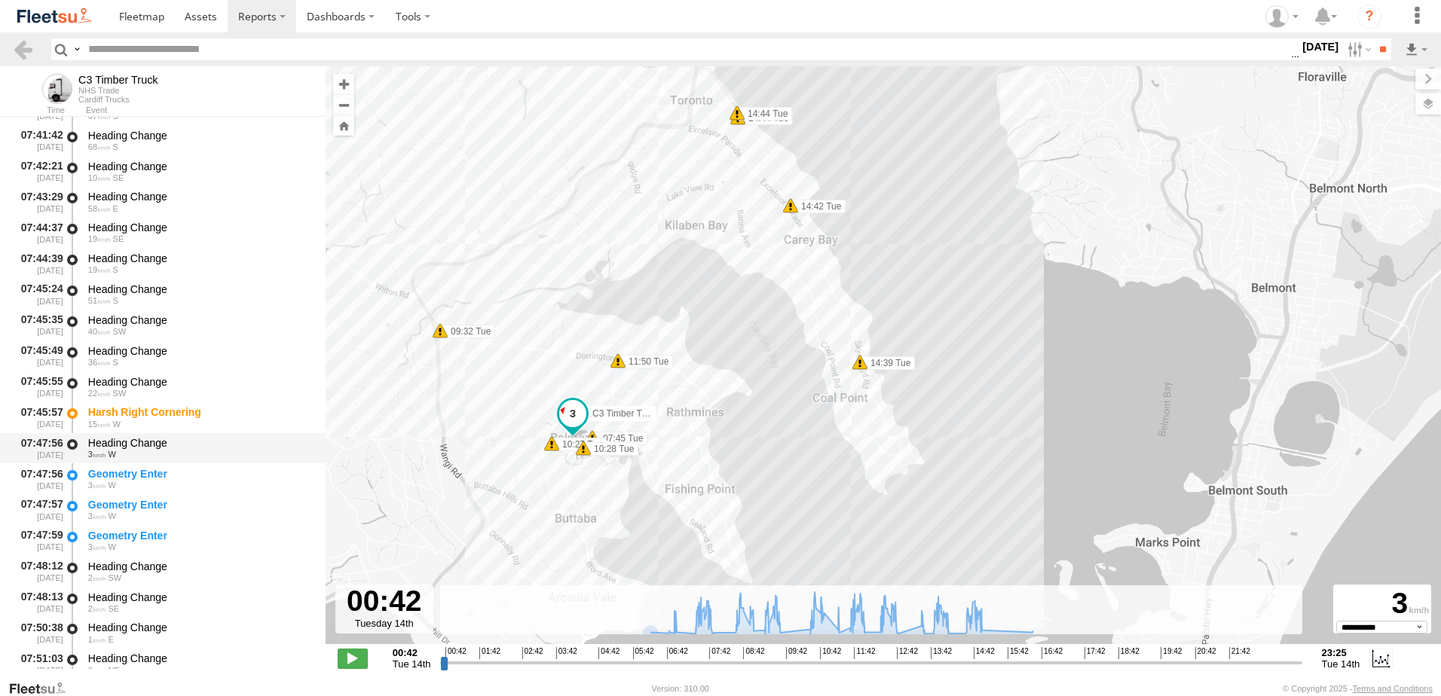
scroll to position [2486, 0]
click at [133, 566] on div "Heading Change" at bounding box center [199, 566] width 223 height 14
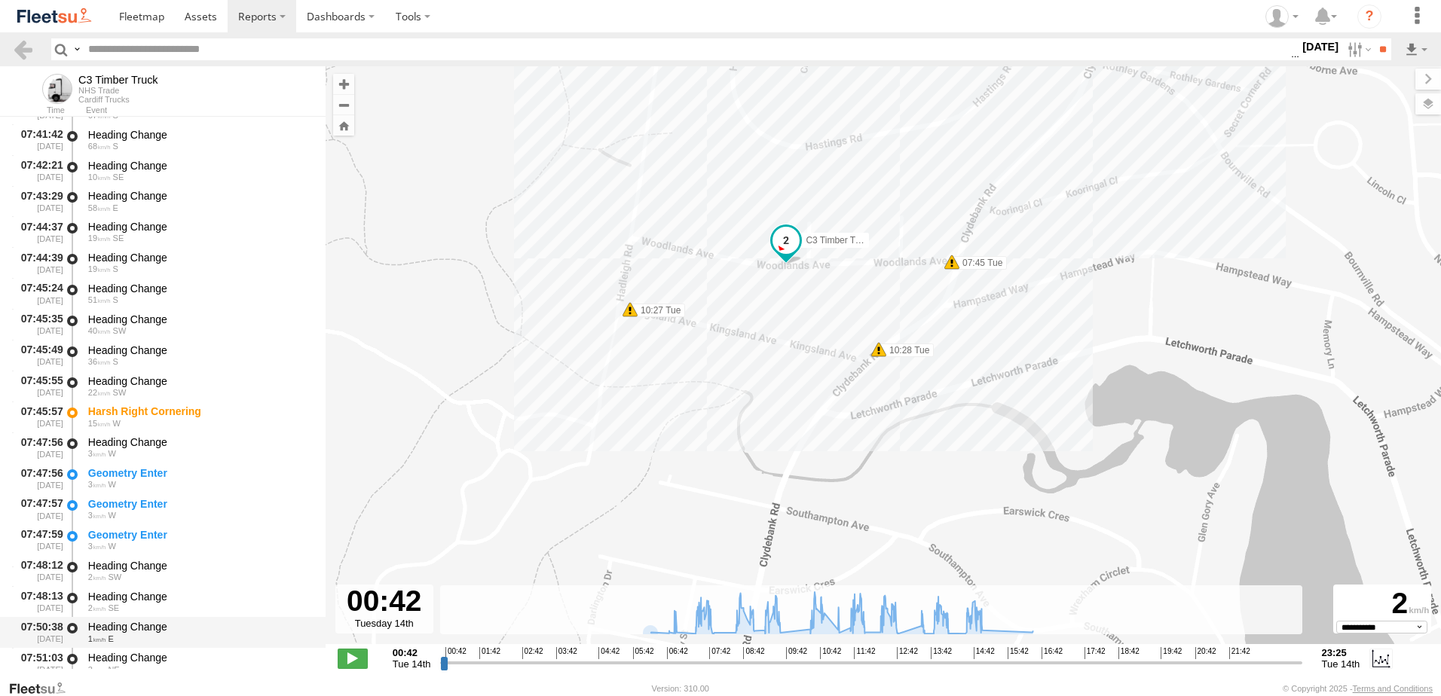
click at [117, 628] on div "Heading Change" at bounding box center [199, 627] width 223 height 14
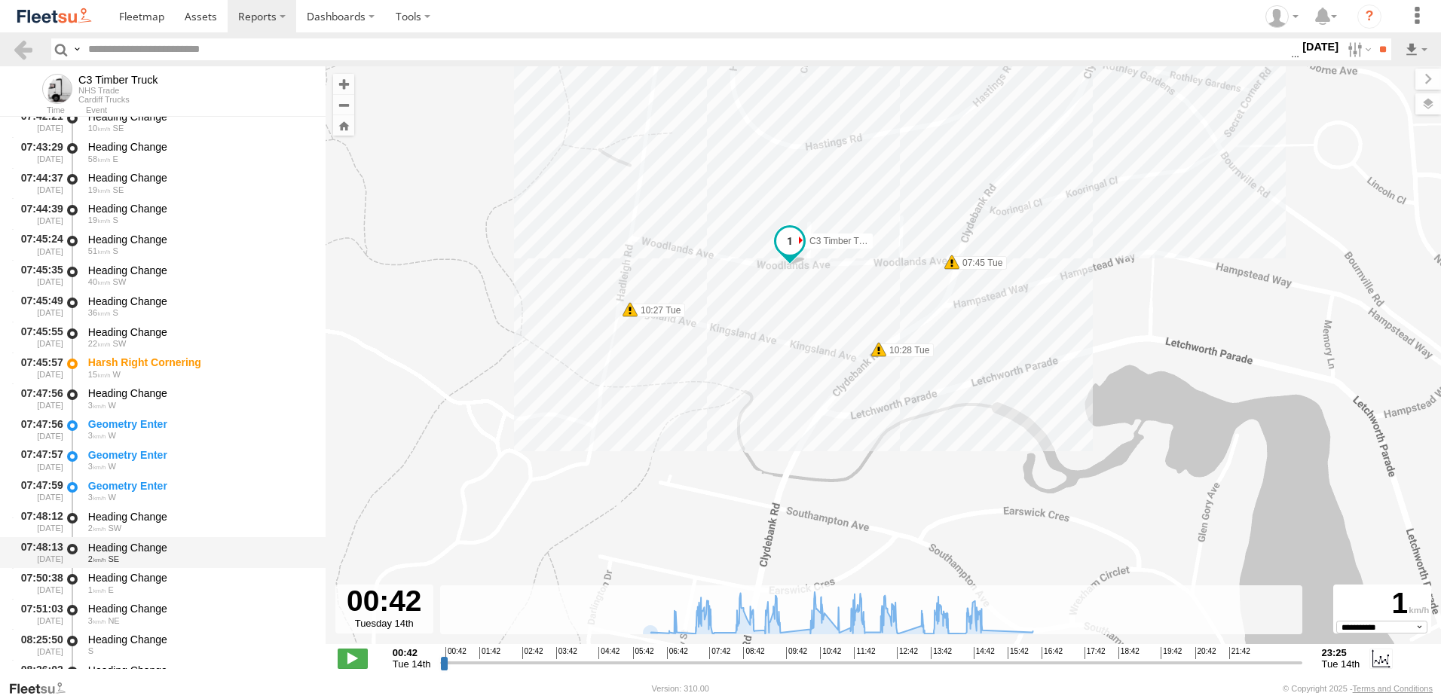
scroll to position [2638, 0]
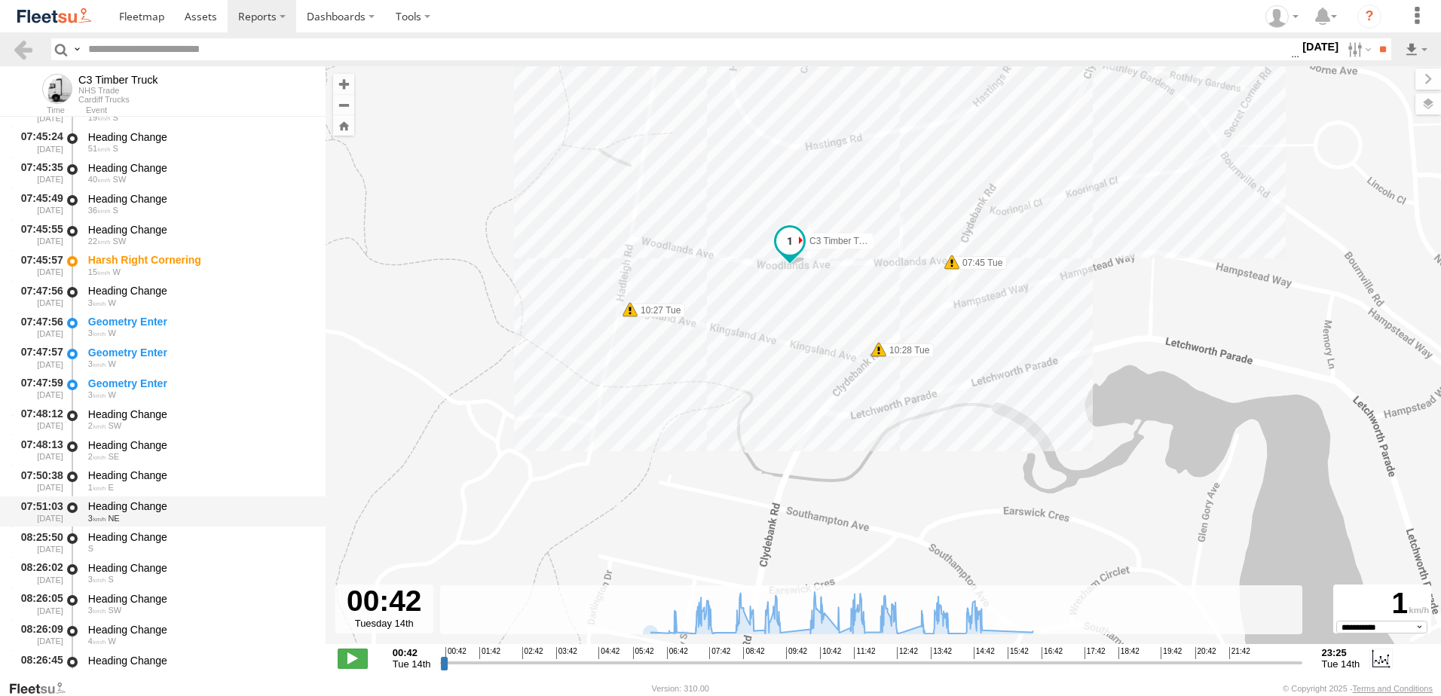
click at [126, 506] on div "Heading Change" at bounding box center [199, 507] width 223 height 14
click at [26, 47] on link at bounding box center [23, 49] width 22 height 22
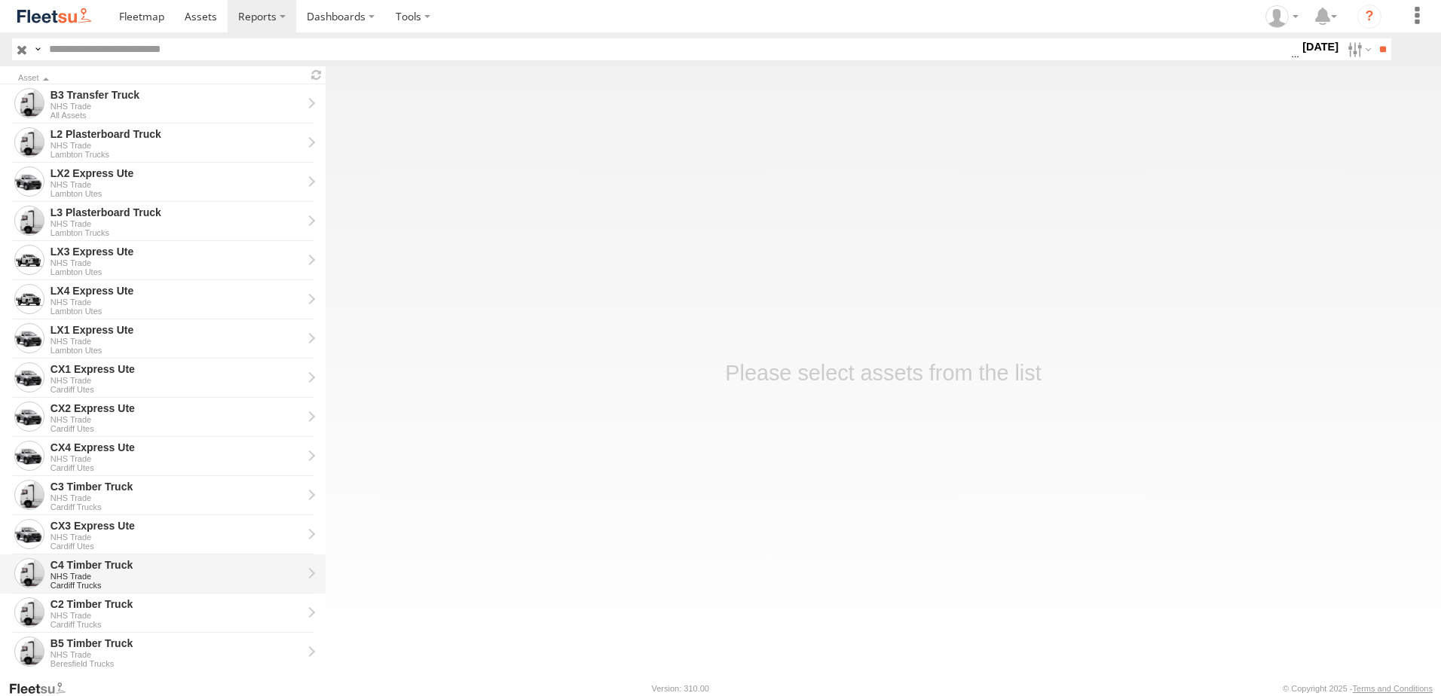
click at [75, 564] on div "C4 Timber Truck" at bounding box center [176, 565] width 252 height 14
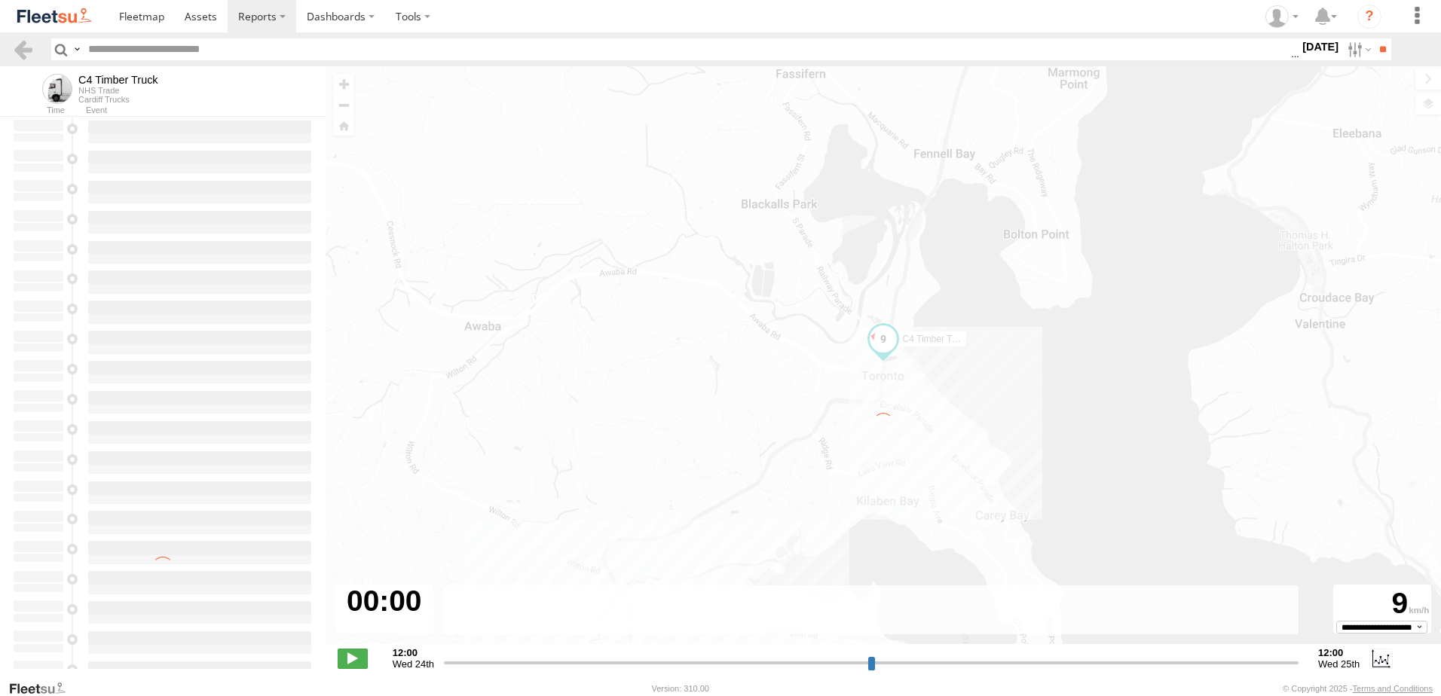
type input "**********"
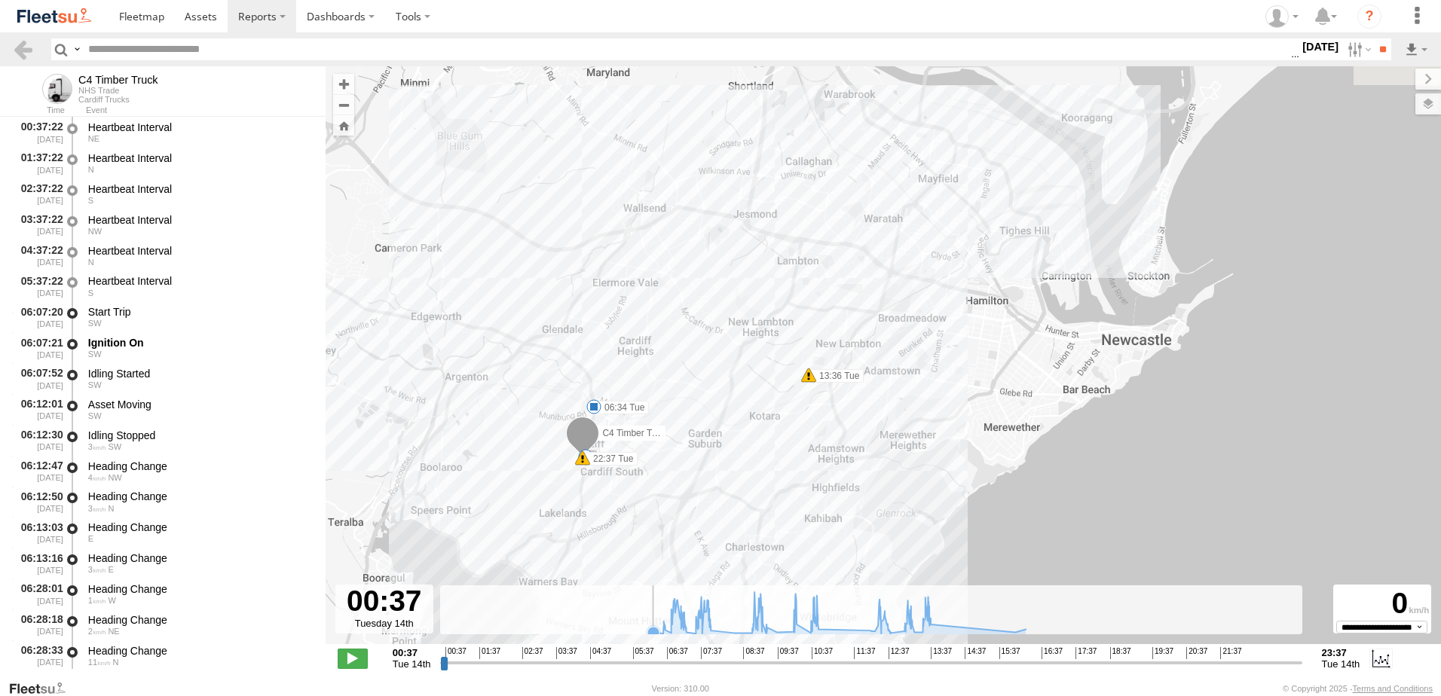
drag, startPoint x: 728, startPoint y: 537, endPoint x: 629, endPoint y: 608, distance: 121.5
click at [629, 608] on div "← Move left → Move right ↑ Move up ↓ Move down + Zoom in - Zoom out Home Jump l…" at bounding box center [882, 372] width 1115 height 613
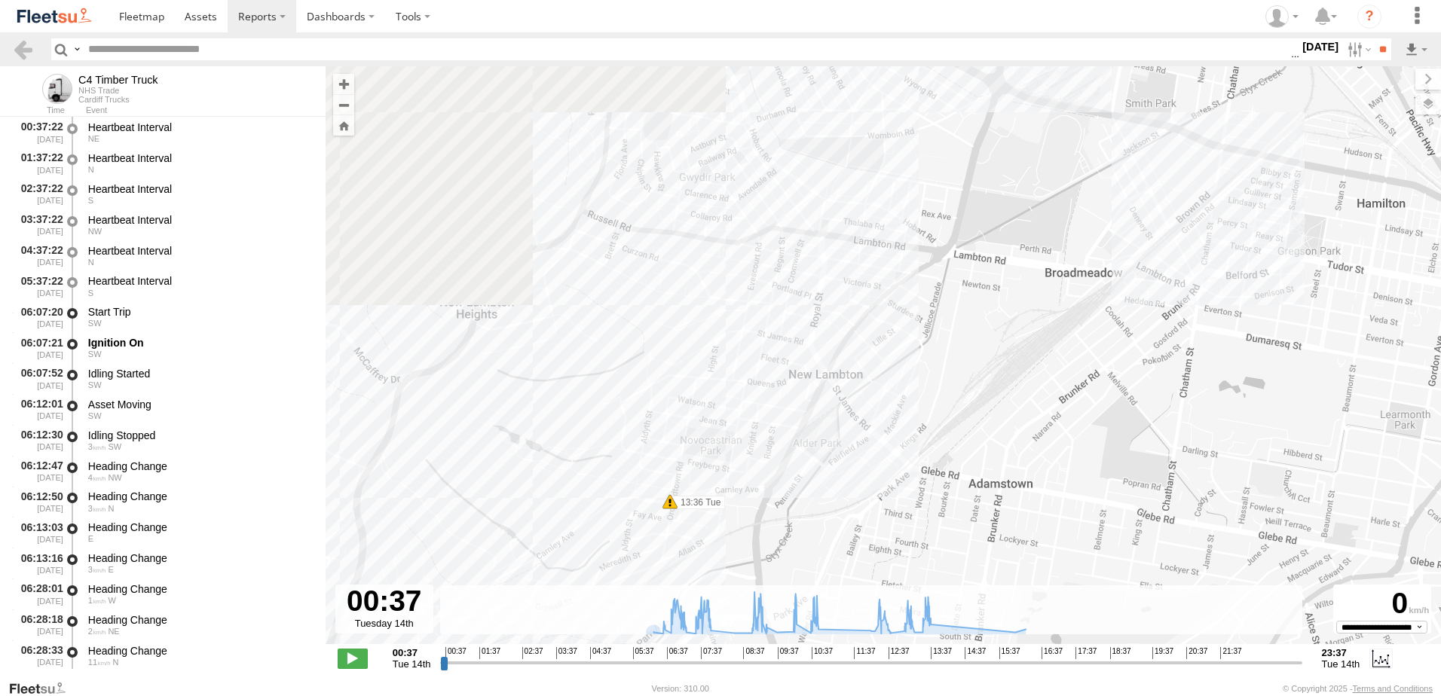
drag, startPoint x: 829, startPoint y: 179, endPoint x: 677, endPoint y: 572, distance: 421.4
click at [677, 572] on div "C4 Timber Truck 13:36 Tue 22:37 Tue 06:34 Tue" at bounding box center [882, 363] width 1115 height 594
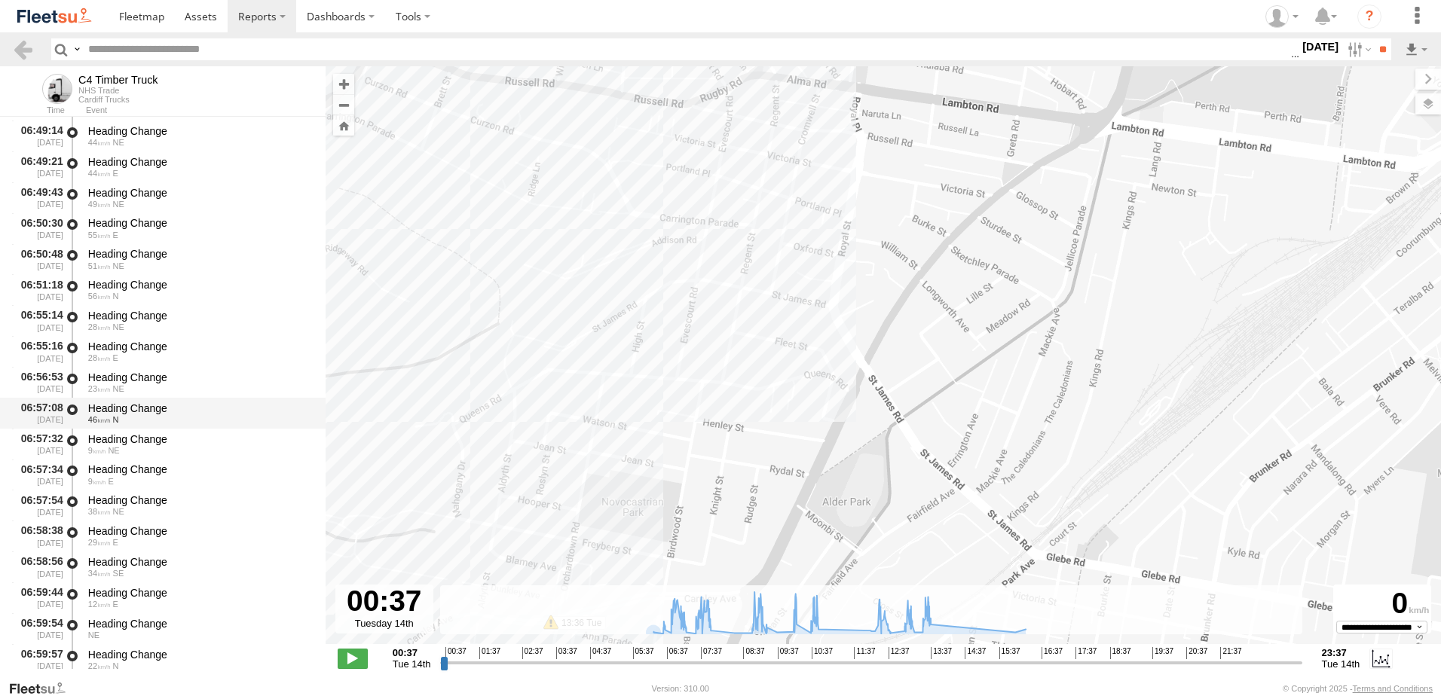
scroll to position [1431, 0]
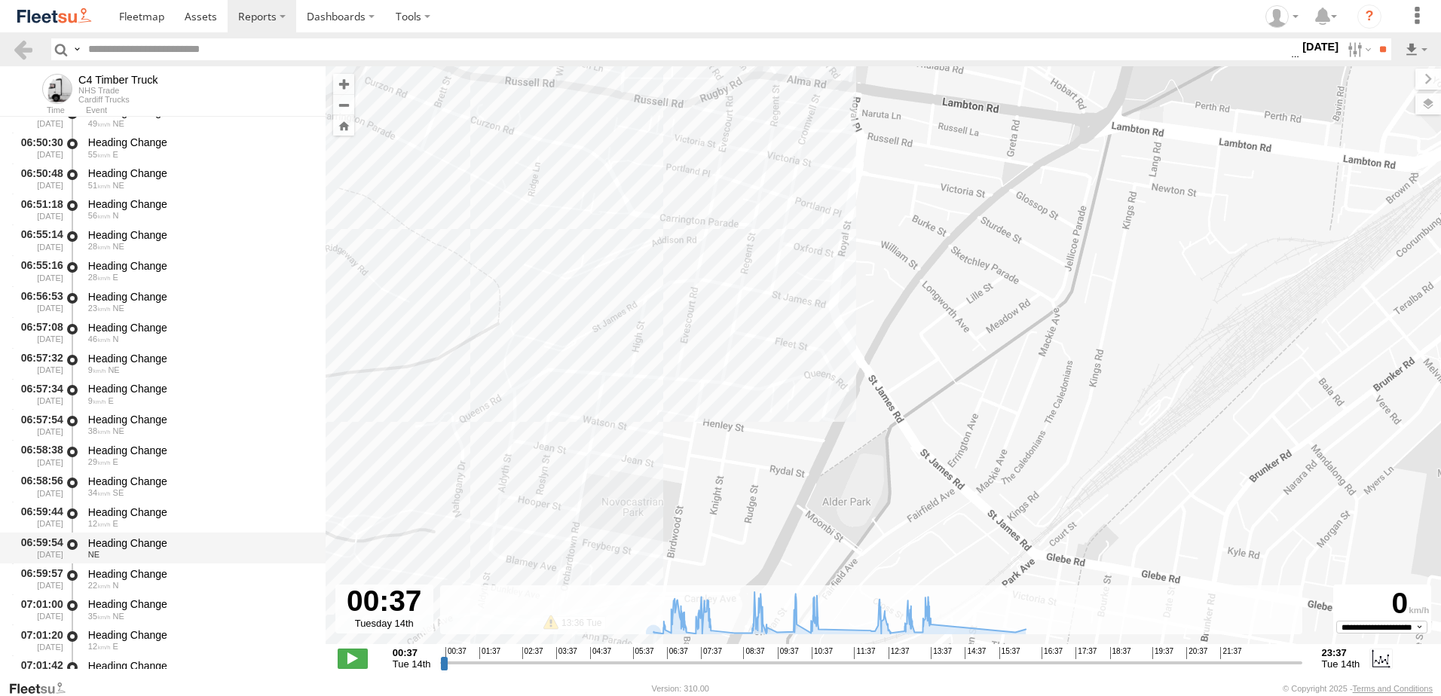
click at [120, 548] on div "Heading Change" at bounding box center [199, 543] width 223 height 14
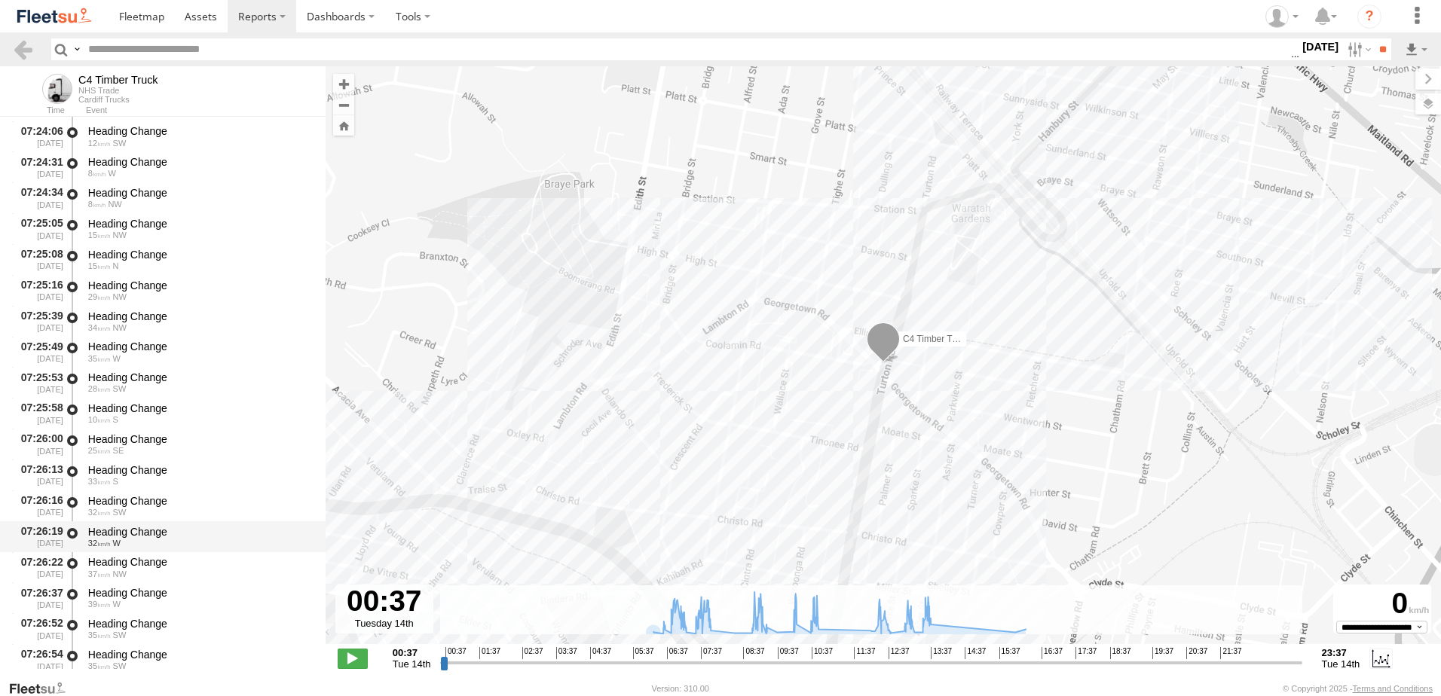
scroll to position [3014, 0]
click at [134, 529] on div "Heading Change" at bounding box center [199, 531] width 223 height 14
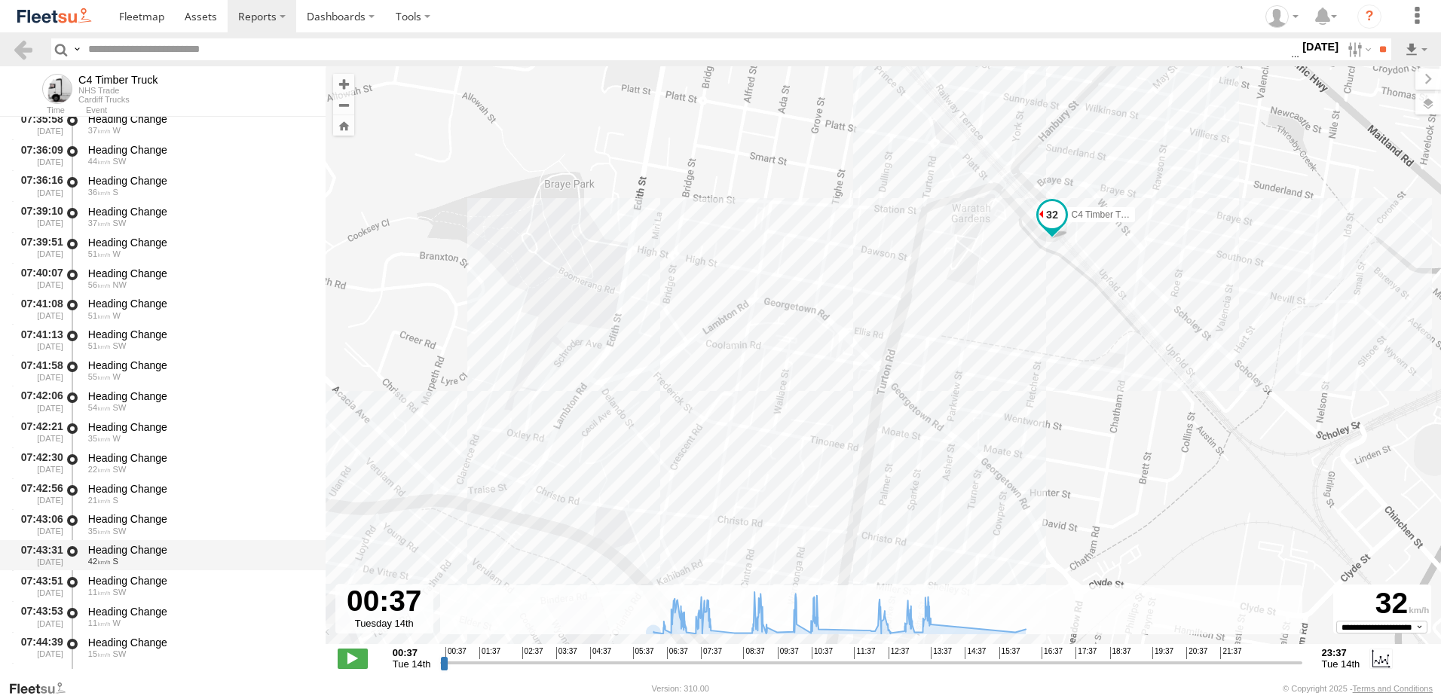
scroll to position [3919, 0]
click at [130, 551] on div "Heading Change" at bounding box center [199, 549] width 223 height 14
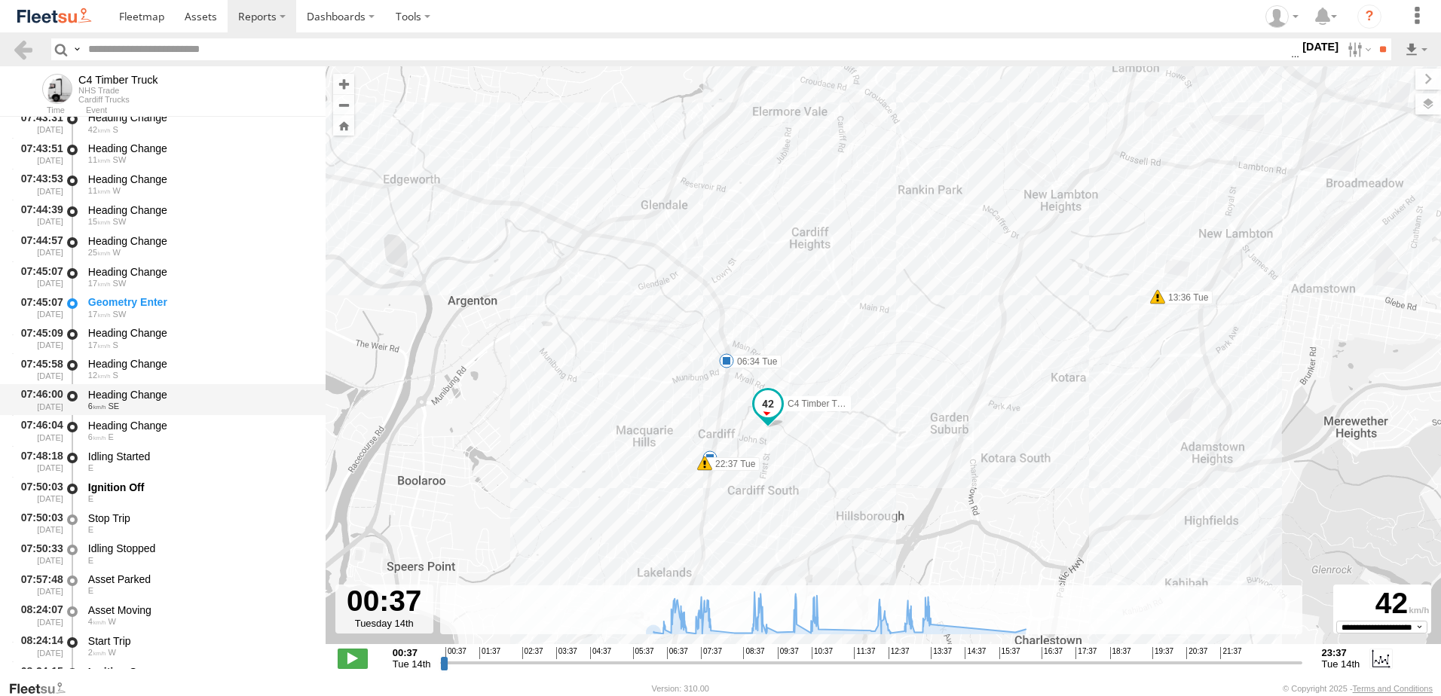
scroll to position [4446, 0]
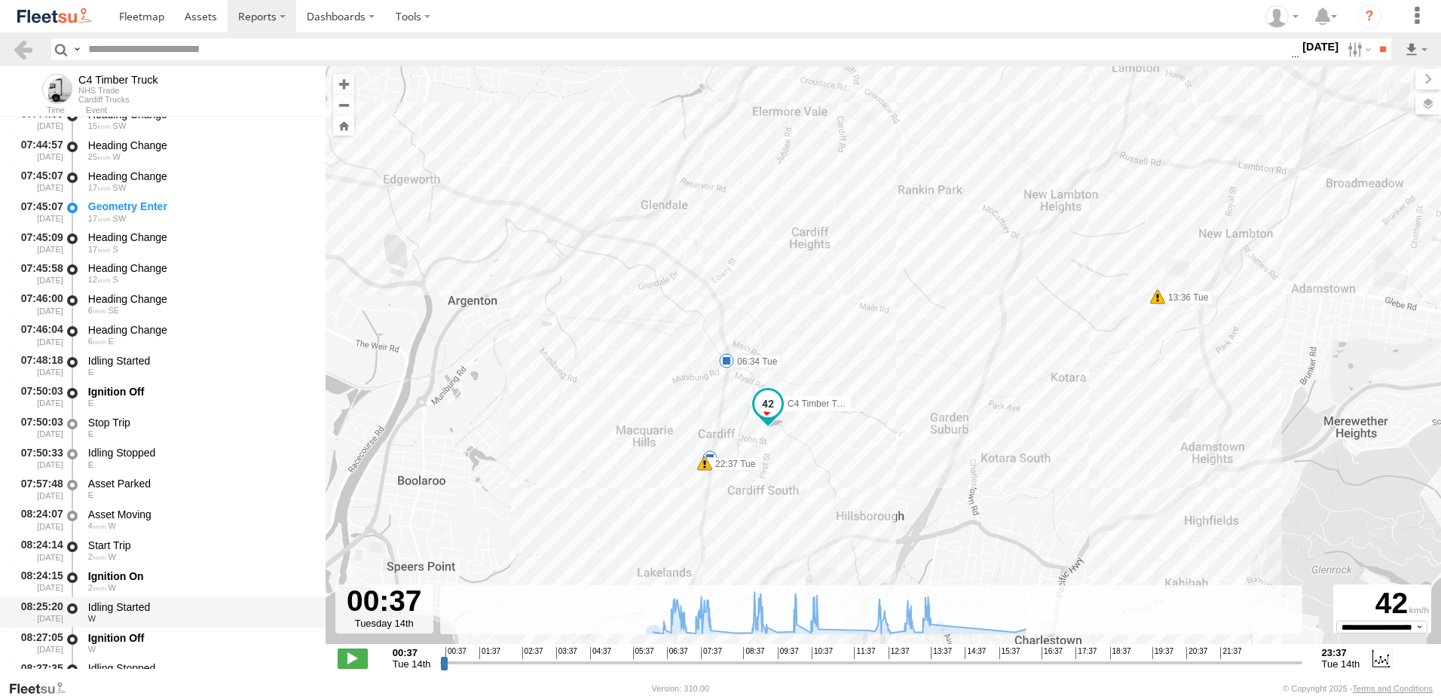
click at [121, 606] on div "Idling Started" at bounding box center [199, 607] width 223 height 14
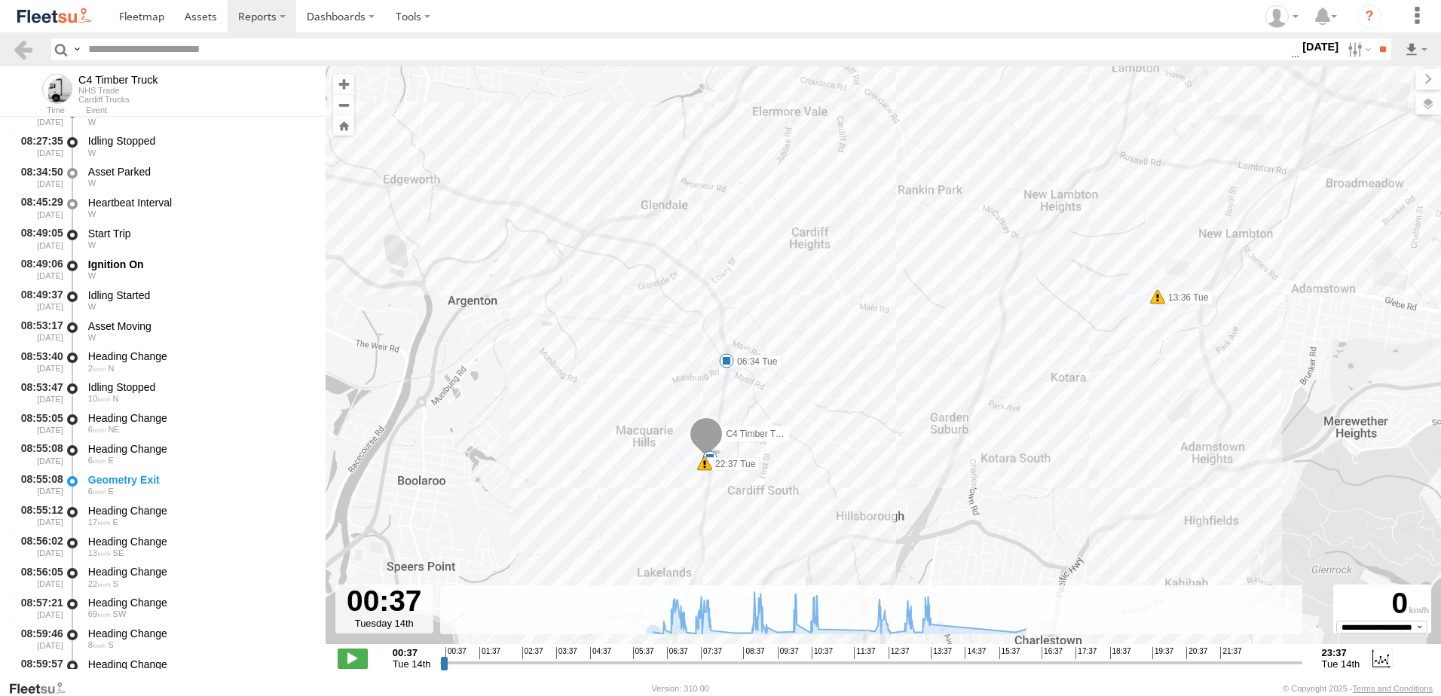
scroll to position [5124, 0]
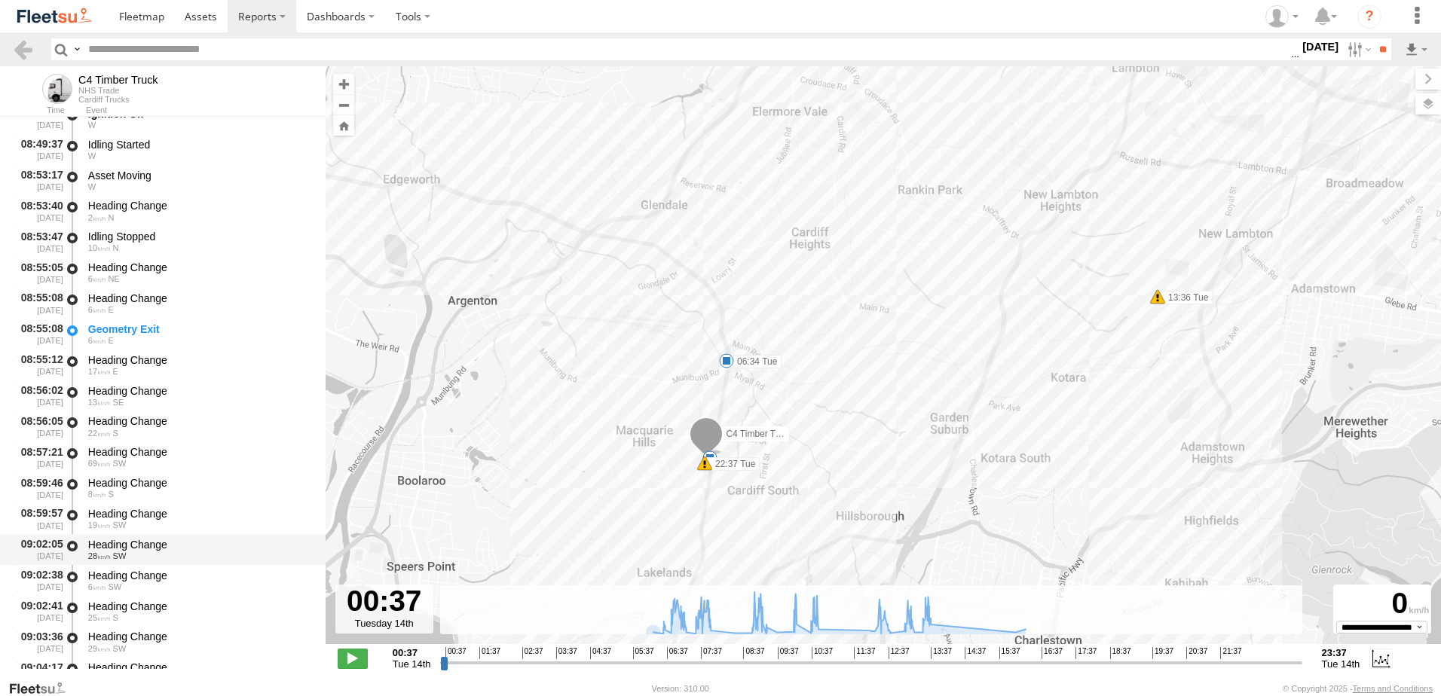
click at [133, 541] on div "Heading Change" at bounding box center [199, 545] width 223 height 14
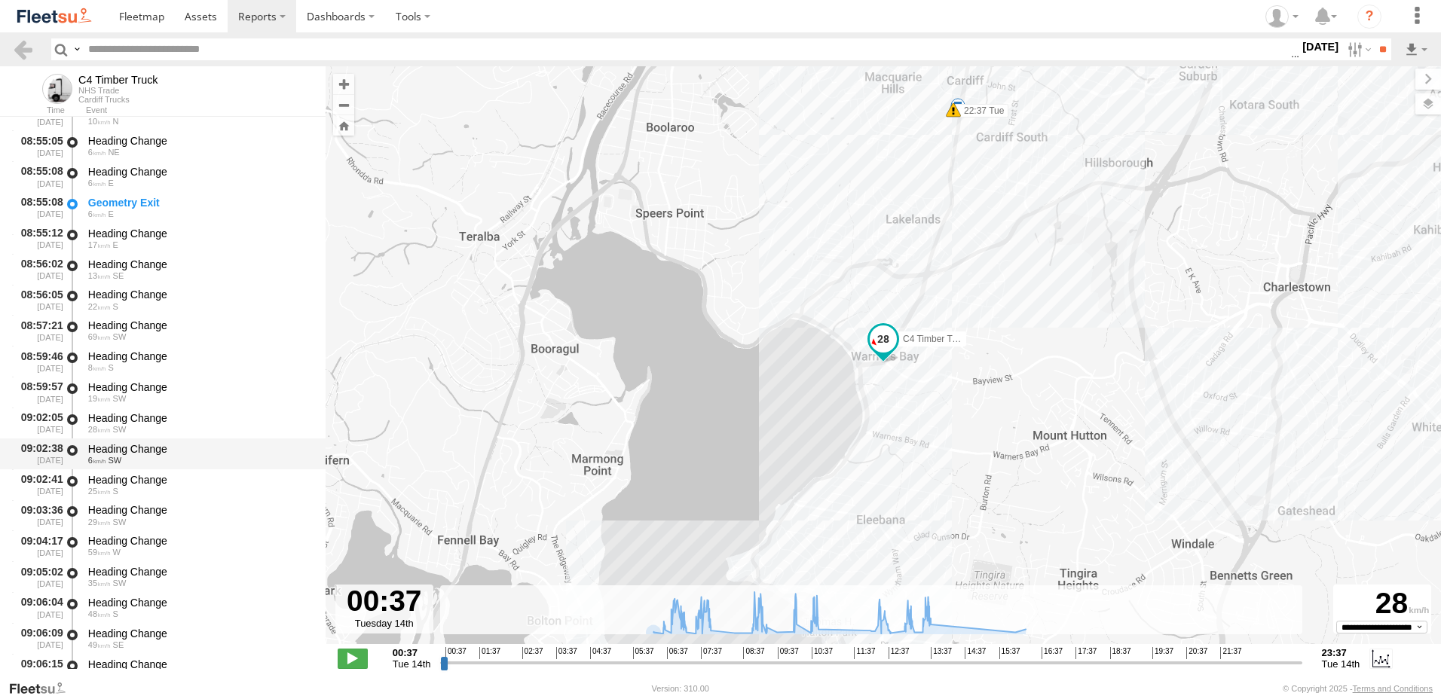
scroll to position [5425, 0]
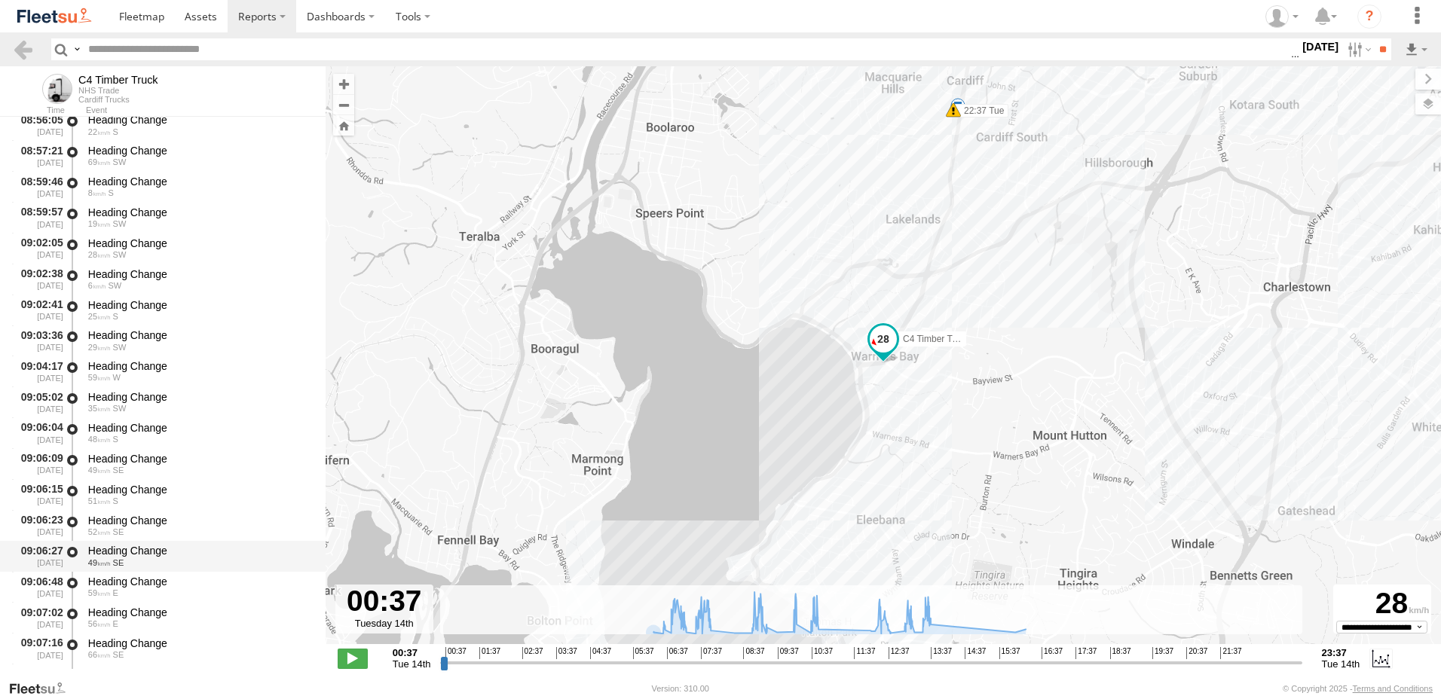
click at [136, 553] on div "Heading Change" at bounding box center [199, 551] width 223 height 14
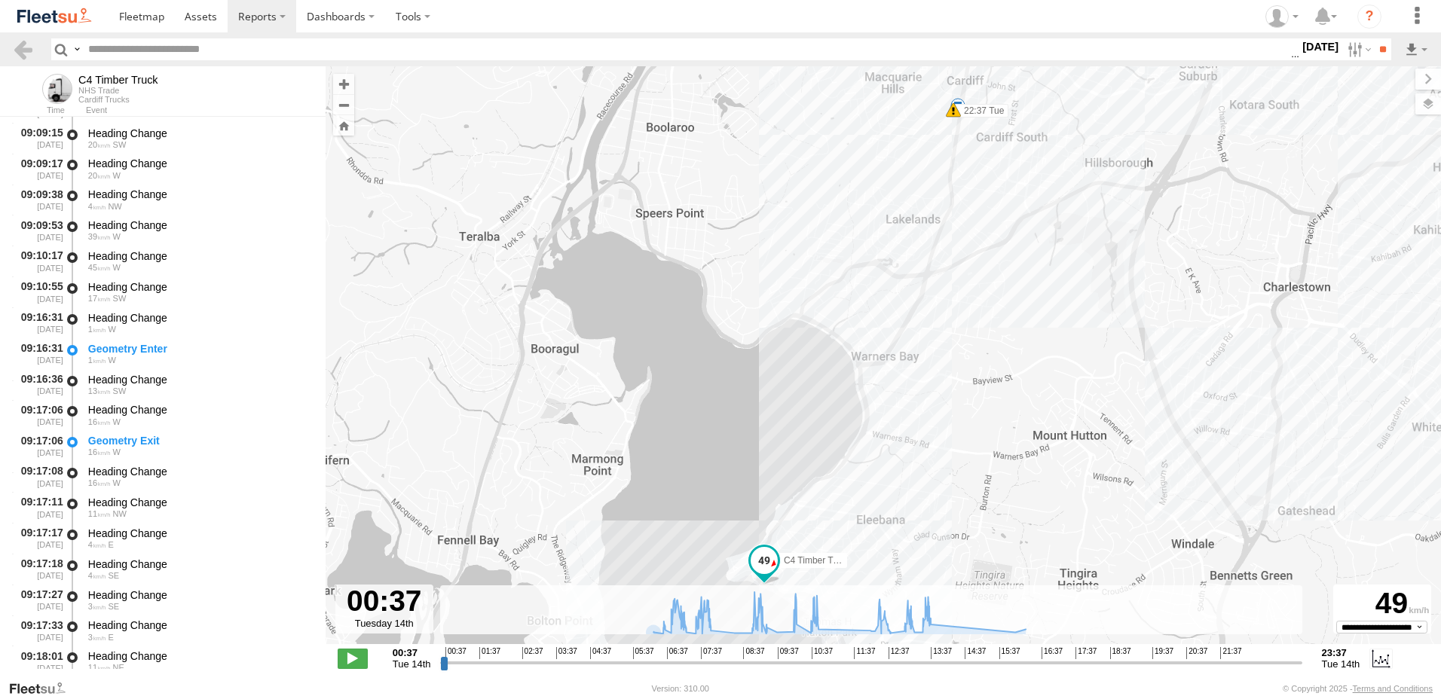
scroll to position [6179, 0]
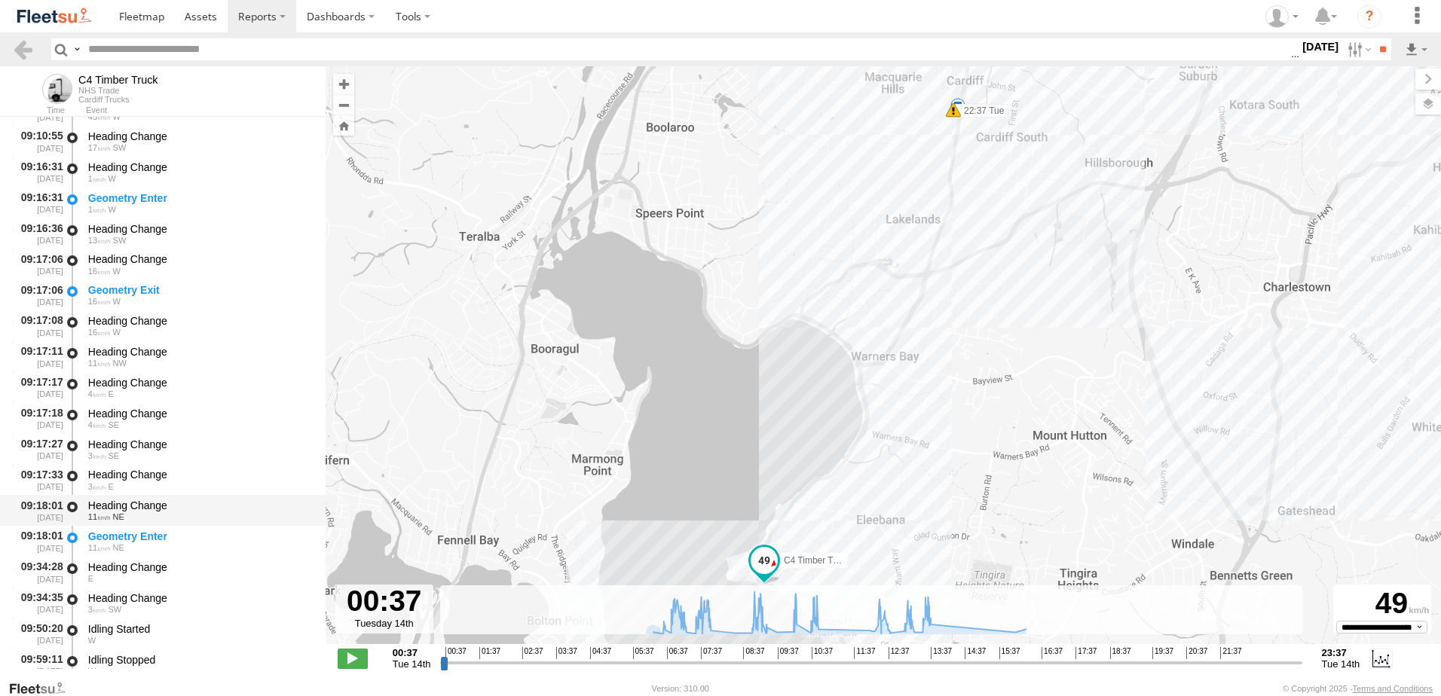
click at [146, 503] on div "Heading Change" at bounding box center [199, 506] width 223 height 14
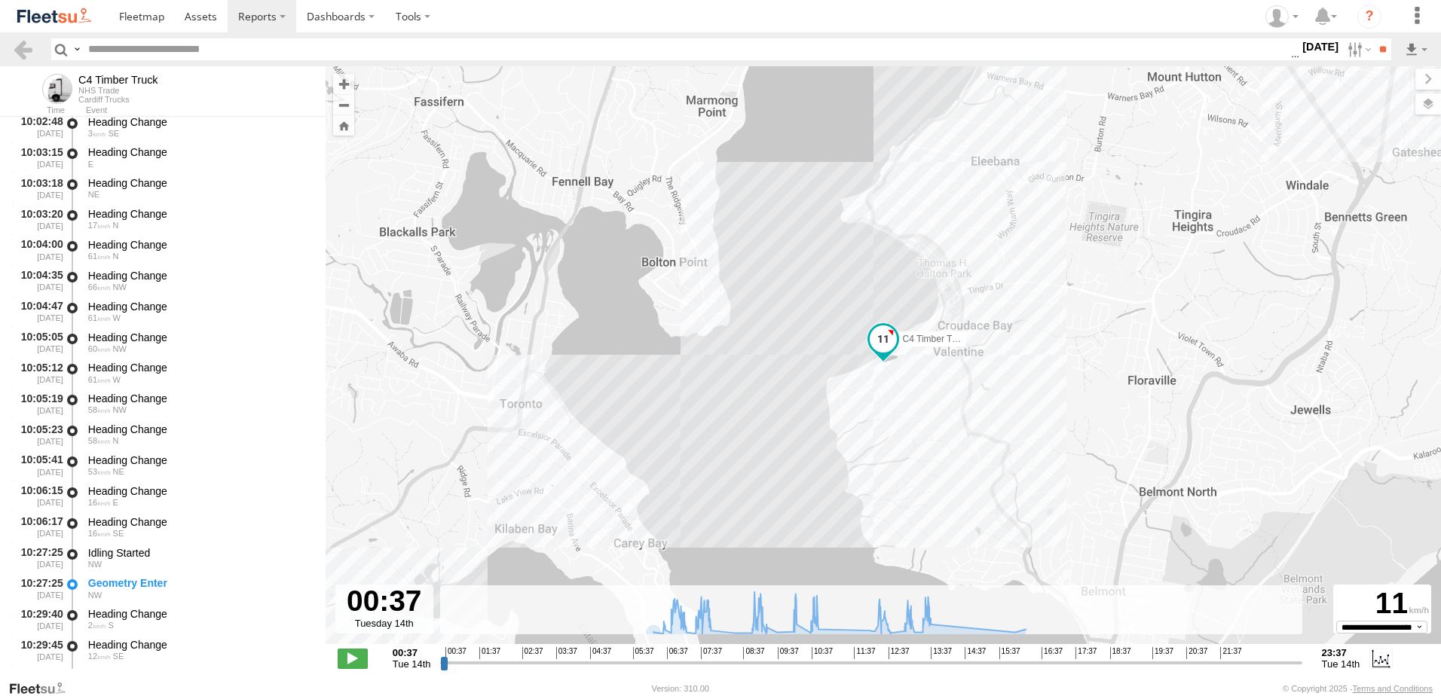
scroll to position [7159, 0]
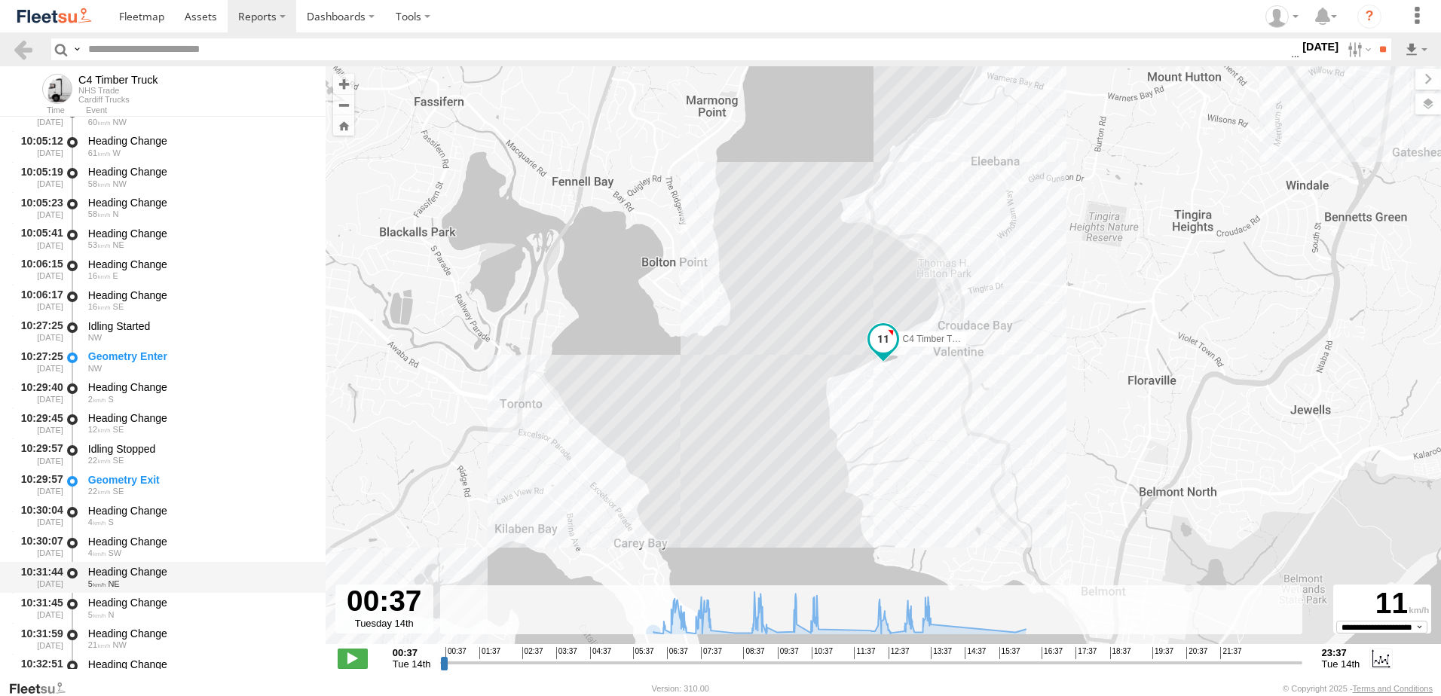
click at [127, 567] on div "Heading Change" at bounding box center [199, 572] width 223 height 14
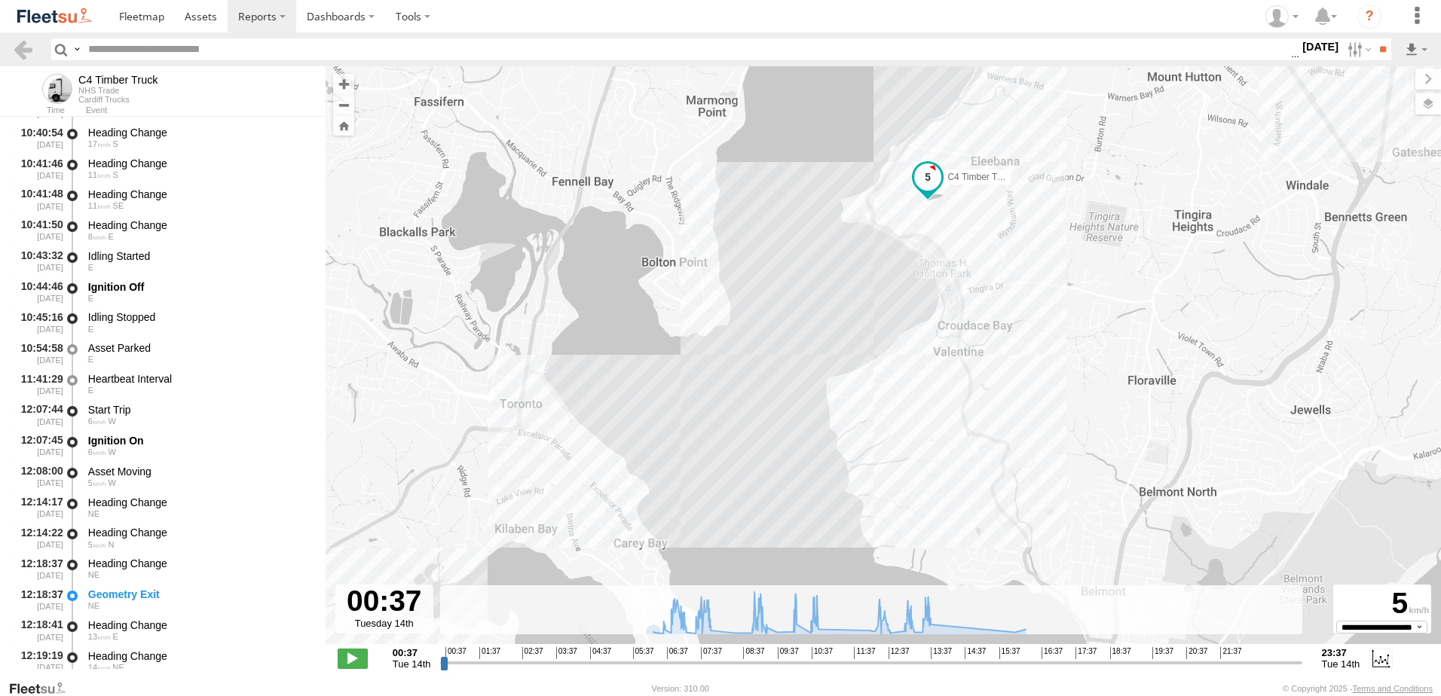
scroll to position [8364, 0]
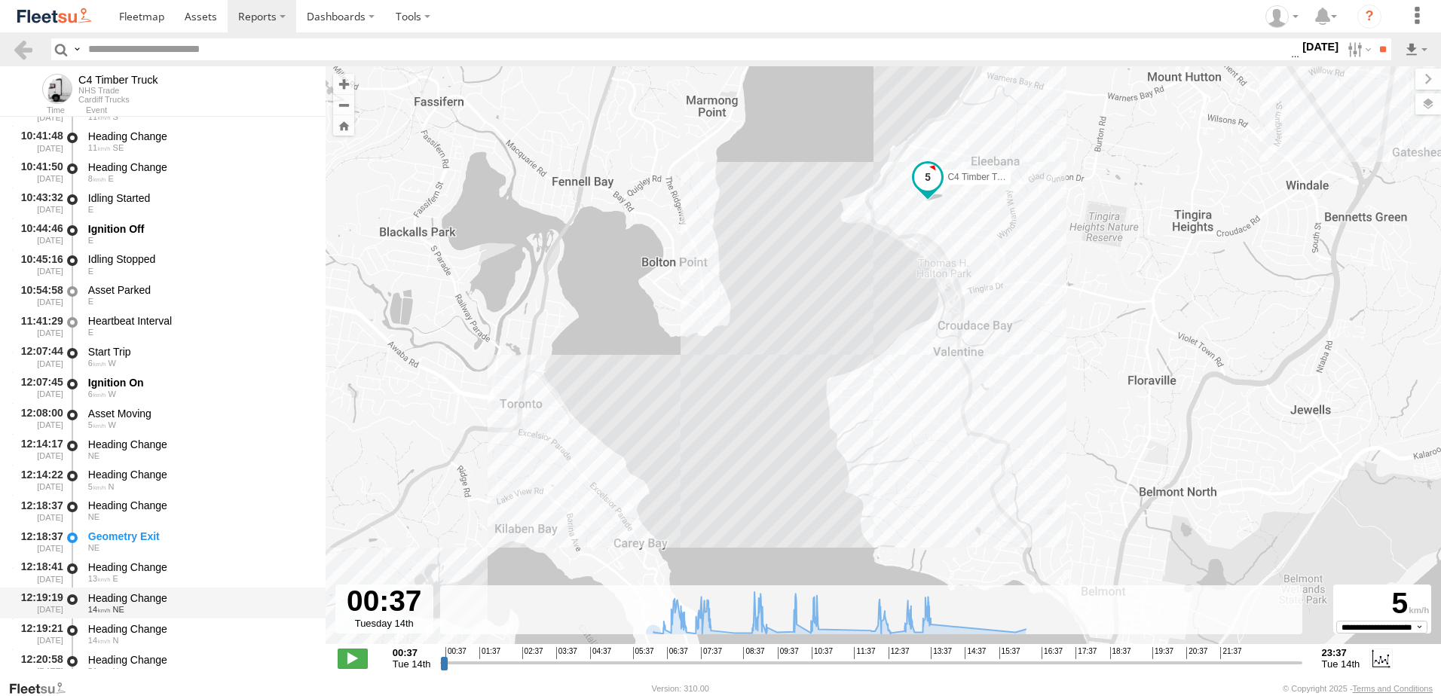
click at [122, 598] on div "Heading Change" at bounding box center [199, 598] width 223 height 14
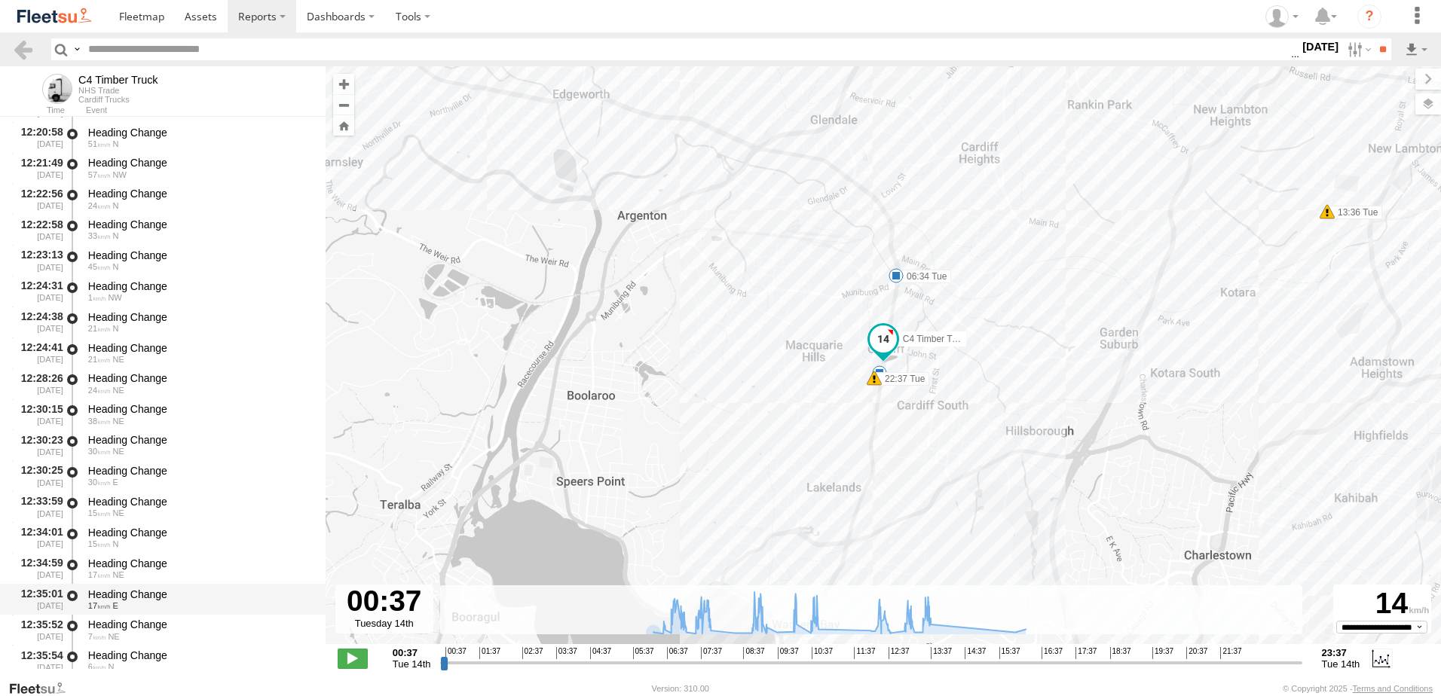
scroll to position [8893, 0]
click at [119, 623] on div "Heading Change" at bounding box center [199, 624] width 223 height 14
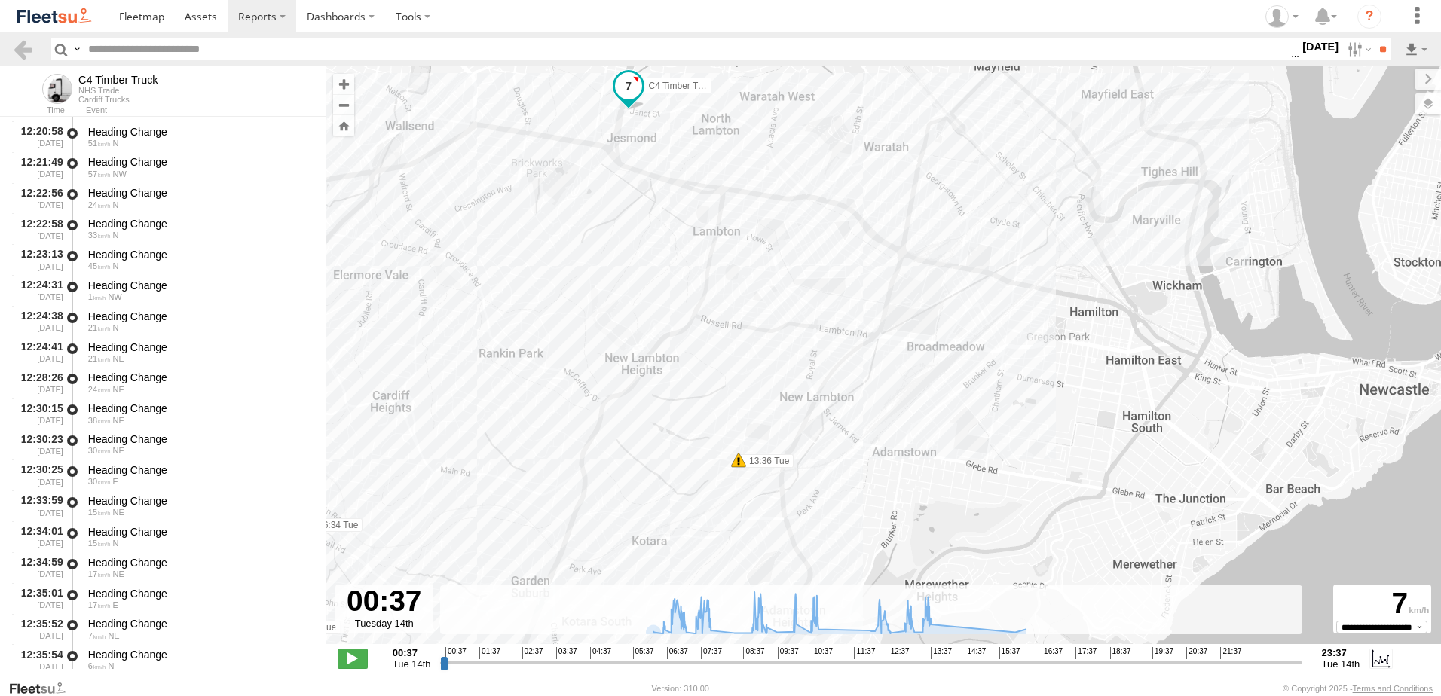
drag, startPoint x: 1050, startPoint y: 453, endPoint x: 794, endPoint y: 198, distance: 360.7
click at [794, 198] on div "C4 Timber Truck 13:36 Tue 22:37 Tue 06:34 Tue 5" at bounding box center [882, 363] width 1115 height 594
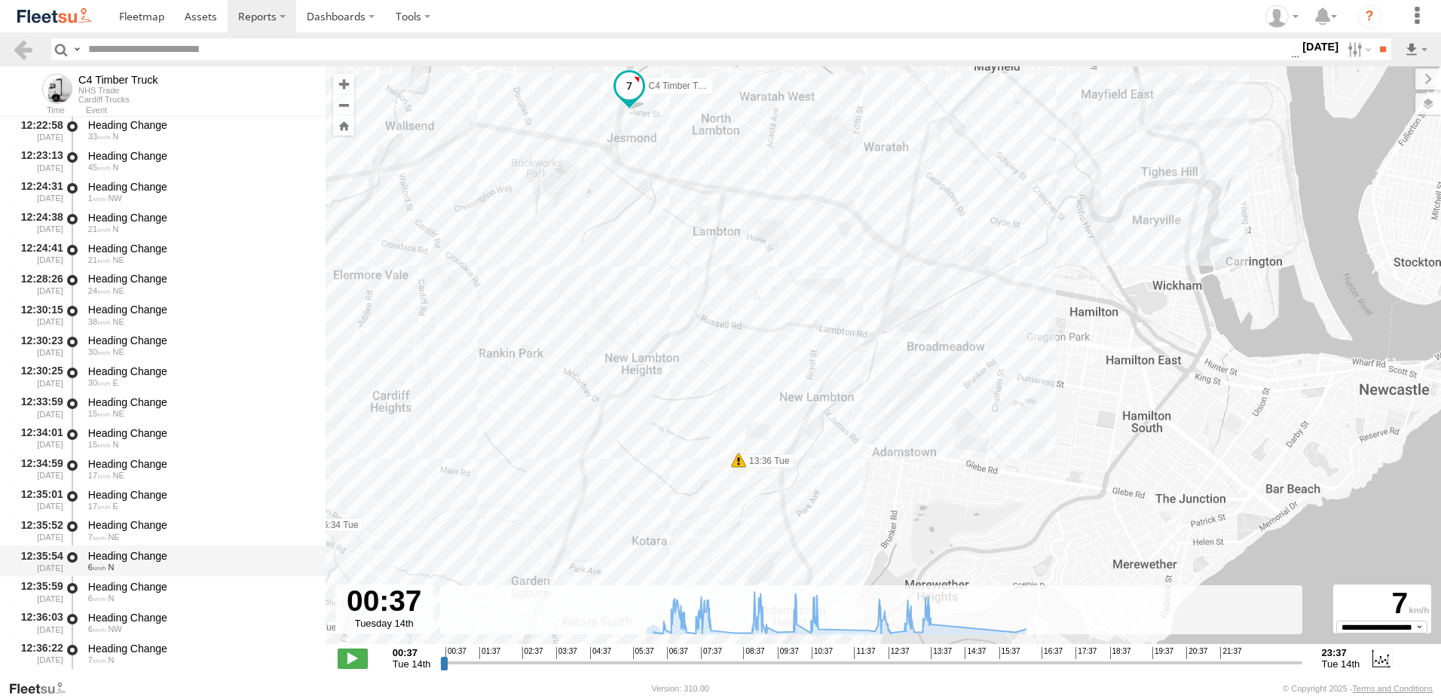
scroll to position [9194, 0]
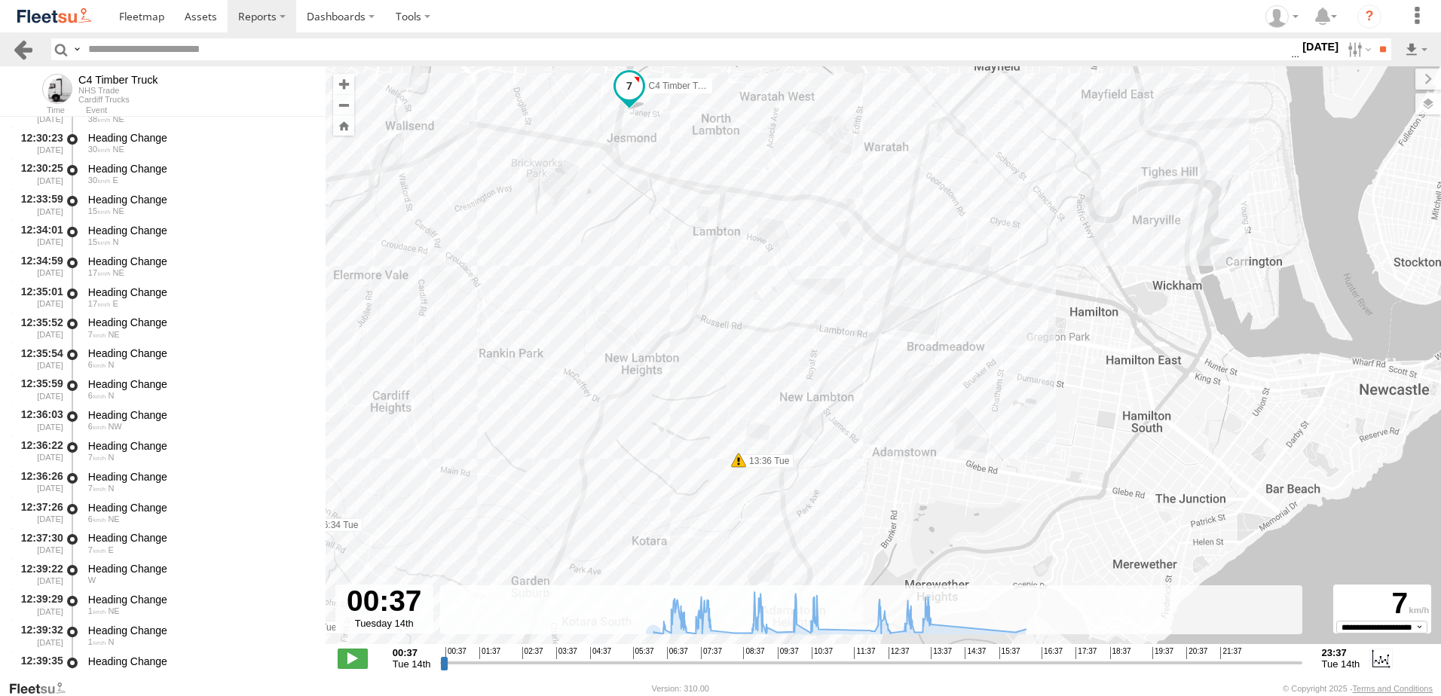
click at [20, 50] on link at bounding box center [23, 49] width 22 height 22
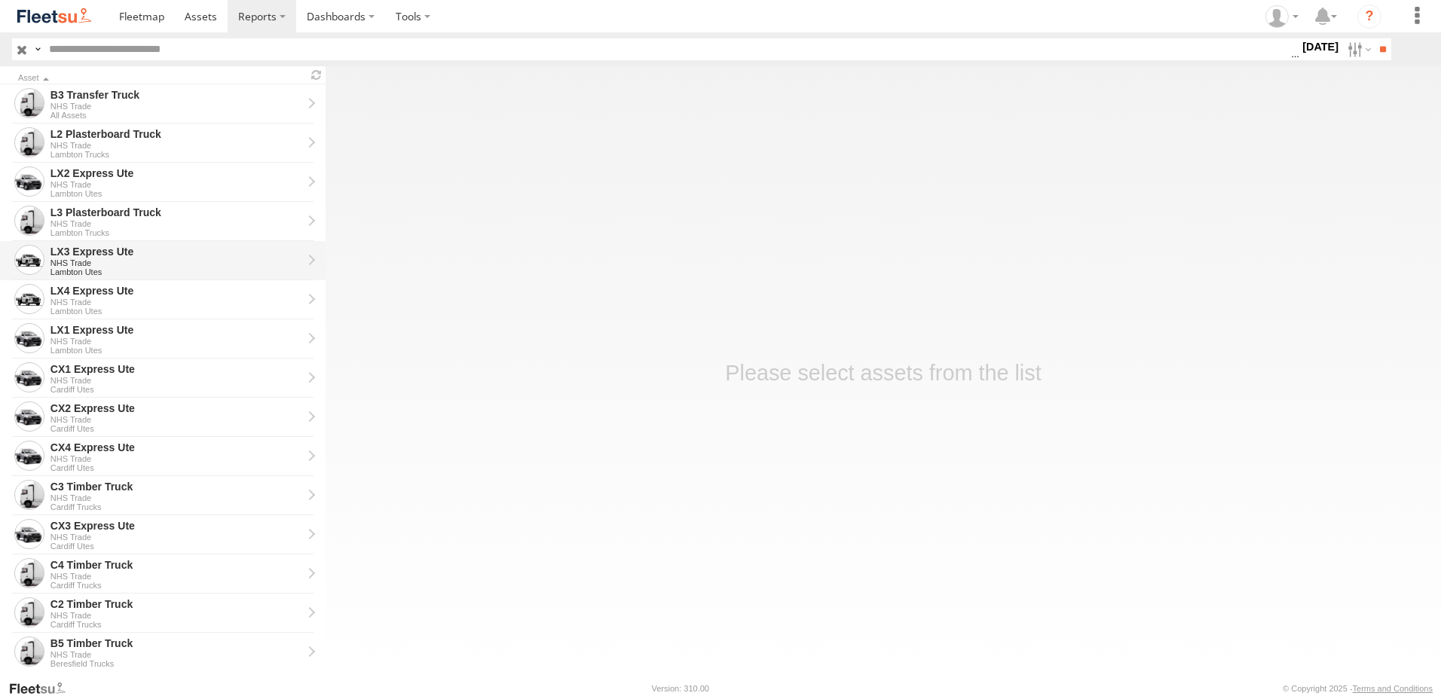
click at [66, 243] on div "LX3 Express Ute NHS Trade Lambton Utes" at bounding box center [176, 261] width 256 height 36
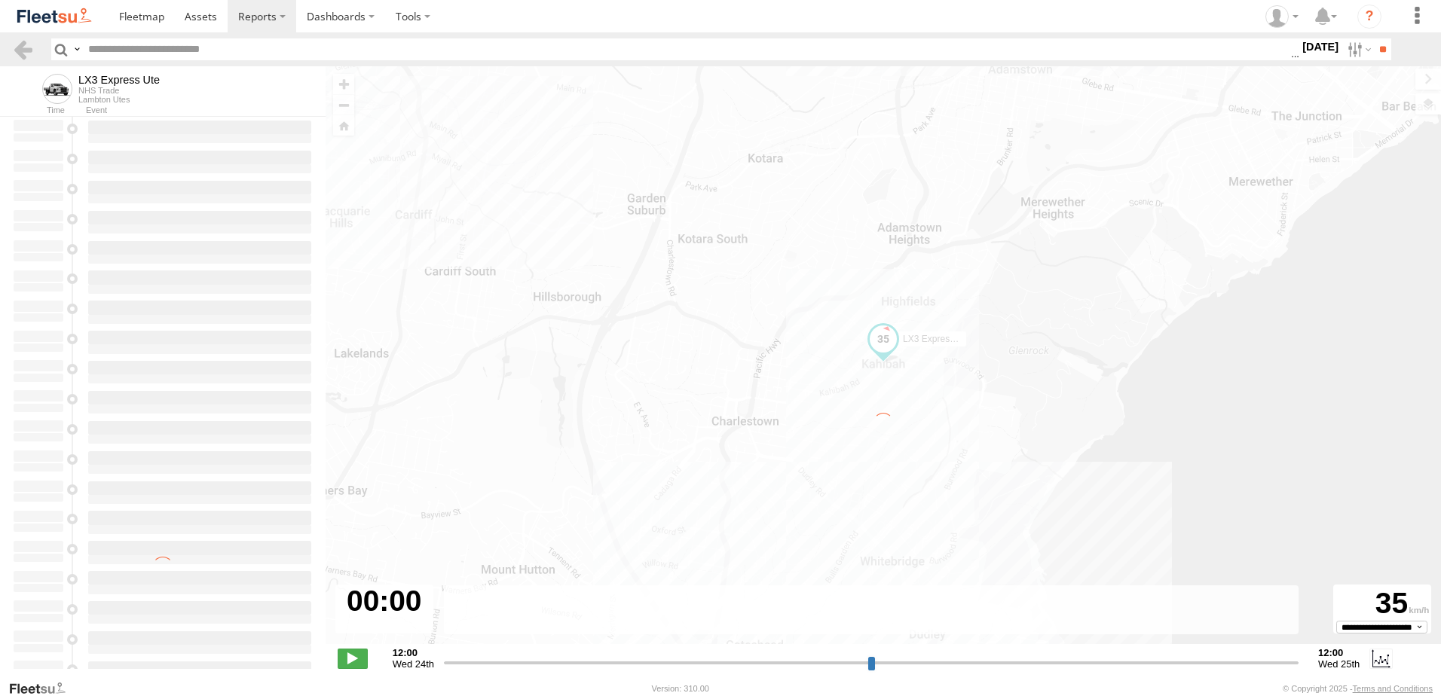
type input "**********"
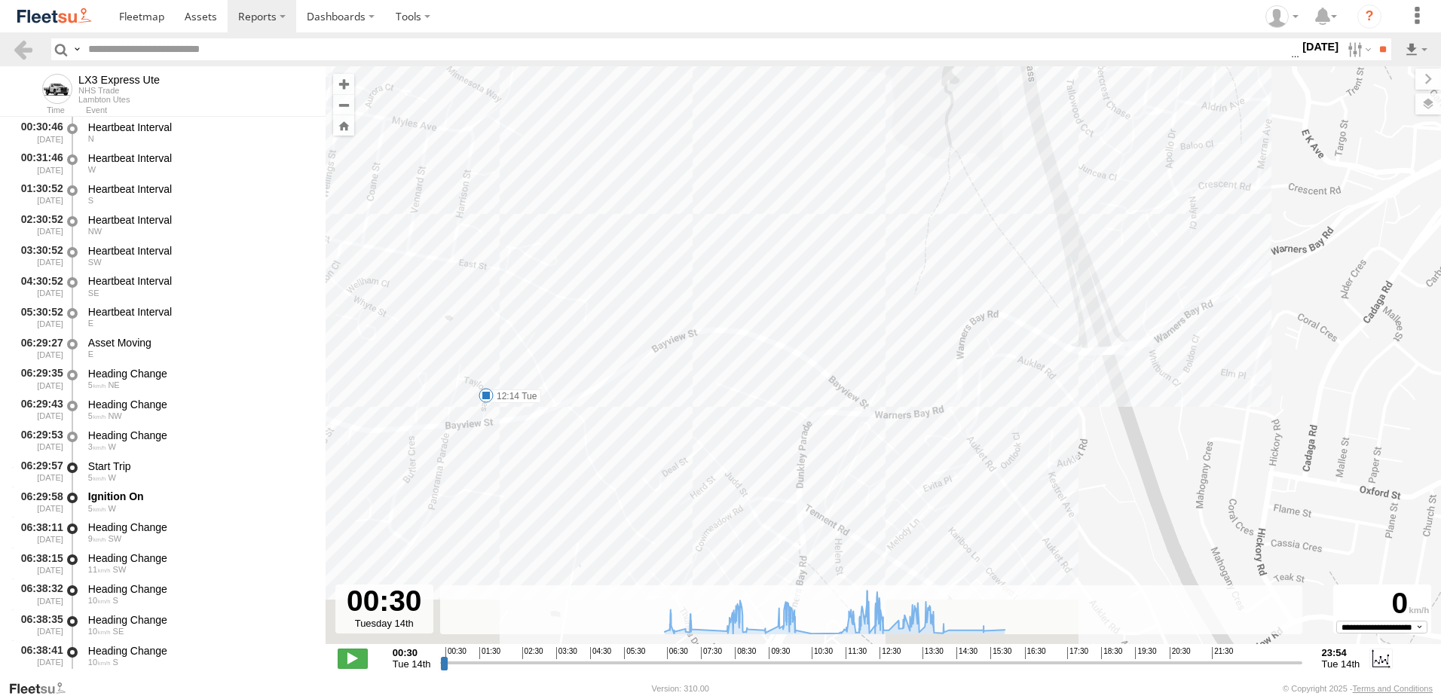
drag, startPoint x: 590, startPoint y: 438, endPoint x: 658, endPoint y: 345, distance: 115.9
click at [658, 345] on div "LX3 Express Ute 08:53 Tue 09:22 Tue 09:45 Tue 11:51 Tue 12:14 Tue 13:38 Tue" at bounding box center [882, 363] width 1115 height 594
click at [515, 399] on label "12:14 Tue" at bounding box center [514, 395] width 55 height 14
click at [27, 45] on link at bounding box center [23, 49] width 22 height 22
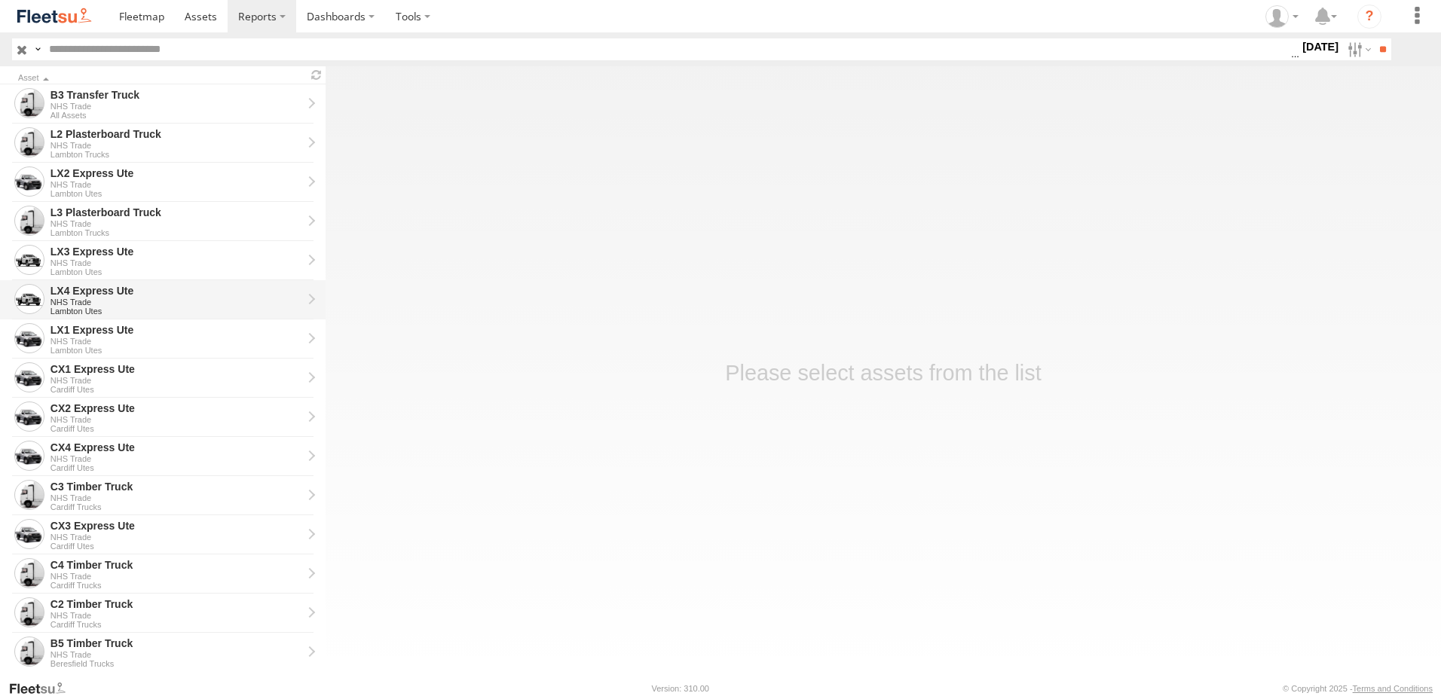
click at [67, 291] on div "LX4 Express Ute" at bounding box center [176, 291] width 252 height 14
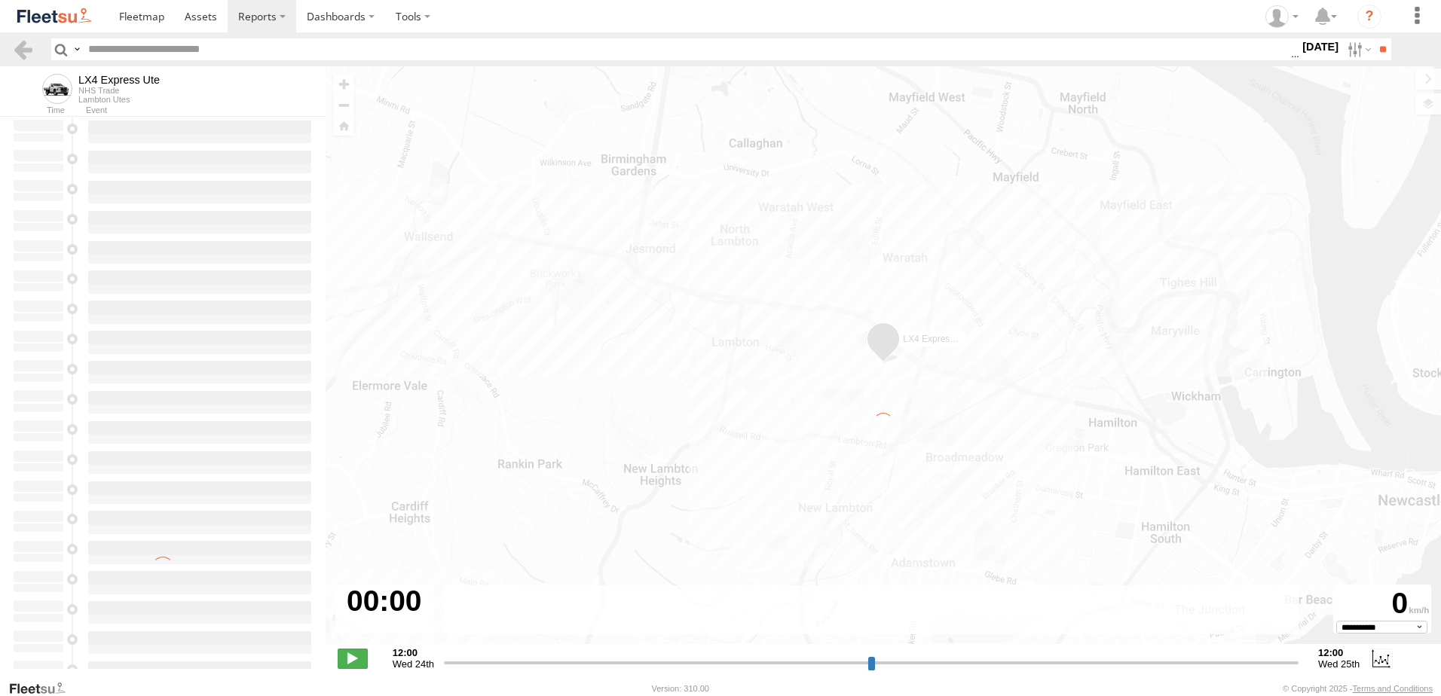
type input "**********"
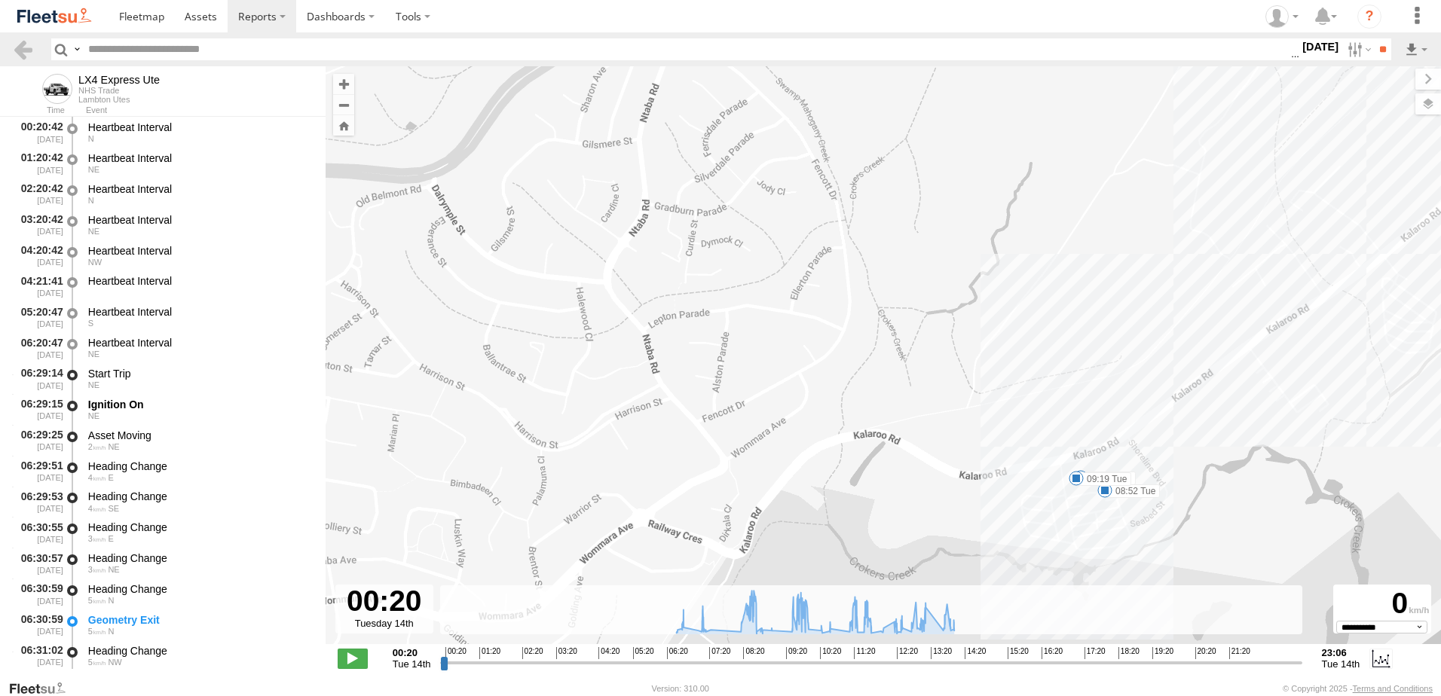
click at [1108, 479] on label "09:19 Tue" at bounding box center [1103, 479] width 55 height 14
click at [1131, 489] on label "08:52 Tue" at bounding box center [1132, 491] width 55 height 14
